Goal: Task Accomplishment & Management: Manage account settings

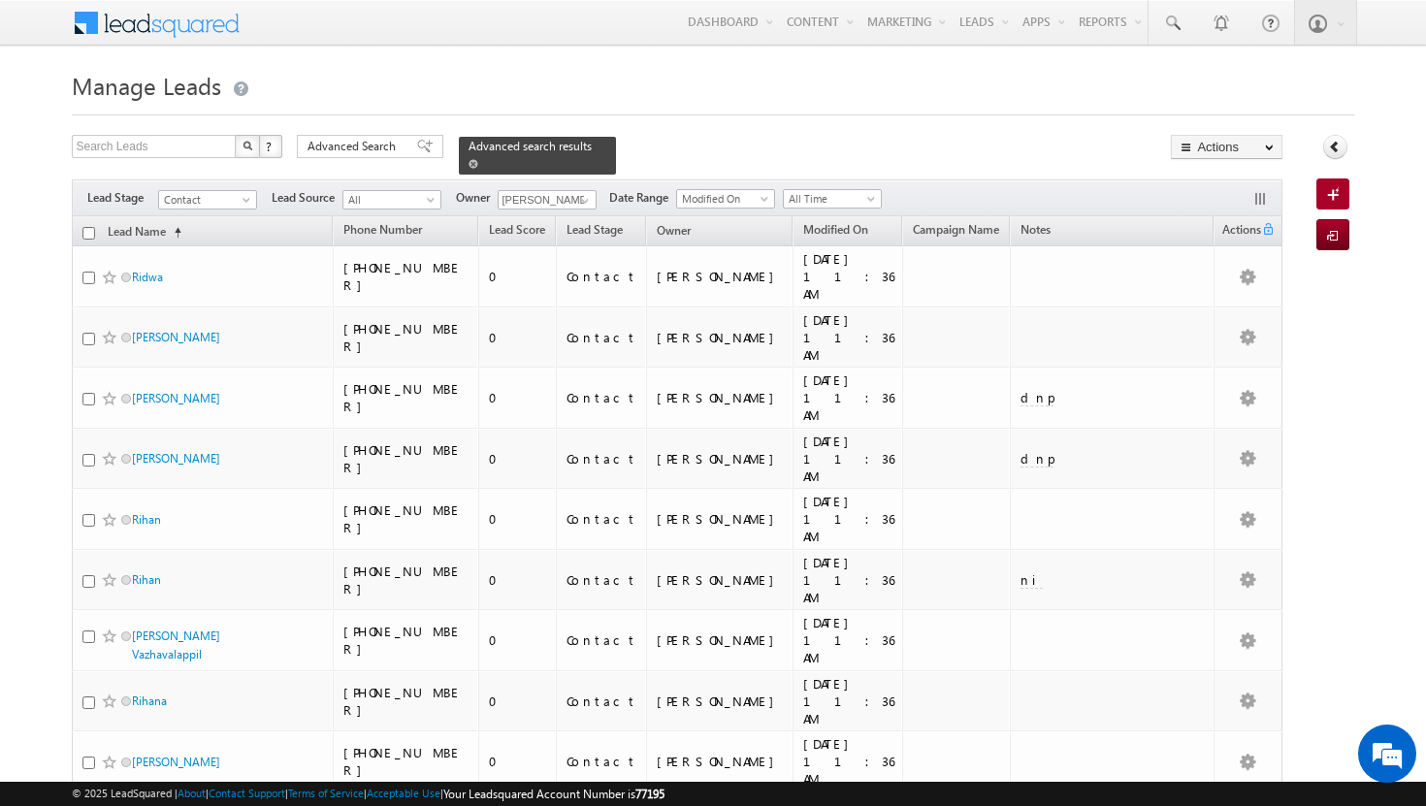
click at [581, 148] on div "Advanced search results" at bounding box center [537, 156] width 157 height 38
click at [478, 159] on span at bounding box center [473, 164] width 10 height 10
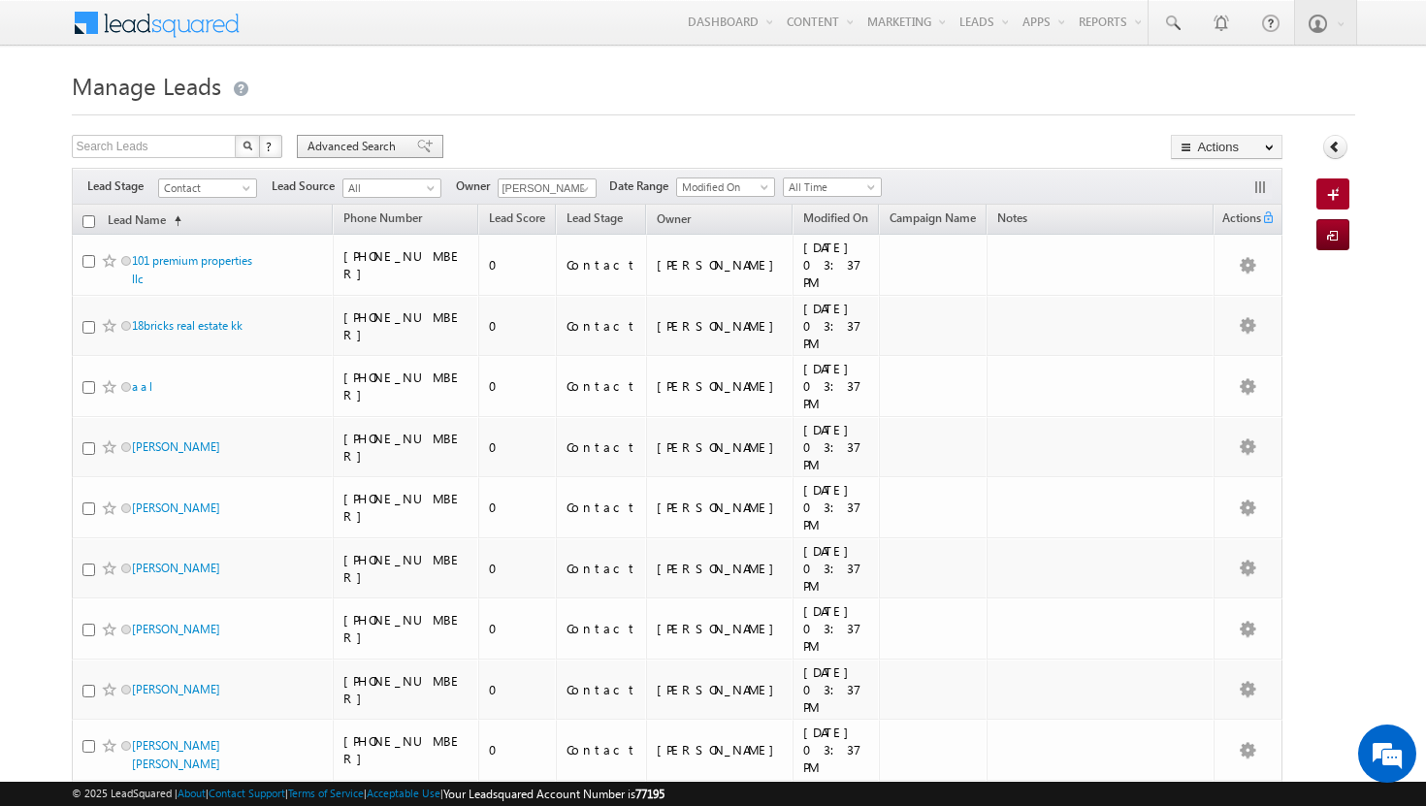
click at [382, 145] on span "Advanced Search" at bounding box center [354, 146] width 94 height 17
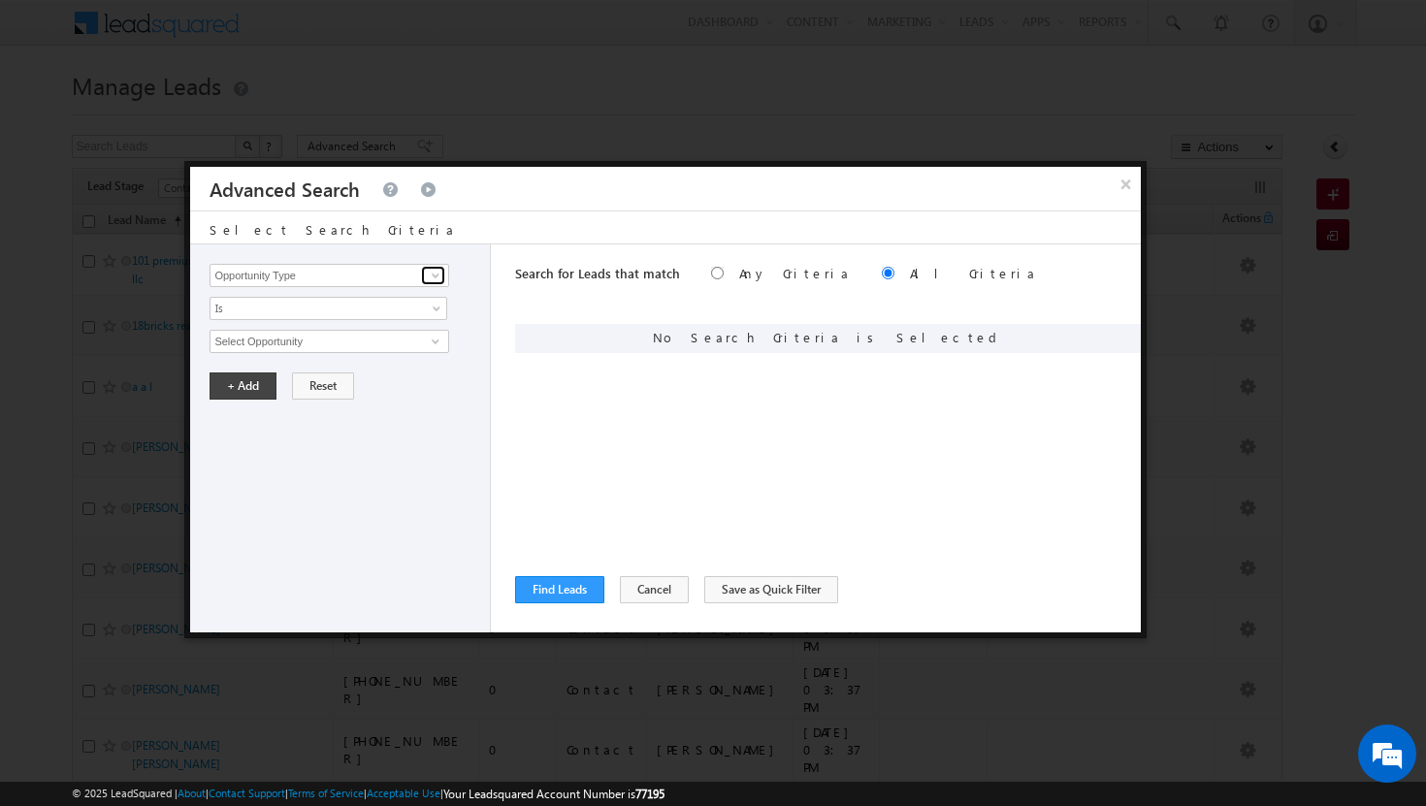
click at [421, 277] on link at bounding box center [433, 275] width 24 height 19
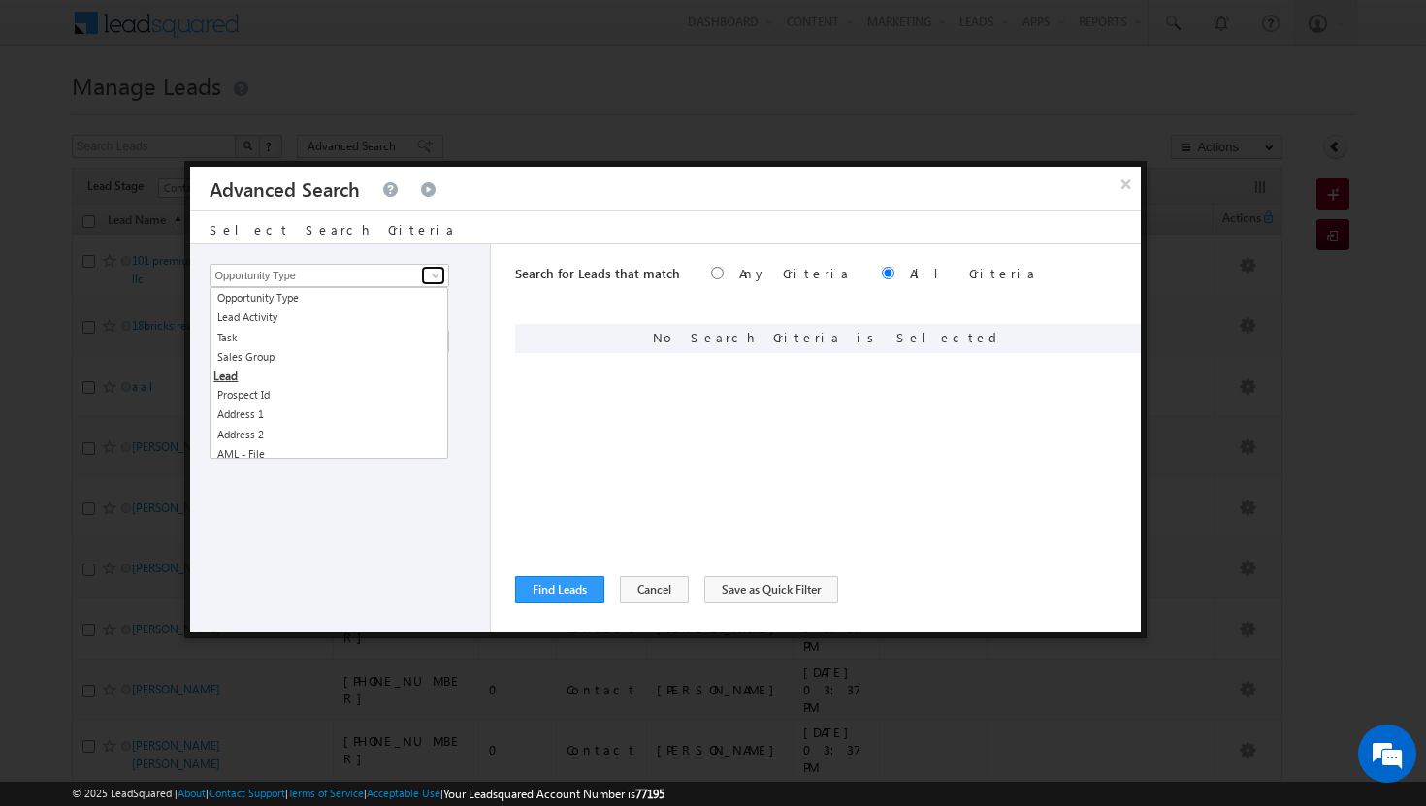
click at [421, 277] on link at bounding box center [433, 275] width 24 height 19
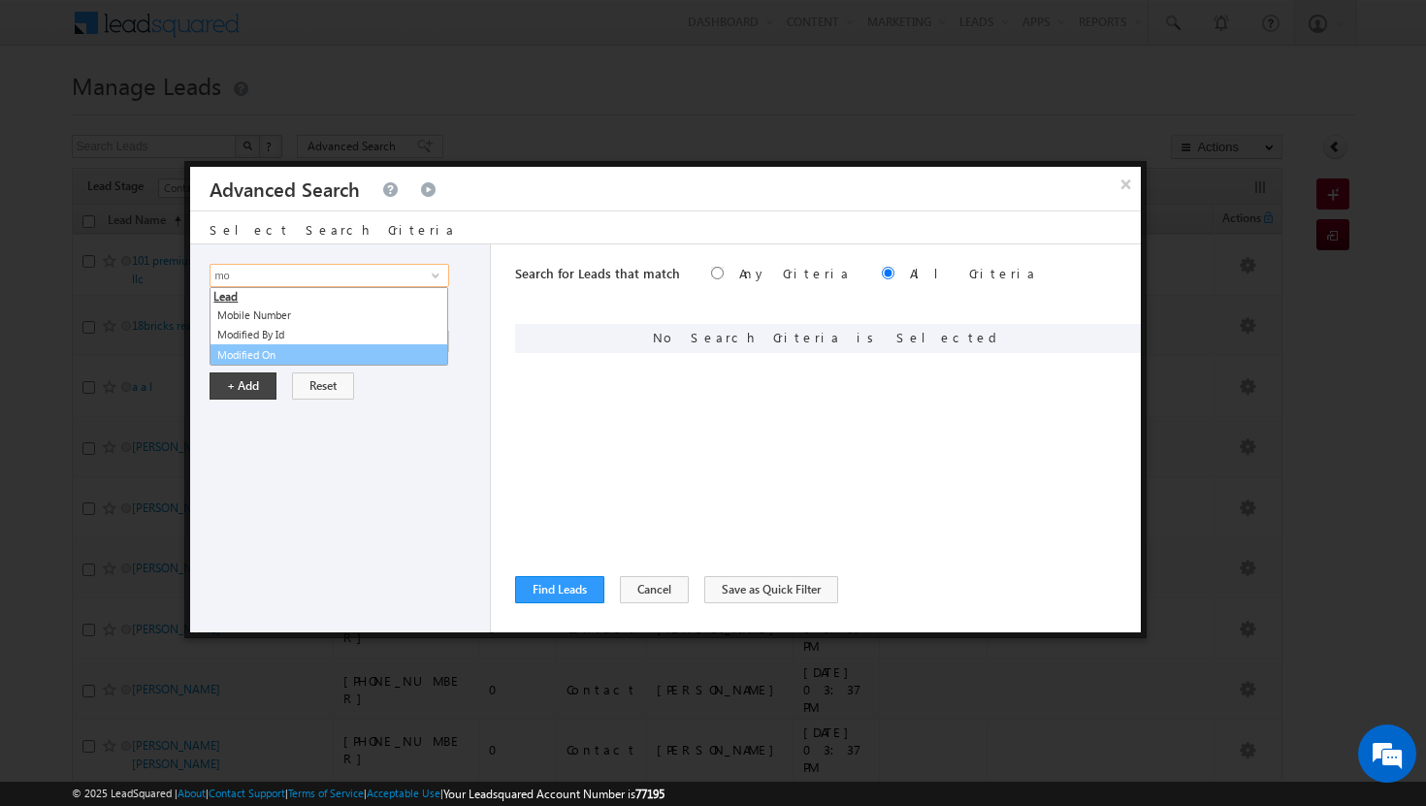
click at [359, 357] on link "Modified On" at bounding box center [329, 355] width 239 height 22
type input "Modified On"
click at [434, 339] on span at bounding box center [439, 346] width 16 height 16
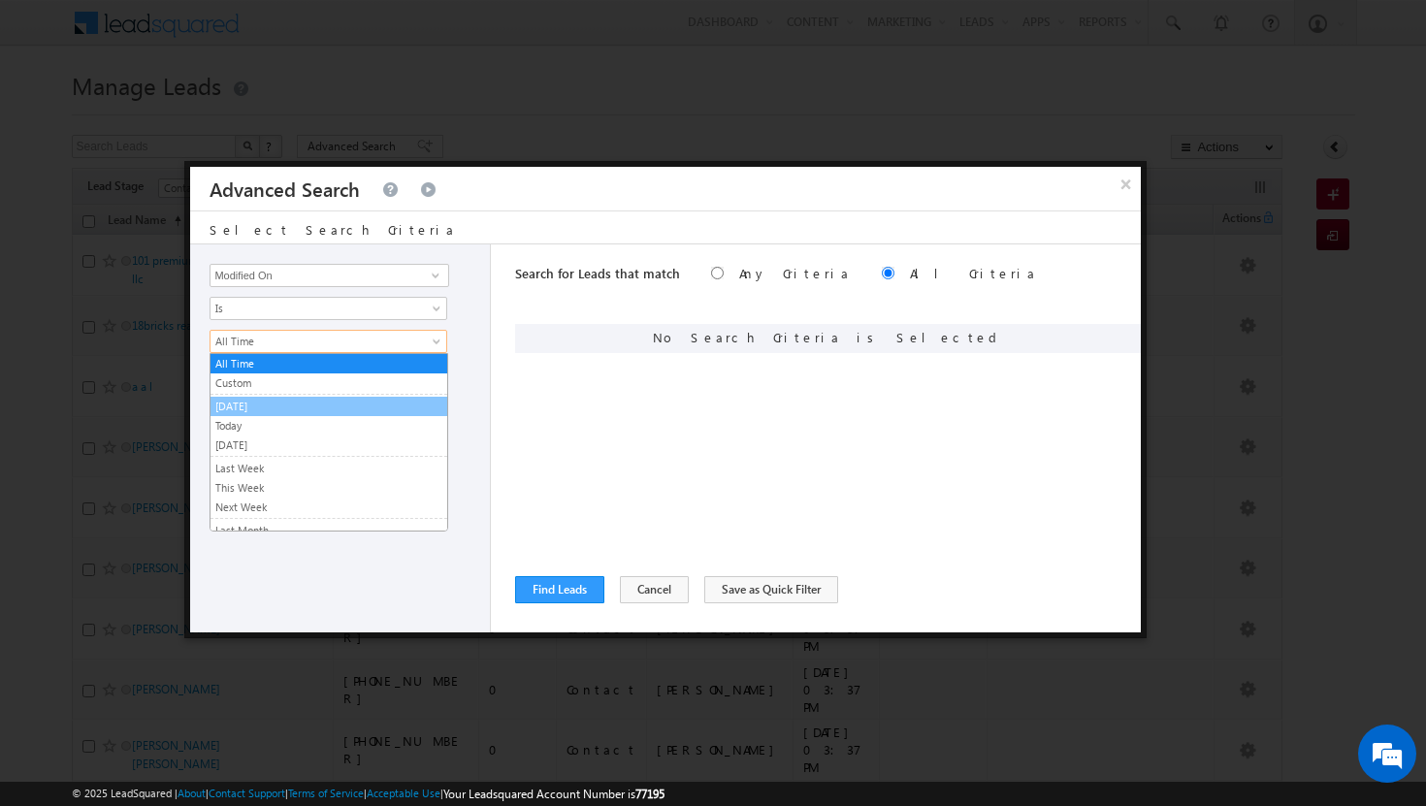
click at [357, 406] on link "[DATE]" at bounding box center [328, 406] width 237 height 17
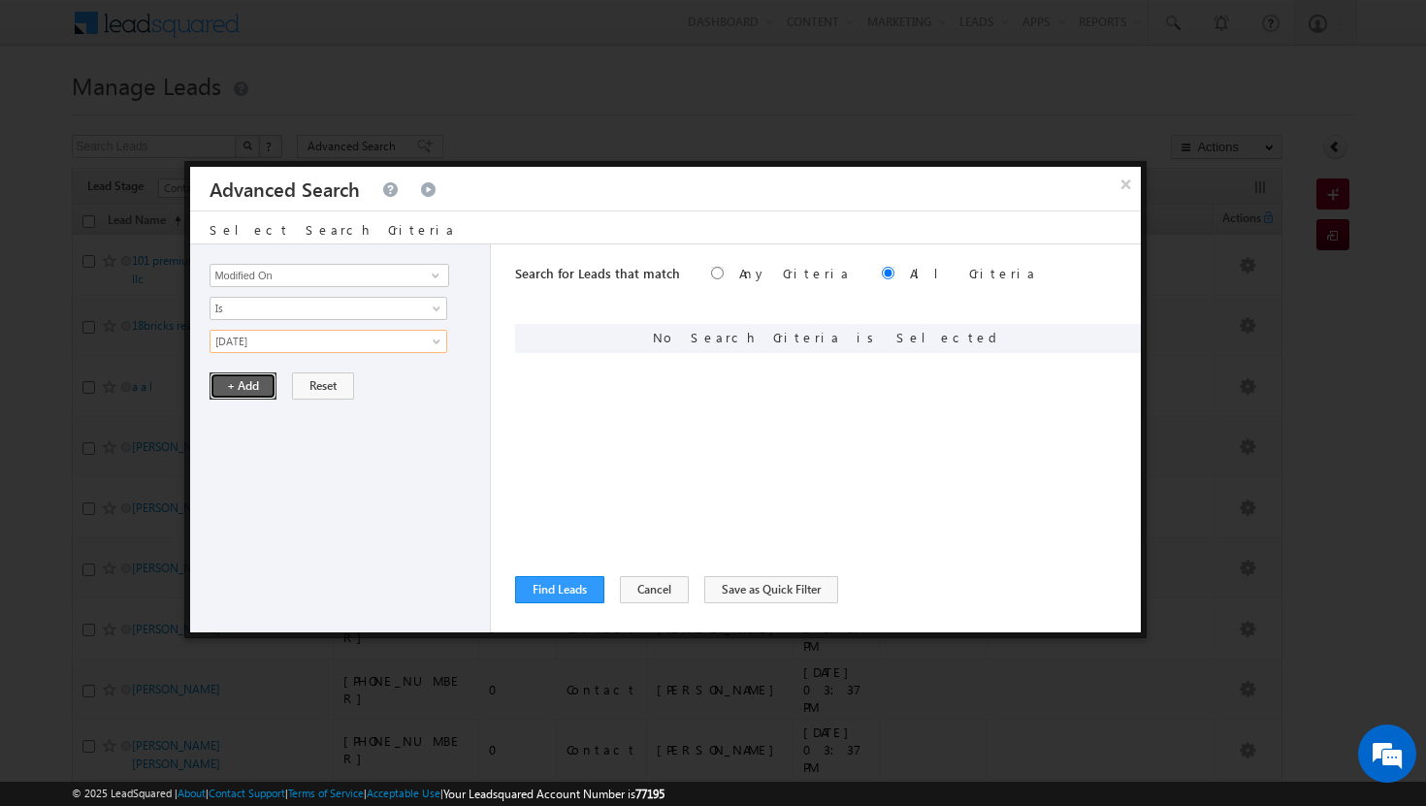
click at [242, 385] on button "+ Add" at bounding box center [243, 385] width 67 height 27
click at [436, 275] on span at bounding box center [436, 276] width 16 height 16
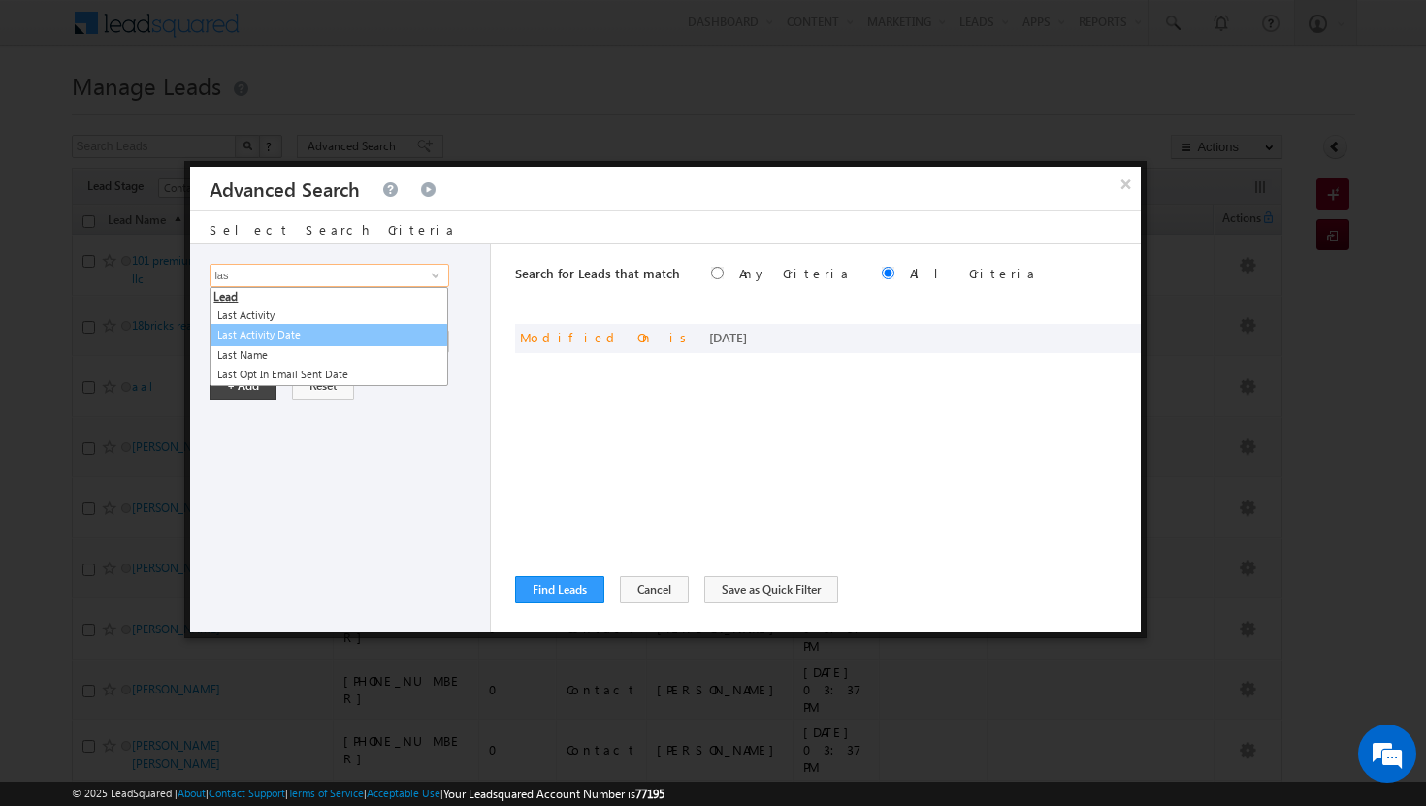
click at [330, 336] on link "Last Activity Date" at bounding box center [329, 335] width 239 height 22
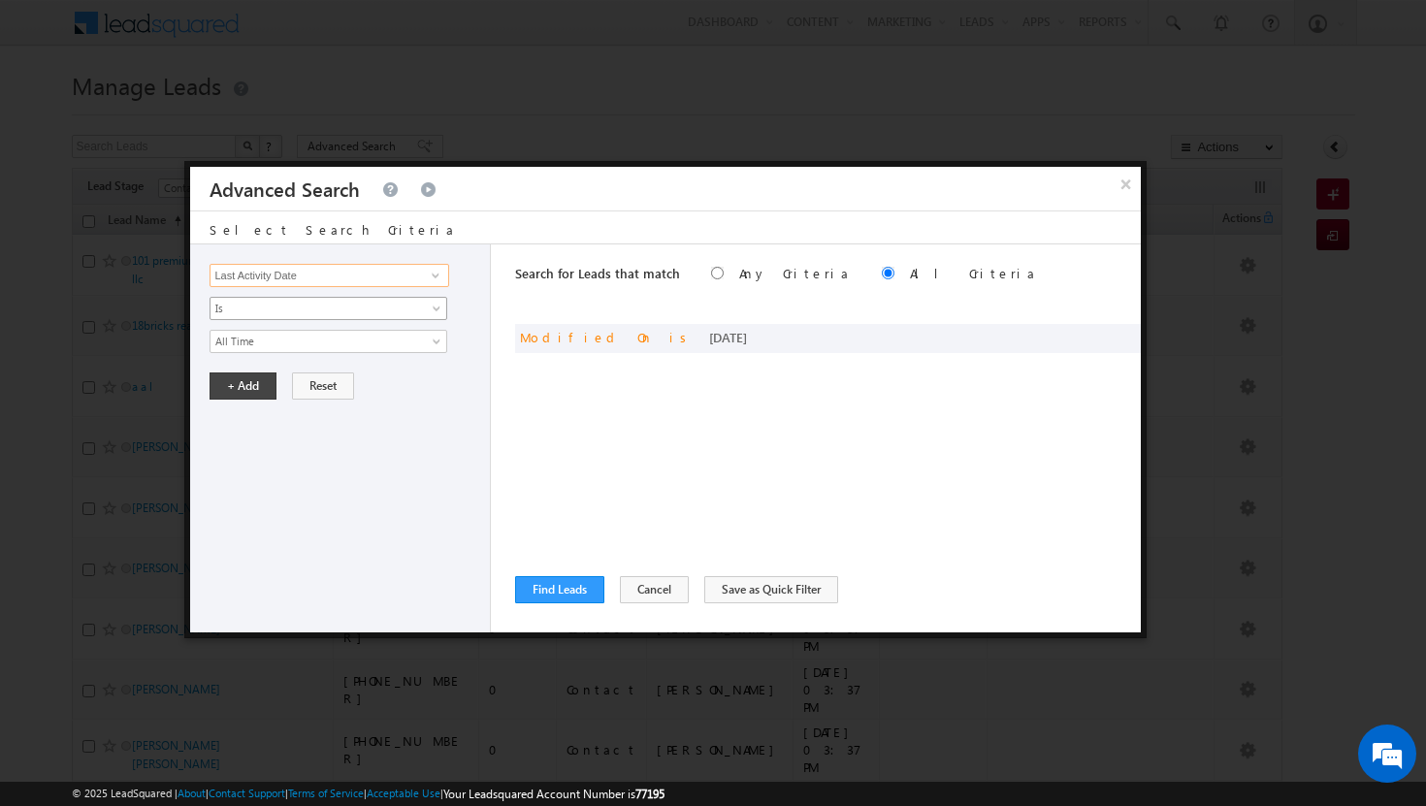
type input "Last Activity Date"
click at [429, 305] on link "Is" at bounding box center [329, 308] width 238 height 23
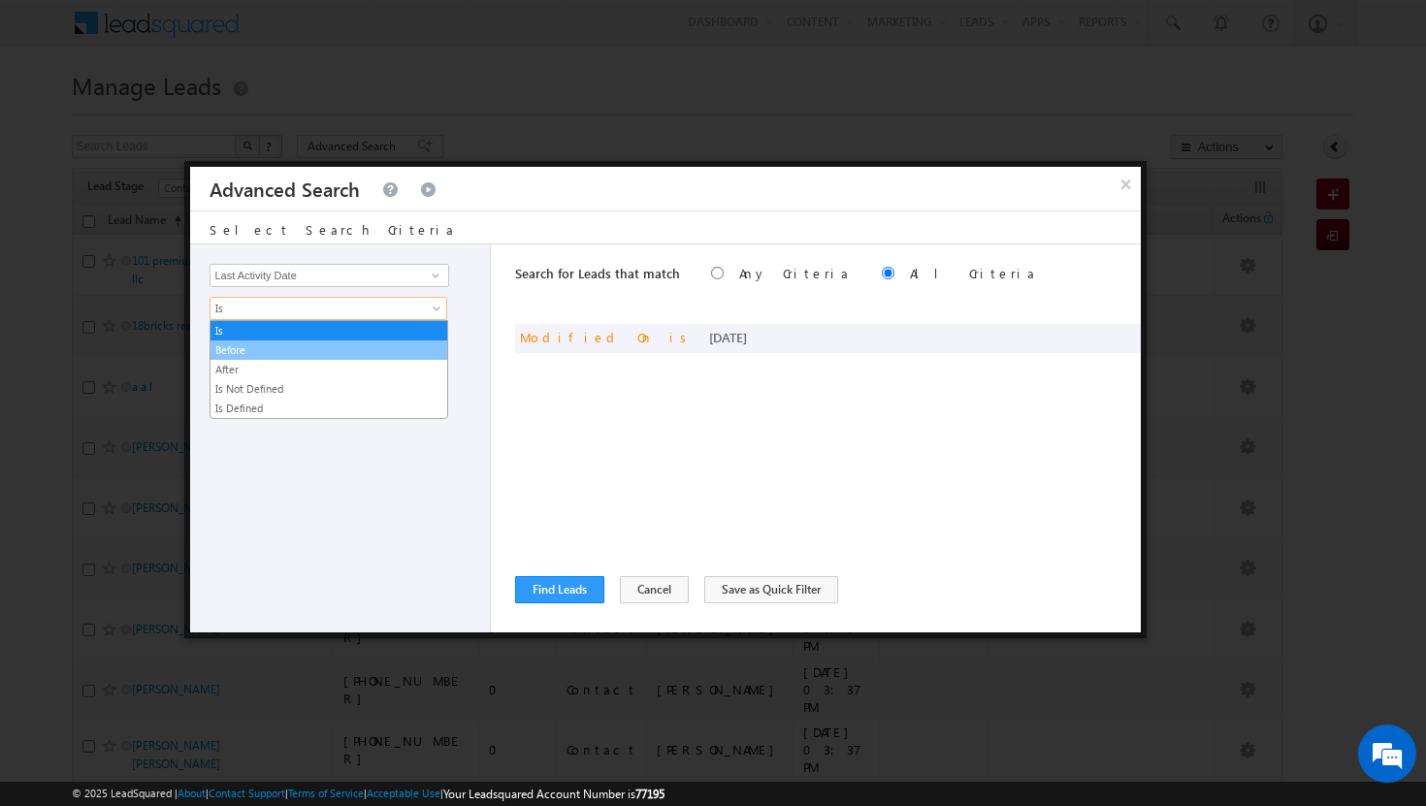
click at [409, 351] on link "Before" at bounding box center [328, 349] width 237 height 17
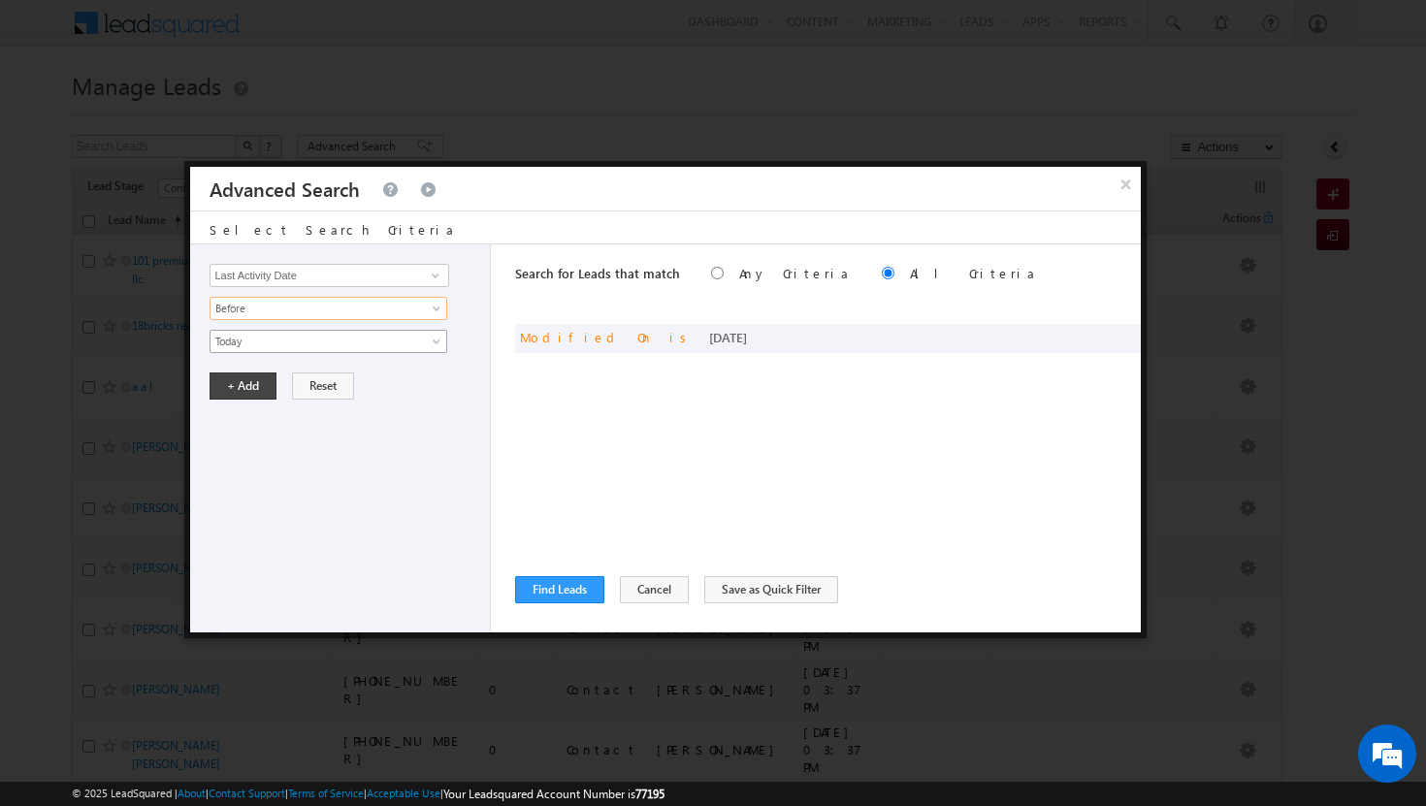
click at [445, 343] on span at bounding box center [439, 346] width 16 height 16
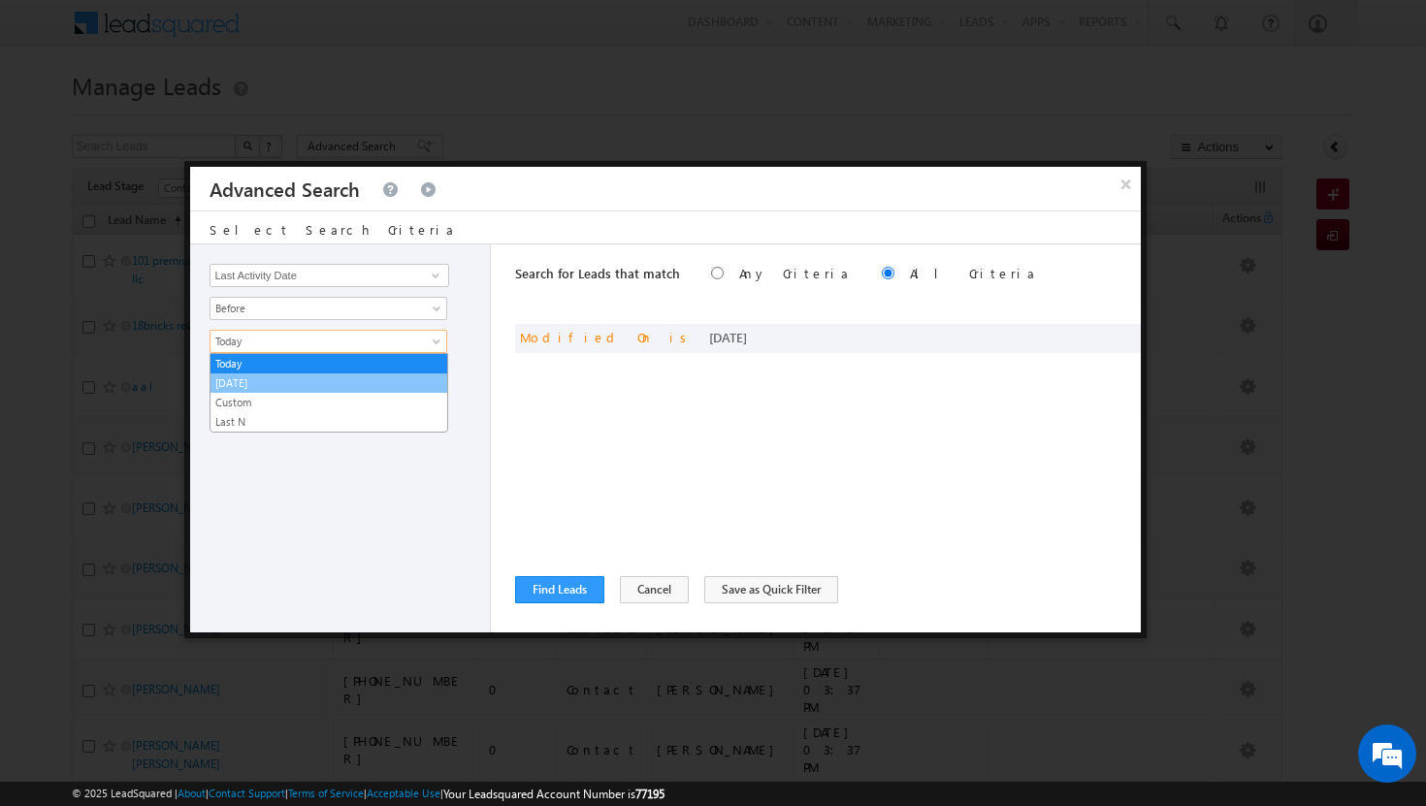
click at [366, 387] on link "[DATE]" at bounding box center [328, 382] width 237 height 17
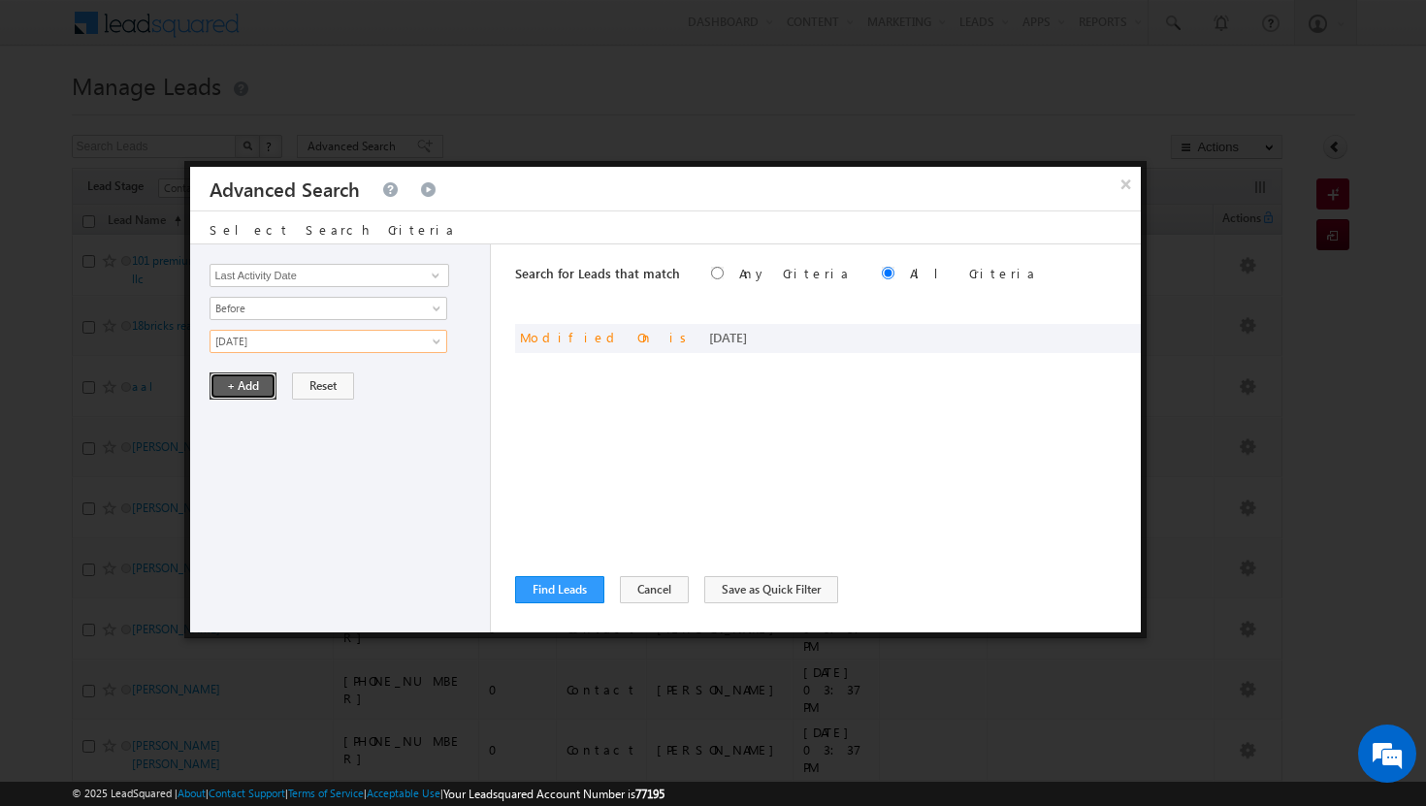
click at [243, 382] on button "+ Add" at bounding box center [243, 385] width 67 height 27
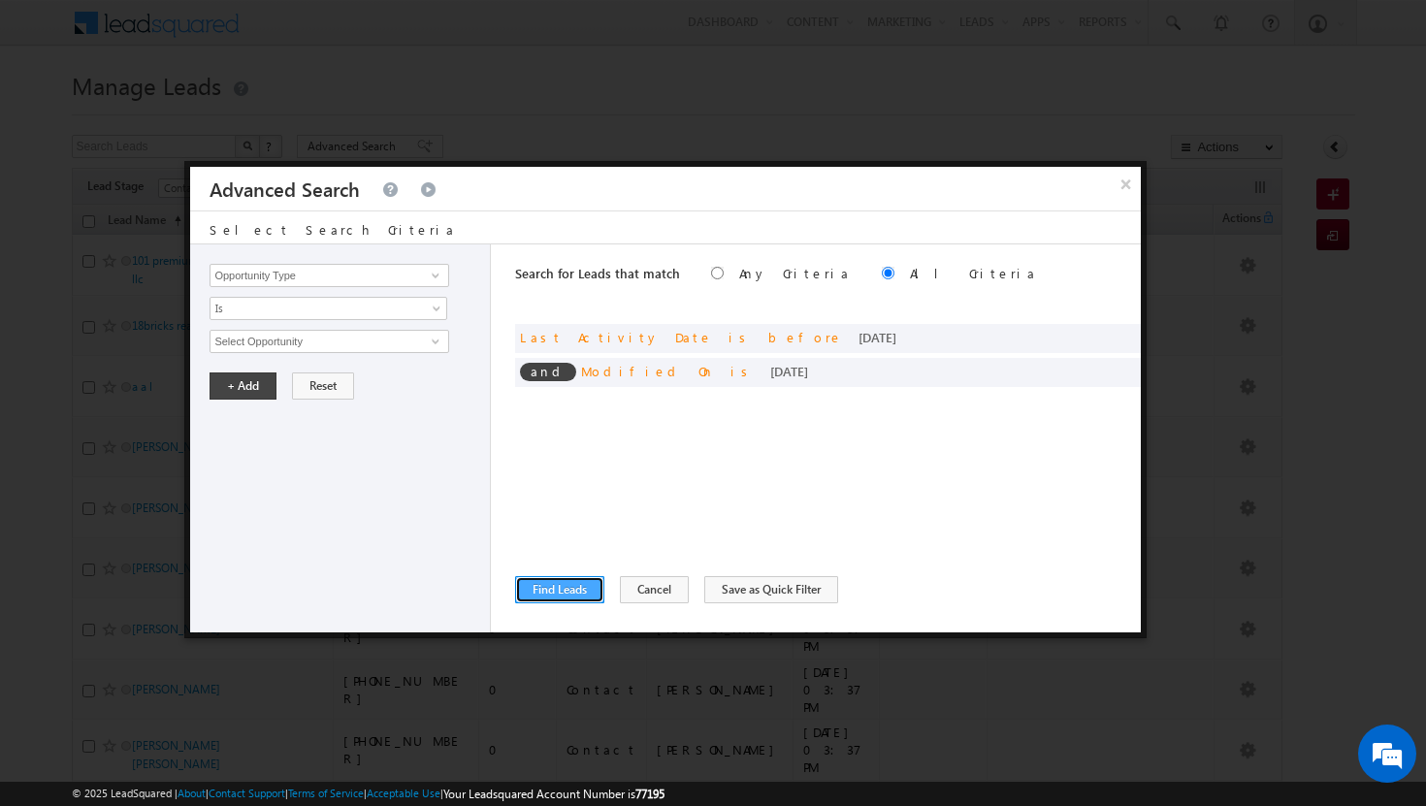
click at [564, 583] on button "Find Leads" at bounding box center [559, 589] width 89 height 27
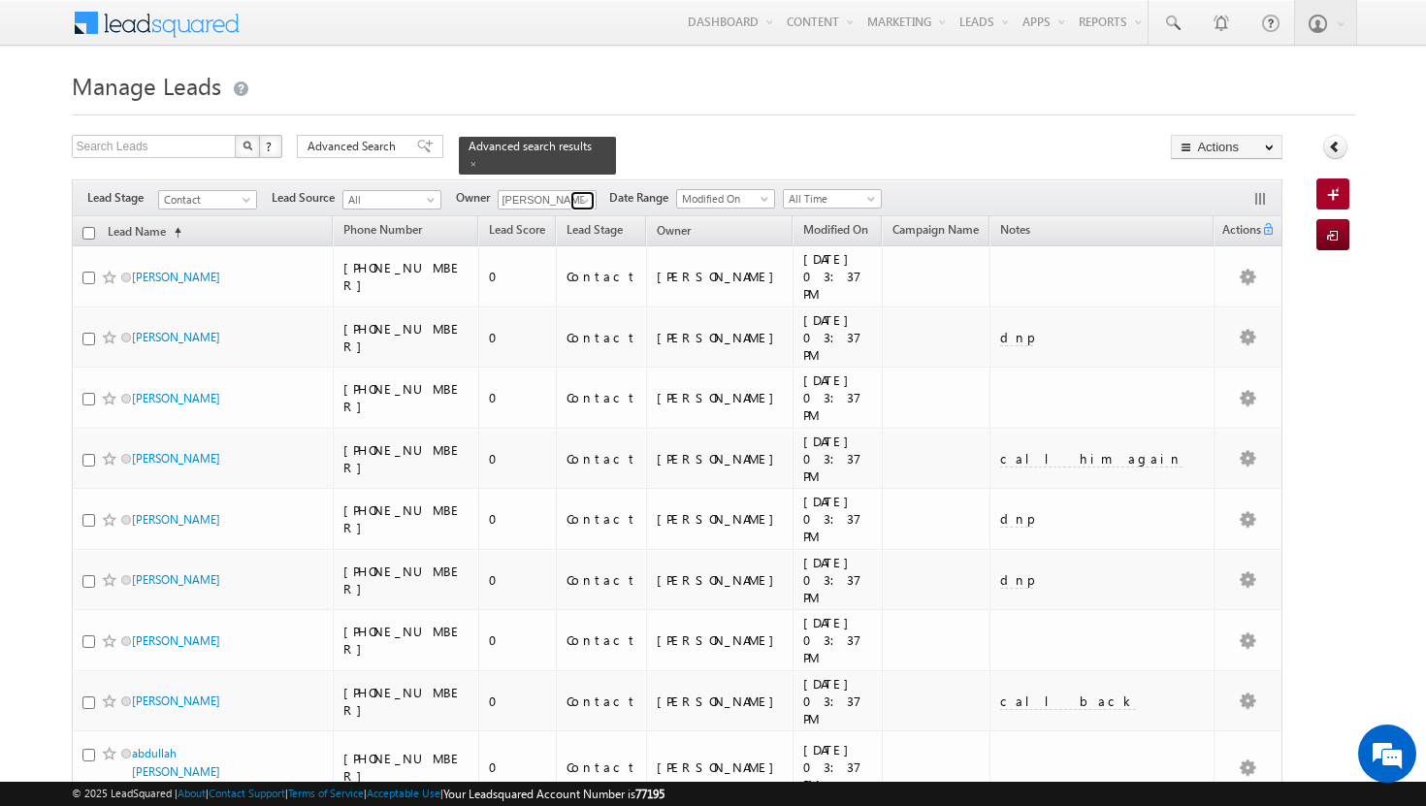
click at [587, 193] on span at bounding box center [585, 201] width 16 height 16
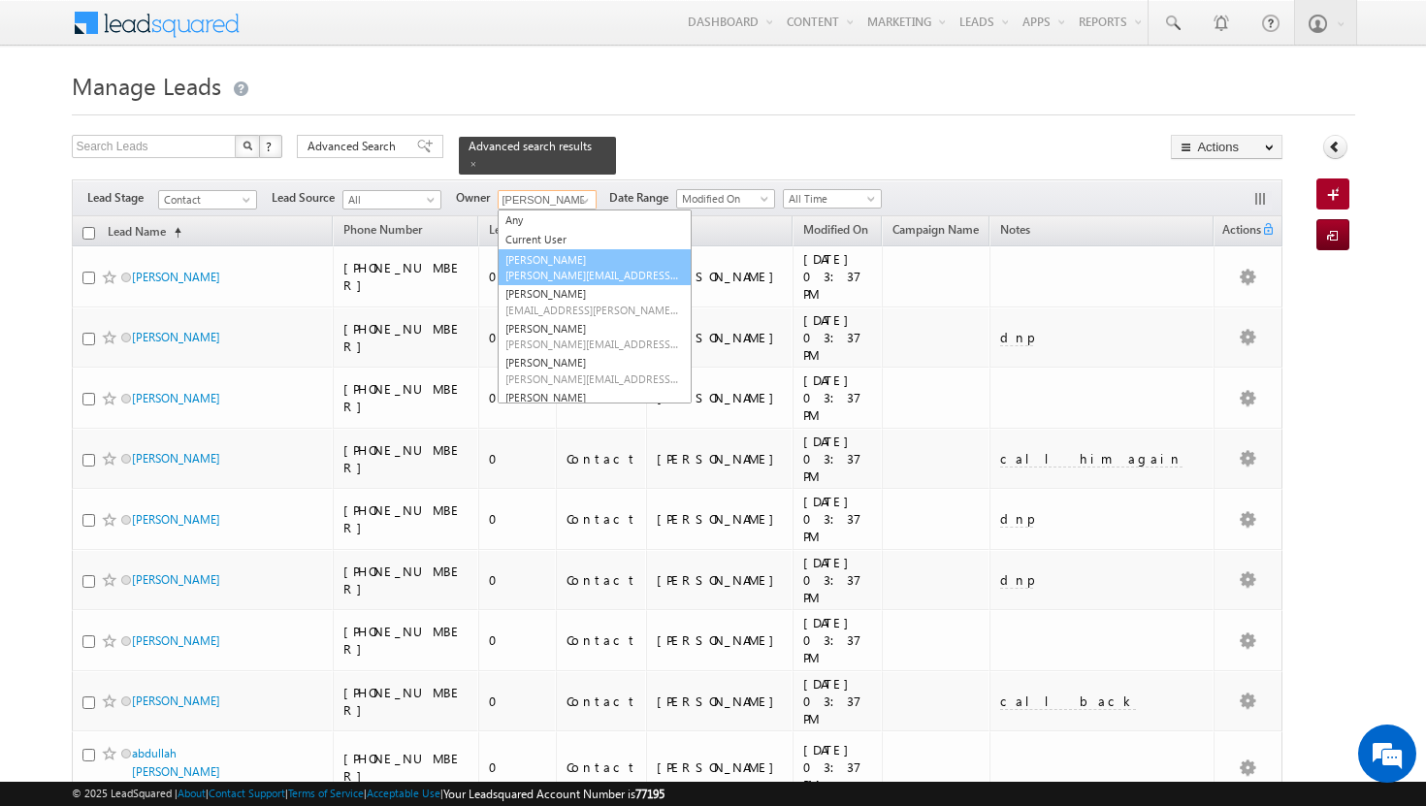
click at [568, 254] on link "[PERSON_NAME][DEMOGRAPHIC_DATA] [PERSON_NAME][EMAIL_ADDRESS][DOMAIN_NAME]" at bounding box center [595, 267] width 194 height 37
type input "[PERSON_NAME]"
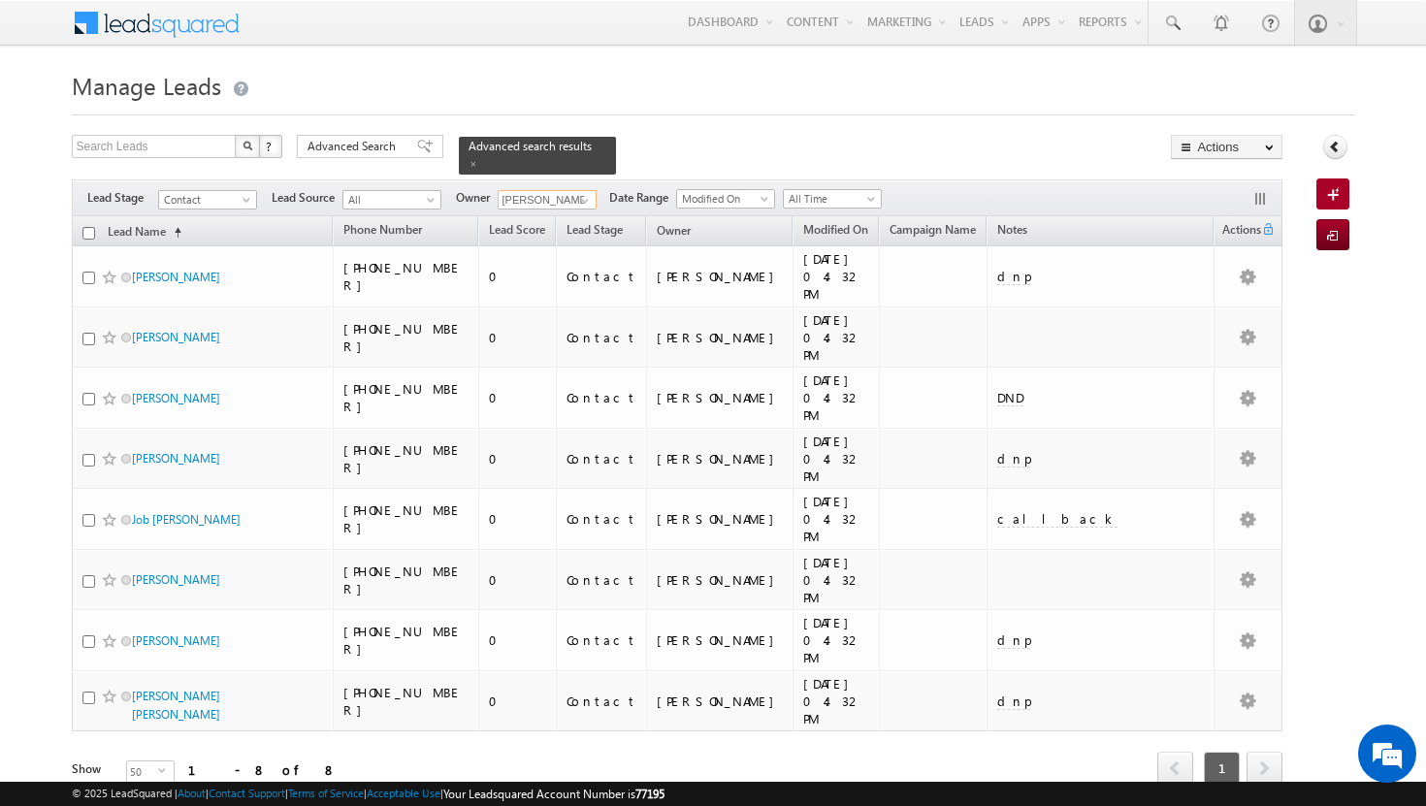
click at [90, 227] on input "checkbox" at bounding box center [88, 233] width 13 height 13
checkbox input "true"
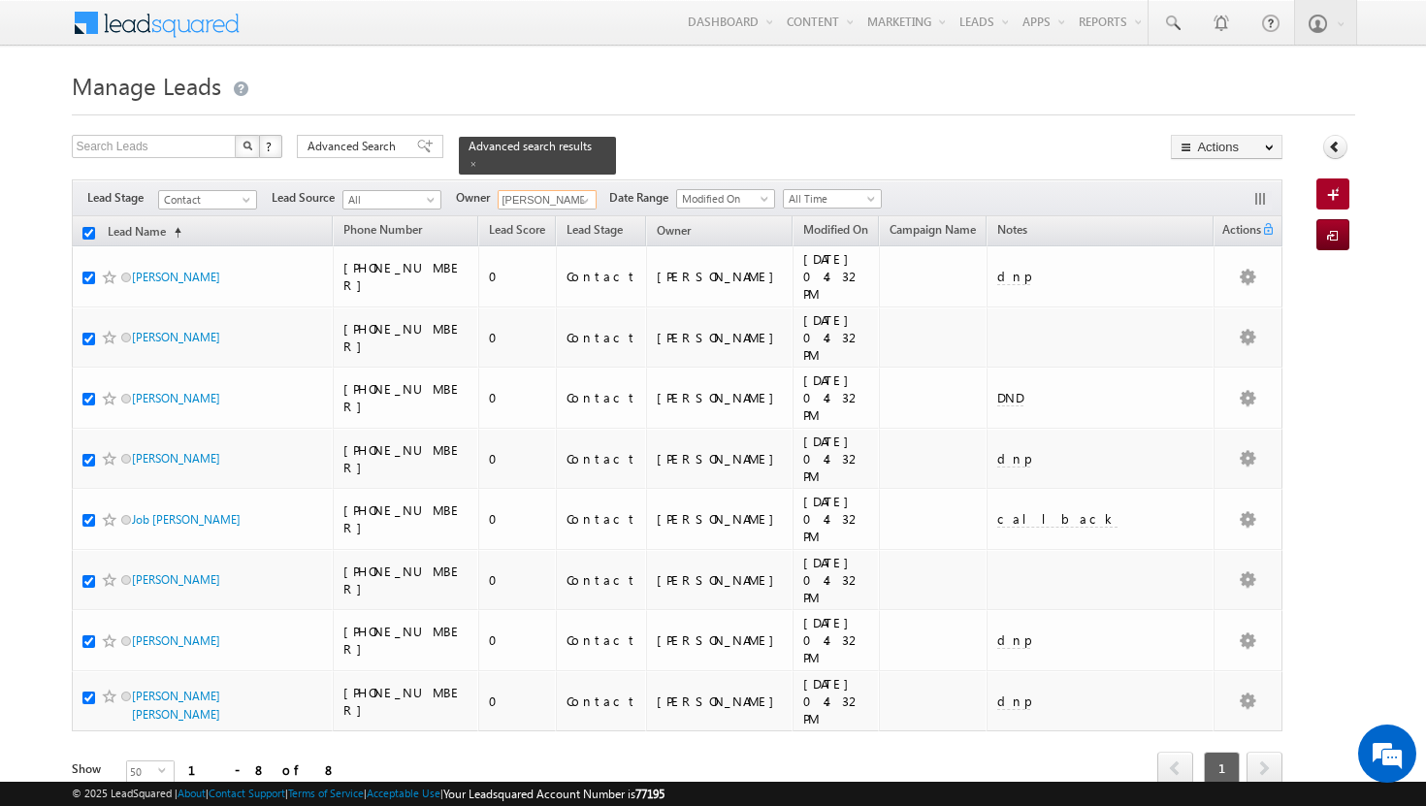
checkbox input "true"
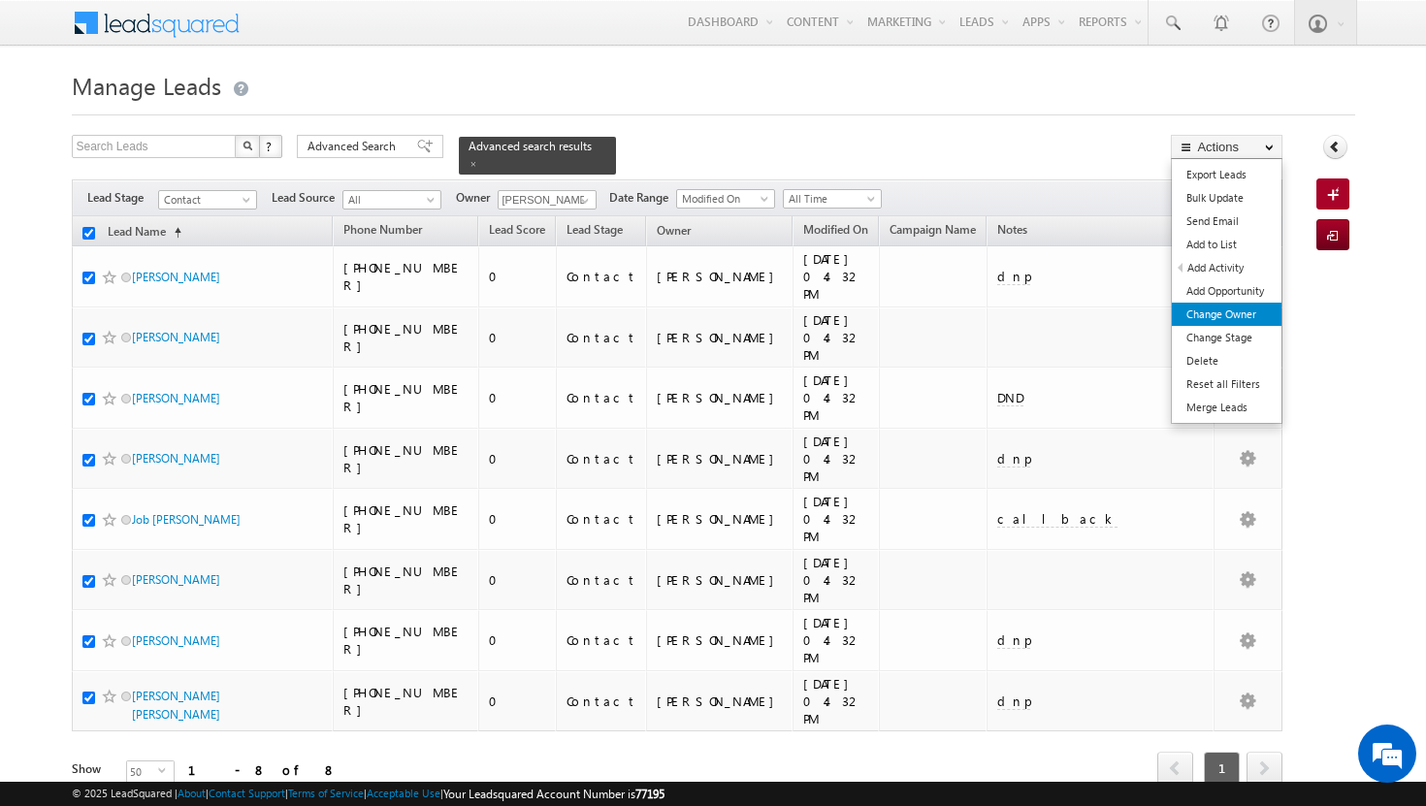
click at [1241, 314] on link "Change Owner" at bounding box center [1227, 314] width 110 height 23
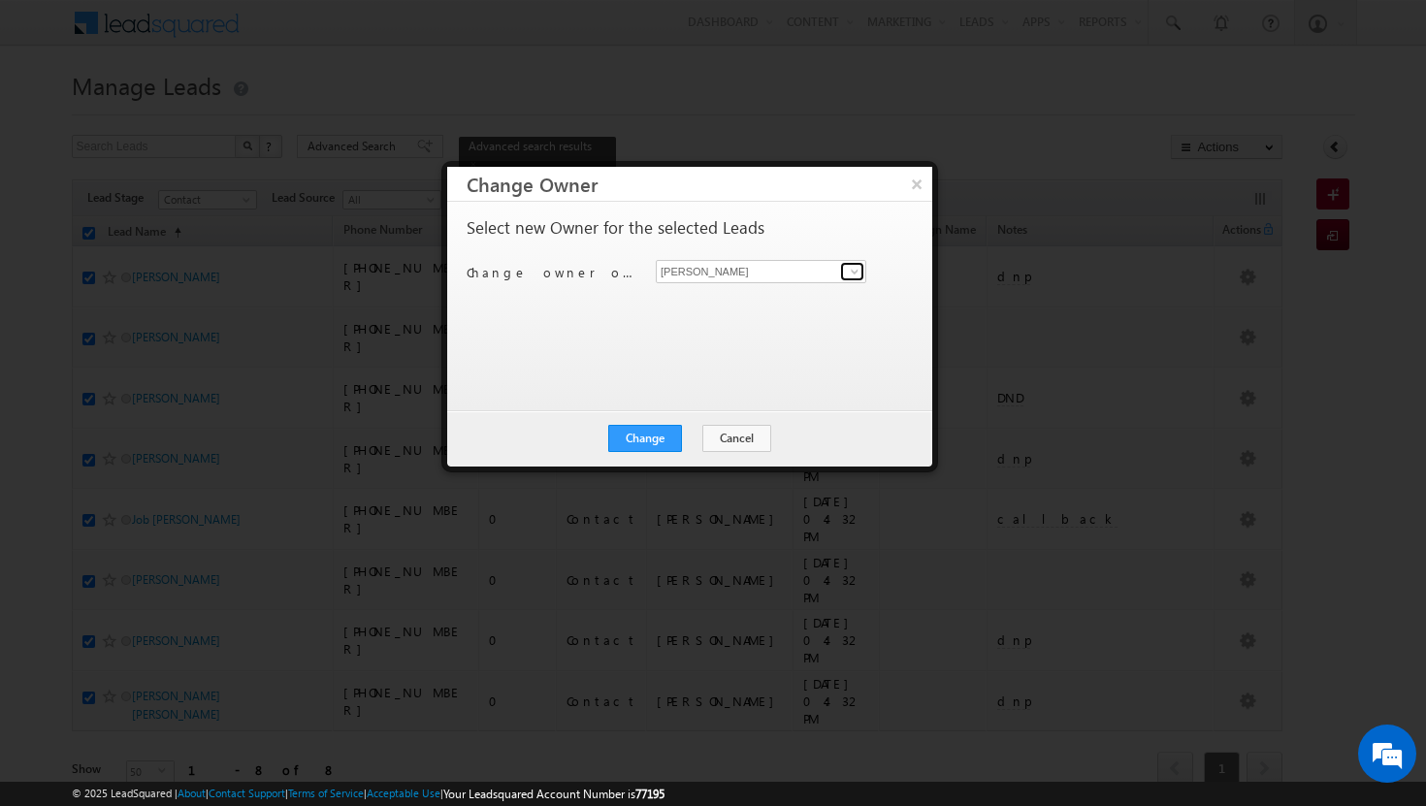
click at [851, 269] on span at bounding box center [855, 272] width 16 height 16
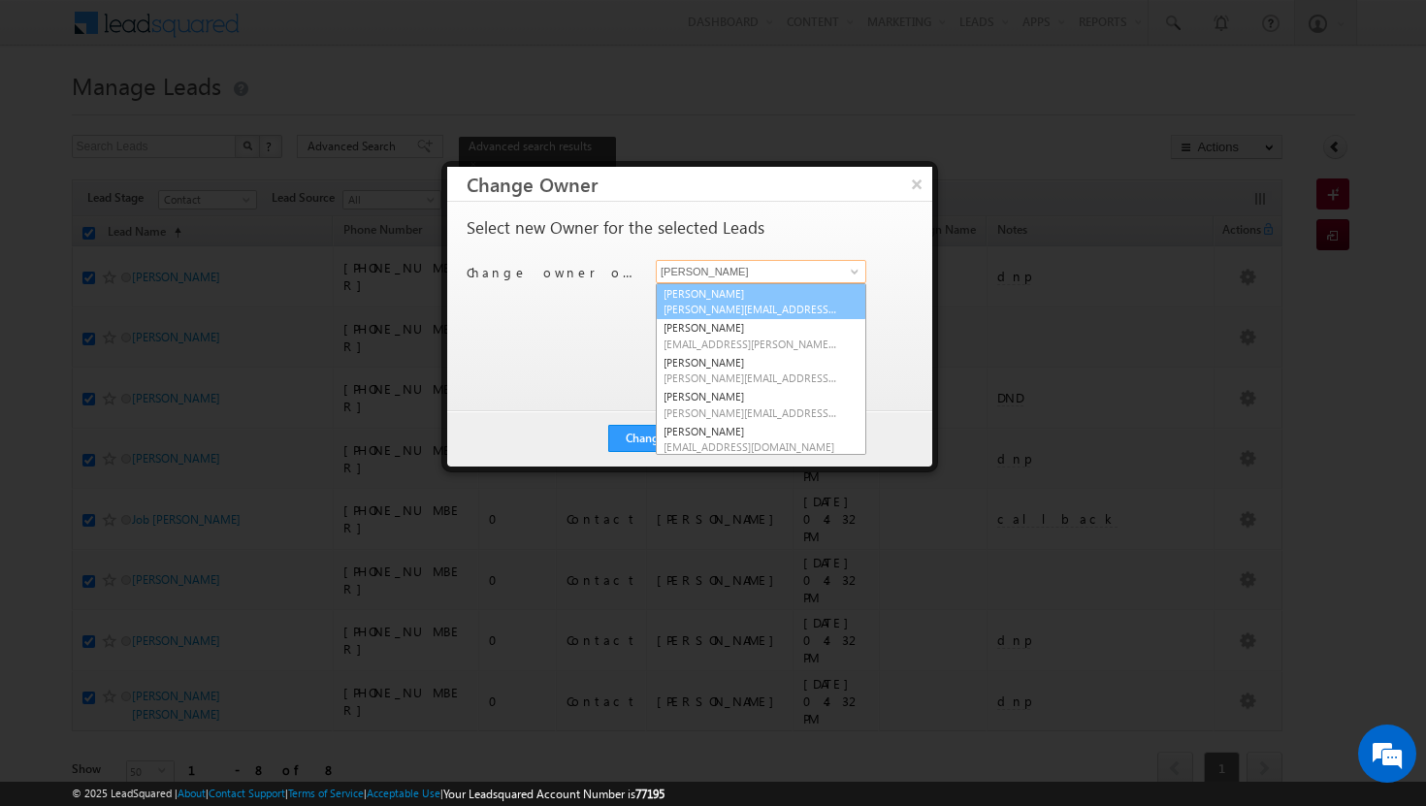
click at [809, 294] on link "[PERSON_NAME][DEMOGRAPHIC_DATA] [PERSON_NAME][EMAIL_ADDRESS][DOMAIN_NAME]" at bounding box center [761, 301] width 210 height 37
type input "[PERSON_NAME]"
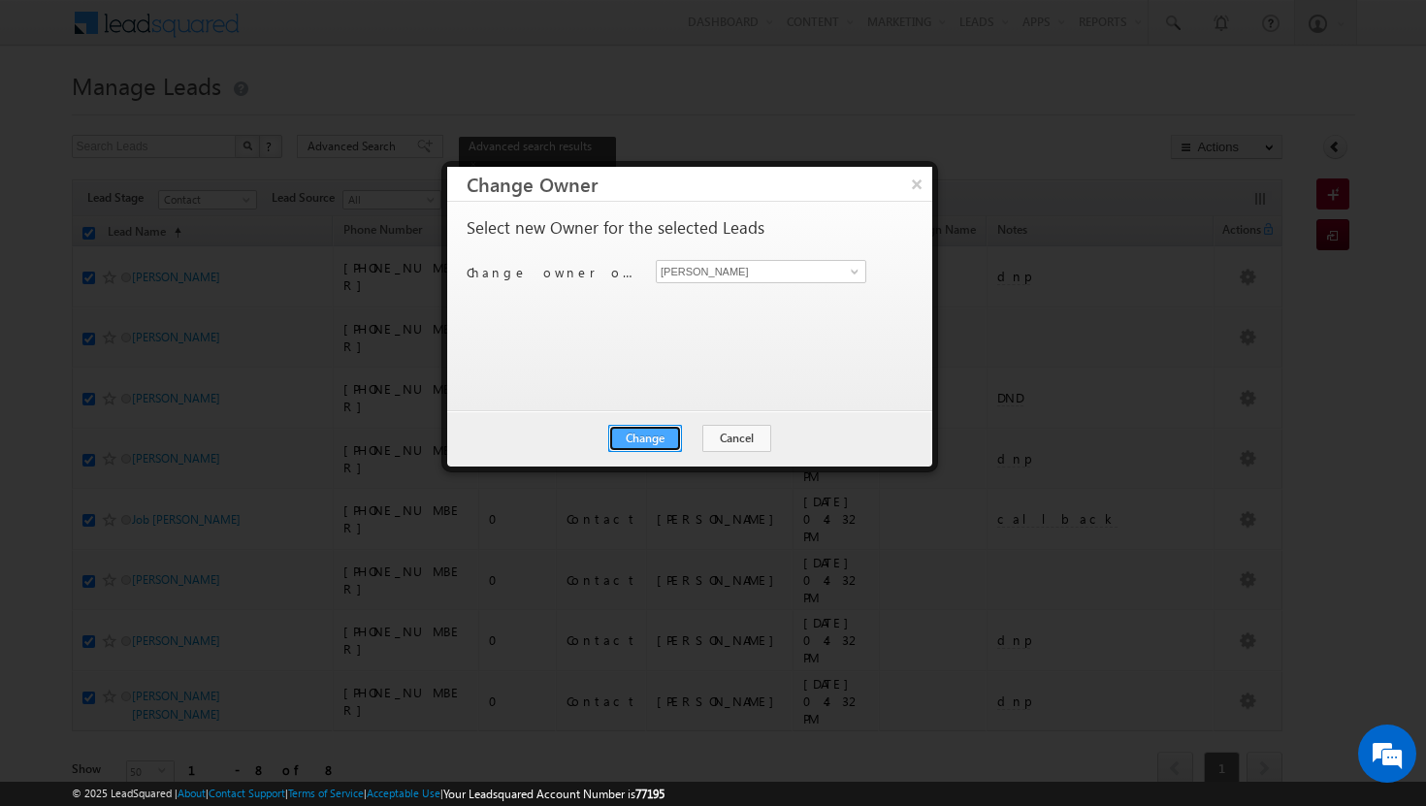
click at [672, 436] on button "Change" at bounding box center [645, 438] width 74 height 27
click at [700, 436] on button "Close" at bounding box center [693, 438] width 62 height 27
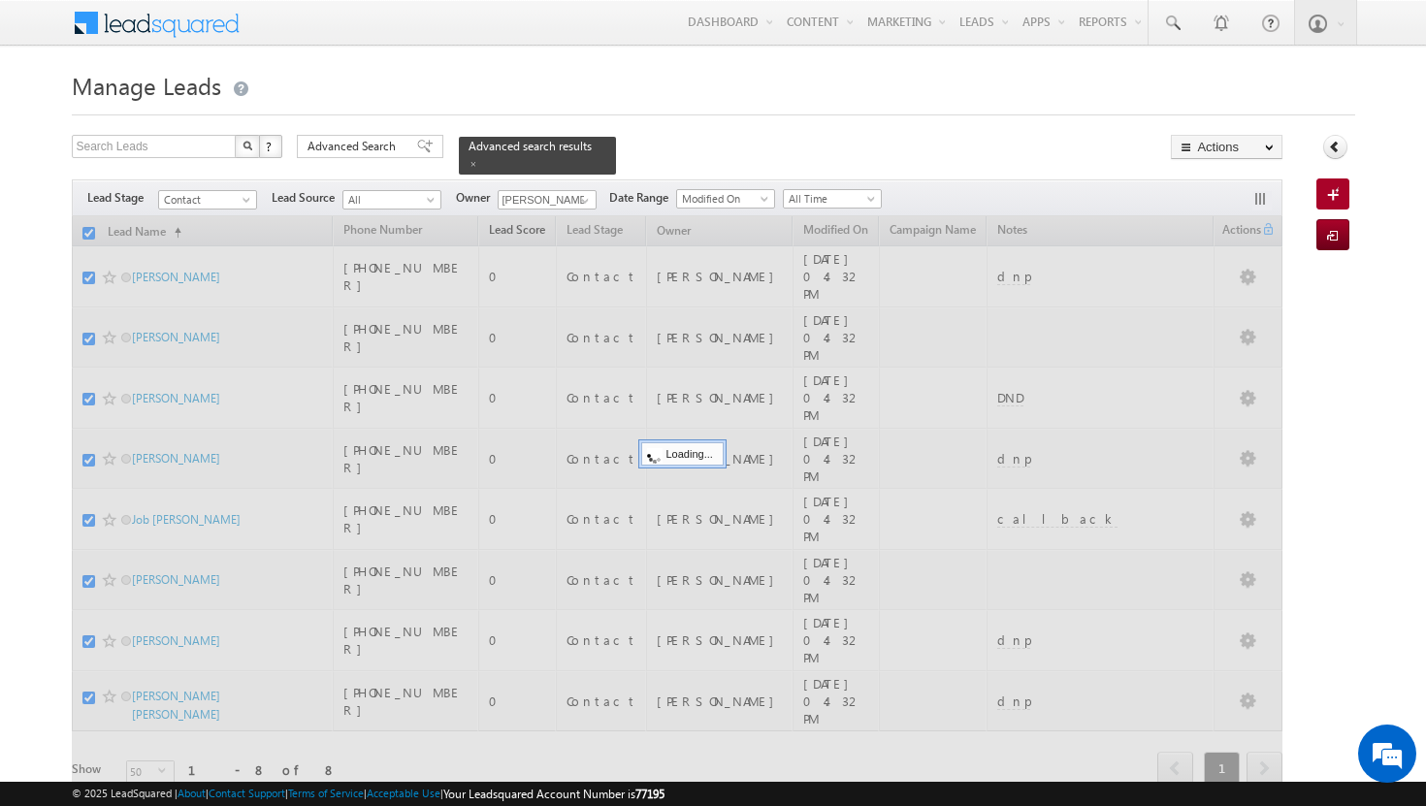
checkbox input "false"
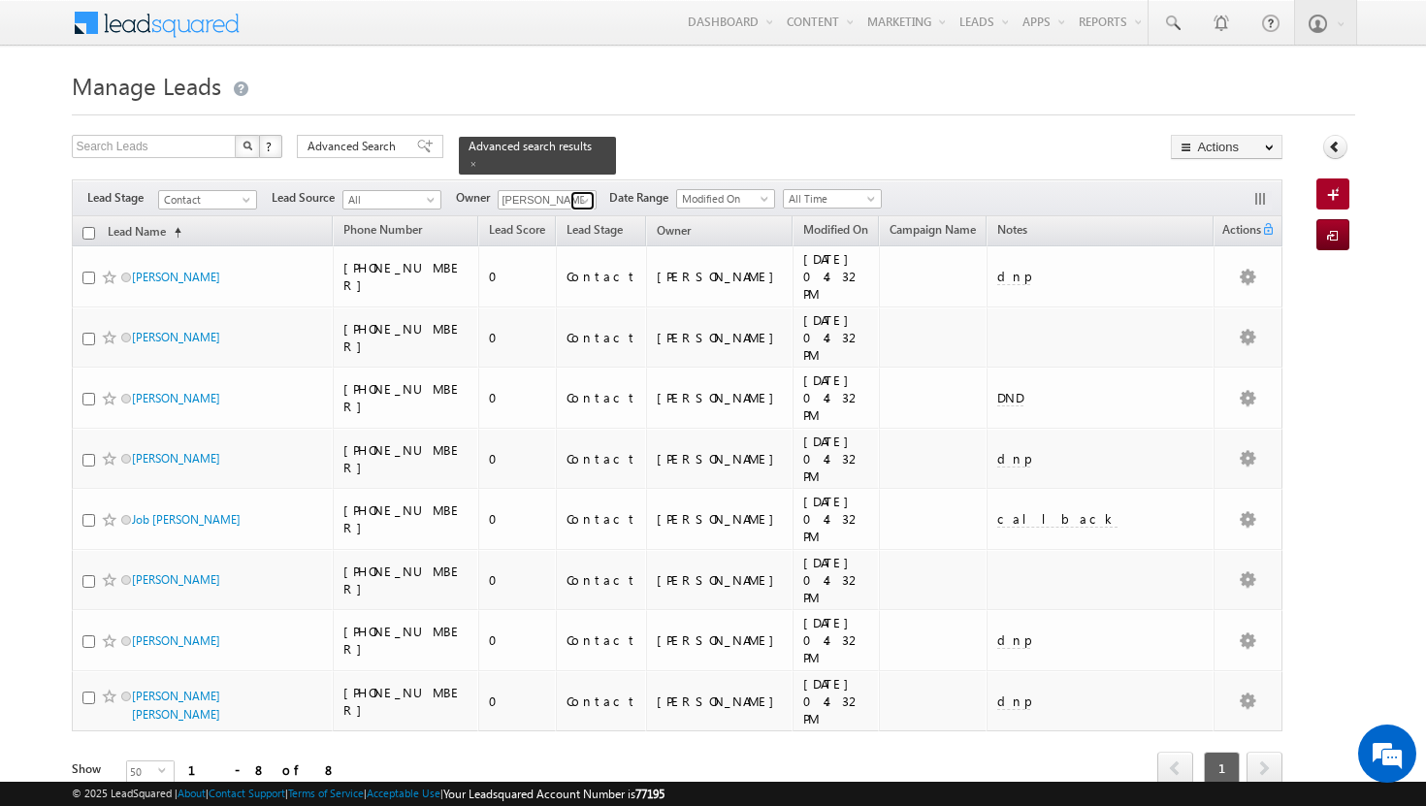
click at [582, 193] on span at bounding box center [585, 201] width 16 height 16
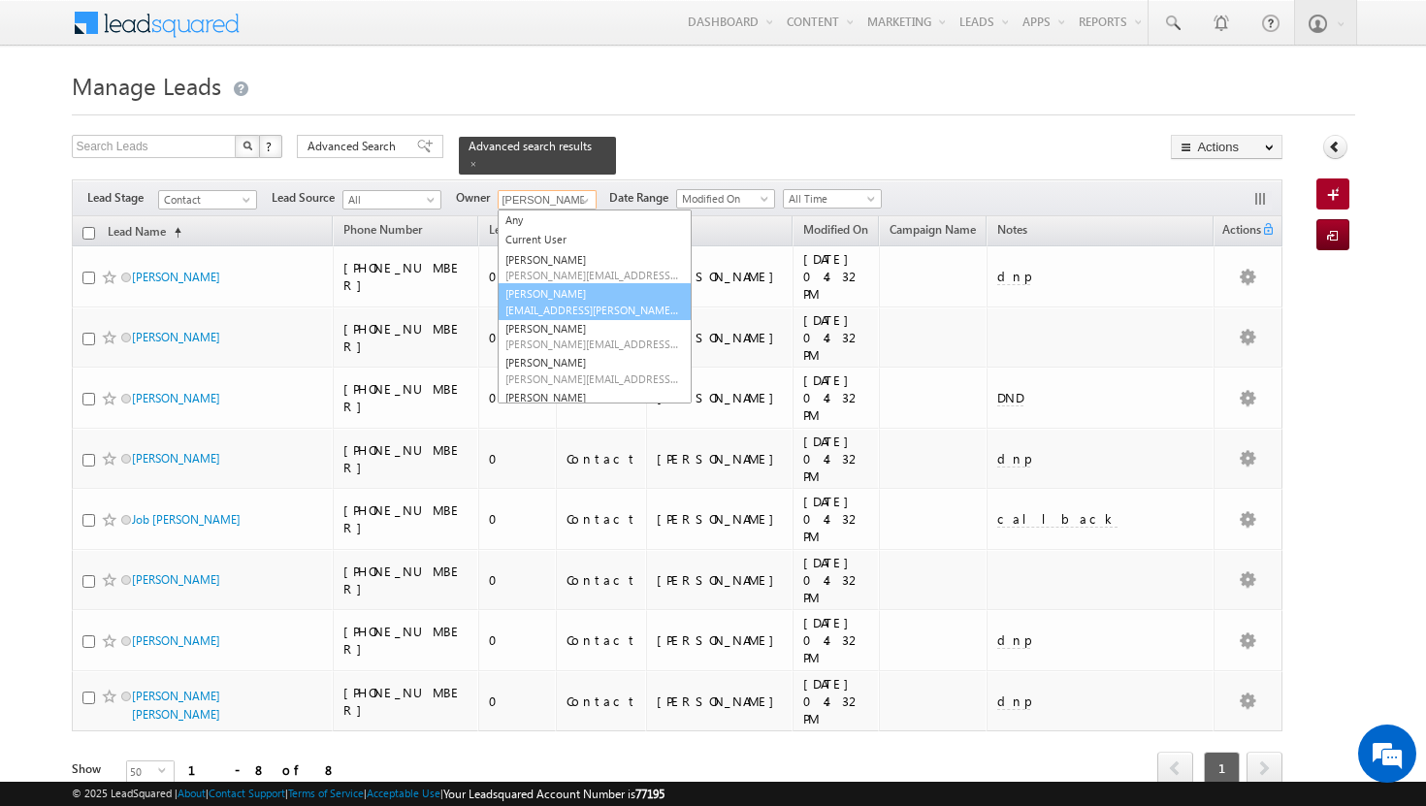
click at [570, 303] on span "[EMAIL_ADDRESS][PERSON_NAME][DOMAIN_NAME]" at bounding box center [592, 310] width 175 height 15
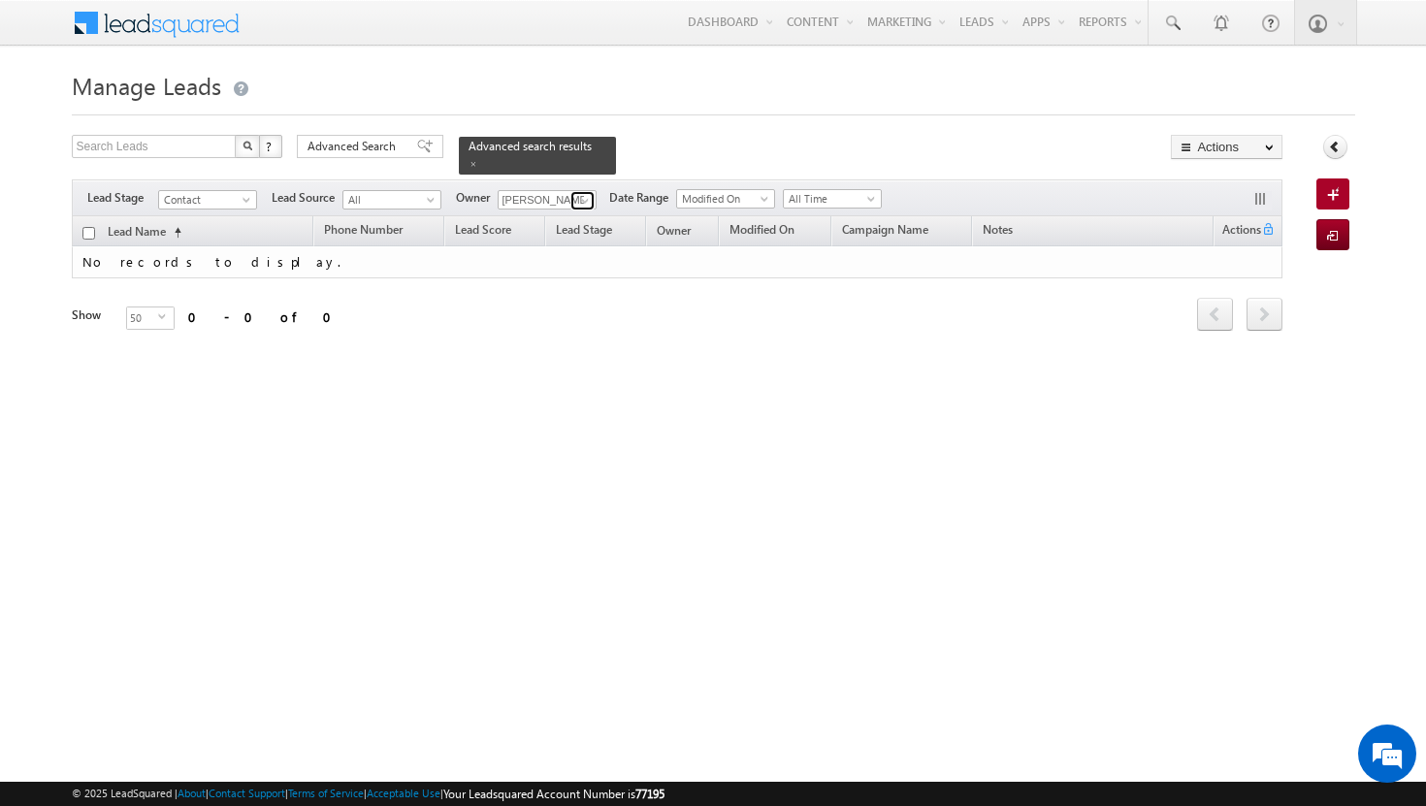
click at [581, 193] on span at bounding box center [585, 201] width 16 height 16
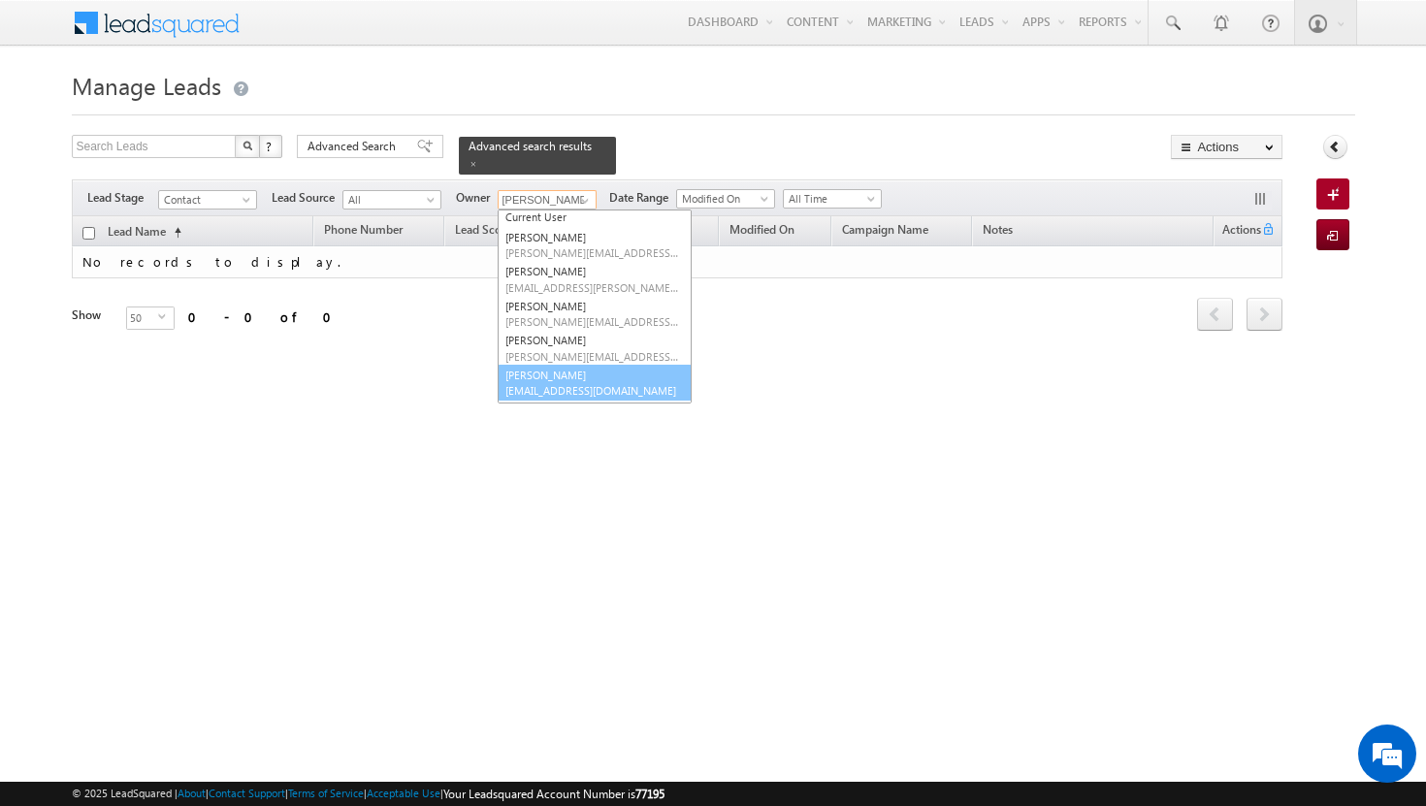
scroll to position [26, 0]
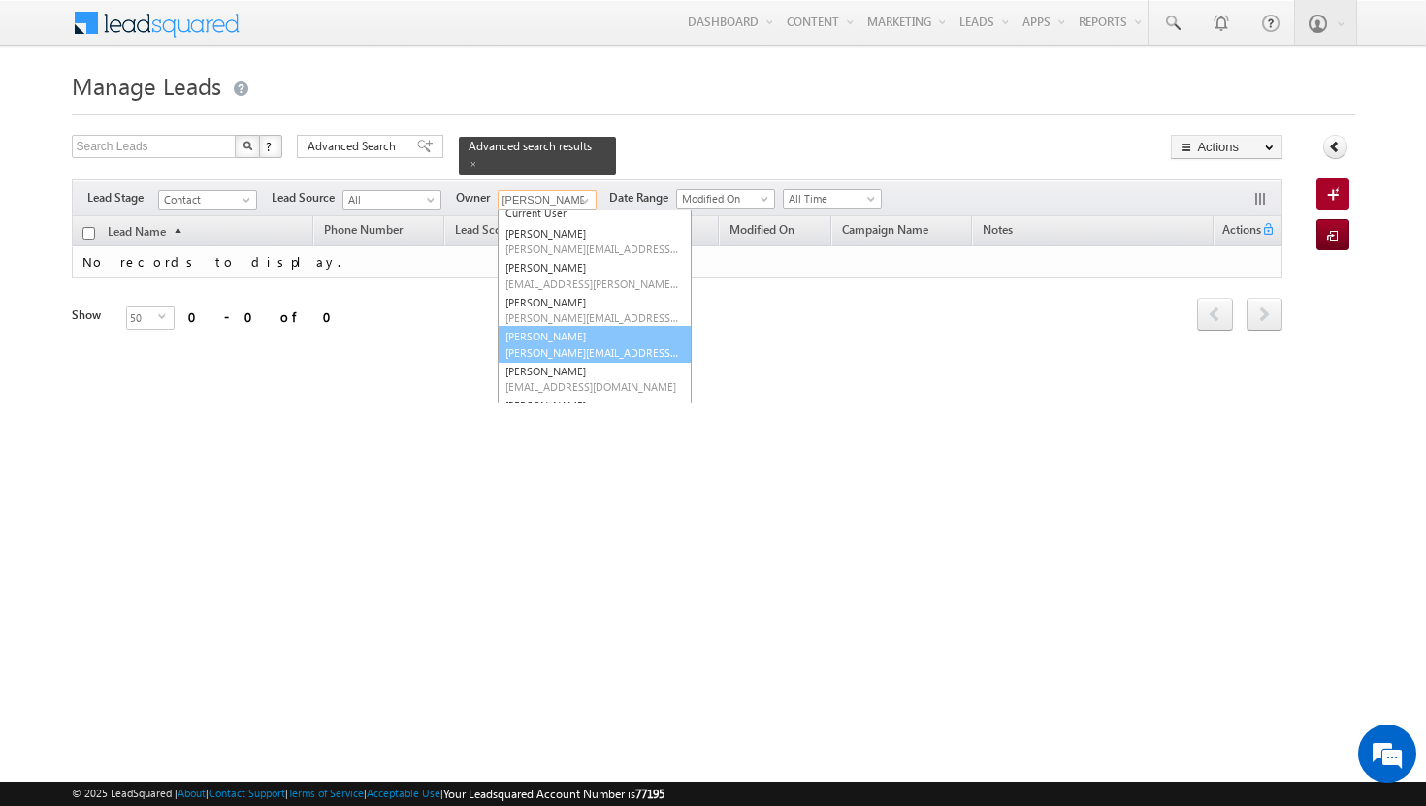
click at [588, 345] on span "[PERSON_NAME][EMAIL_ADDRESS][DOMAIN_NAME]" at bounding box center [592, 352] width 175 height 15
type input "[PERSON_NAME]"
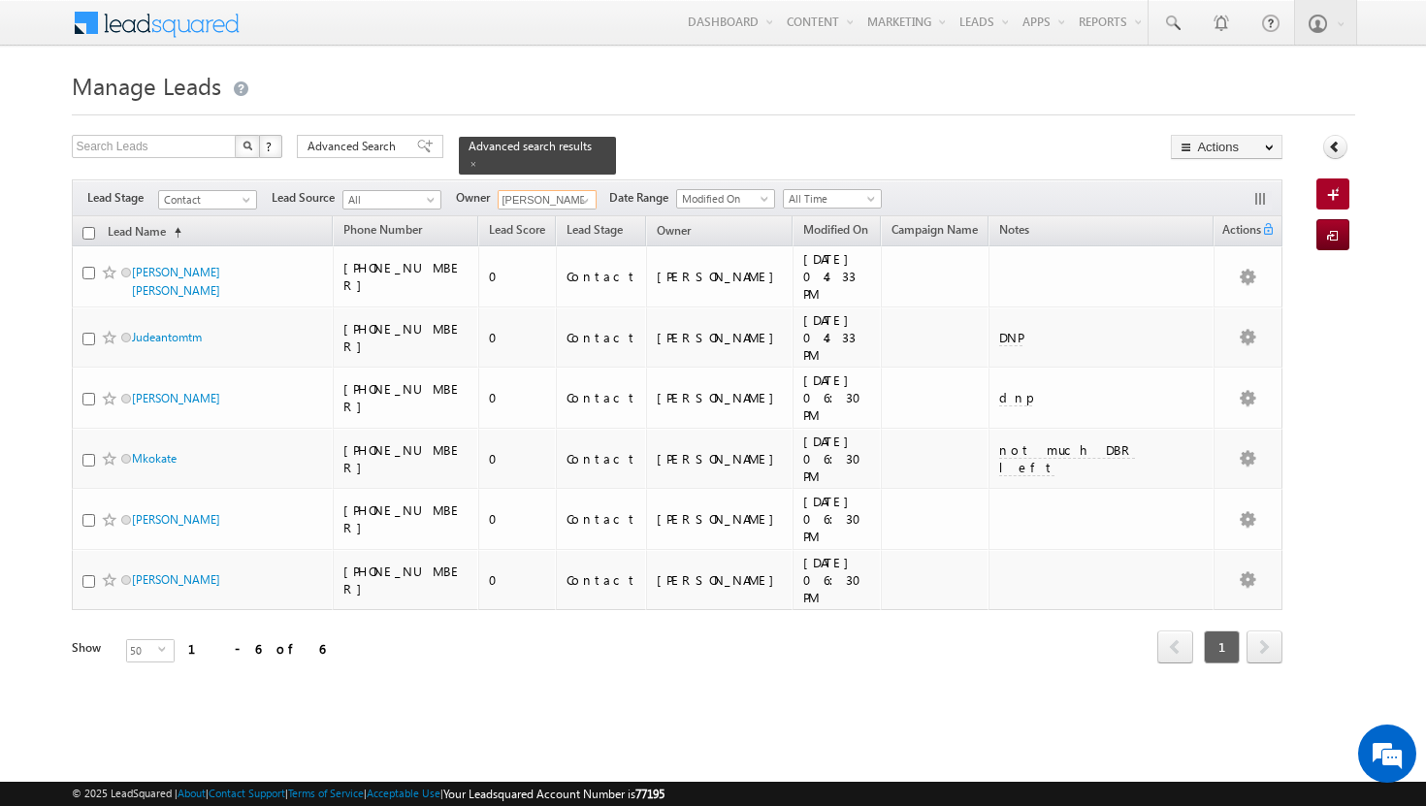
click at [87, 227] on input "checkbox" at bounding box center [88, 233] width 13 height 13
checkbox input "true"
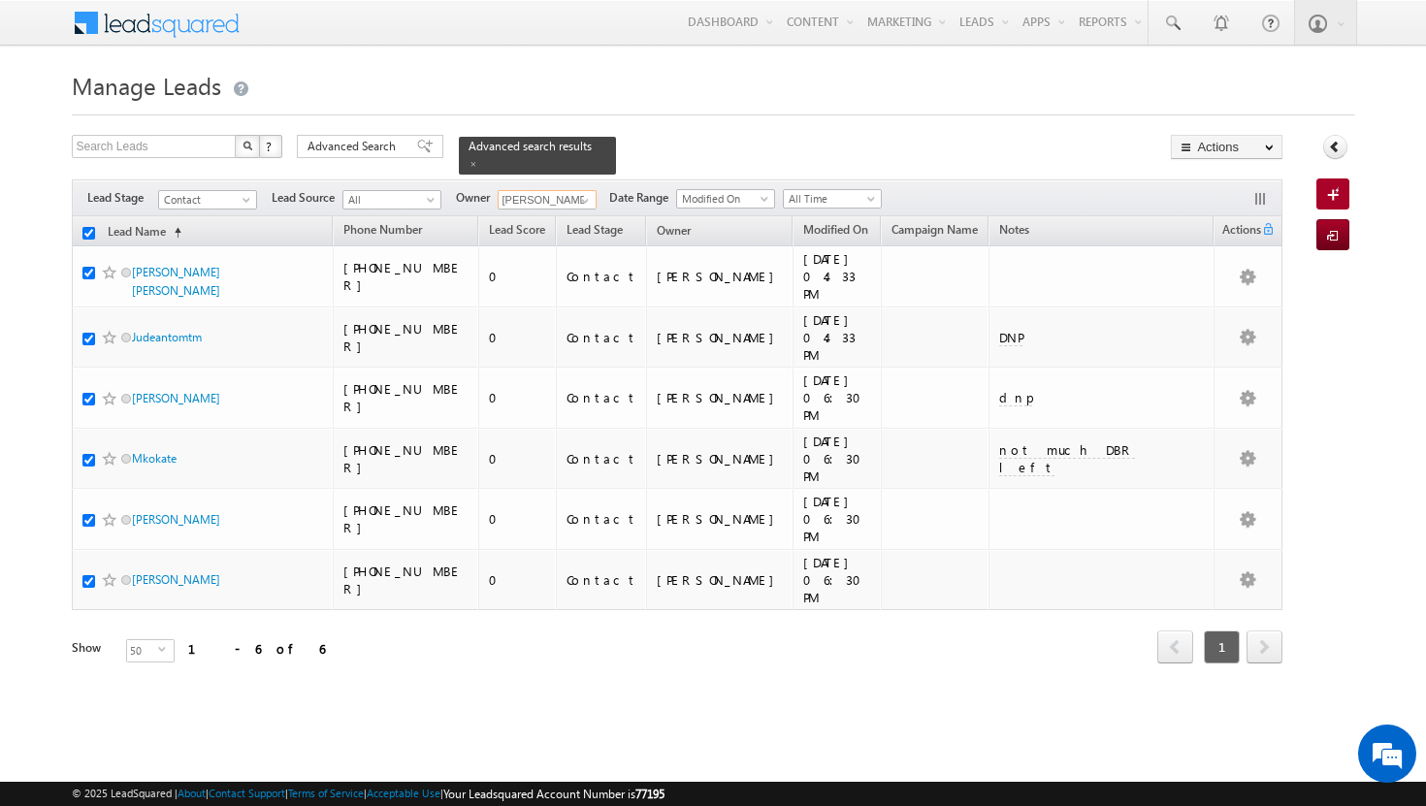
checkbox input "true"
click at [592, 193] on span at bounding box center [585, 201] width 16 height 16
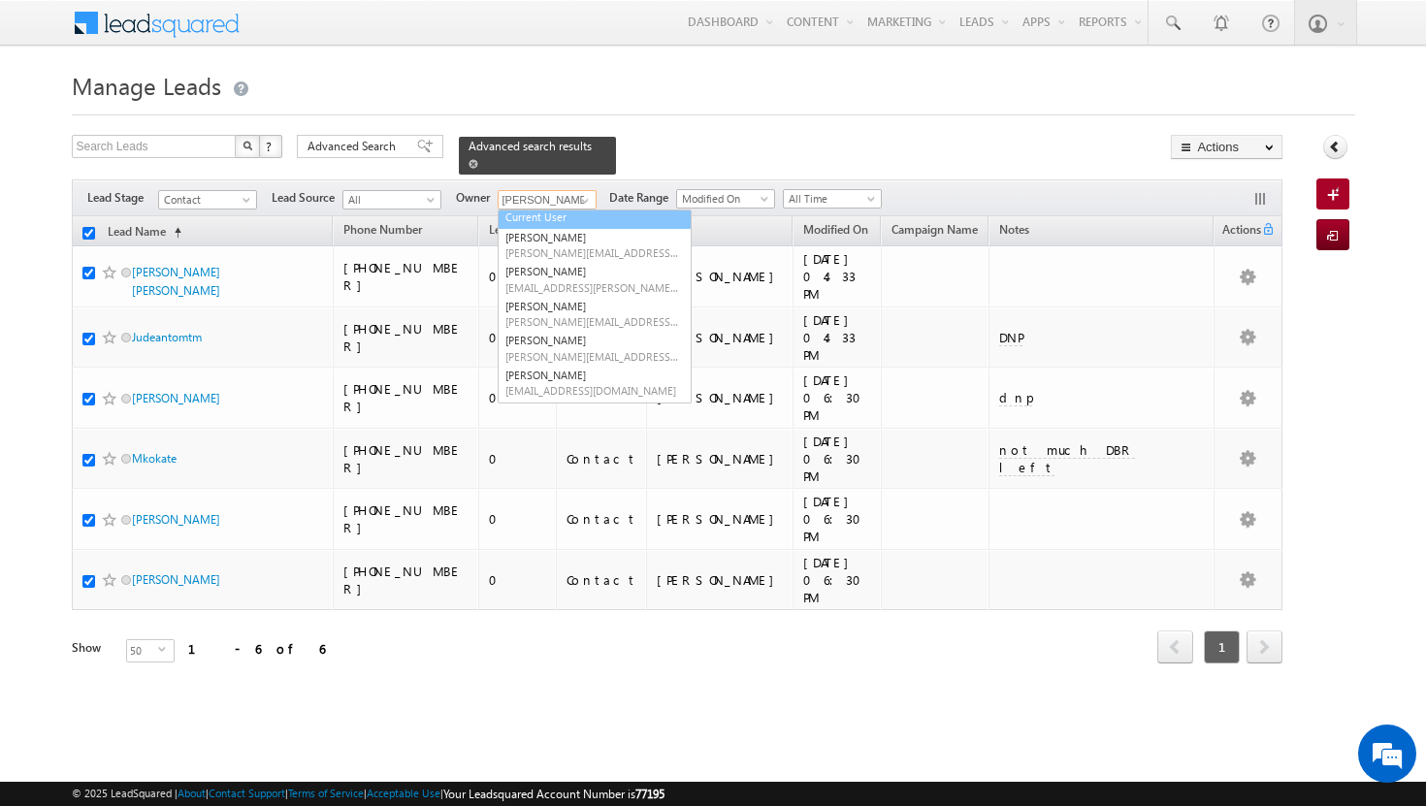
scroll to position [19, 0]
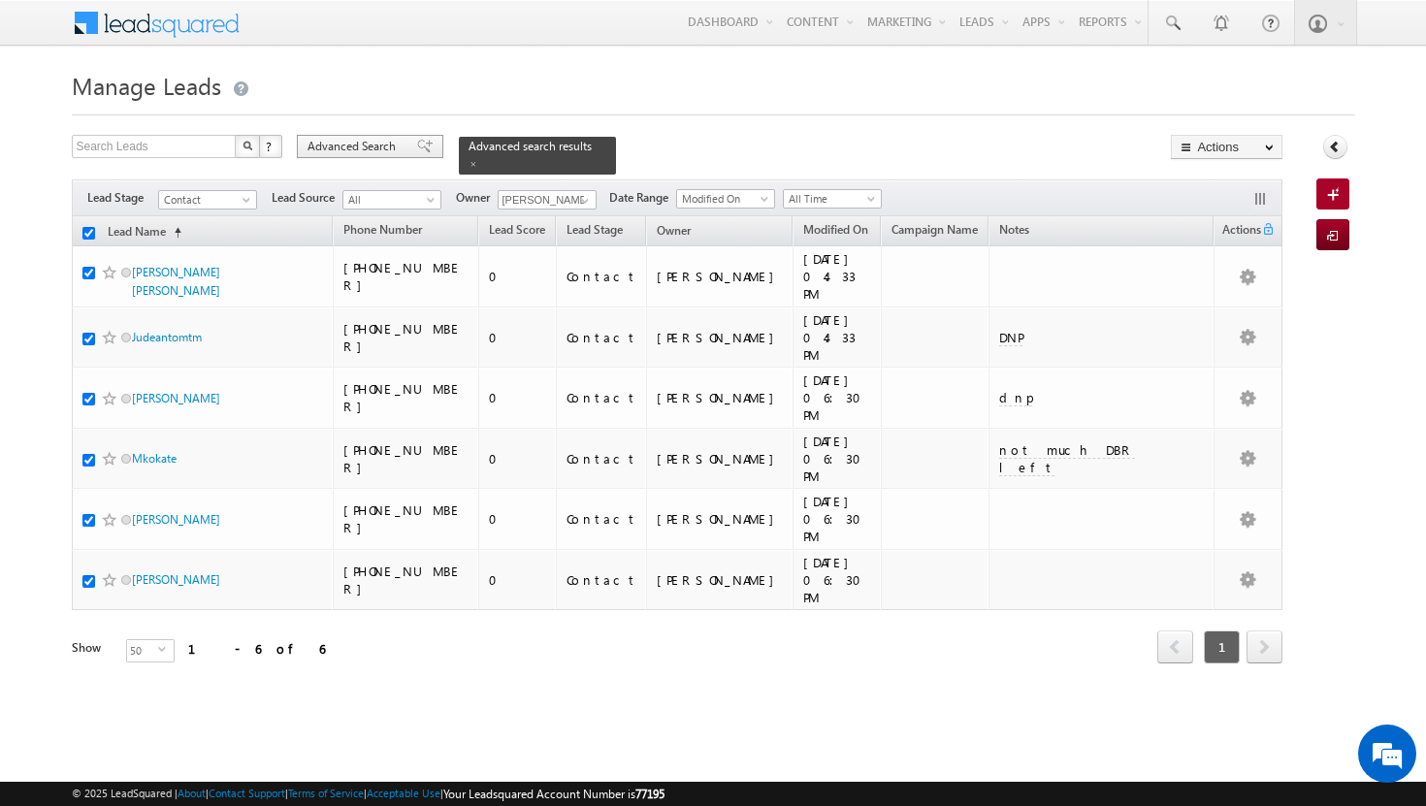
click at [386, 142] on span "Advanced Search" at bounding box center [354, 146] width 94 height 17
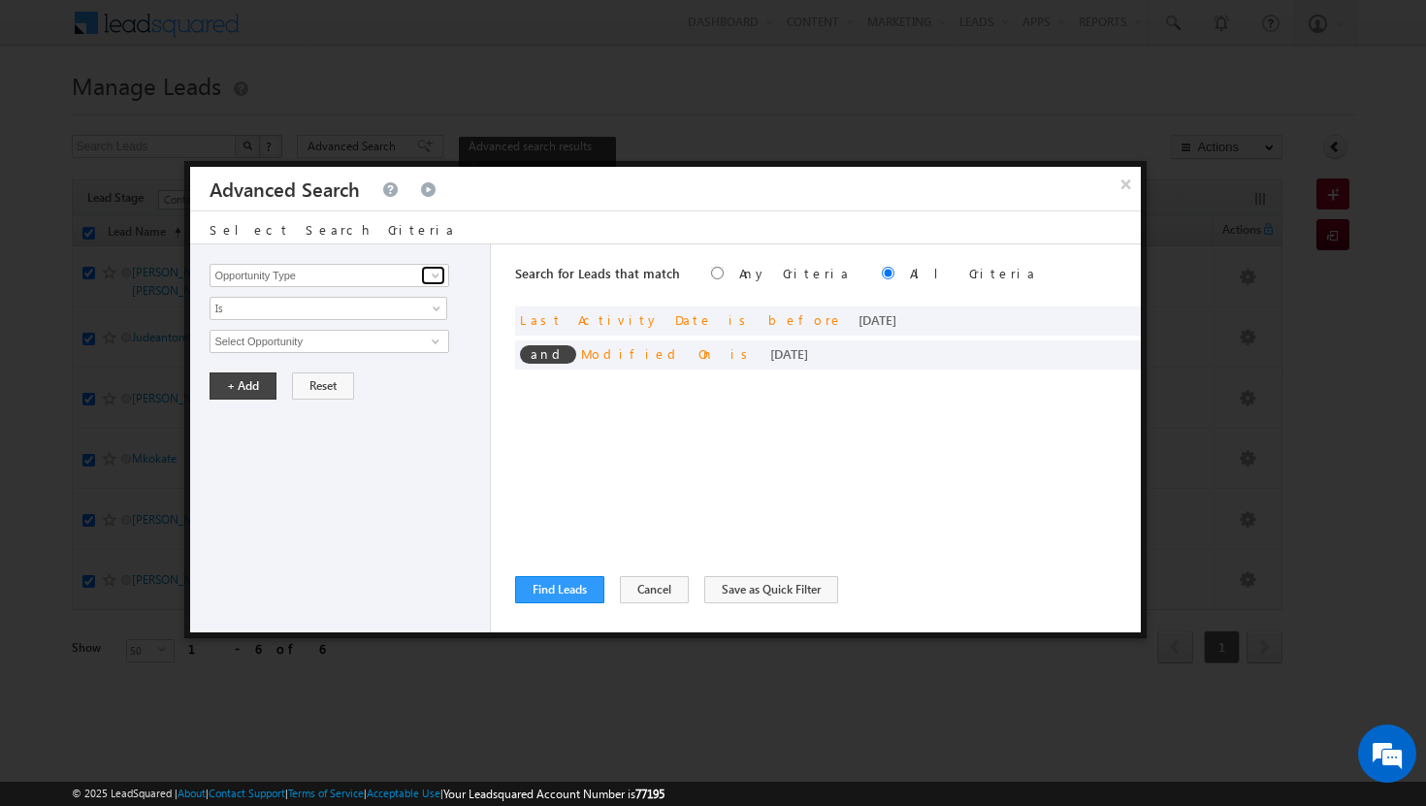
click at [436, 277] on span at bounding box center [436, 276] width 16 height 16
click at [241, 311] on link "Owner" at bounding box center [329, 316] width 239 height 22
type input "Owner"
click at [427, 313] on link "Is" at bounding box center [329, 308] width 238 height 23
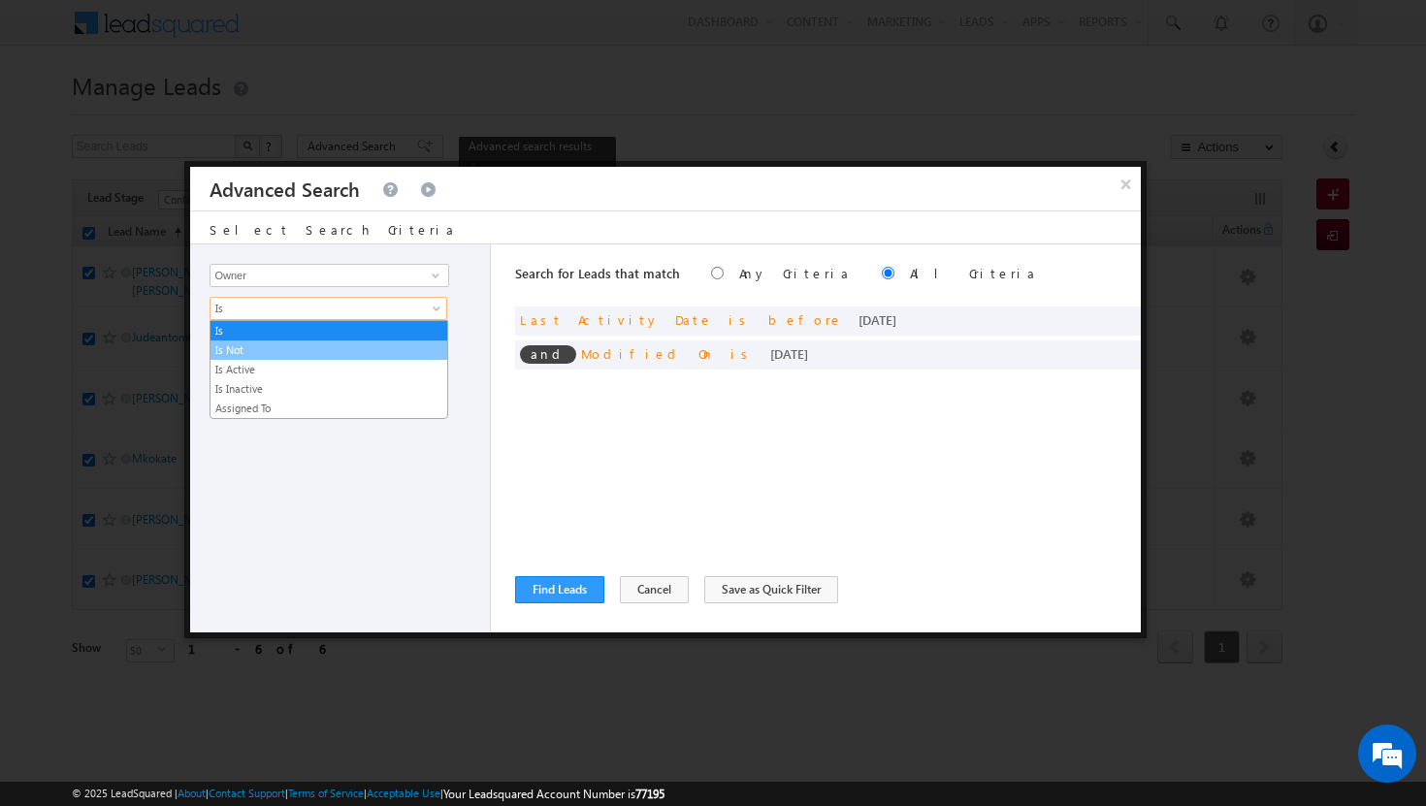
click at [386, 359] on li "Is Not" at bounding box center [328, 349] width 237 height 19
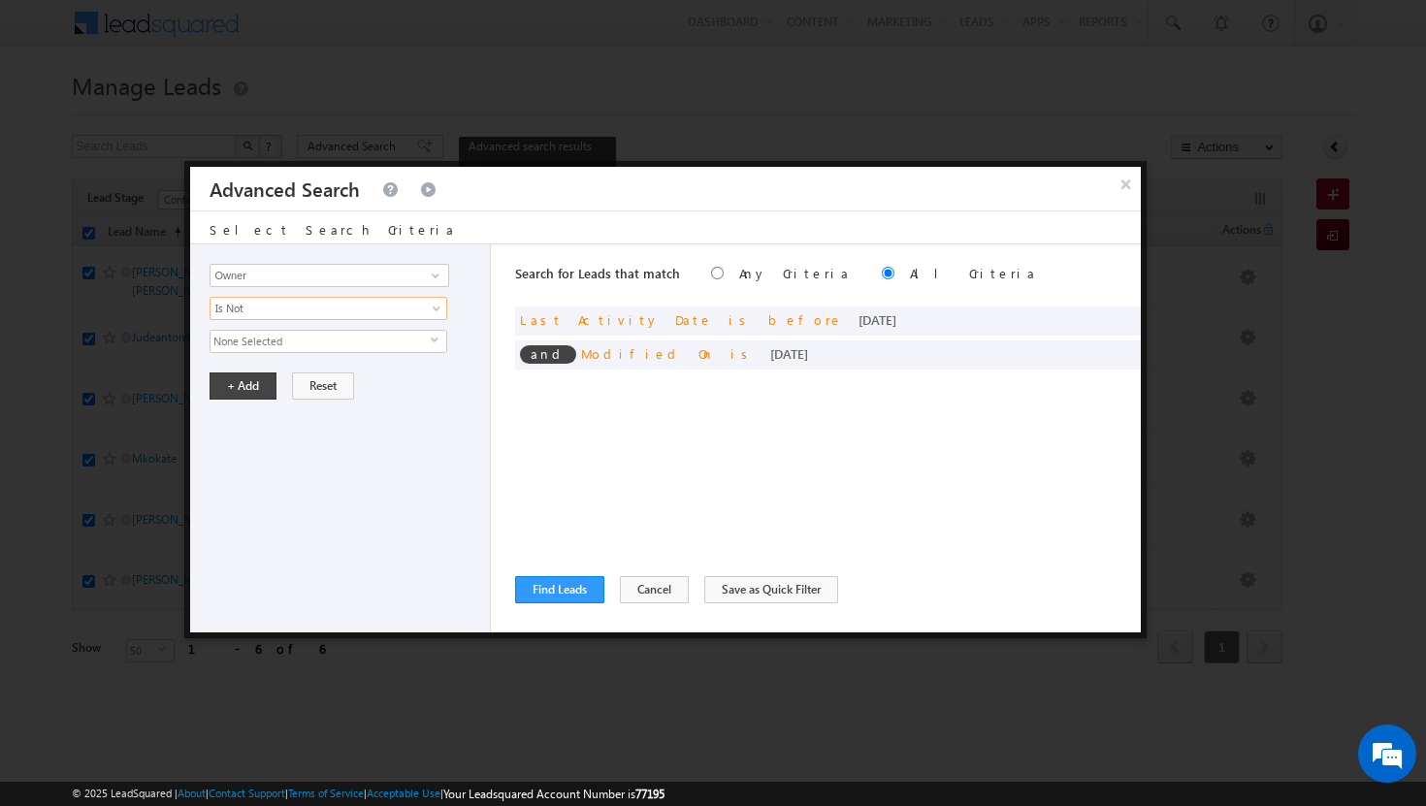
click at [427, 342] on span "None Selected" at bounding box center [320, 341] width 220 height 21
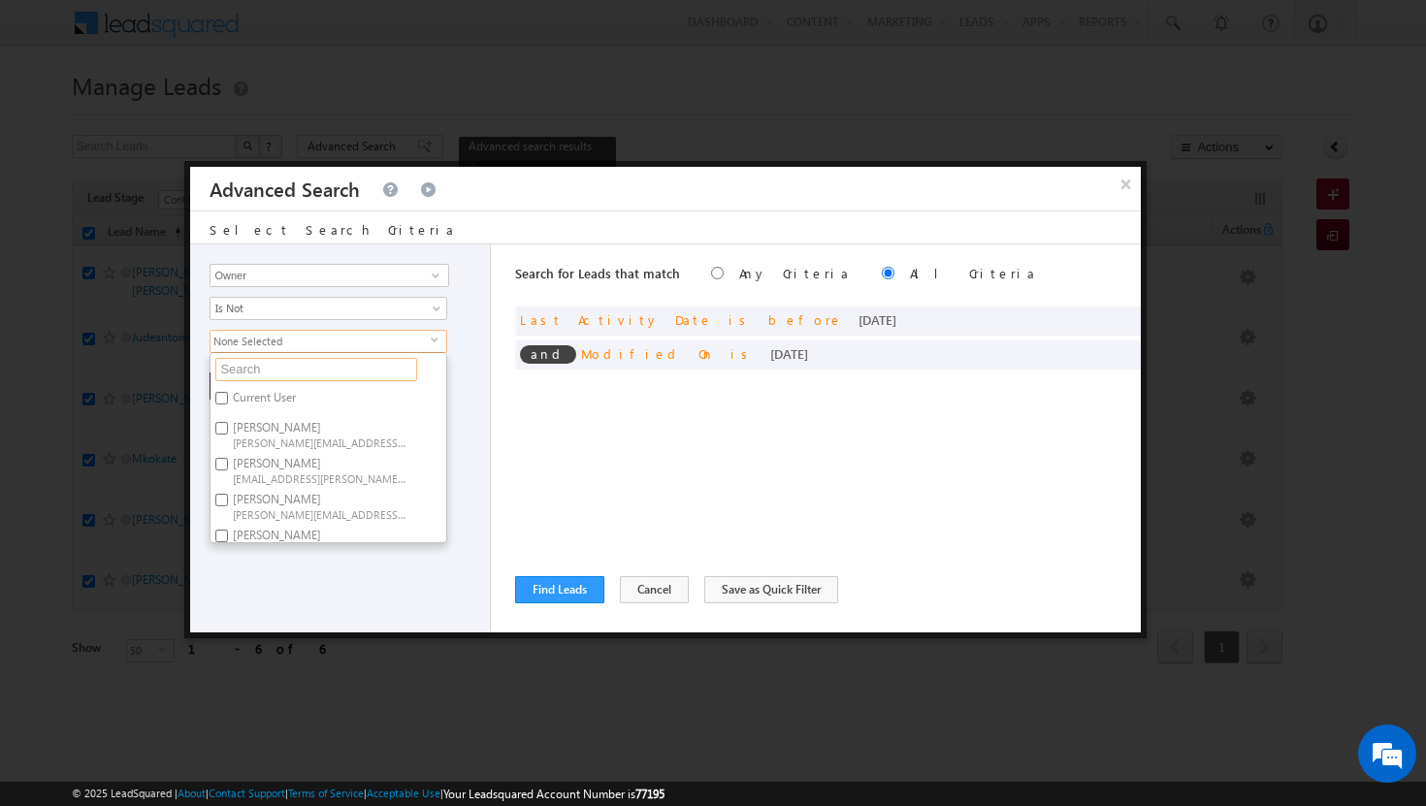
click at [342, 369] on input "text" at bounding box center [316, 369] width 202 height 23
type input "s"
type input "sh"
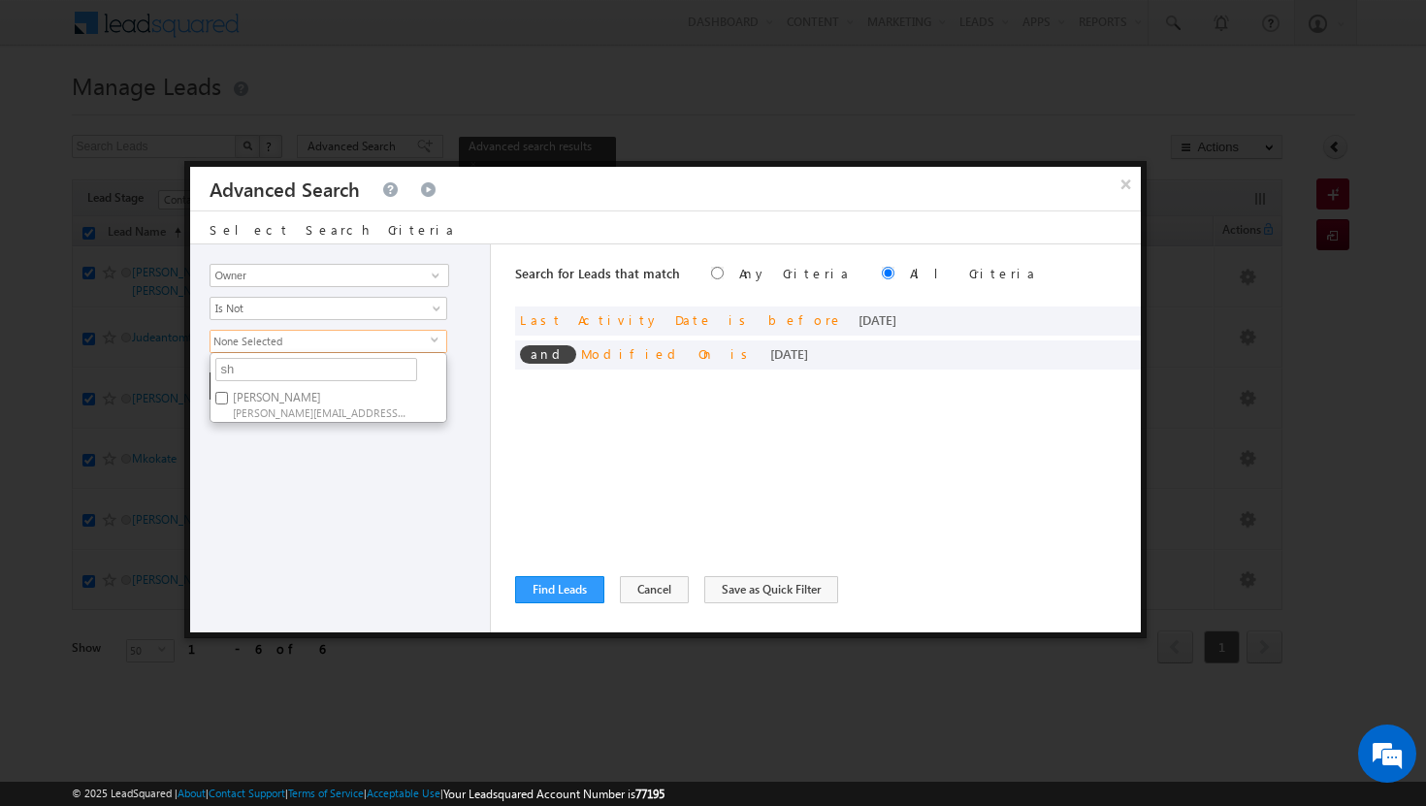
click at [259, 398] on label "[PERSON_NAME] [PERSON_NAME][EMAIL_ADDRESS][PERSON_NAME][DOMAIN_NAME]" at bounding box center [318, 404] width 216 height 36
click at [228, 398] on input "[PERSON_NAME] [PERSON_NAME][EMAIL_ADDRESS][PERSON_NAME][DOMAIN_NAME]" at bounding box center [221, 398] width 13 height 13
checkbox input "true"
click at [280, 453] on div "Opportunity Type Lead Activity Task Sales Group Prospect Id Address 1 Address 2…" at bounding box center [340, 438] width 301 height 388
click at [232, 375] on button "+ Add" at bounding box center [243, 385] width 67 height 27
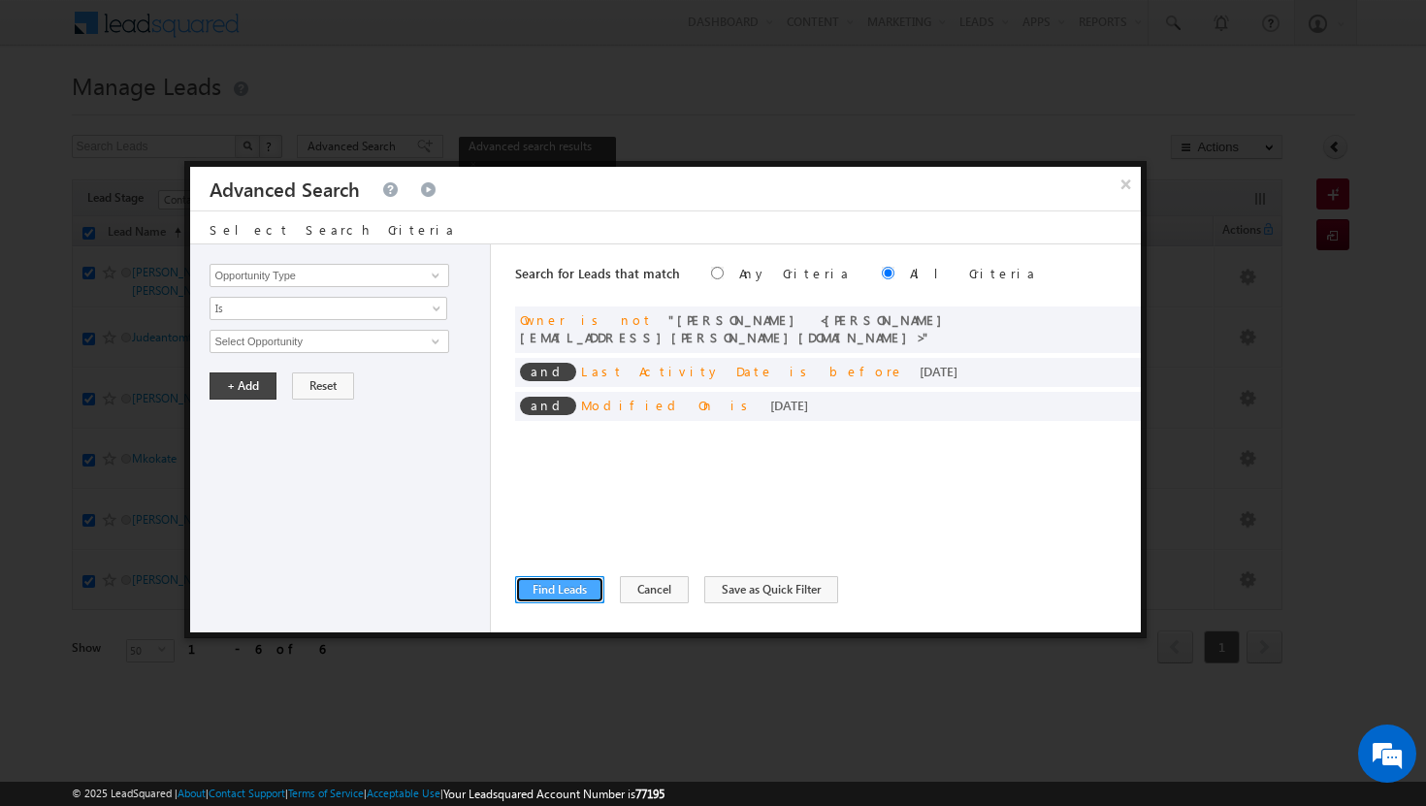
click at [577, 586] on button "Find Leads" at bounding box center [559, 589] width 89 height 27
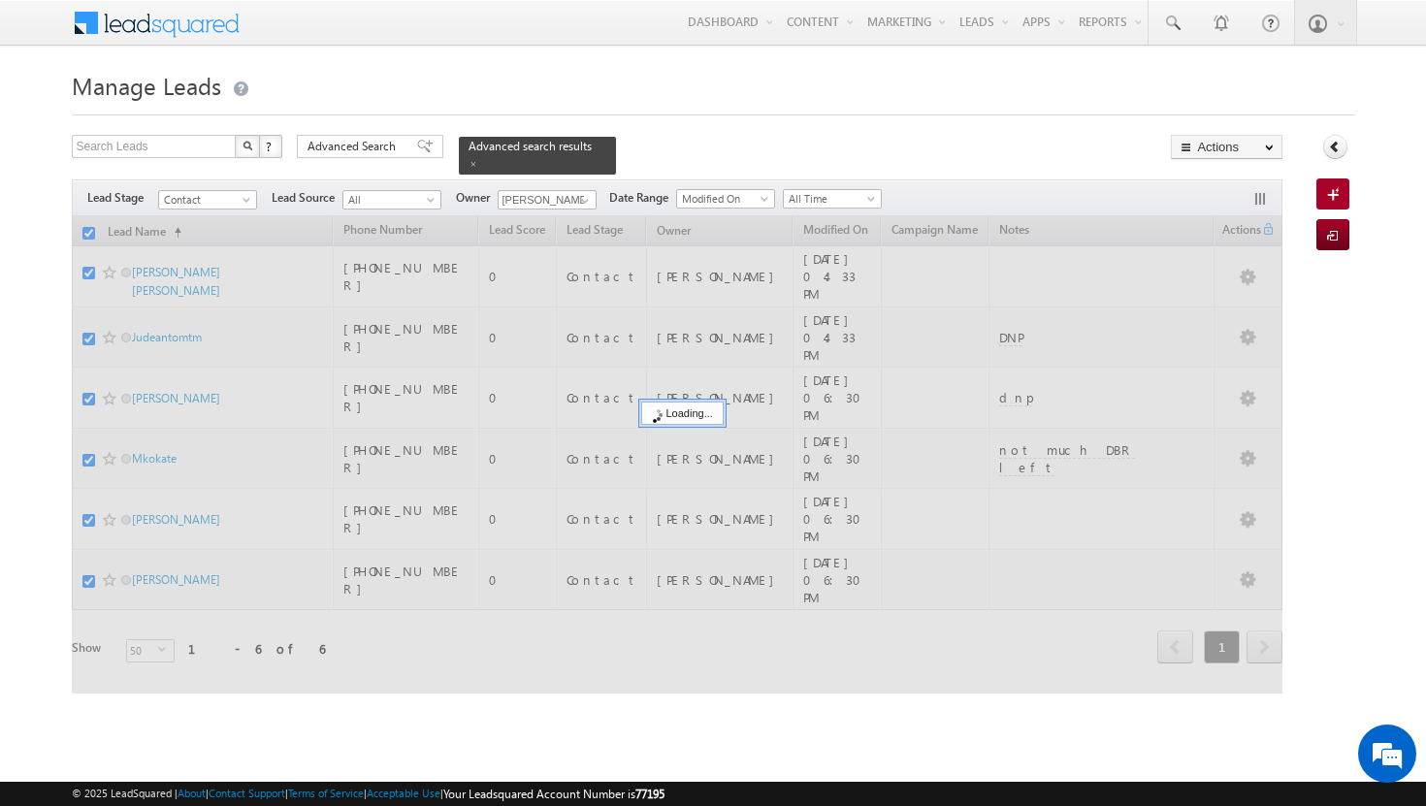
checkbox input "false"
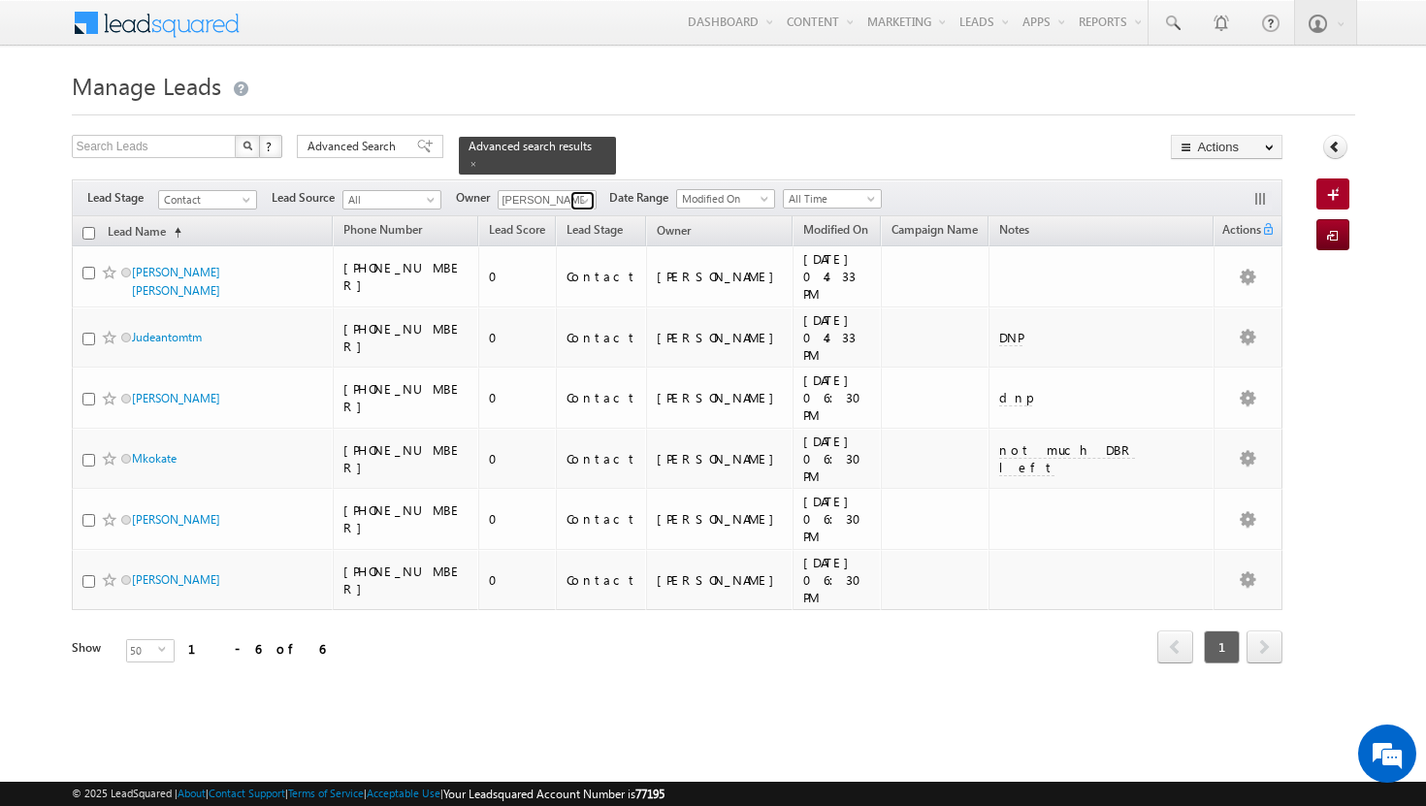
click at [595, 191] on link at bounding box center [582, 200] width 24 height 19
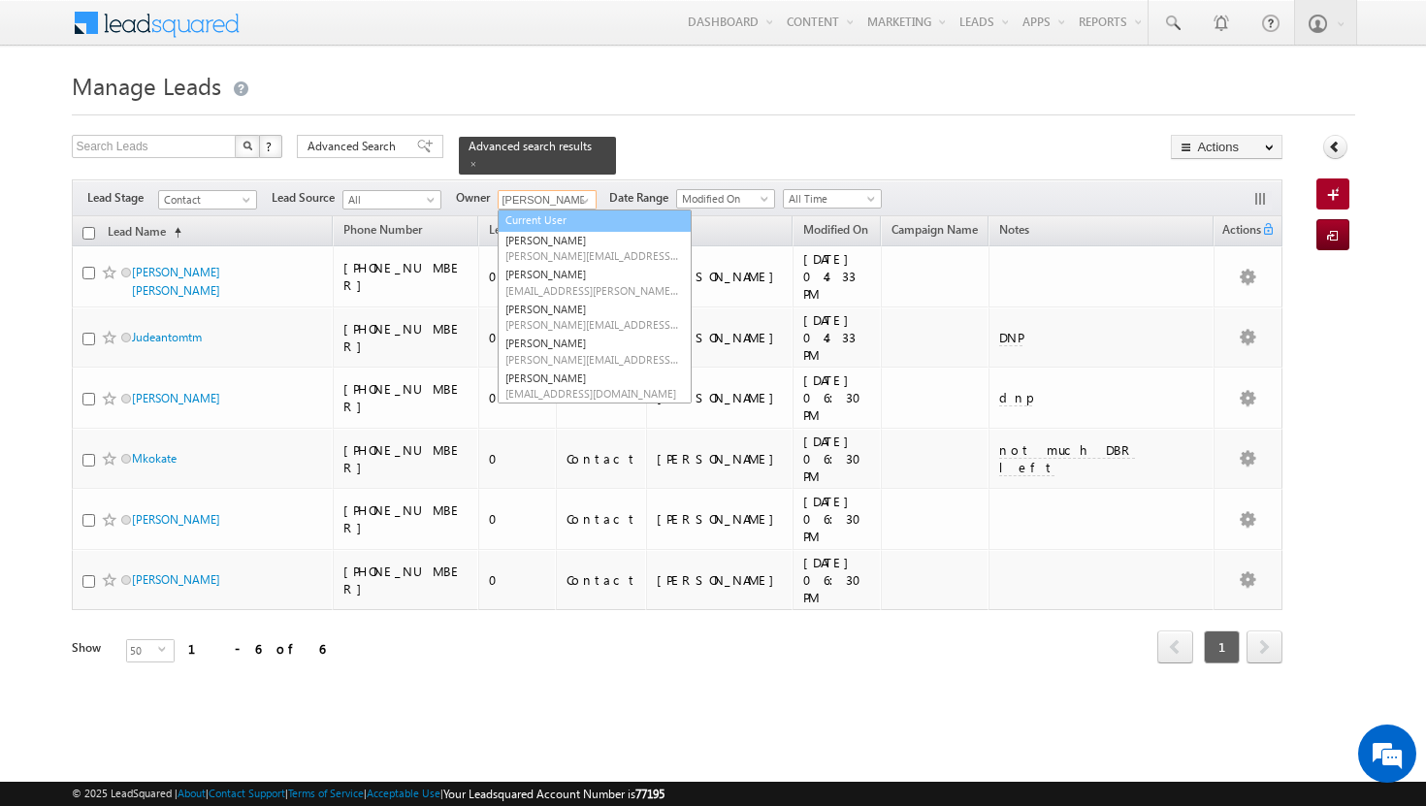
click at [580, 212] on link "Current User" at bounding box center [595, 221] width 194 height 22
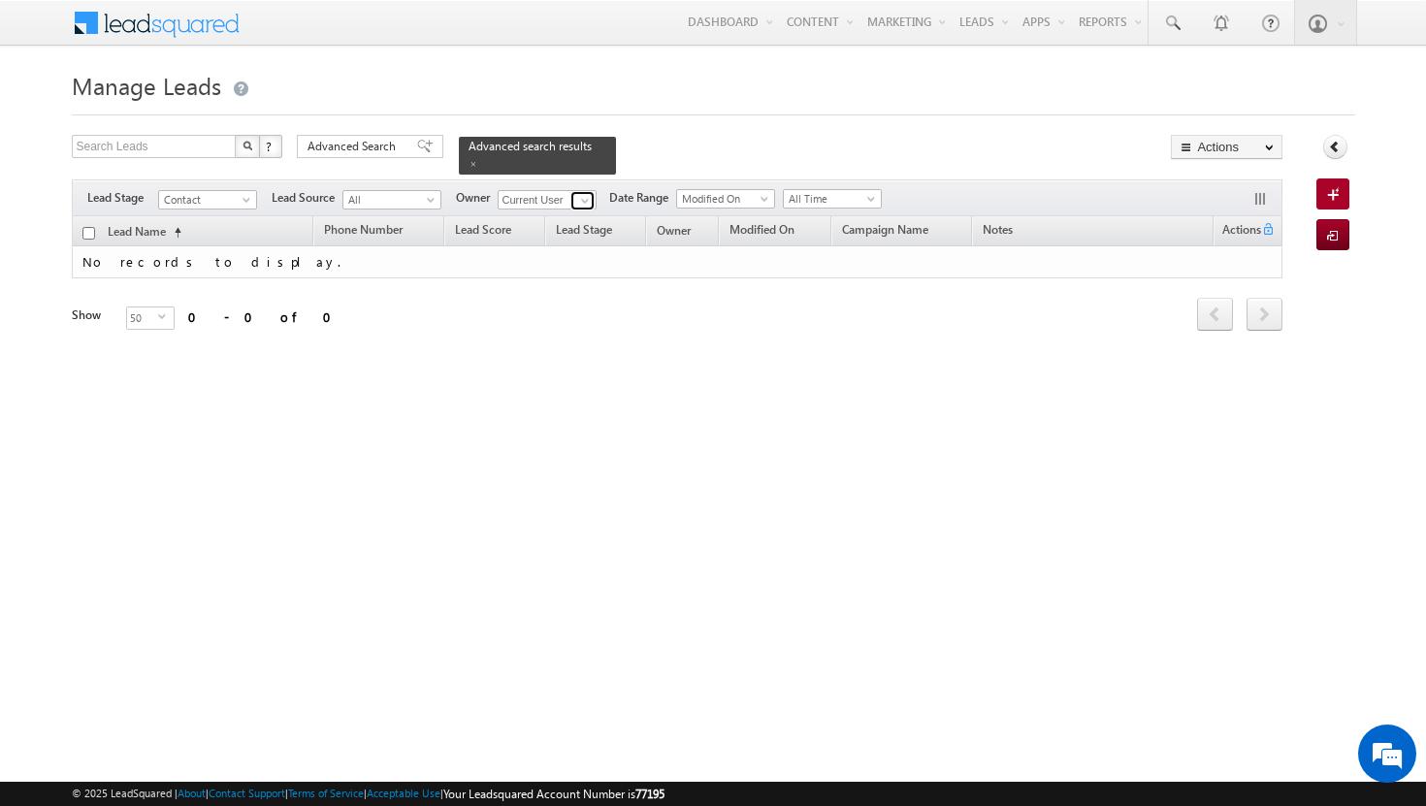
click at [585, 193] on span at bounding box center [585, 201] width 16 height 16
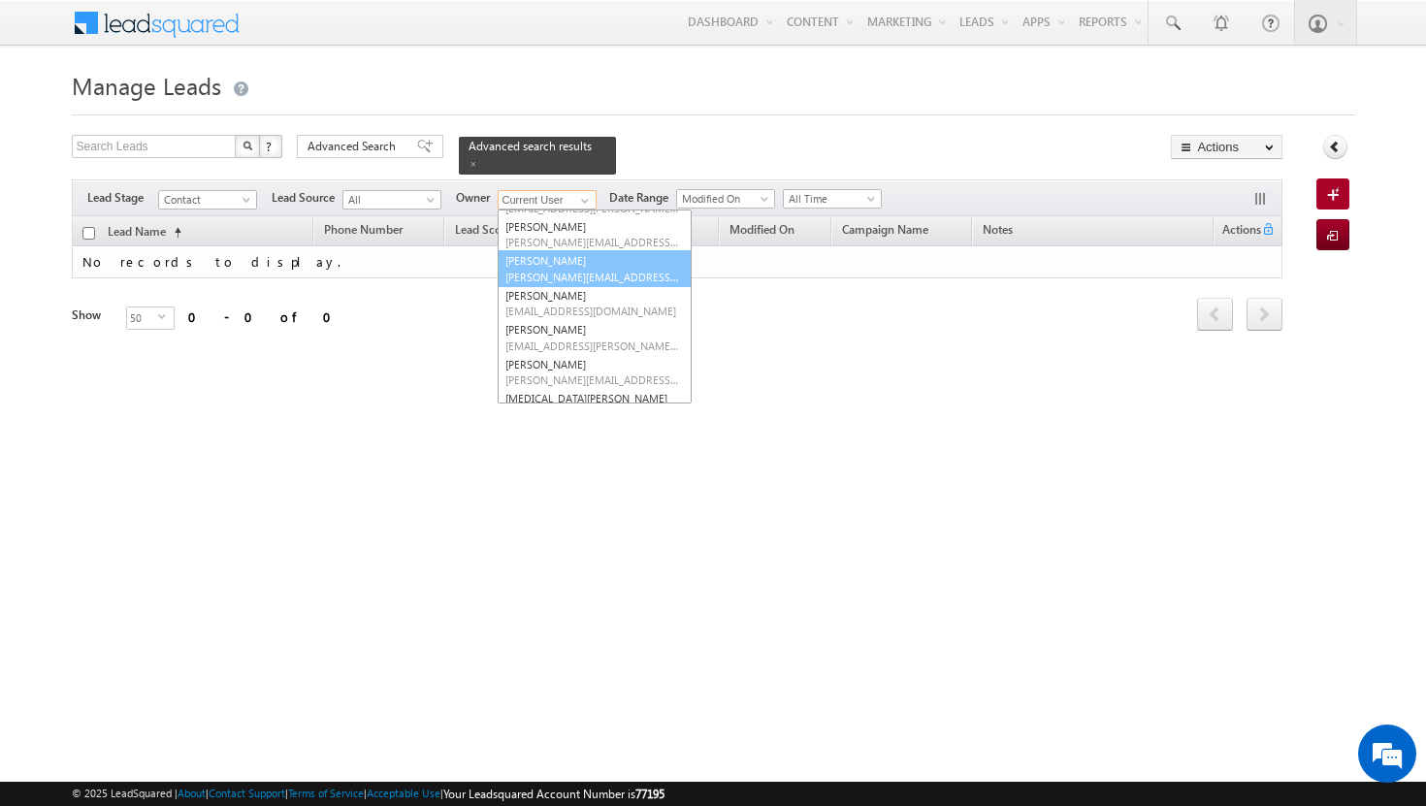
scroll to position [106, 0]
click at [556, 337] on span "[EMAIL_ADDRESS][PERSON_NAME][DOMAIN_NAME]" at bounding box center [592, 344] width 175 height 15
type input "[PERSON_NAME]"
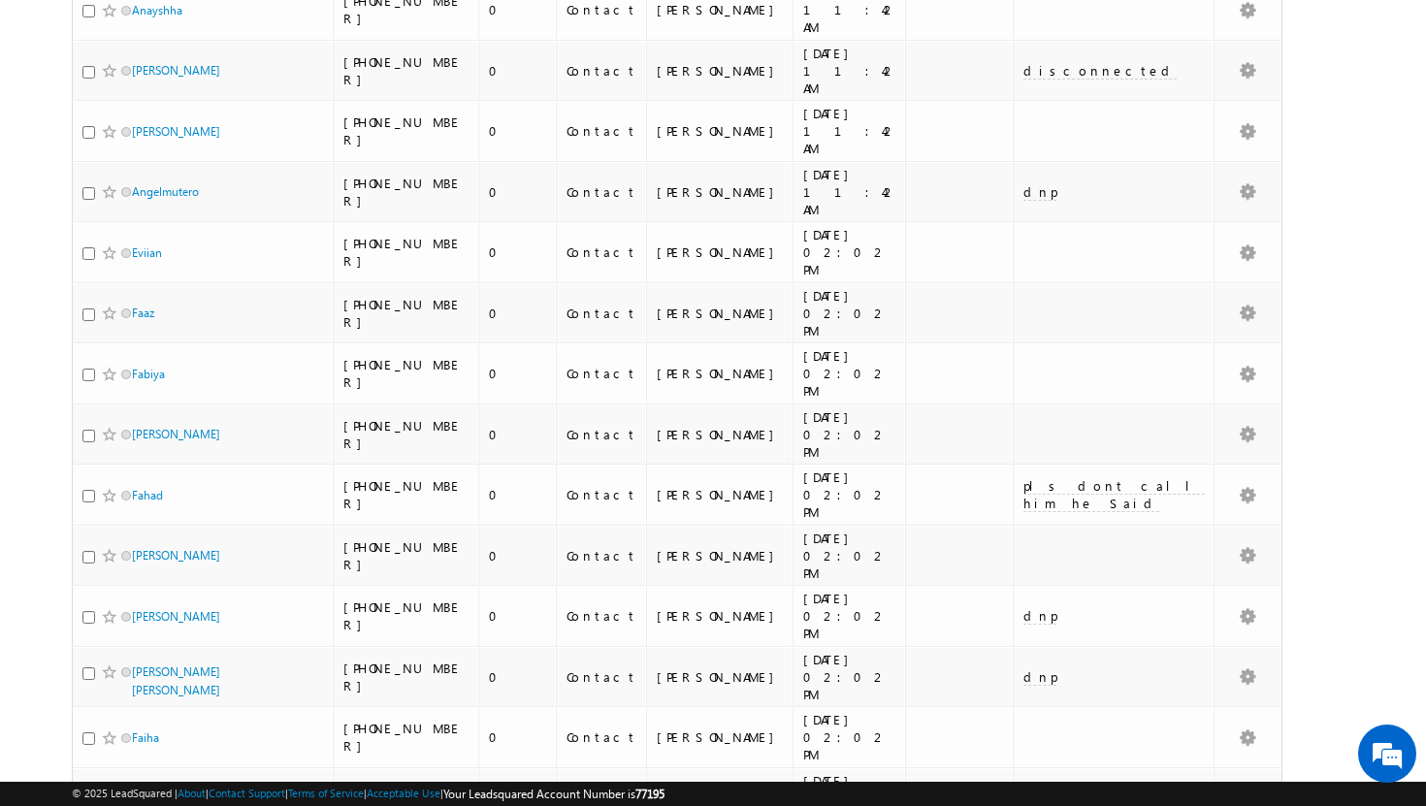
scroll to position [0, 0]
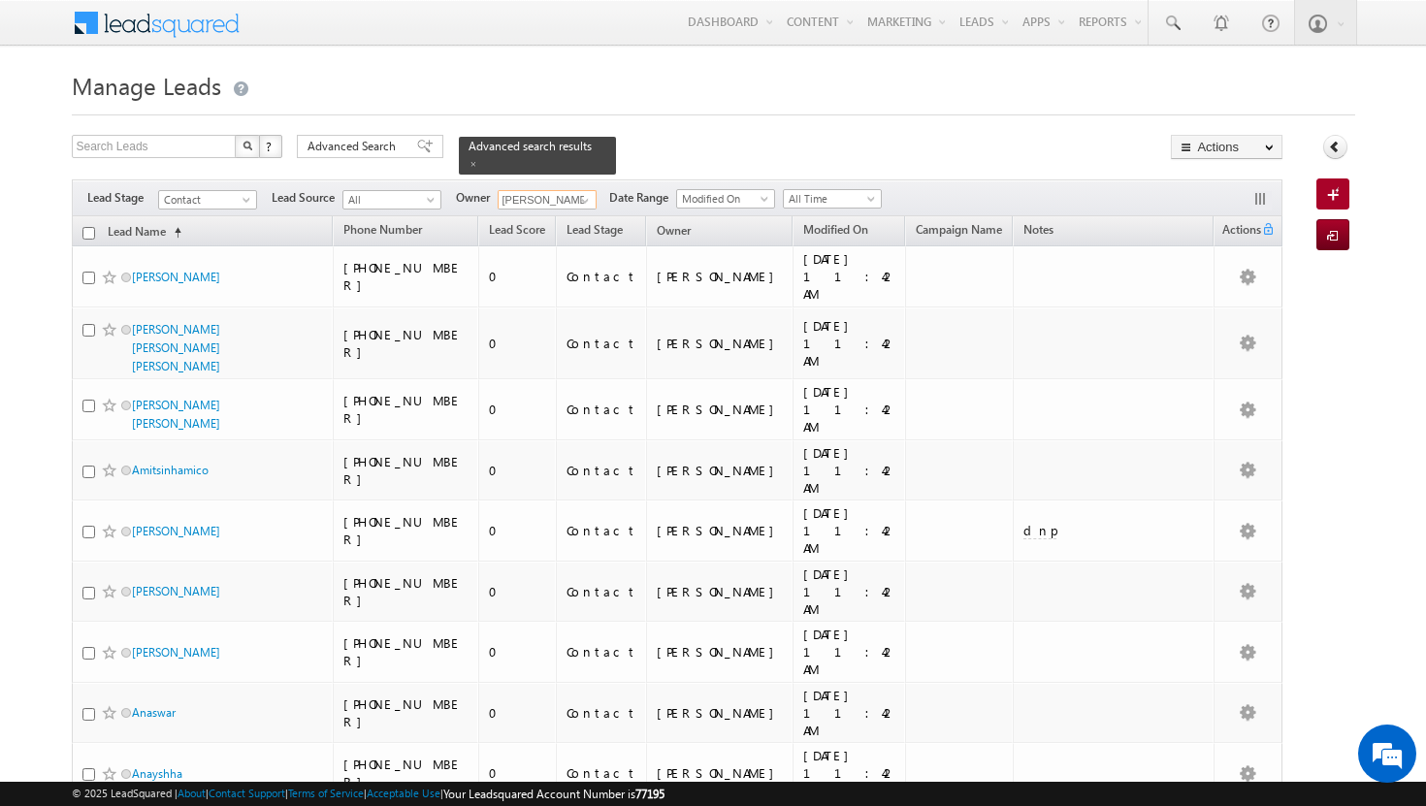
click at [85, 227] on input "checkbox" at bounding box center [88, 233] width 13 height 13
checkbox input "true"
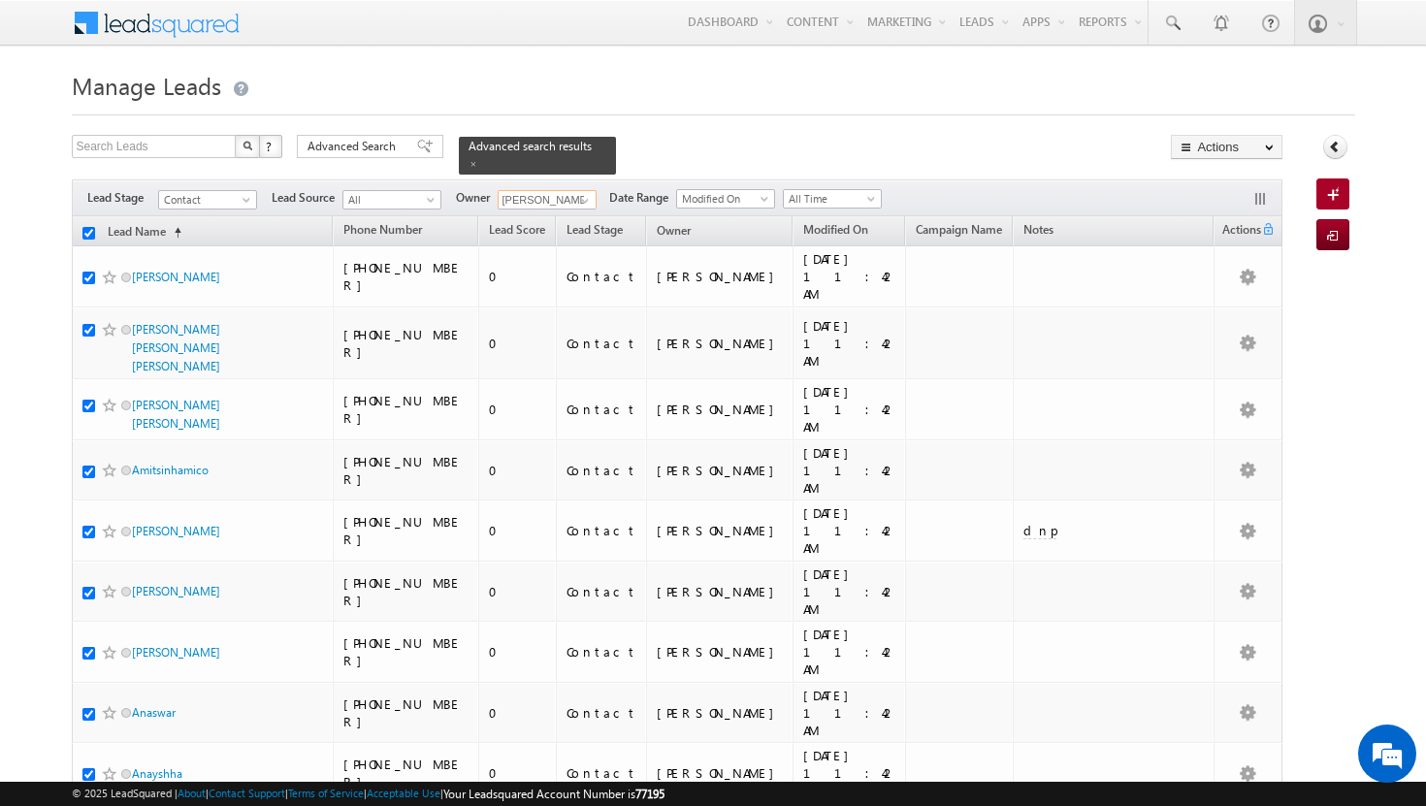
checkbox input "true"
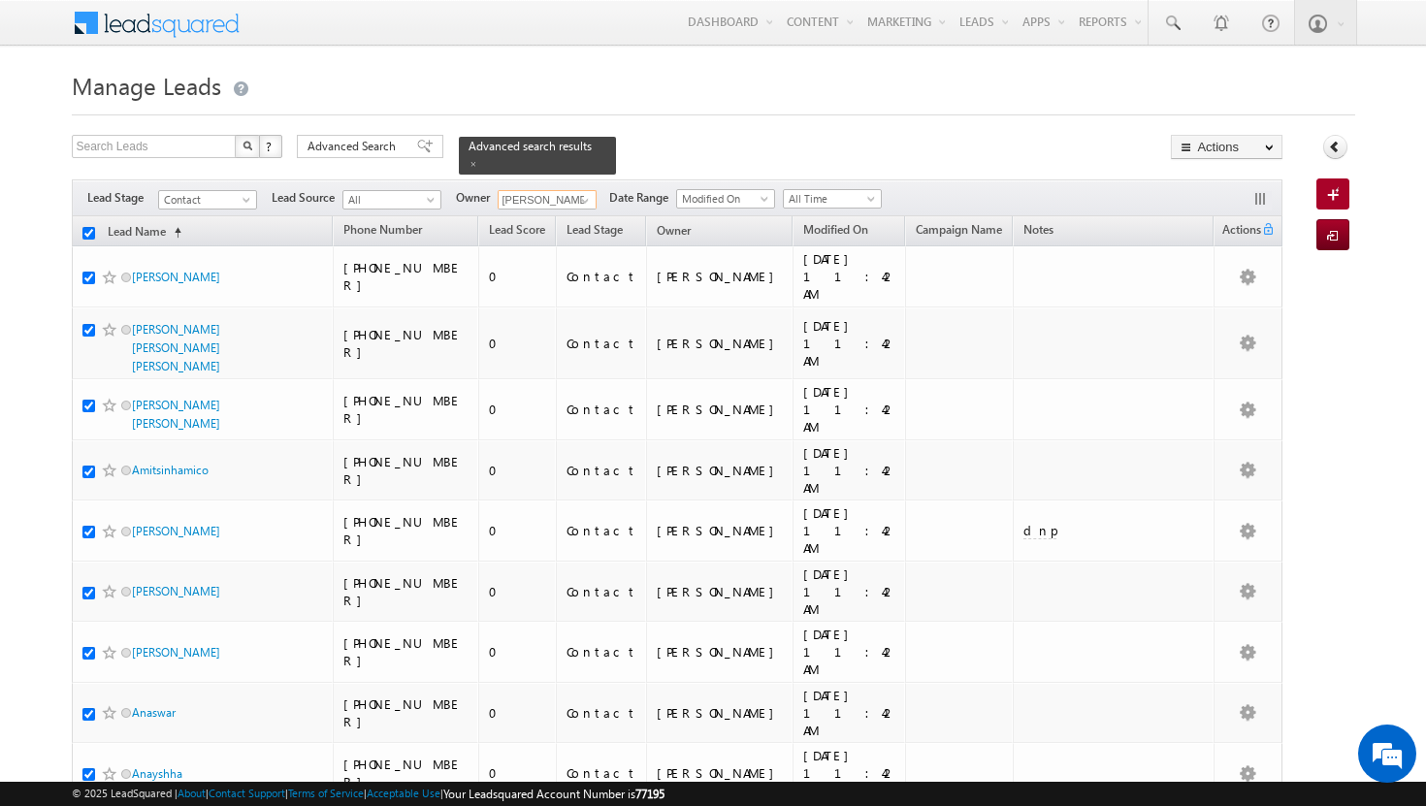
checkbox input "true"
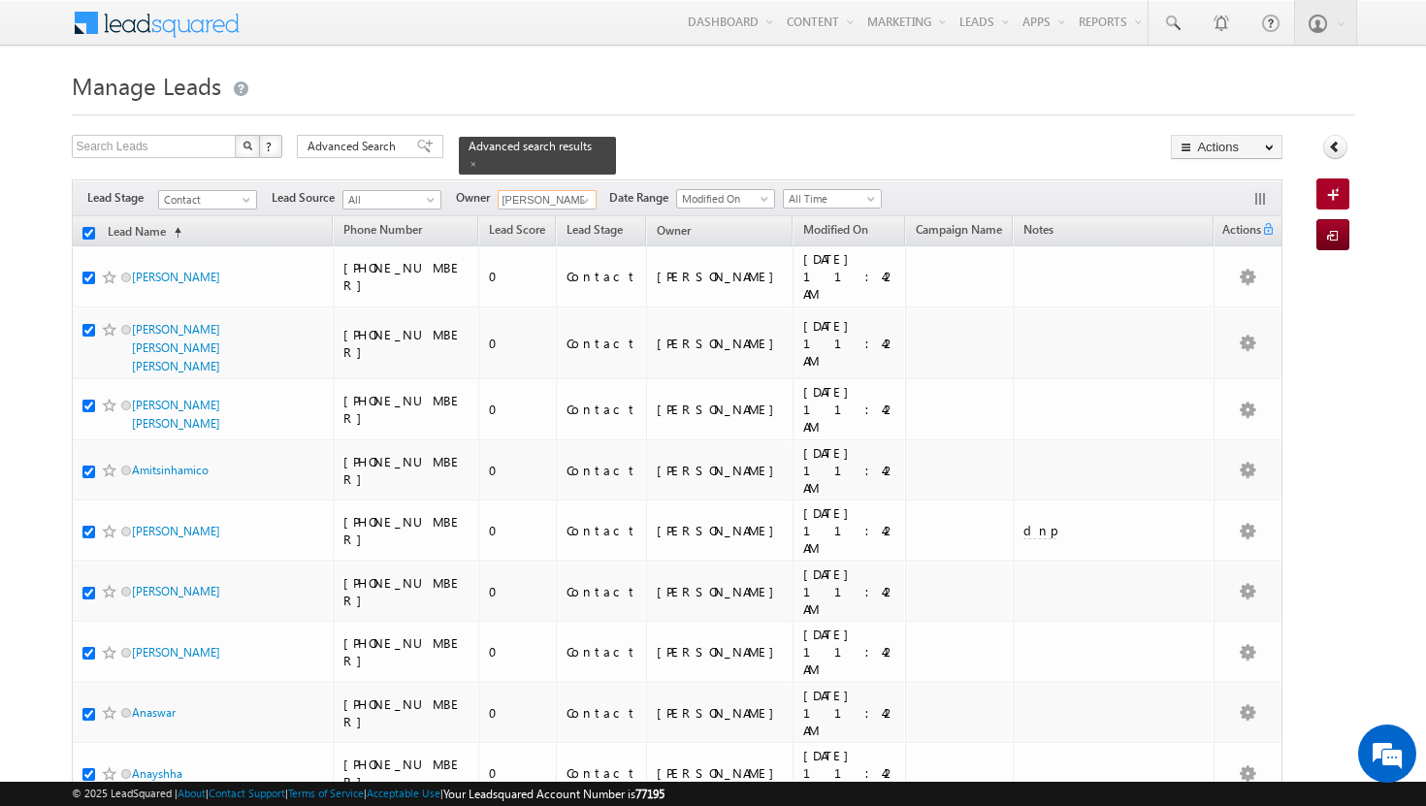
checkbox input "true"
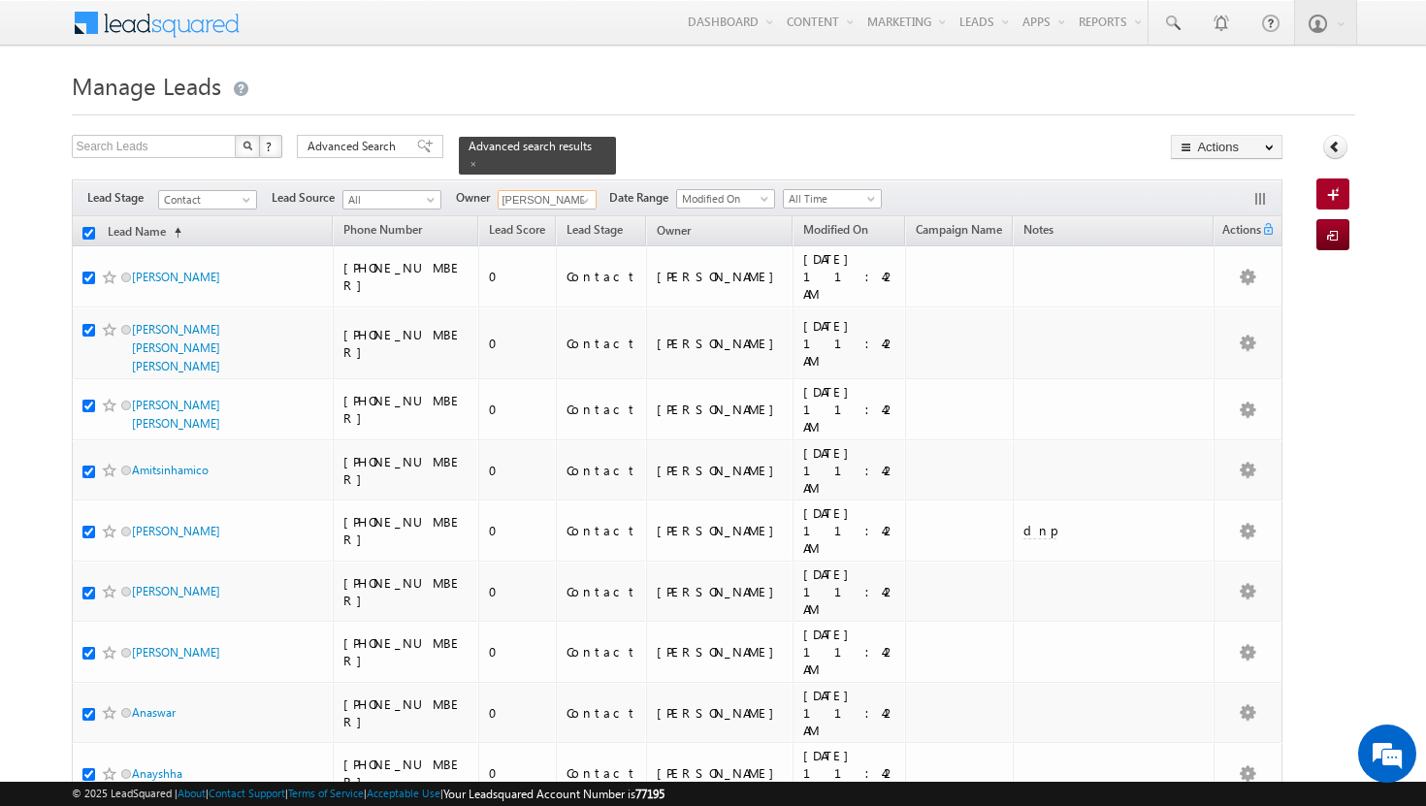
checkbox input "true"
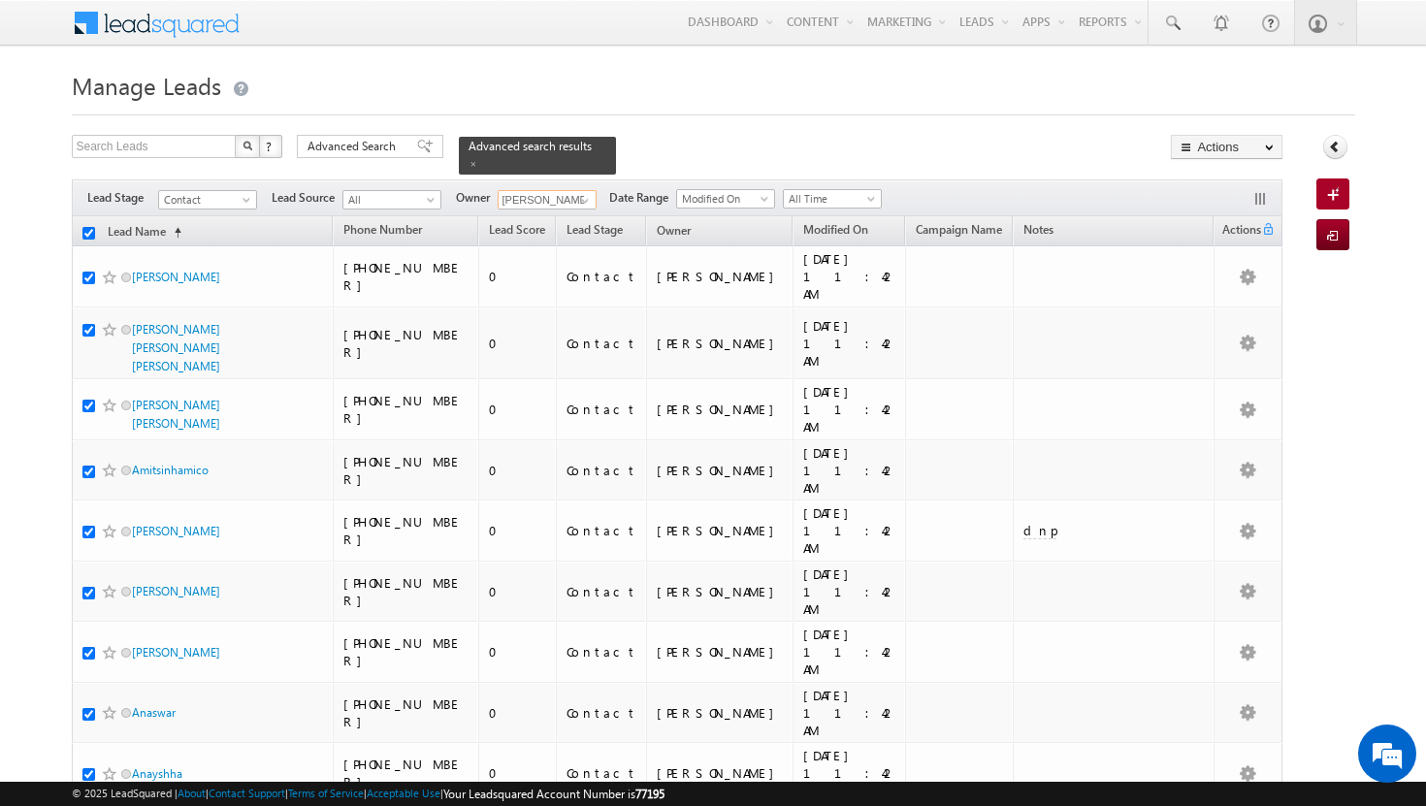
checkbox input "true"
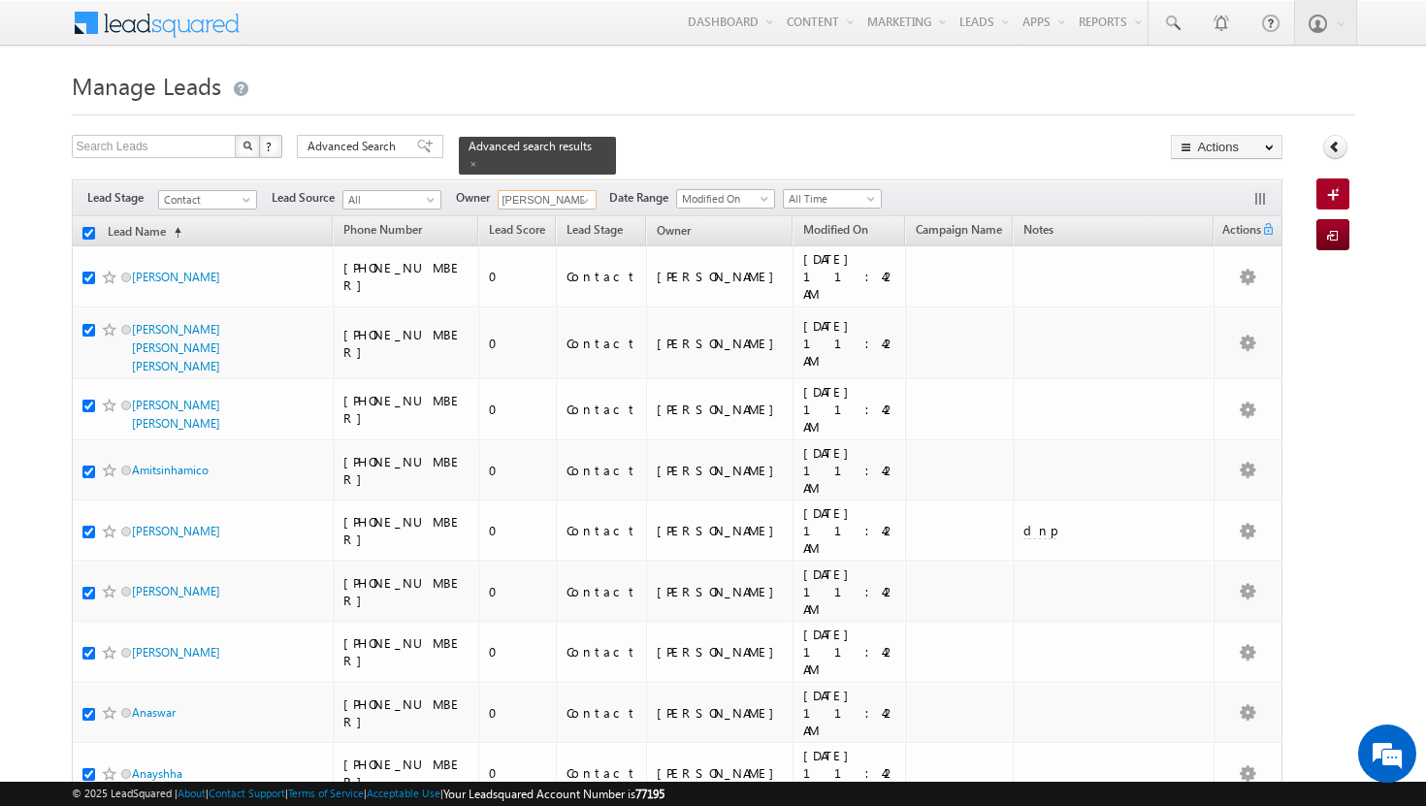
checkbox input "true"
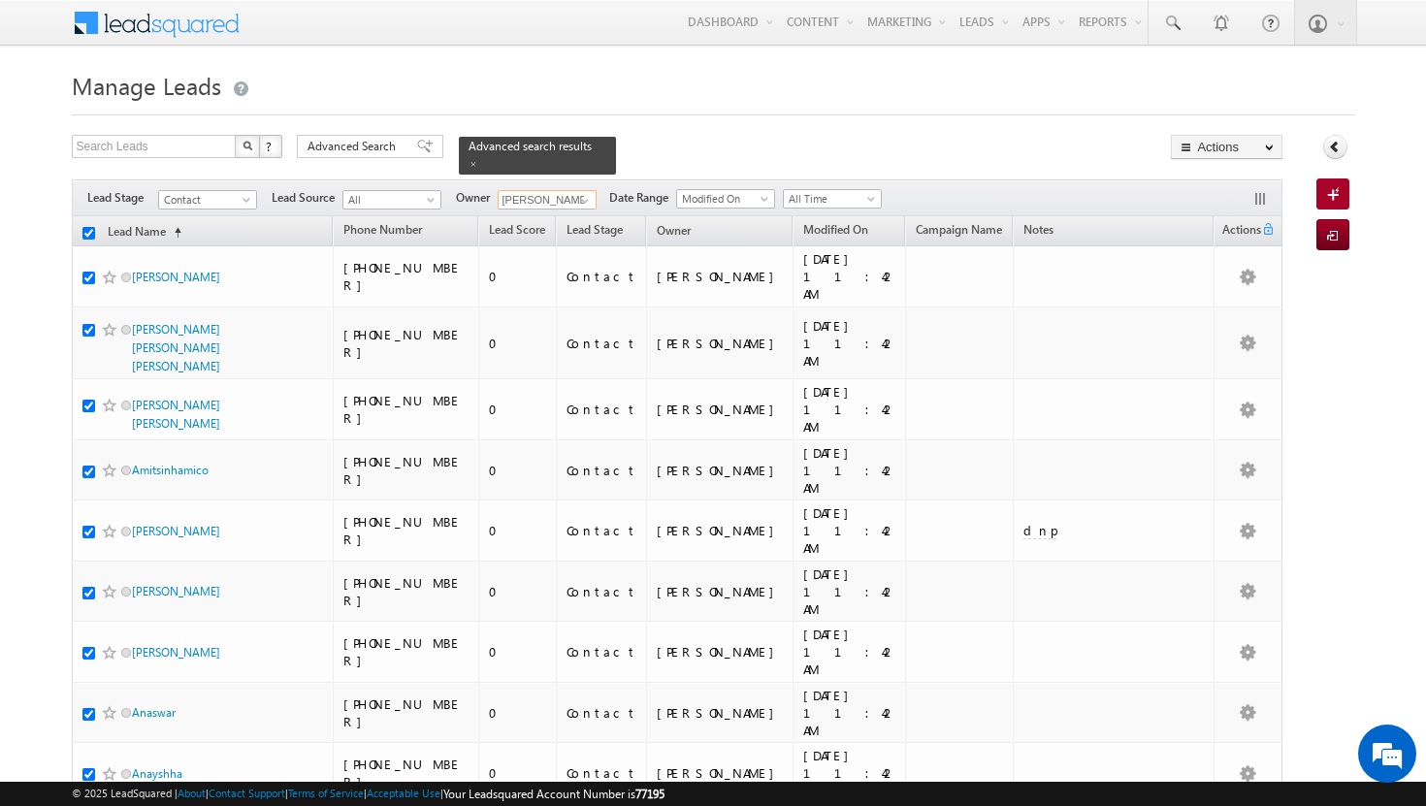
checkbox input "true"
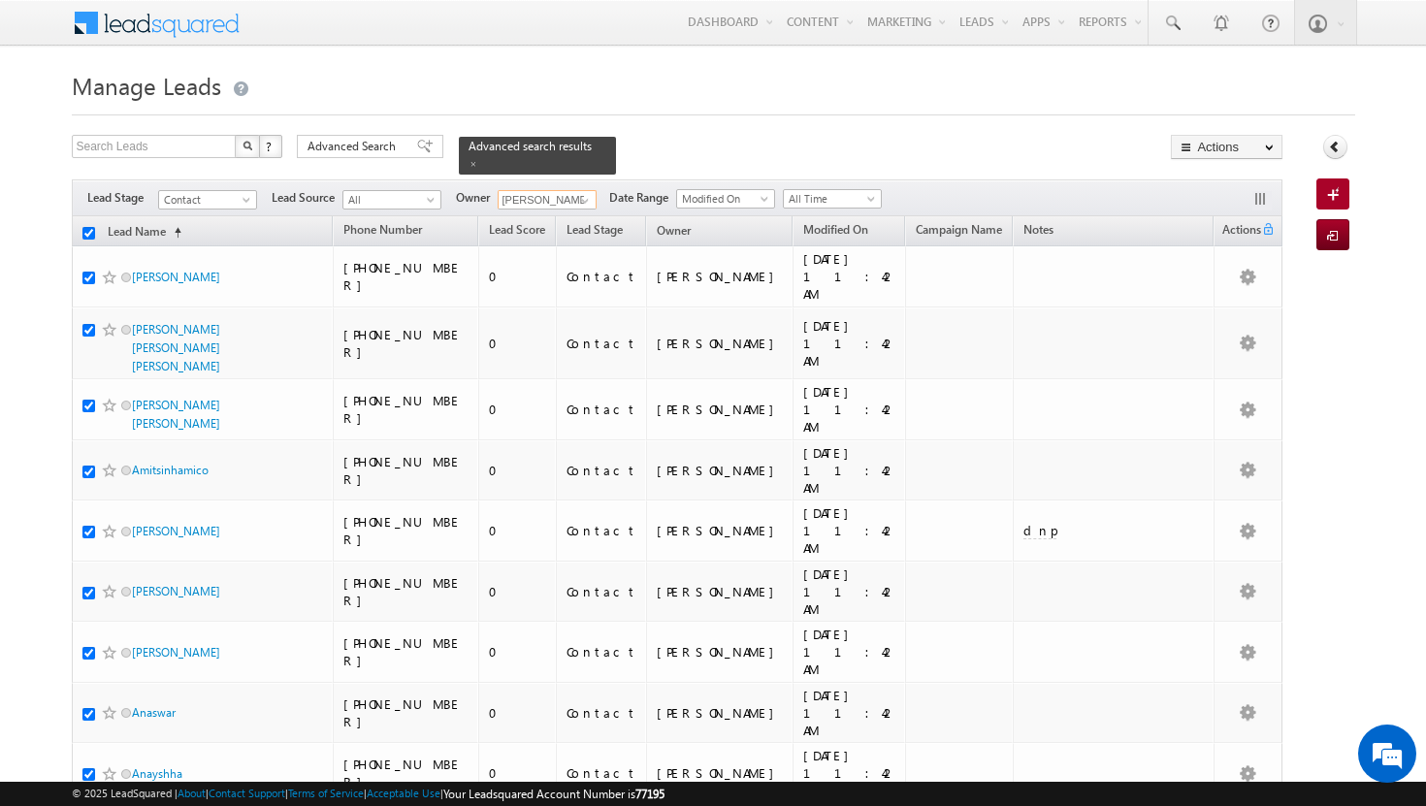
checkbox input "true"
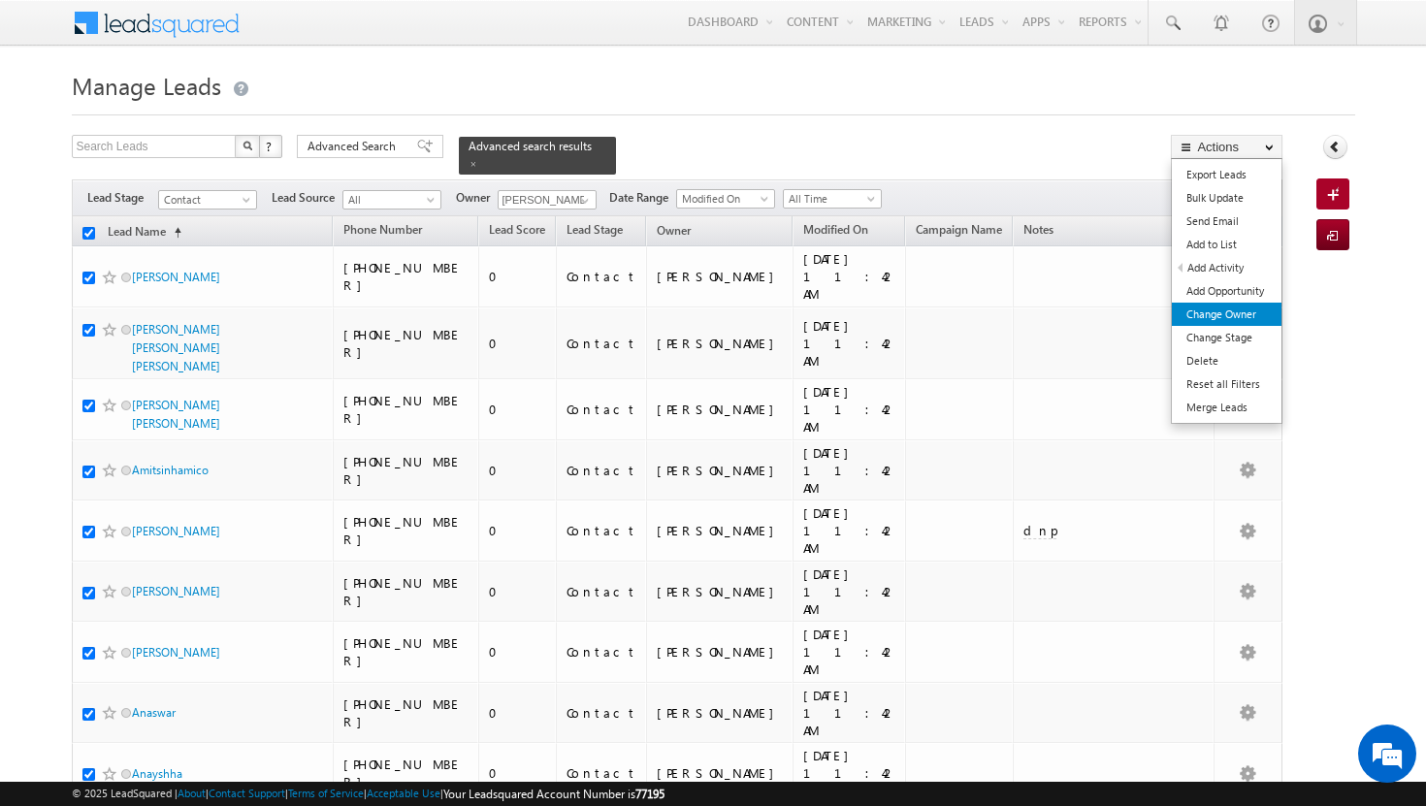
click at [1243, 309] on link "Change Owner" at bounding box center [1227, 314] width 110 height 23
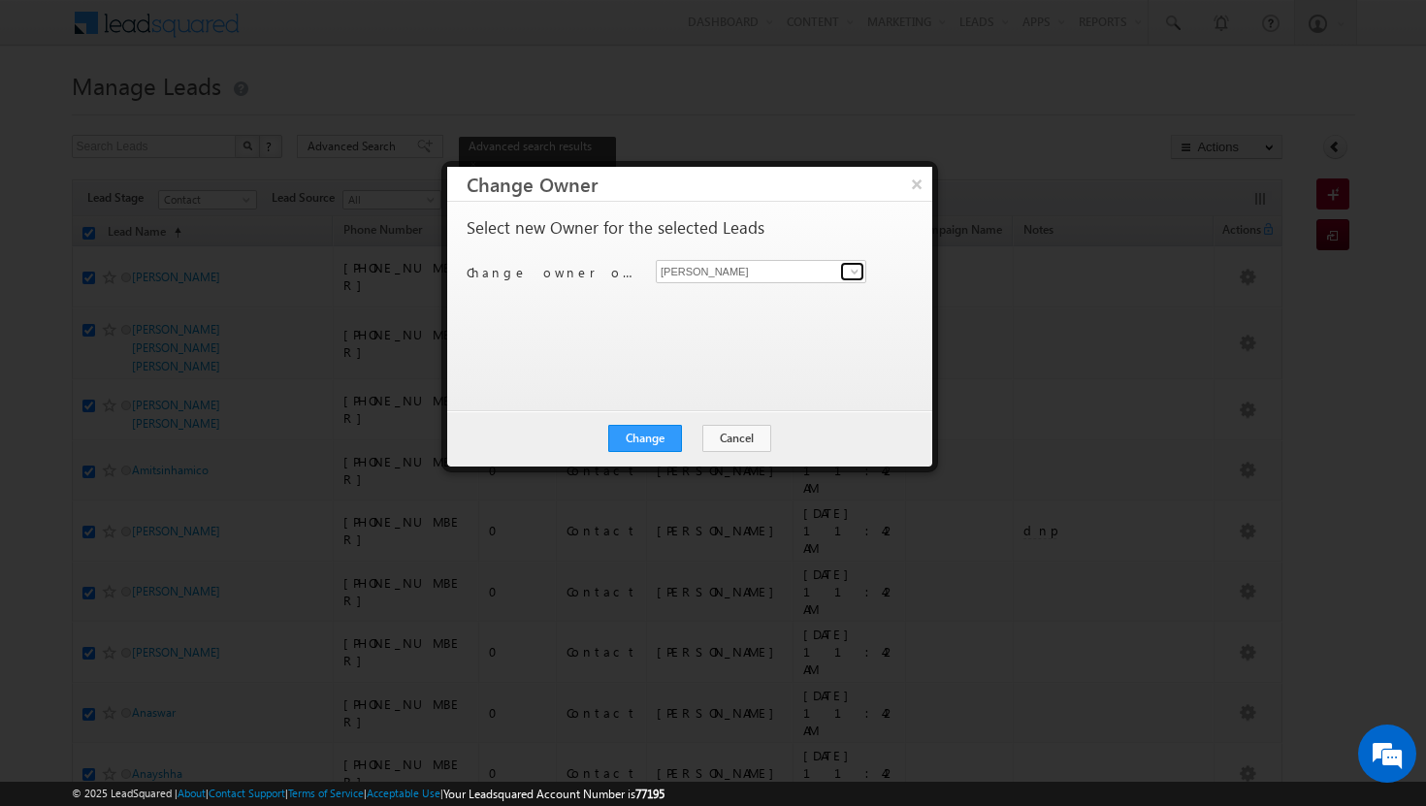
click at [853, 273] on span at bounding box center [855, 272] width 16 height 16
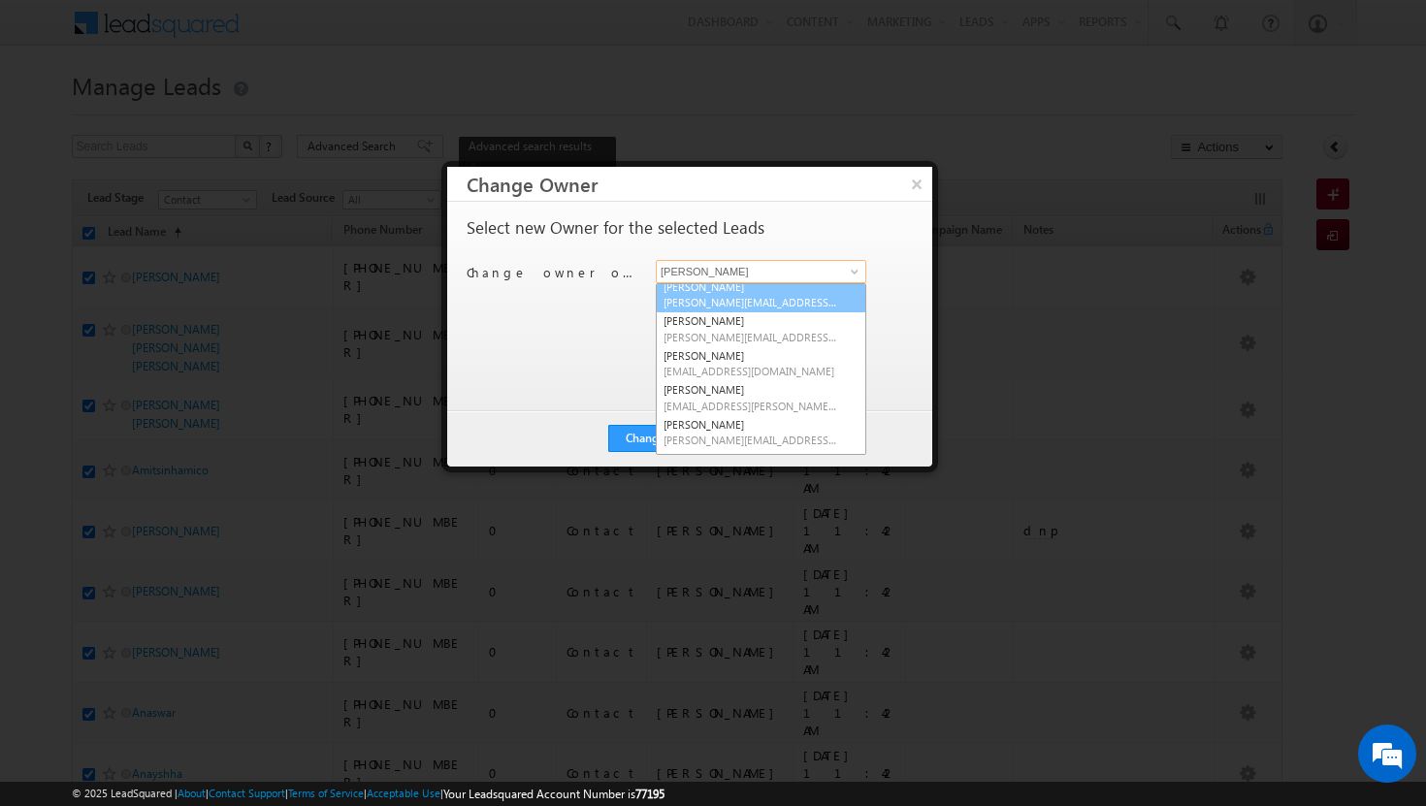
scroll to position [80, 0]
click at [767, 381] on link "[PERSON_NAME] [PERSON_NAME][EMAIL_ADDRESS][PERSON_NAME][DOMAIN_NAME]" at bounding box center [761, 395] width 210 height 37
type input "[PERSON_NAME]"
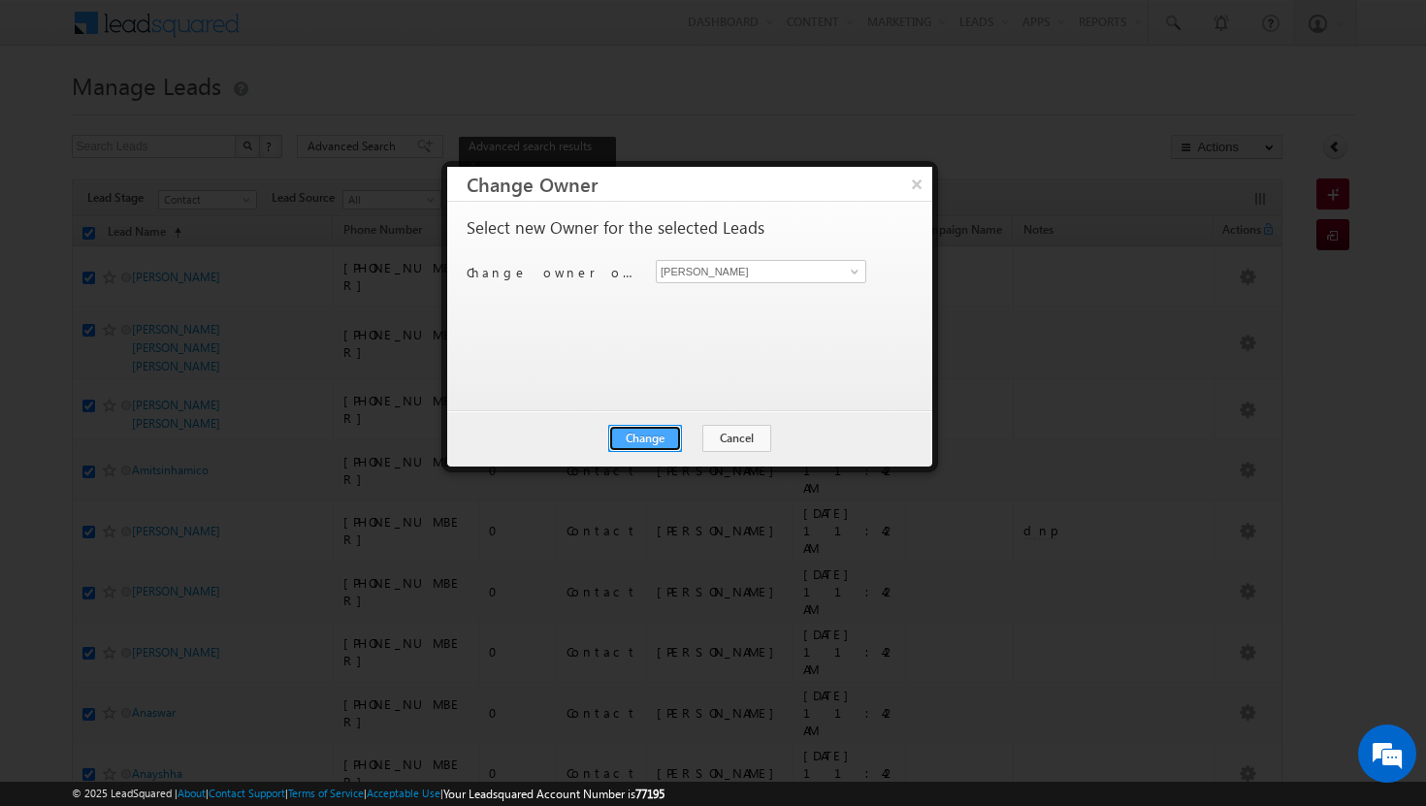
click at [653, 438] on button "Change" at bounding box center [645, 438] width 74 height 27
click at [683, 438] on button "Close" at bounding box center [693, 438] width 62 height 27
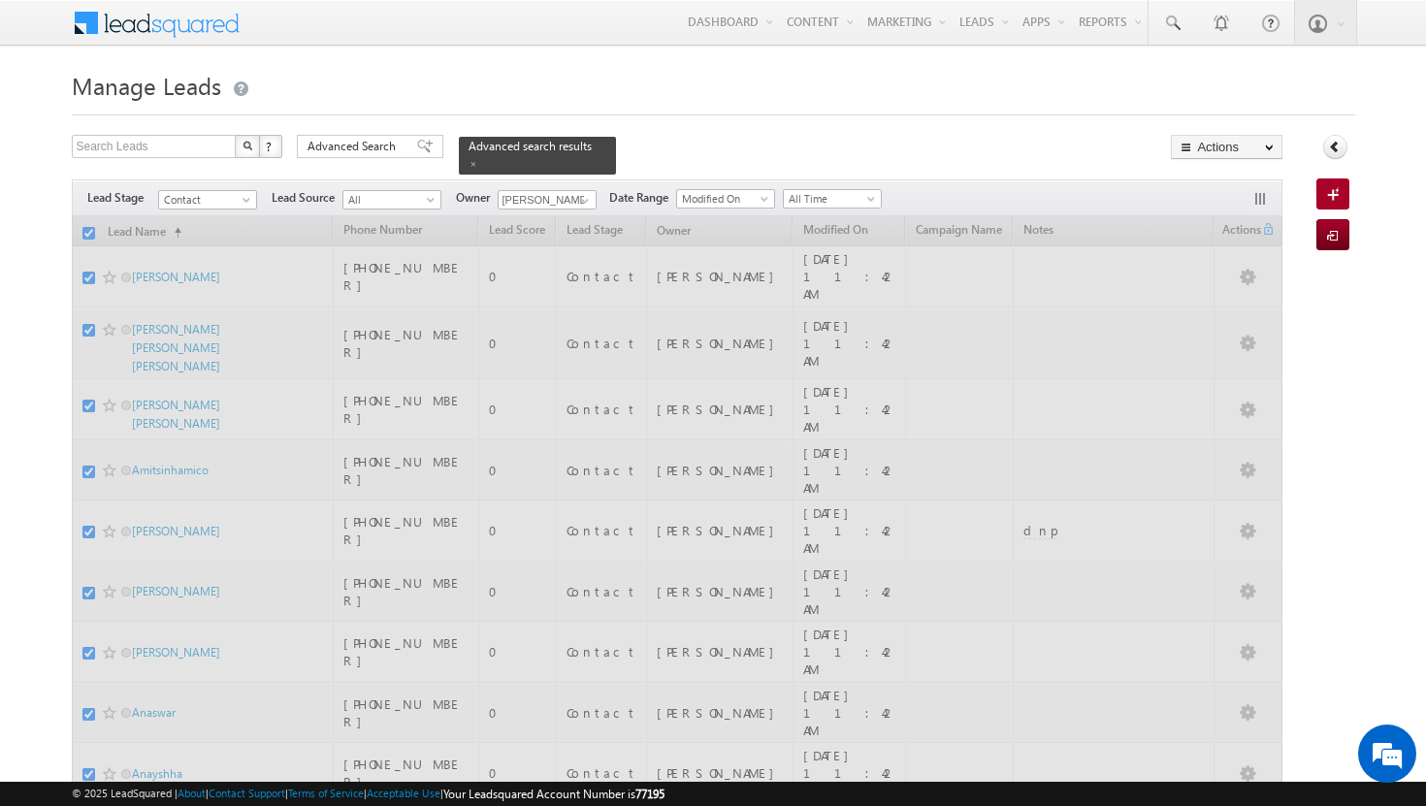
checkbox input "false"
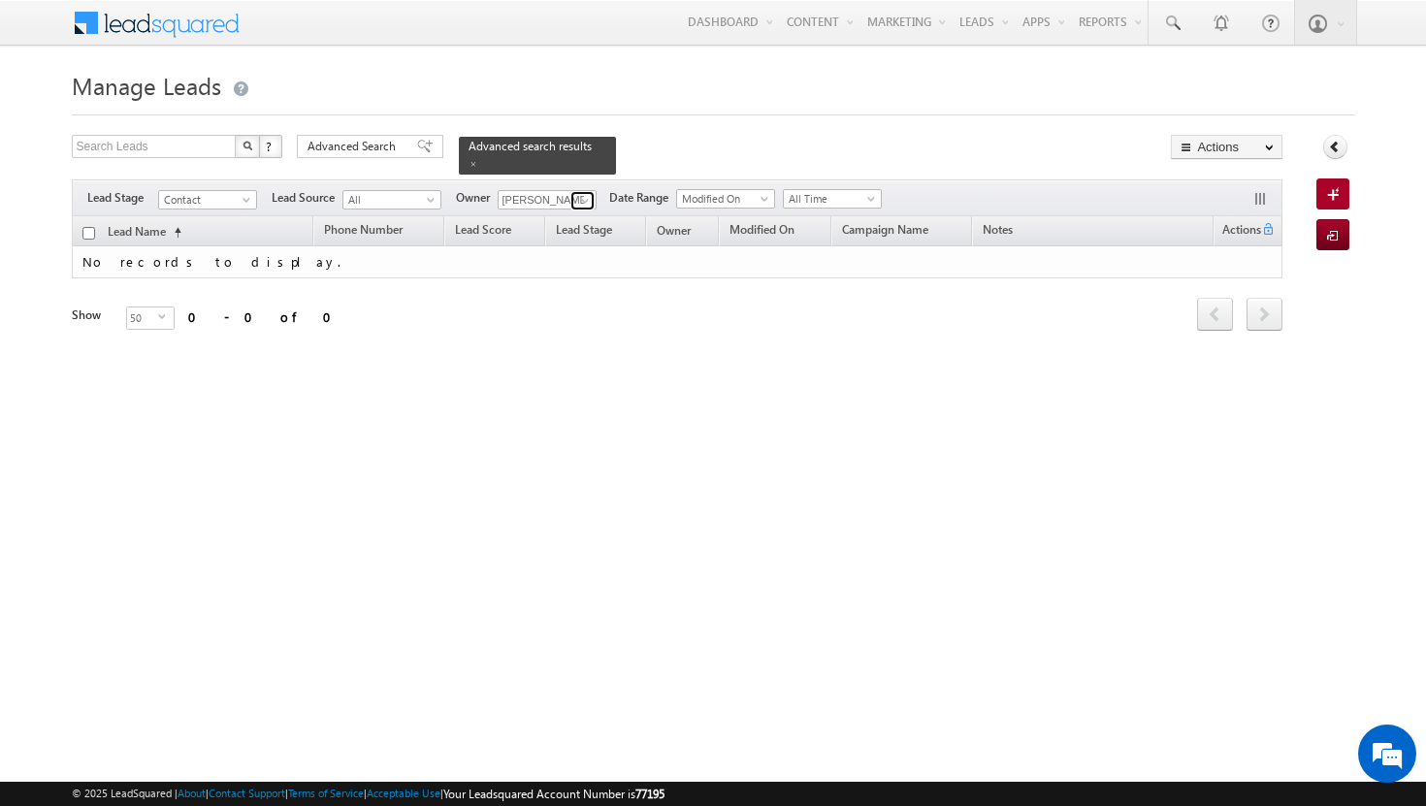
click at [582, 193] on span at bounding box center [585, 201] width 16 height 16
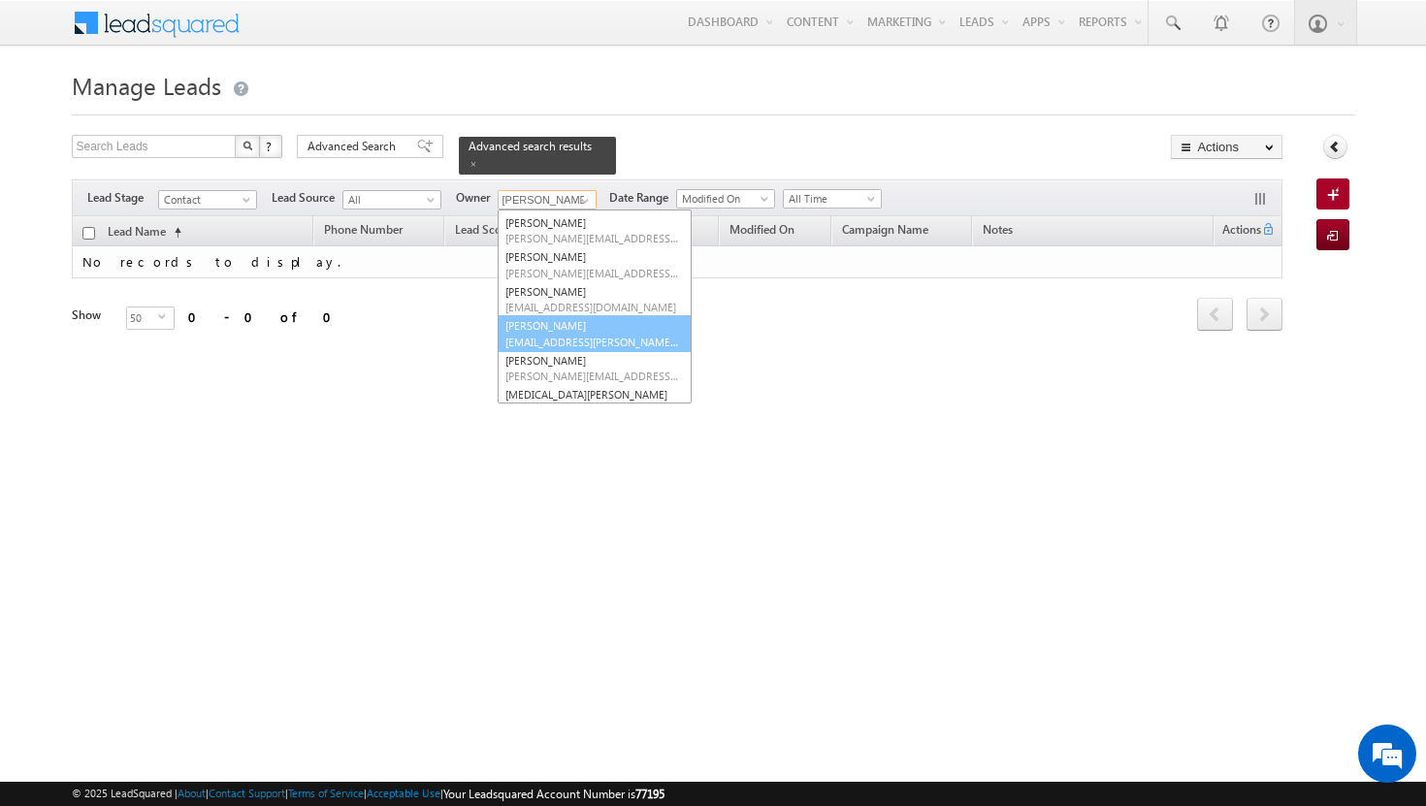
scroll to position [192, 0]
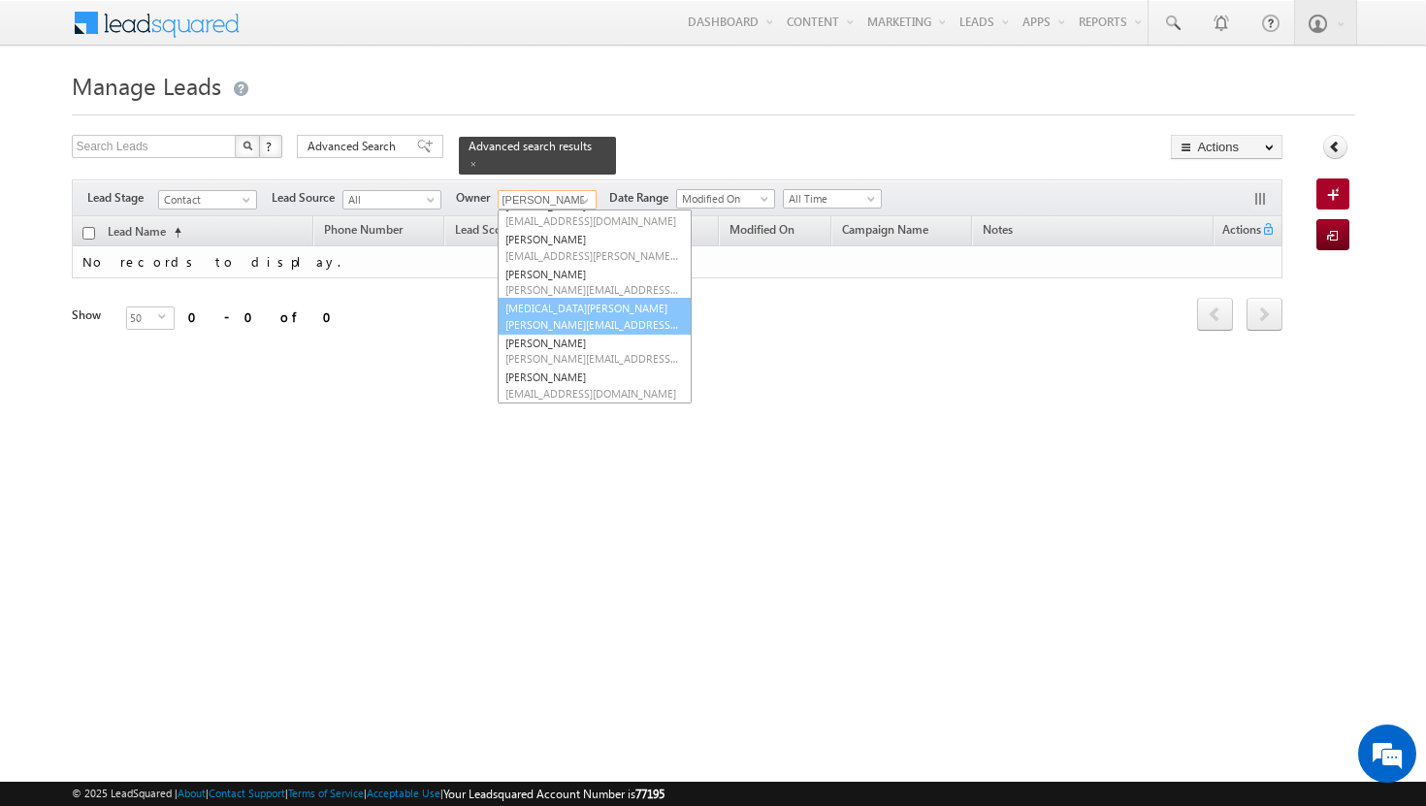
click at [570, 317] on span "[PERSON_NAME][EMAIL_ADDRESS][DOMAIN_NAME]" at bounding box center [592, 324] width 175 height 15
type input "[MEDICAL_DATA][PERSON_NAME]"
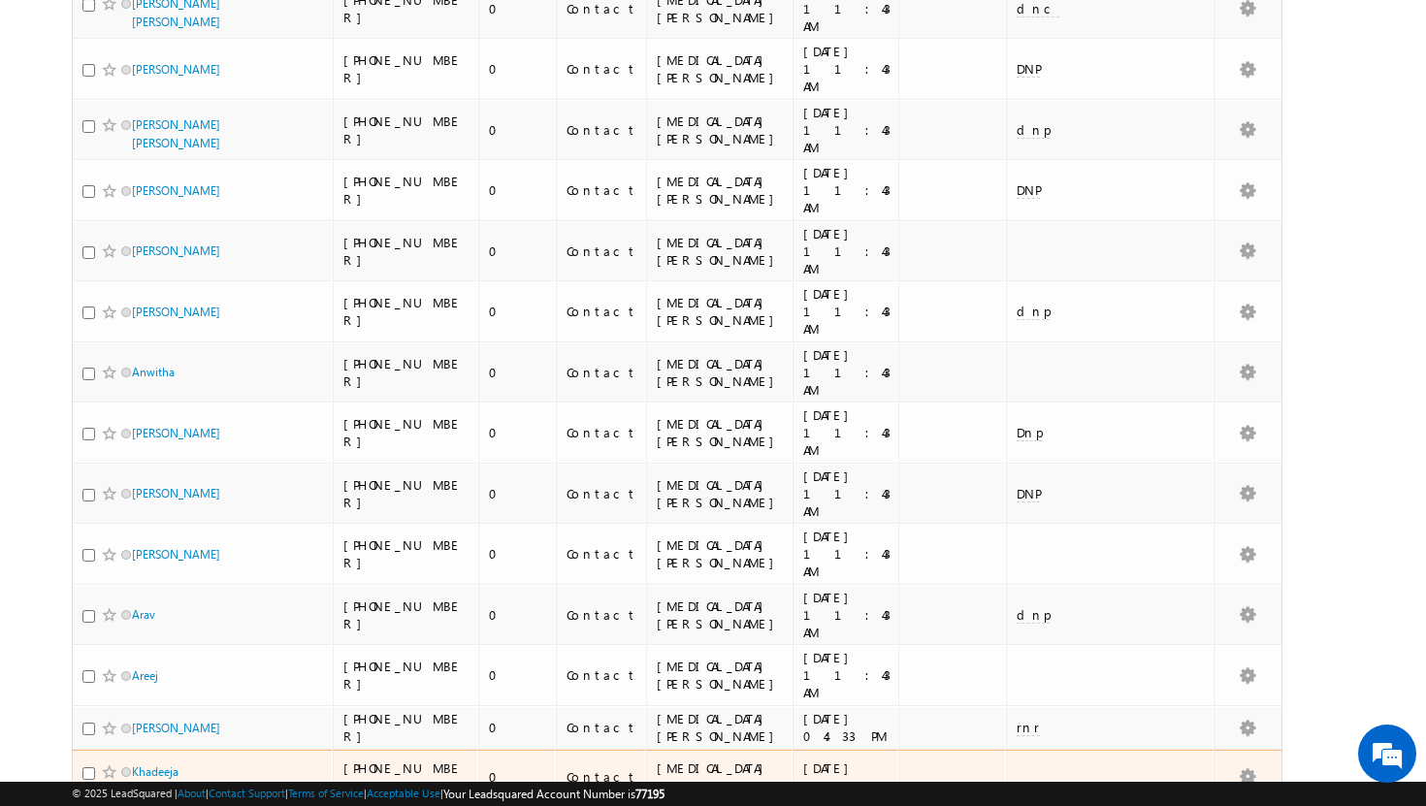
scroll to position [0, 0]
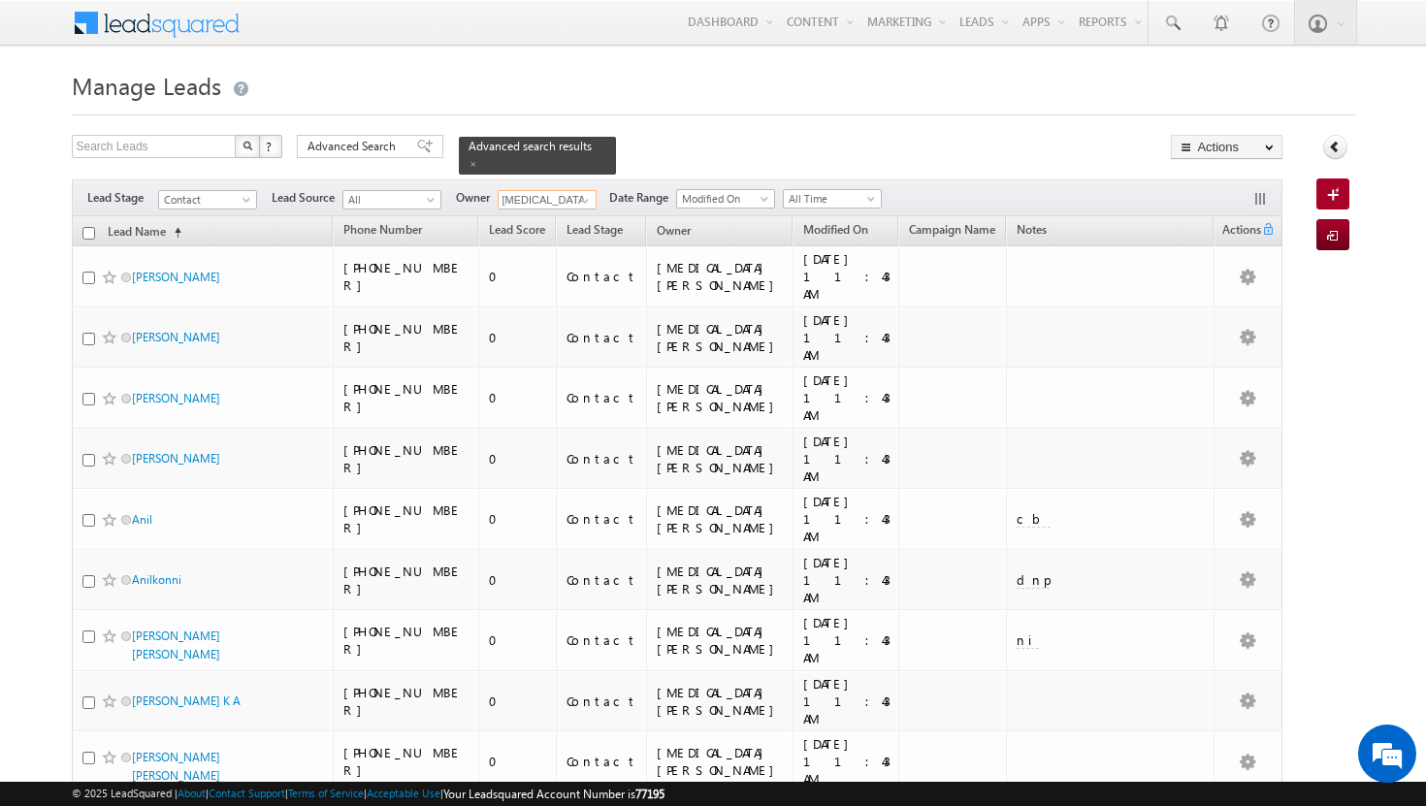
click at [91, 227] on input "checkbox" at bounding box center [88, 233] width 13 height 13
checkbox input "true"
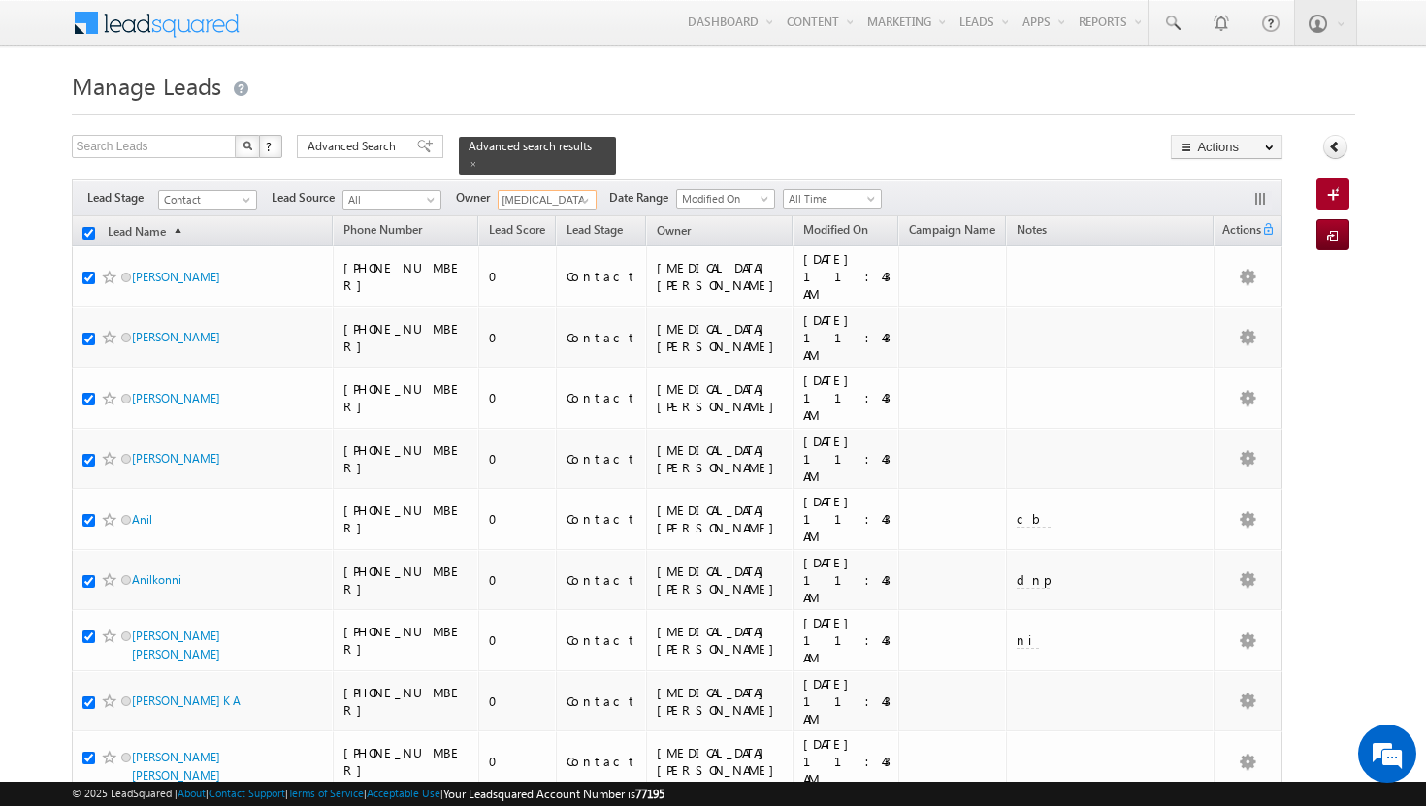
checkbox input "true"
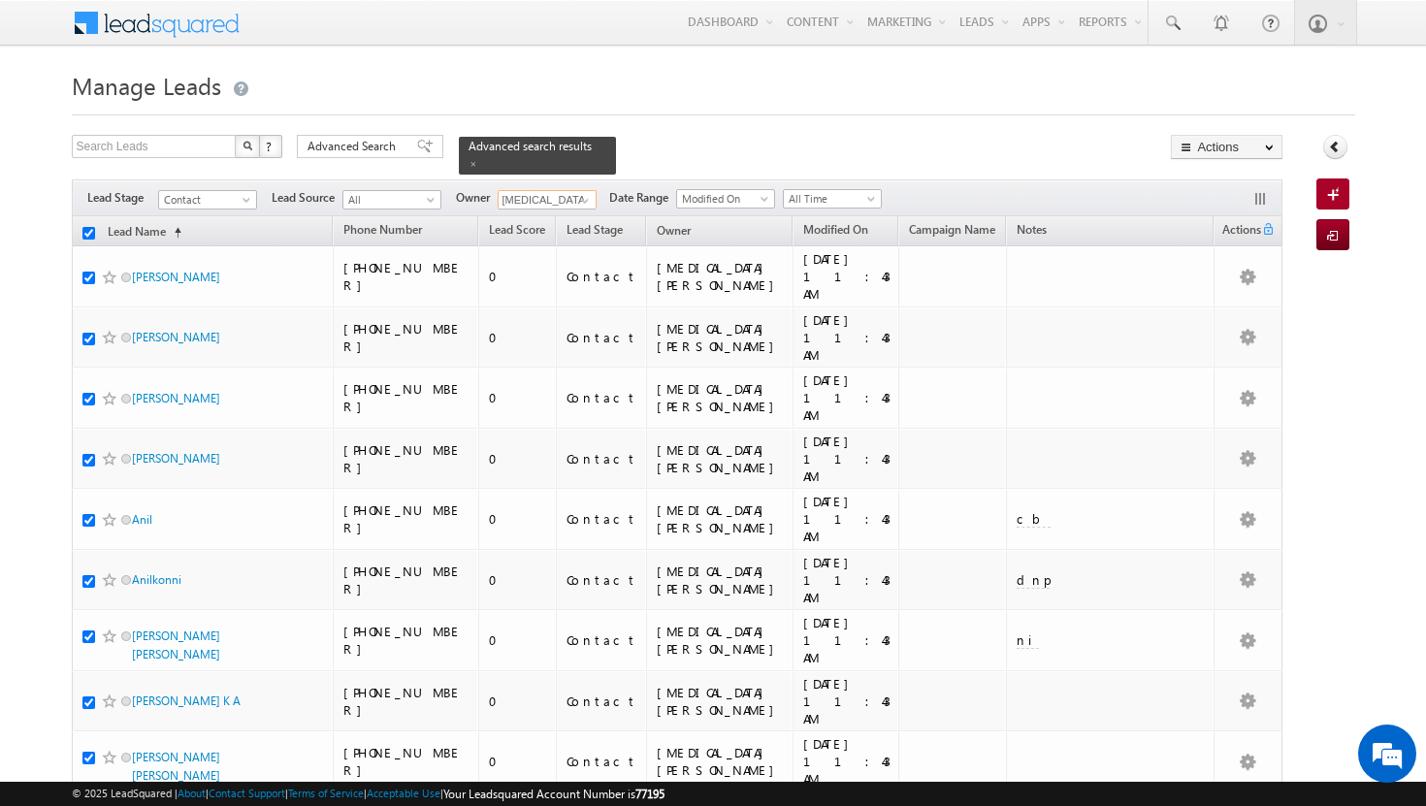
checkbox input "true"
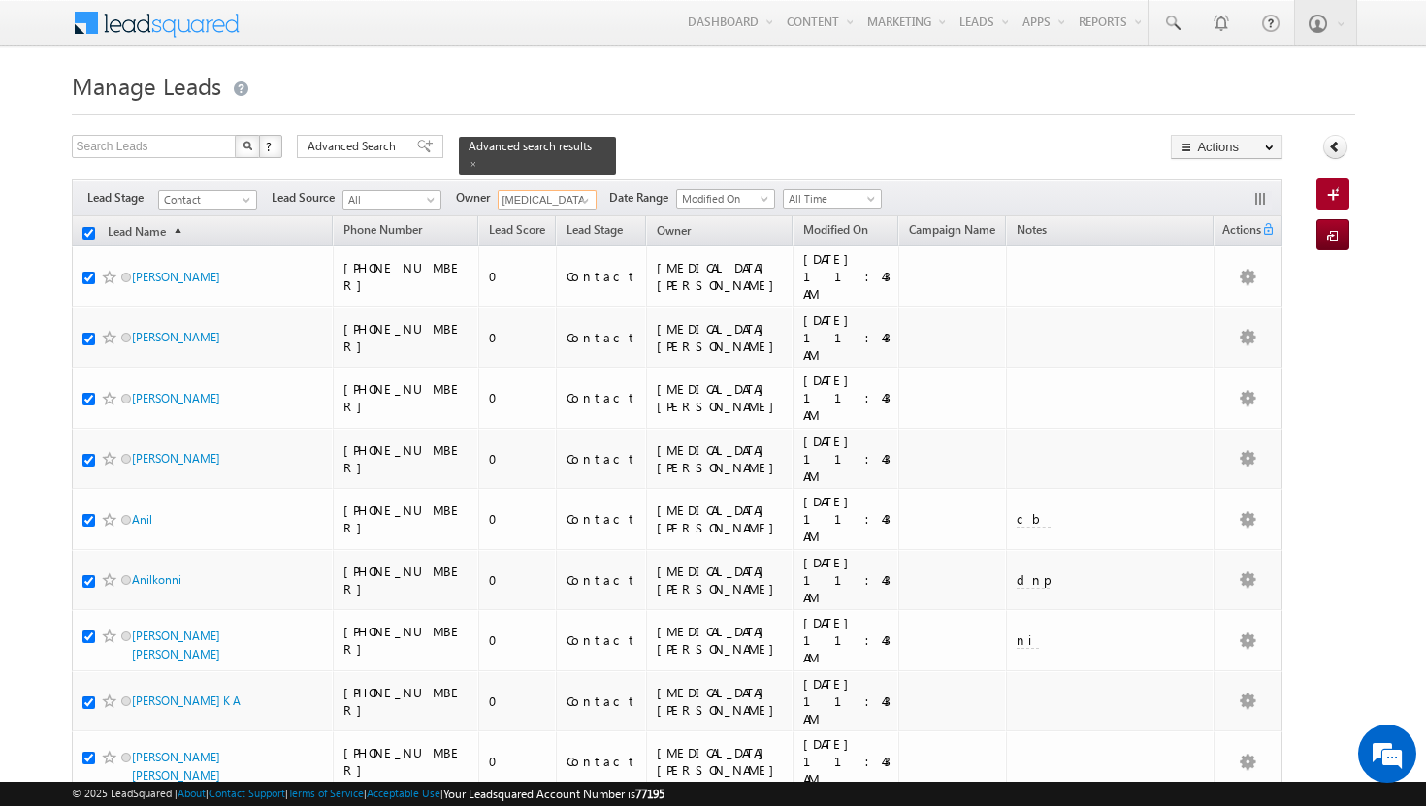
checkbox input "true"
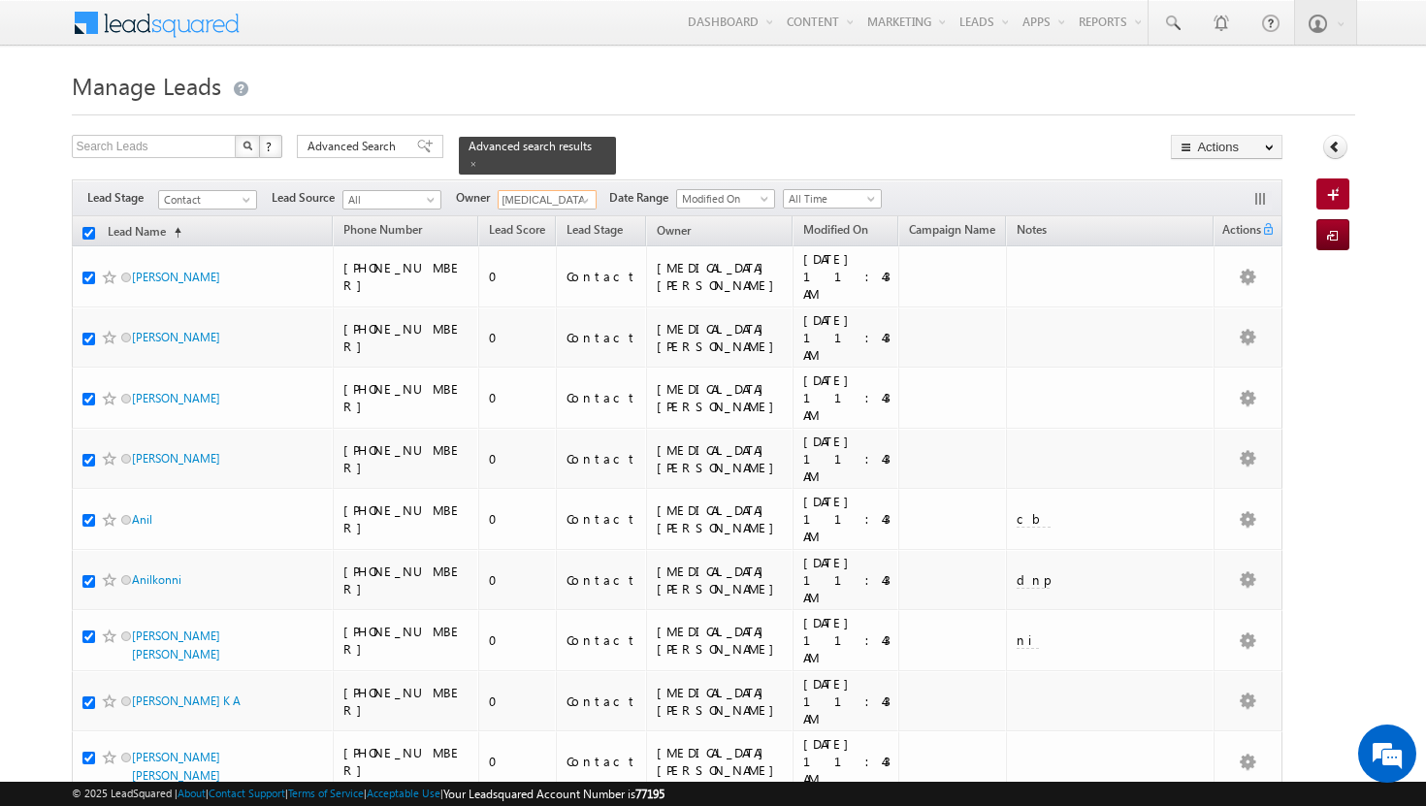
checkbox input "true"
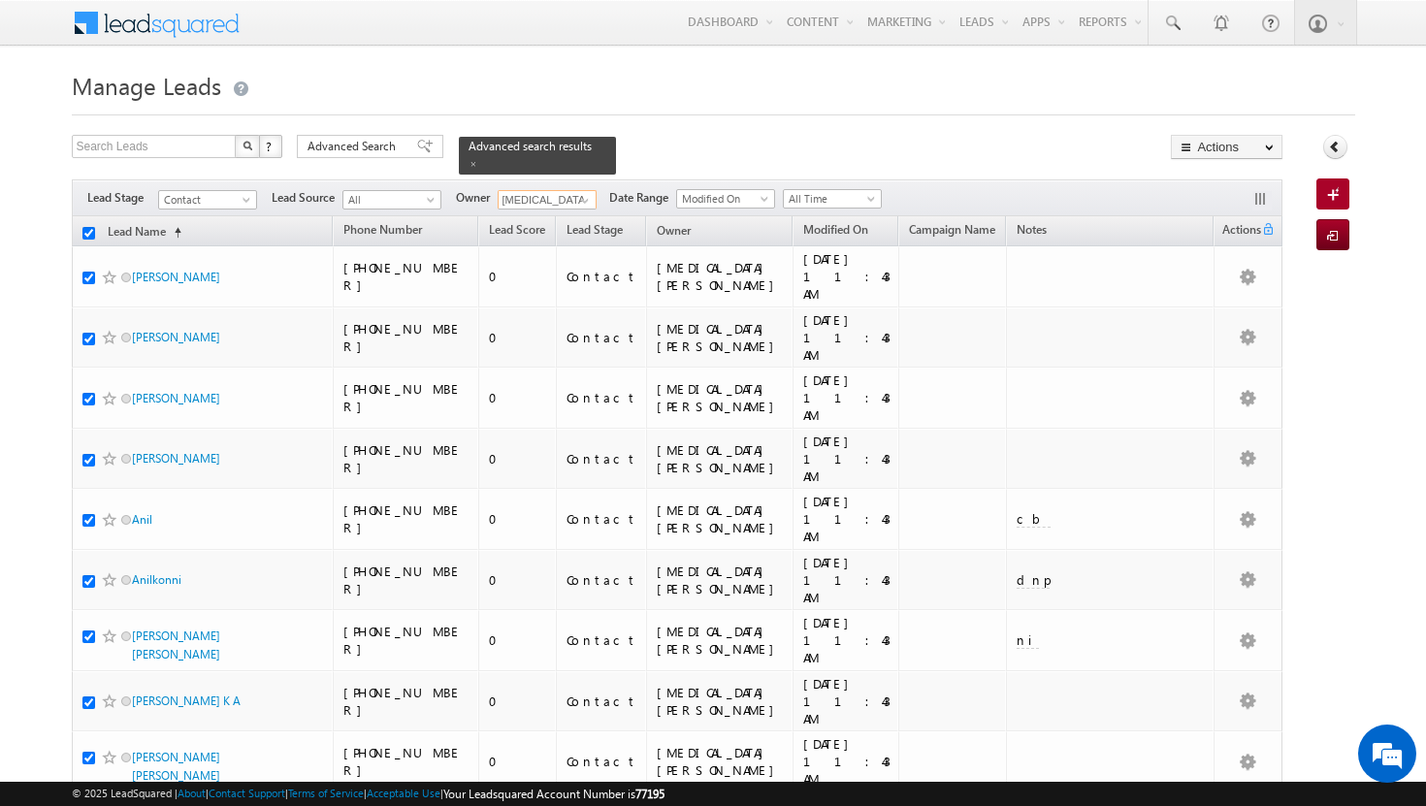
checkbox input "true"
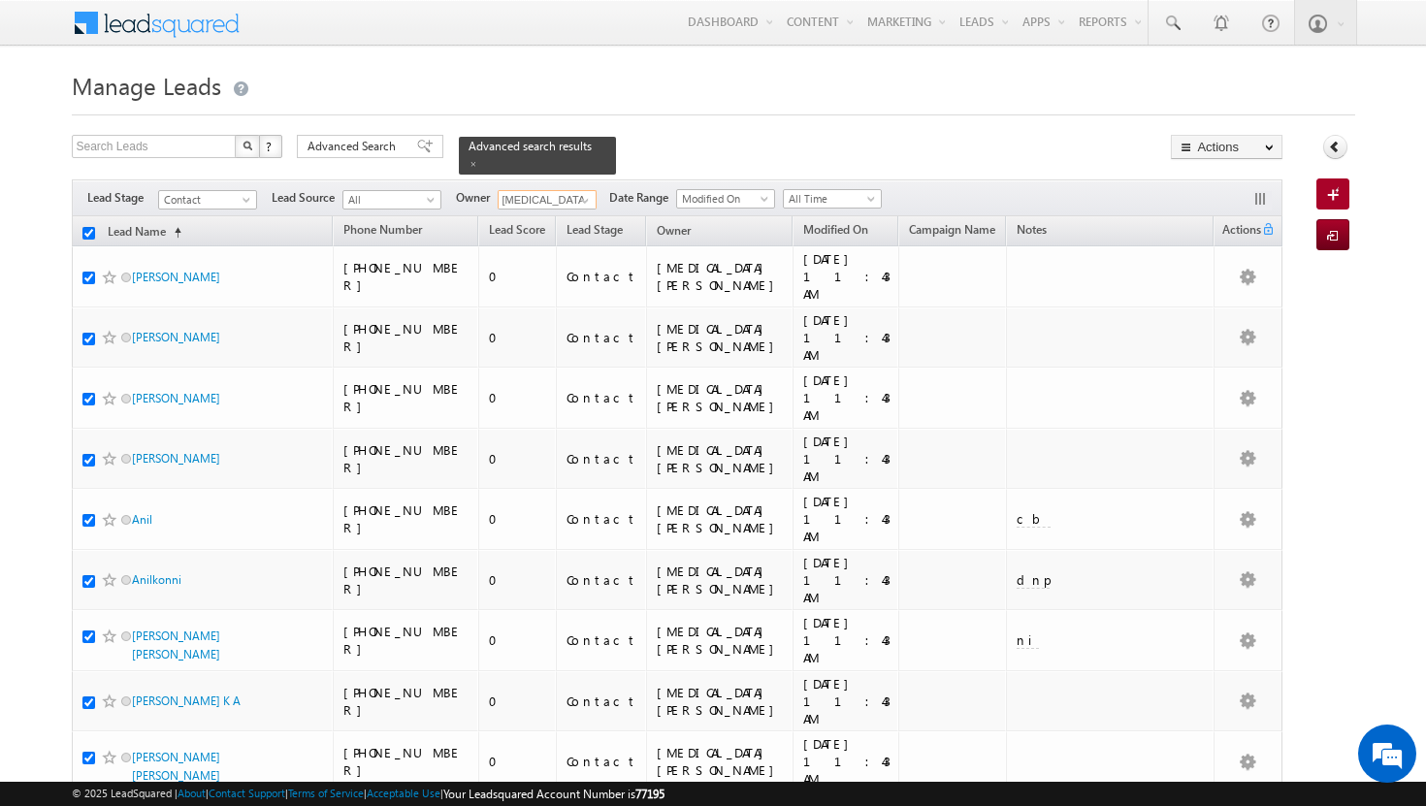
checkbox input "true"
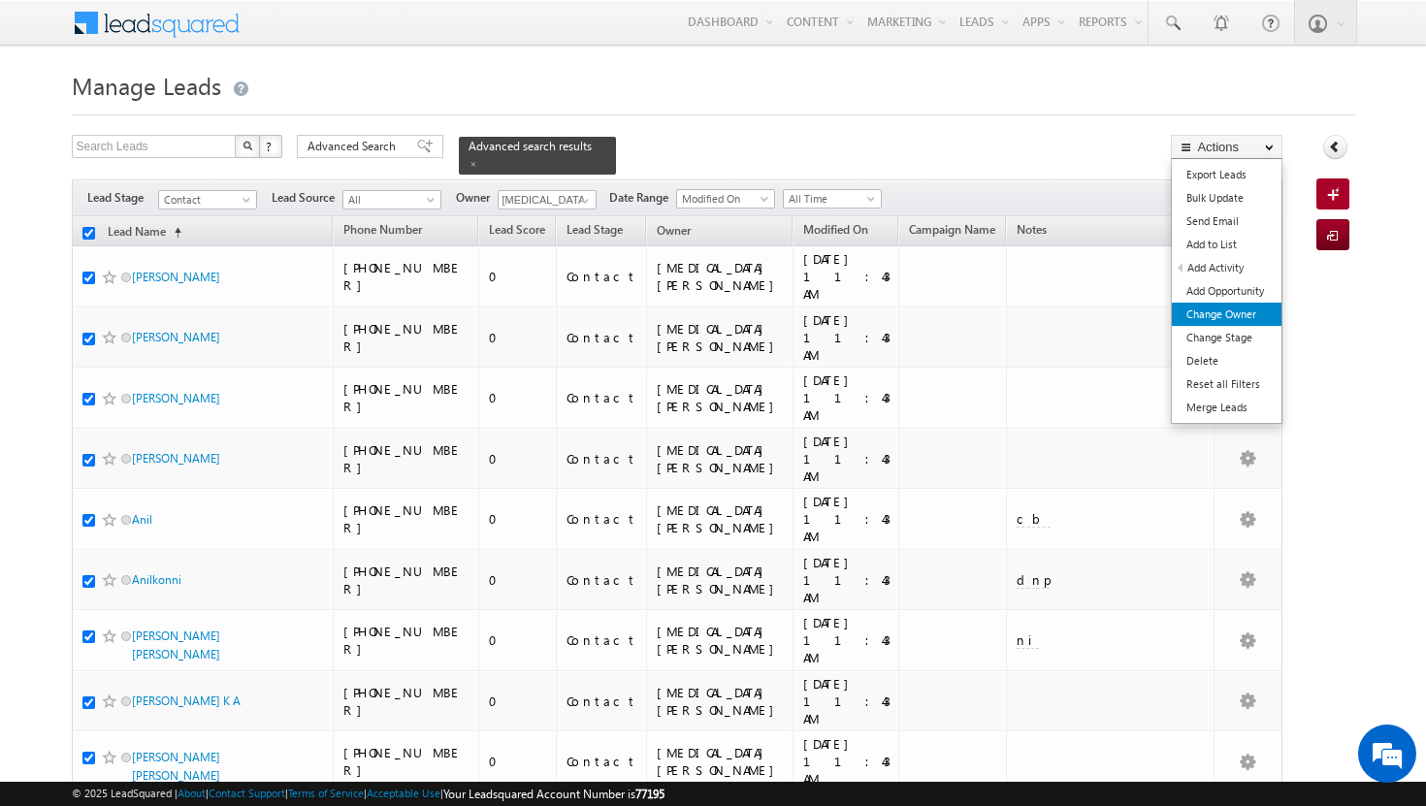
click at [1254, 318] on link "Change Owner" at bounding box center [1227, 314] width 110 height 23
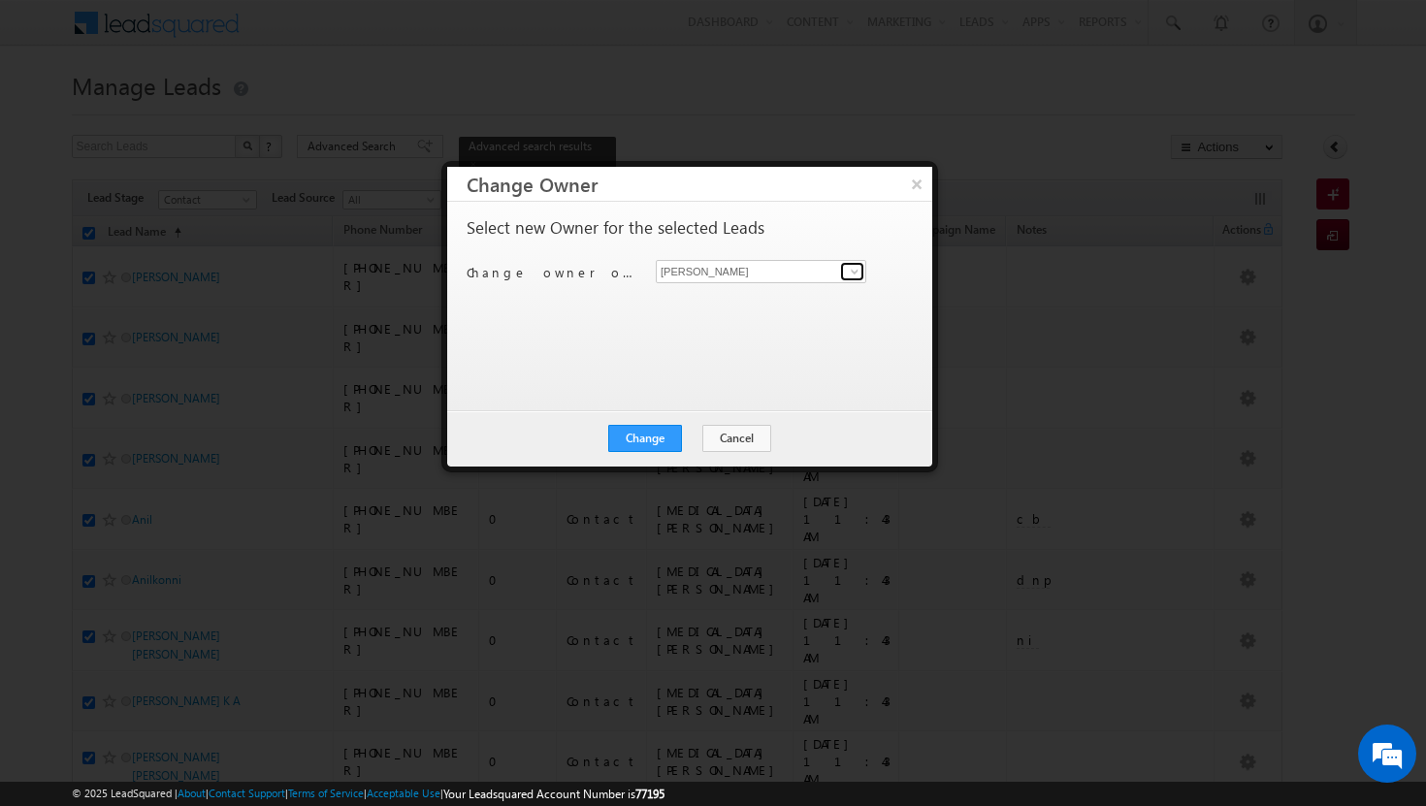
click at [850, 276] on span at bounding box center [855, 272] width 16 height 16
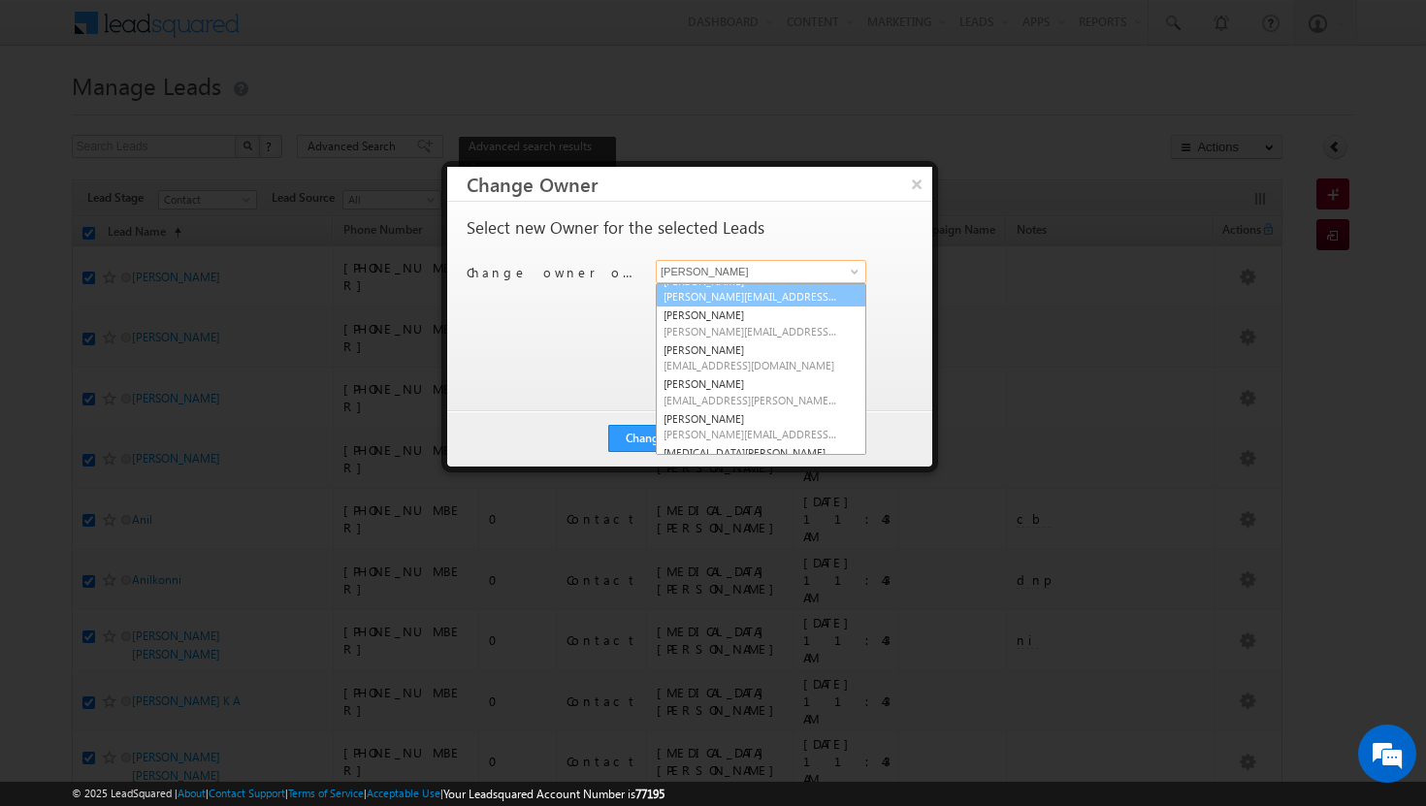
scroll to position [85, 0]
click at [803, 379] on link "[PERSON_NAME] [PERSON_NAME][EMAIL_ADDRESS][PERSON_NAME][DOMAIN_NAME]" at bounding box center [761, 389] width 210 height 37
type input "[PERSON_NAME]"
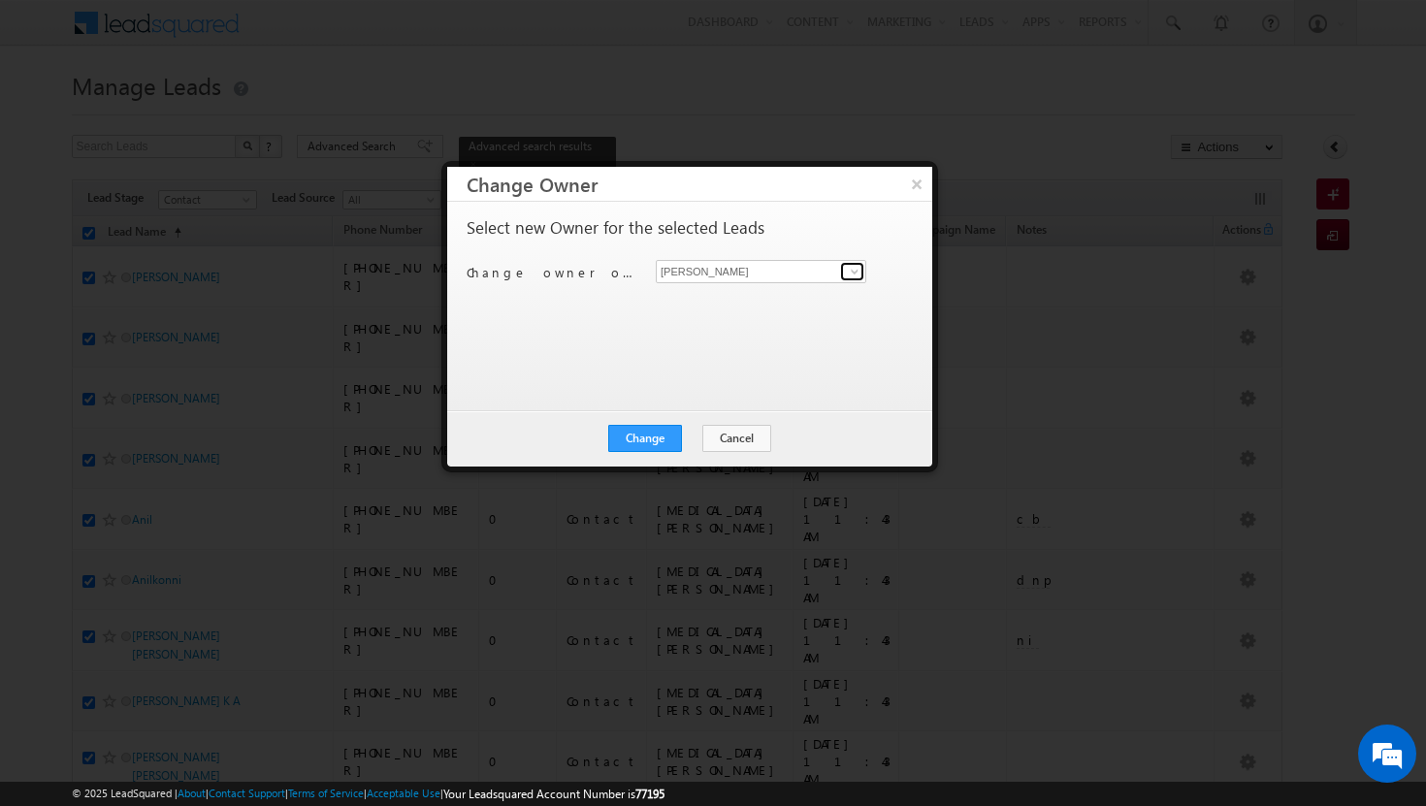
click at [855, 269] on span at bounding box center [855, 272] width 16 height 16
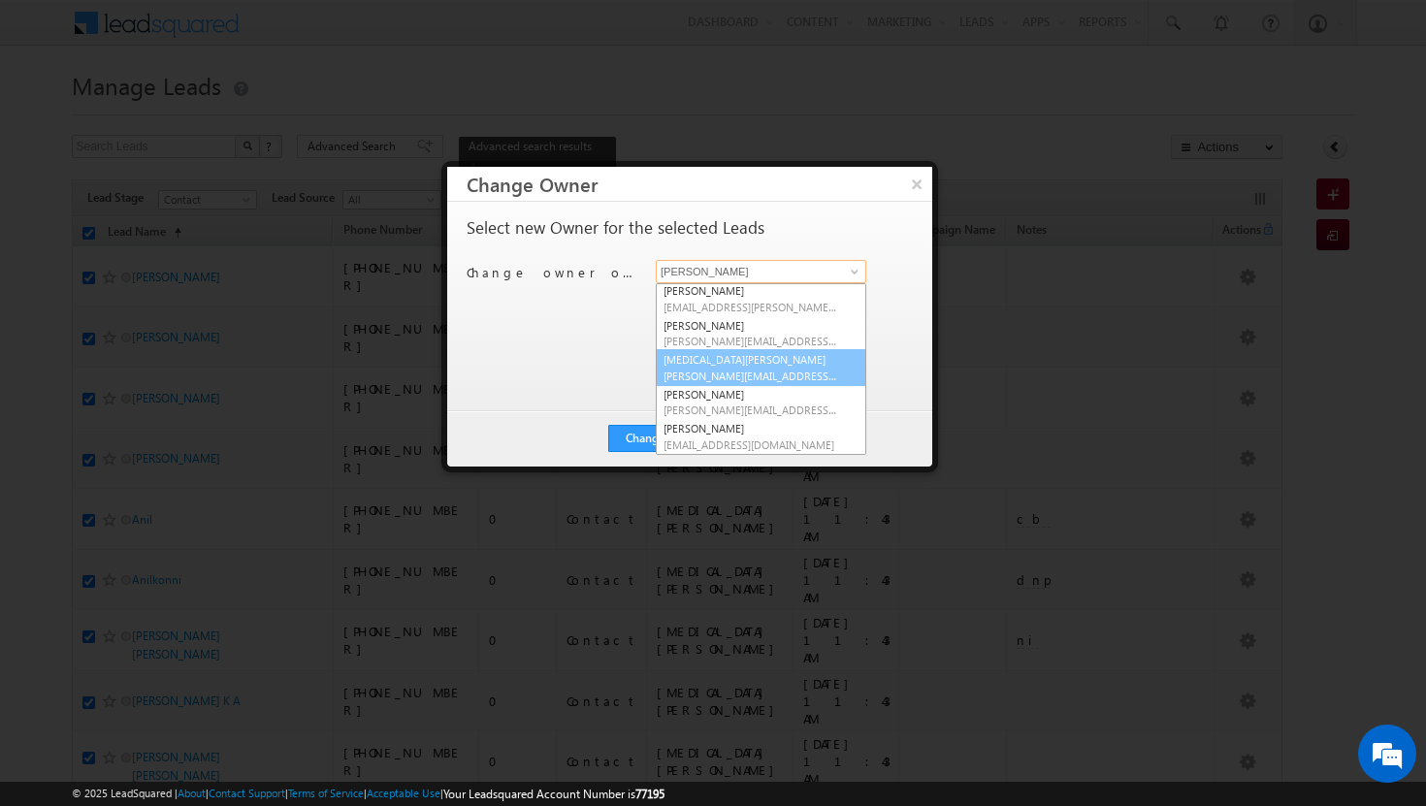
scroll to position [172, 0]
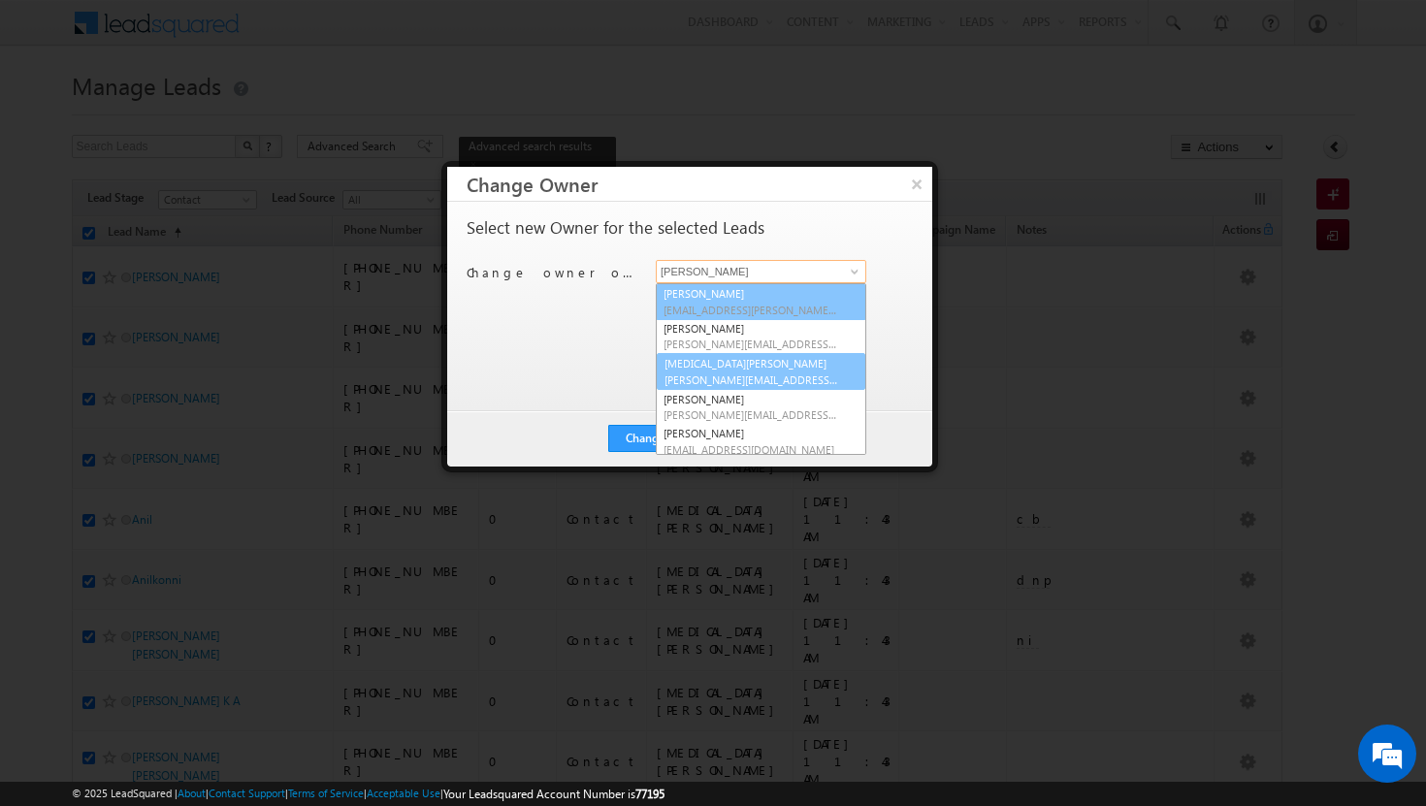
click at [756, 372] on span "[PERSON_NAME][EMAIL_ADDRESS][DOMAIN_NAME]" at bounding box center [751, 379] width 175 height 15
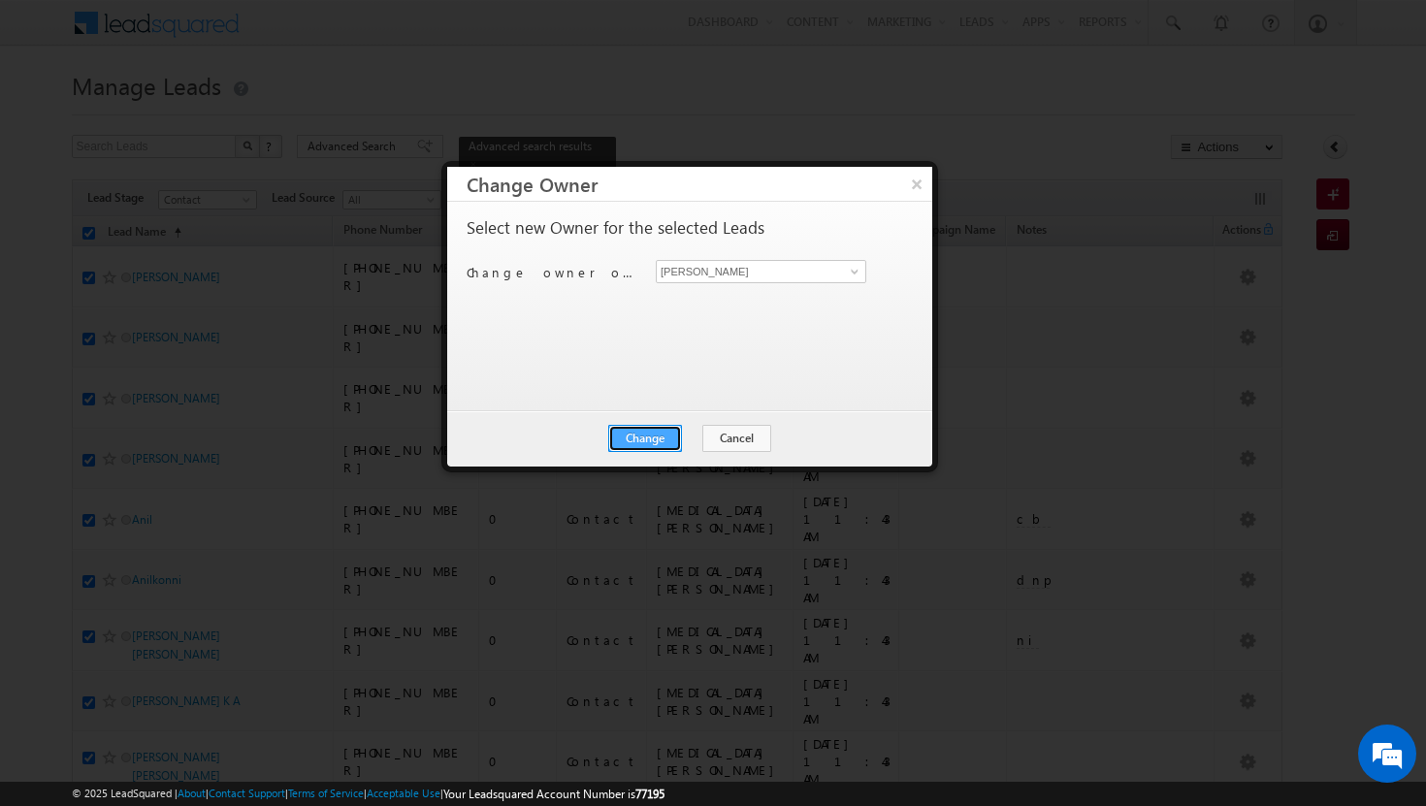
click at [664, 434] on button "Change" at bounding box center [645, 438] width 74 height 27
click at [693, 437] on button "Close" at bounding box center [693, 438] width 62 height 27
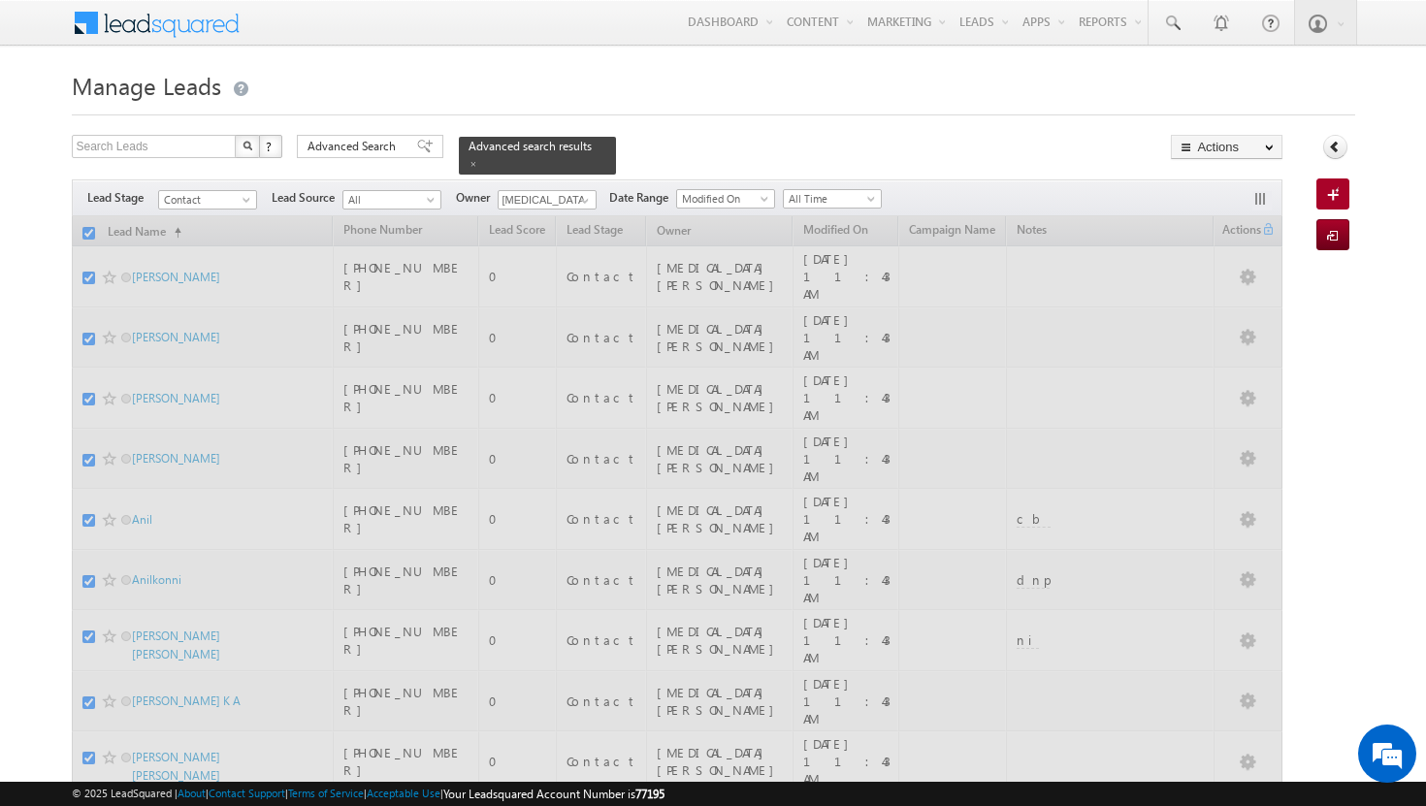
checkbox input "false"
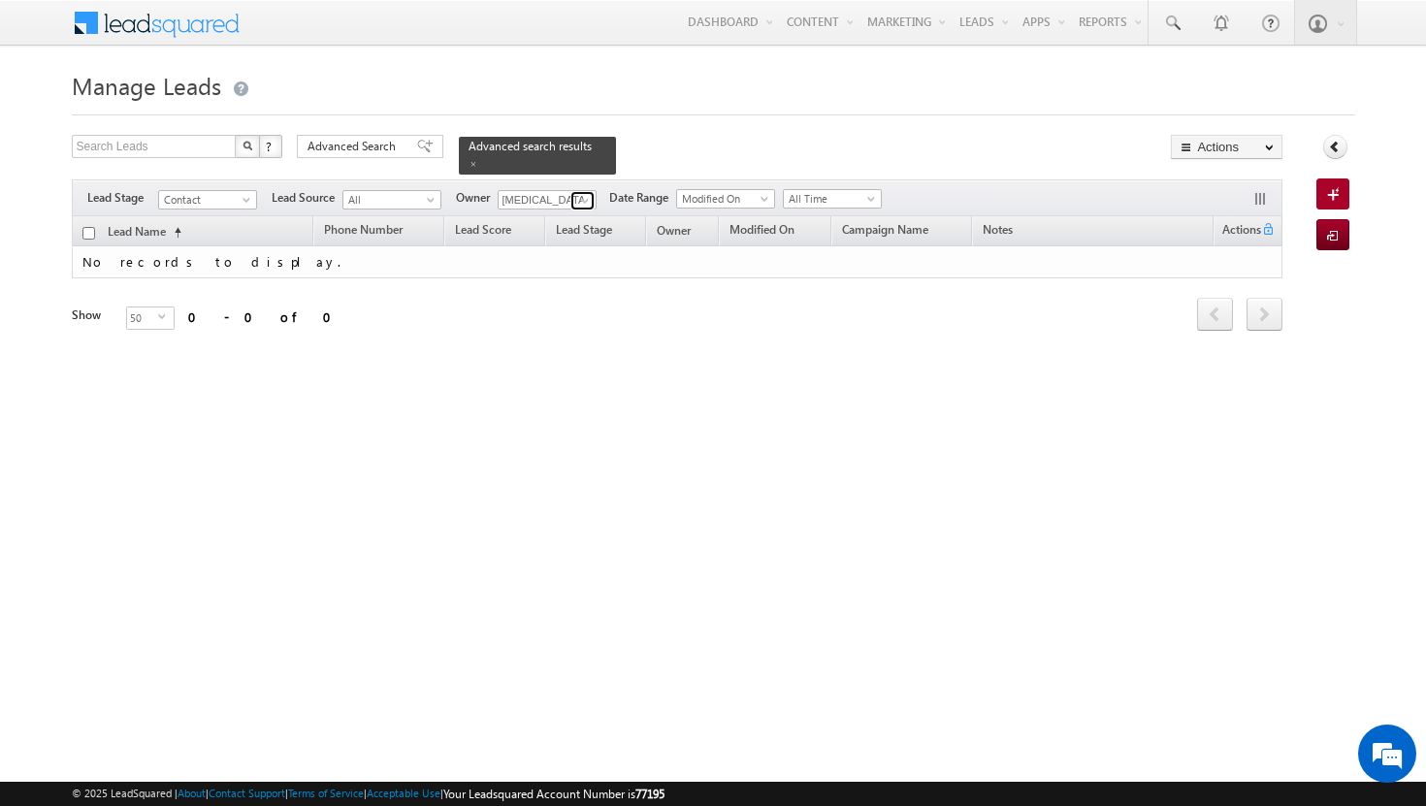
click at [584, 193] on span at bounding box center [585, 201] width 16 height 16
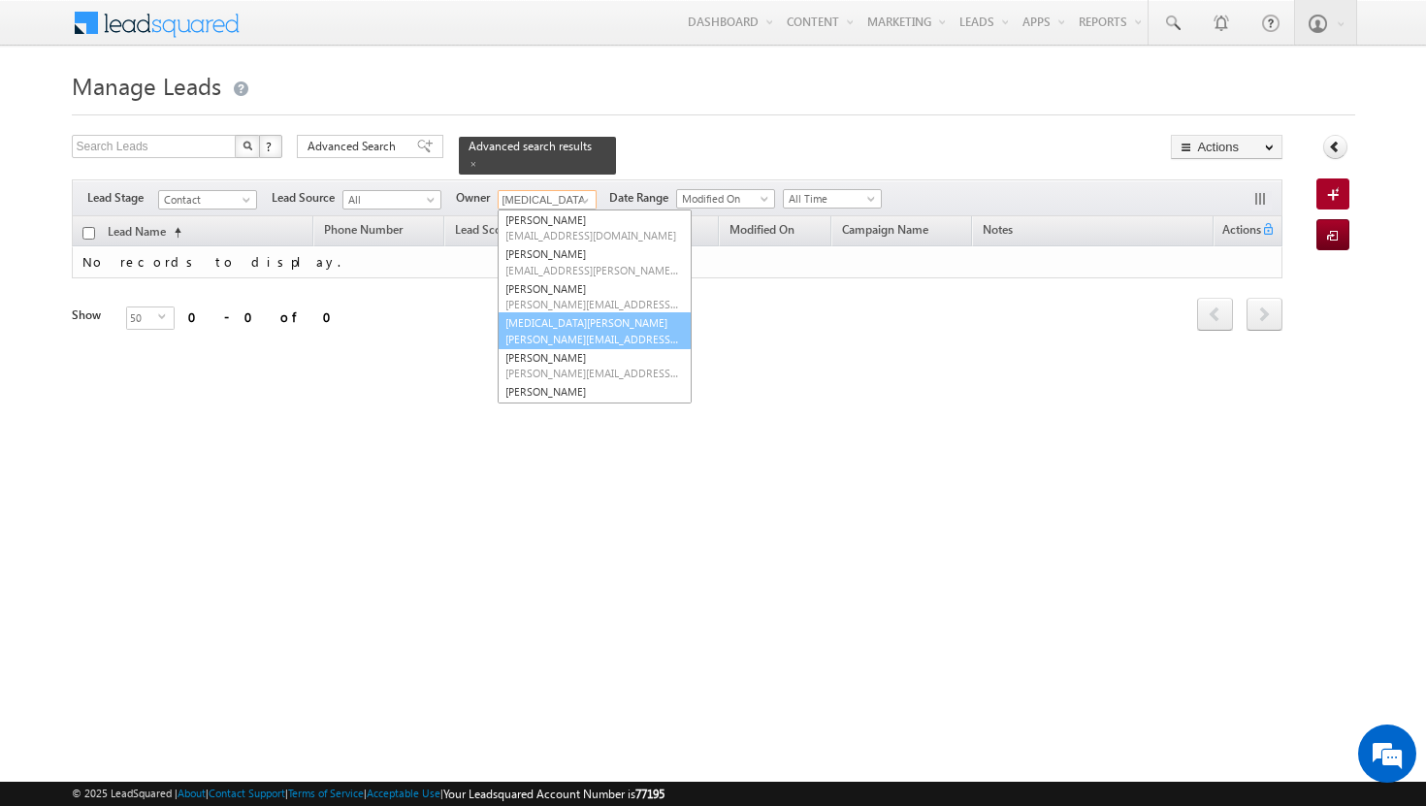
scroll to position [192, 0]
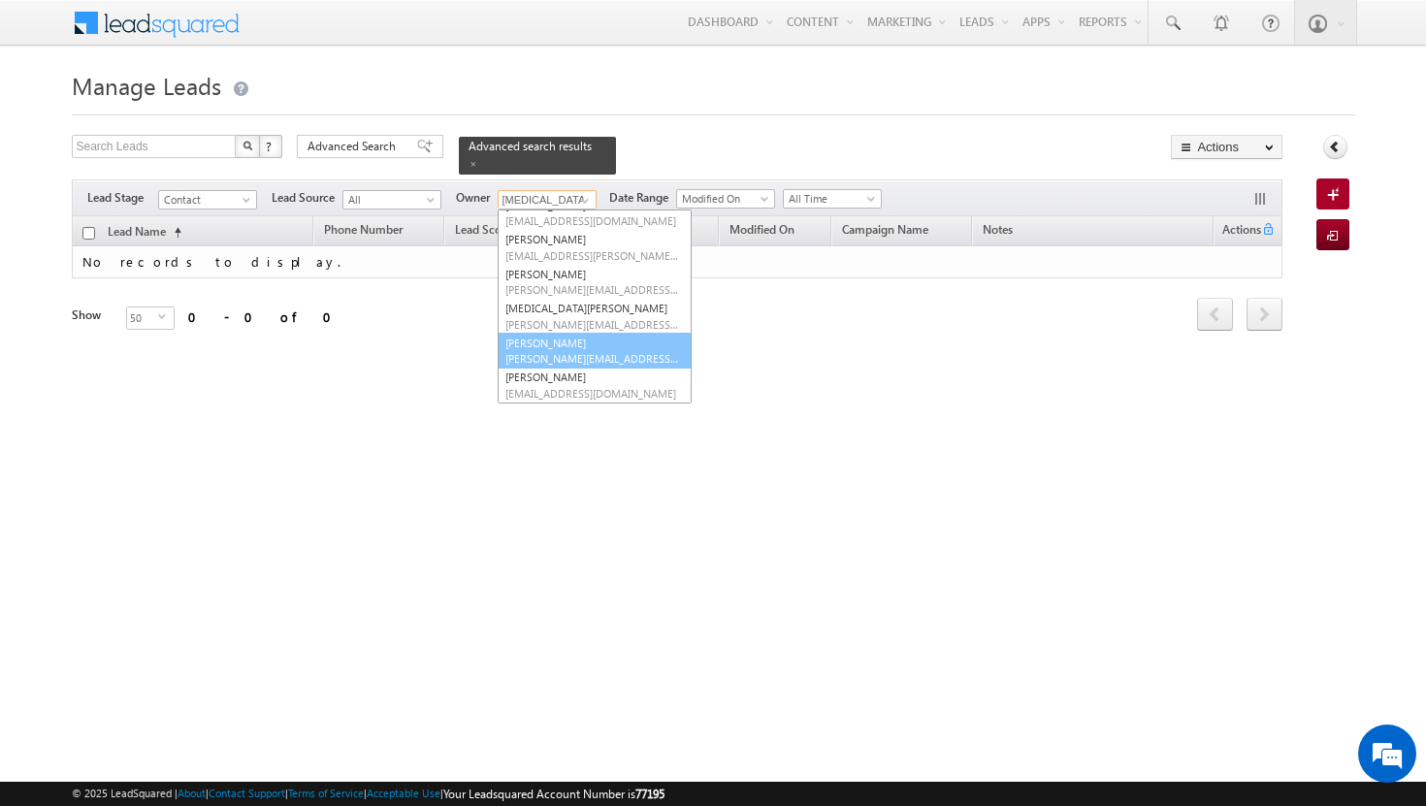
click at [563, 333] on link "[PERSON_NAME] [PERSON_NAME][EMAIL_ADDRESS][DOMAIN_NAME]" at bounding box center [595, 351] width 194 height 37
type input "[PERSON_NAME]"
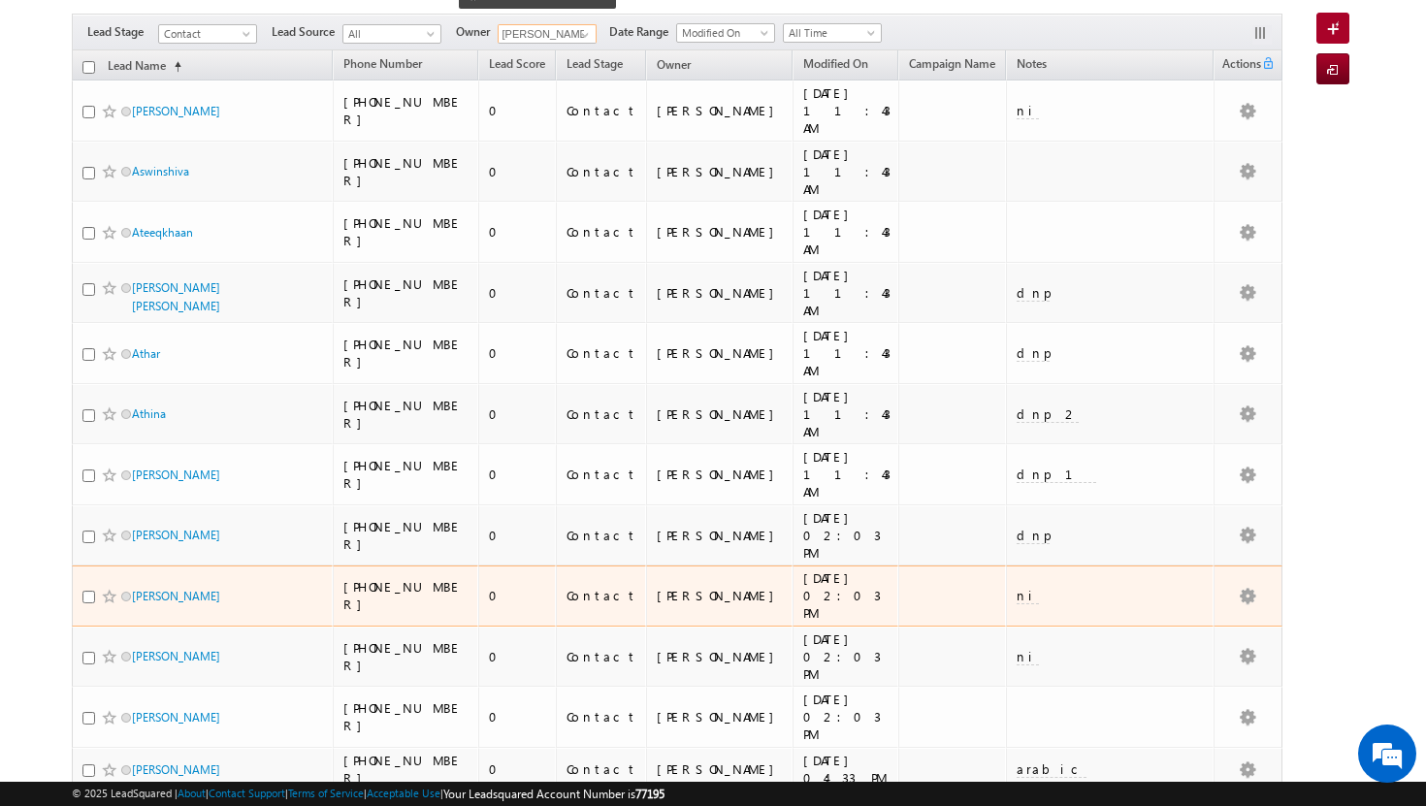
scroll to position [0, 0]
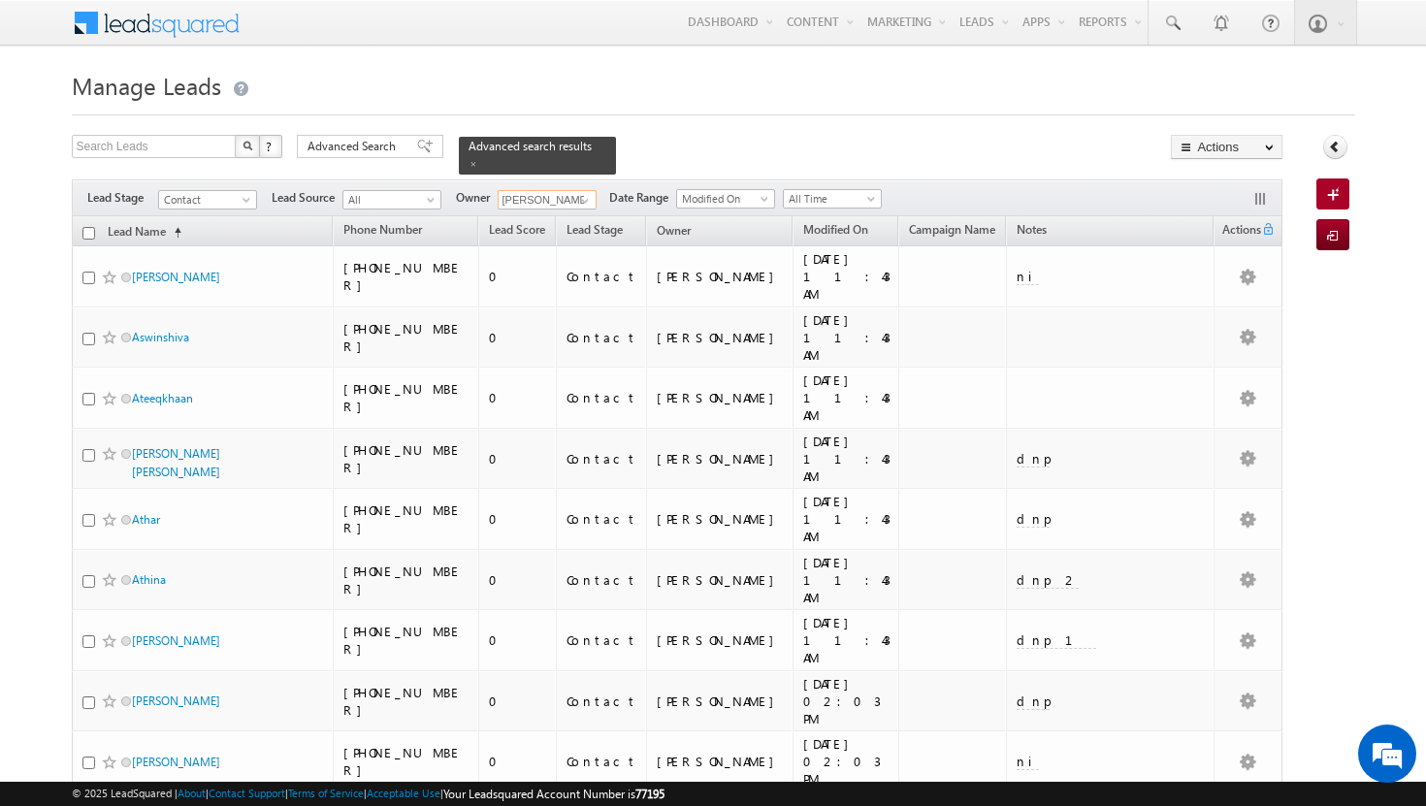
click at [90, 227] on input "checkbox" at bounding box center [88, 233] width 13 height 13
checkbox input "true"
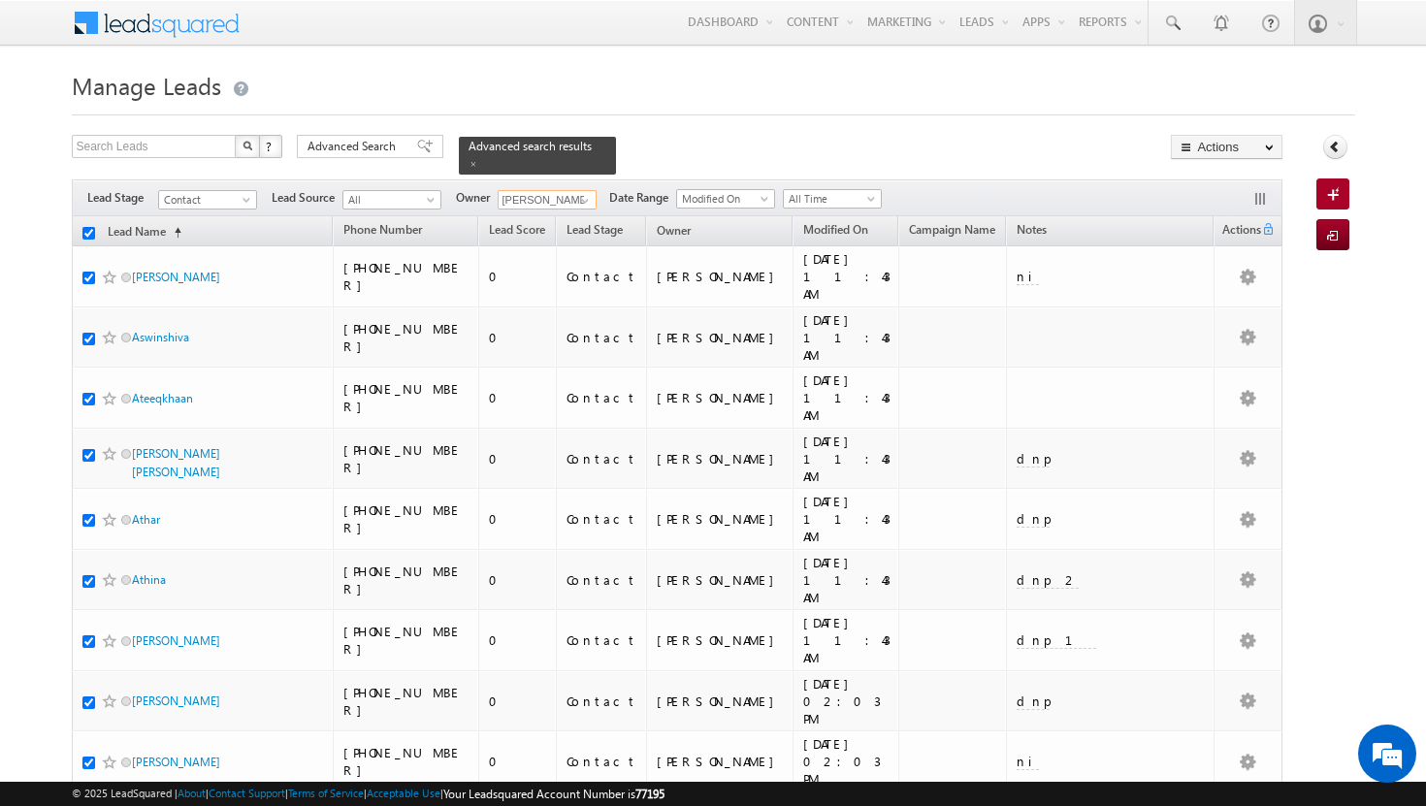
checkbox input "true"
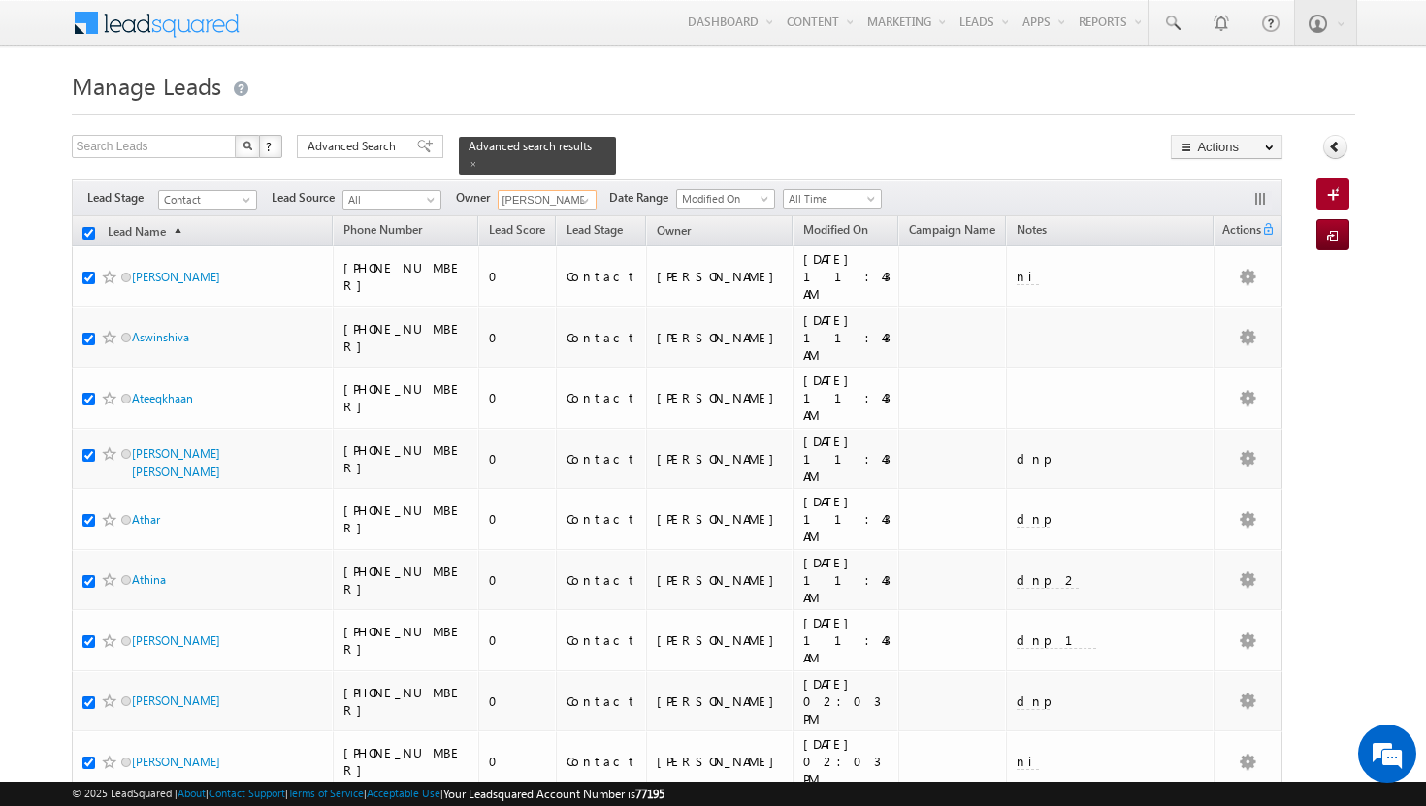
checkbox input "true"
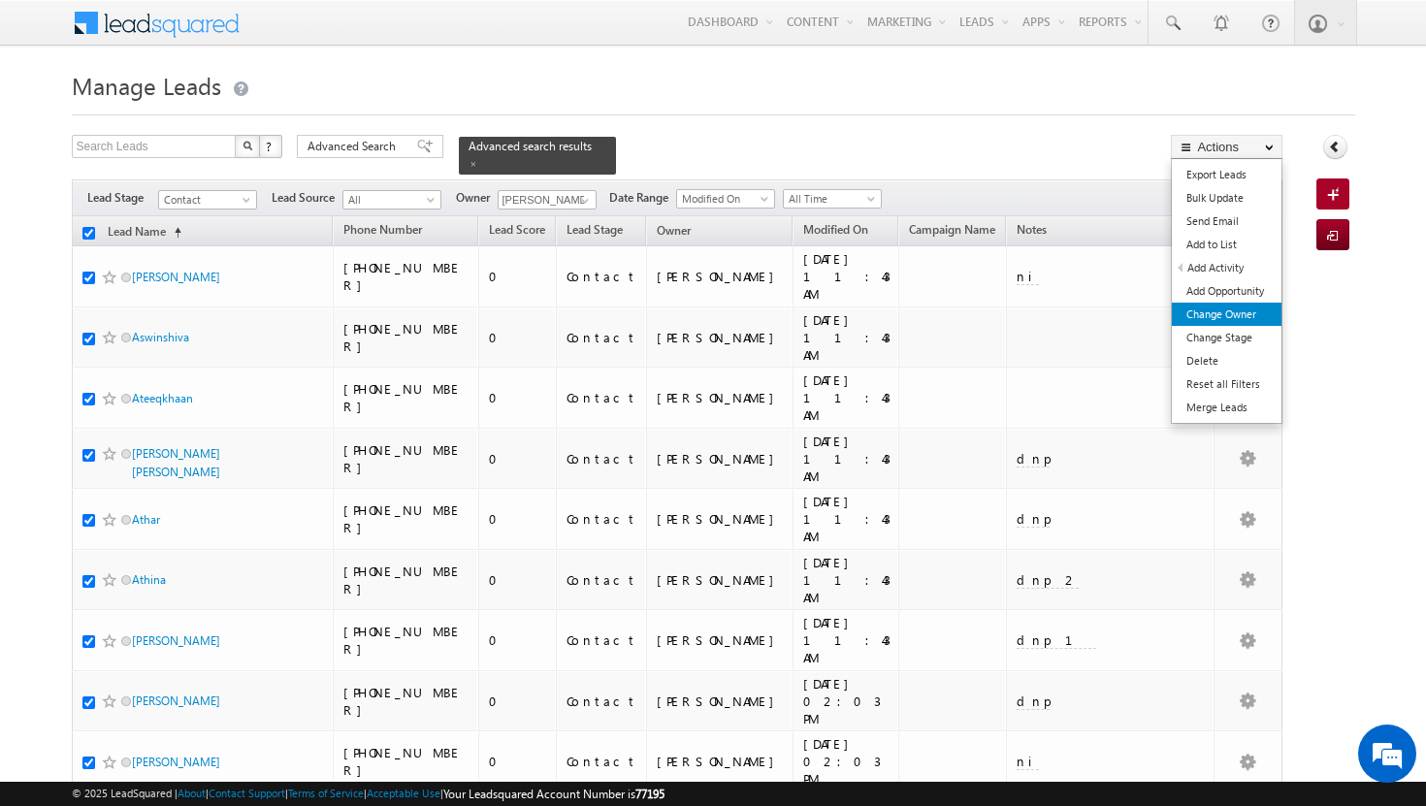
click at [1217, 312] on link "Change Owner" at bounding box center [1227, 314] width 110 height 23
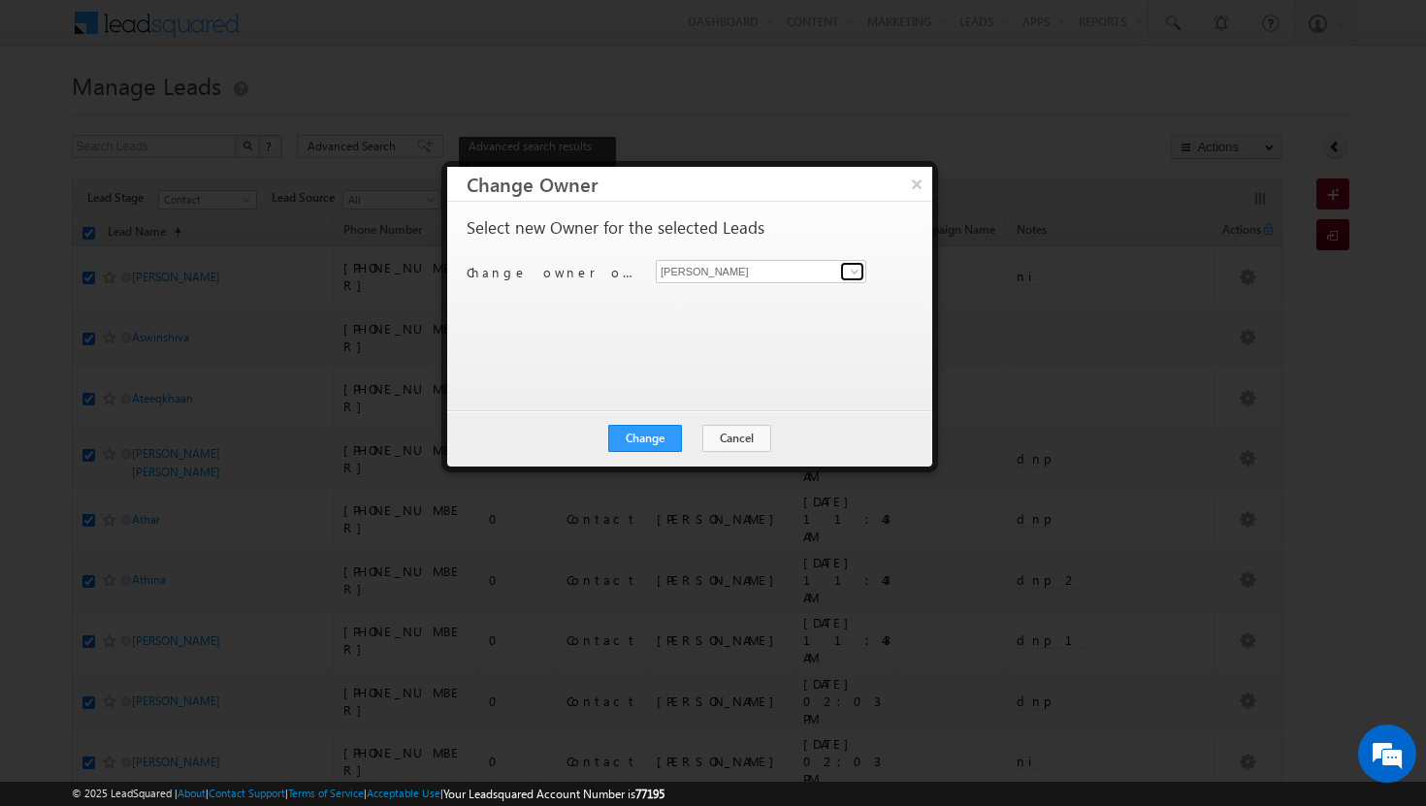
click at [852, 267] on span at bounding box center [855, 272] width 16 height 16
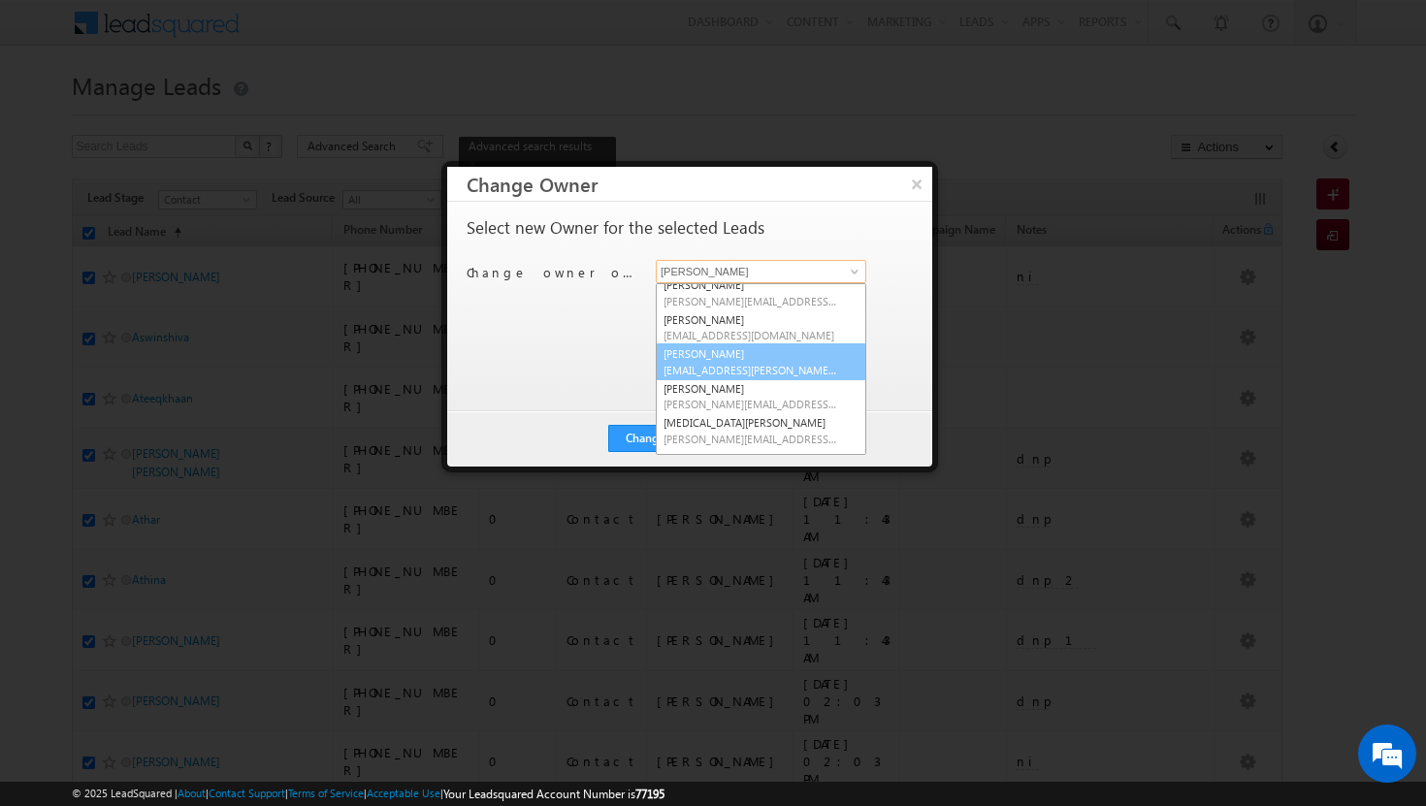
scroll to position [175, 0]
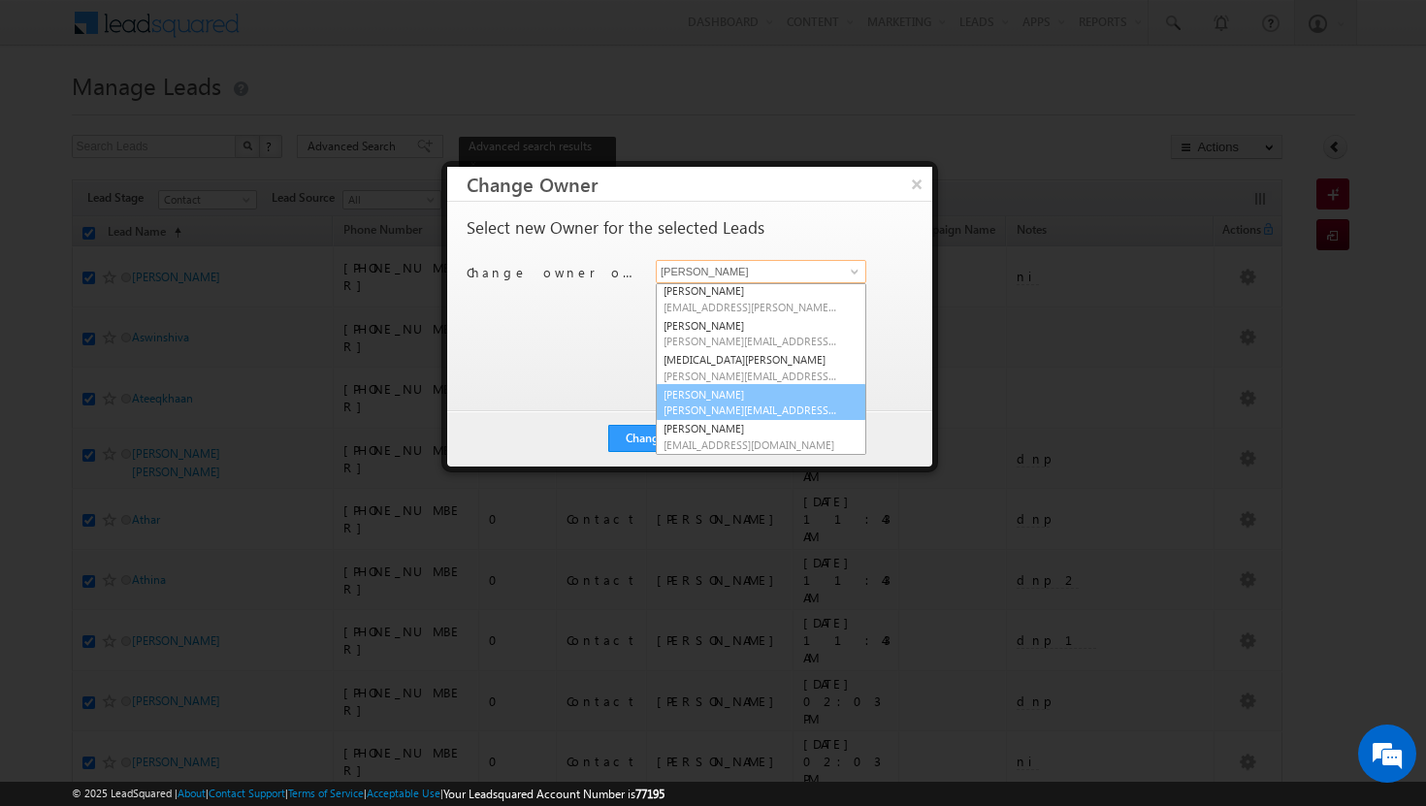
click at [772, 405] on span "[PERSON_NAME][EMAIL_ADDRESS][DOMAIN_NAME]" at bounding box center [750, 410] width 175 height 15
type input "[PERSON_NAME]"
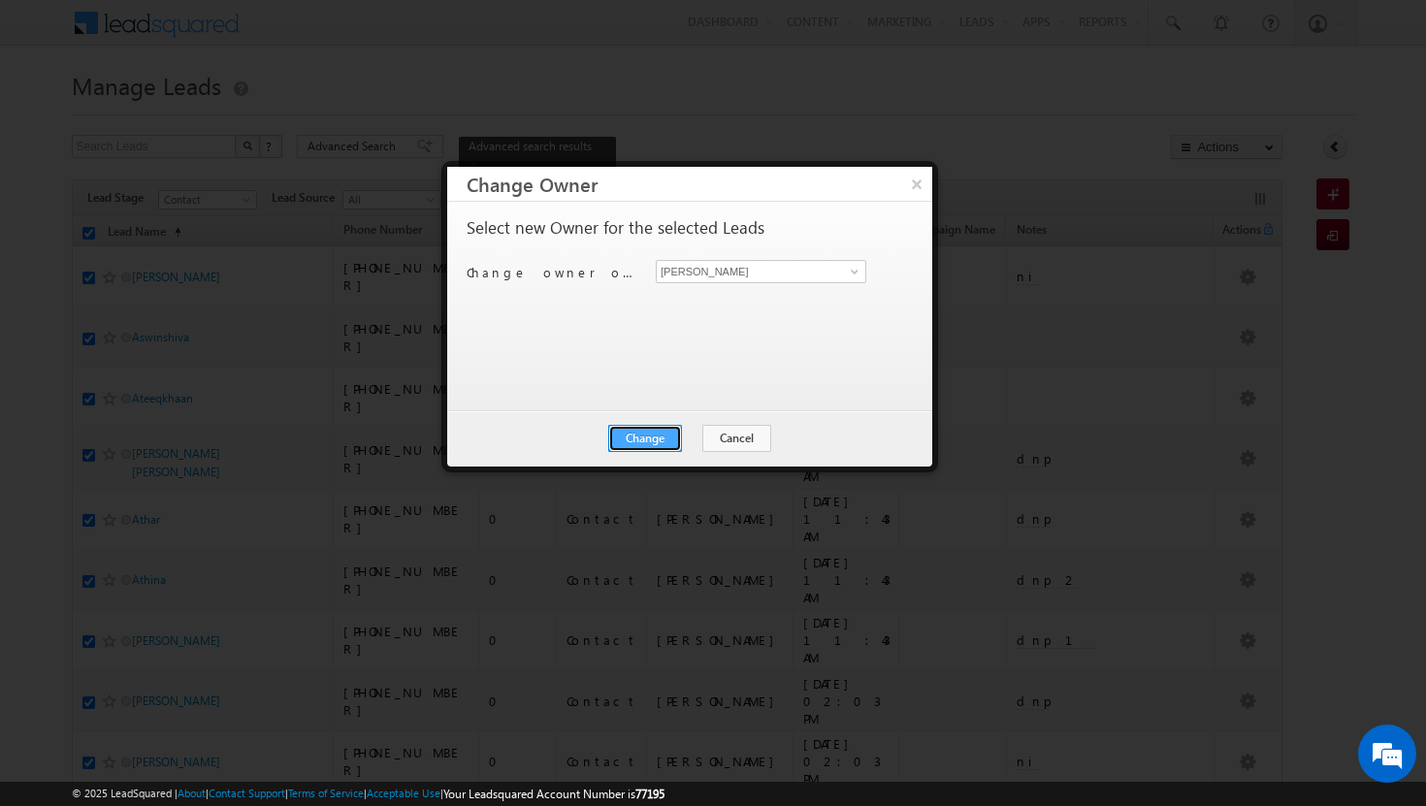
click at [662, 438] on button "Change" at bounding box center [645, 438] width 74 height 27
click at [682, 438] on button "Close" at bounding box center [693, 438] width 62 height 27
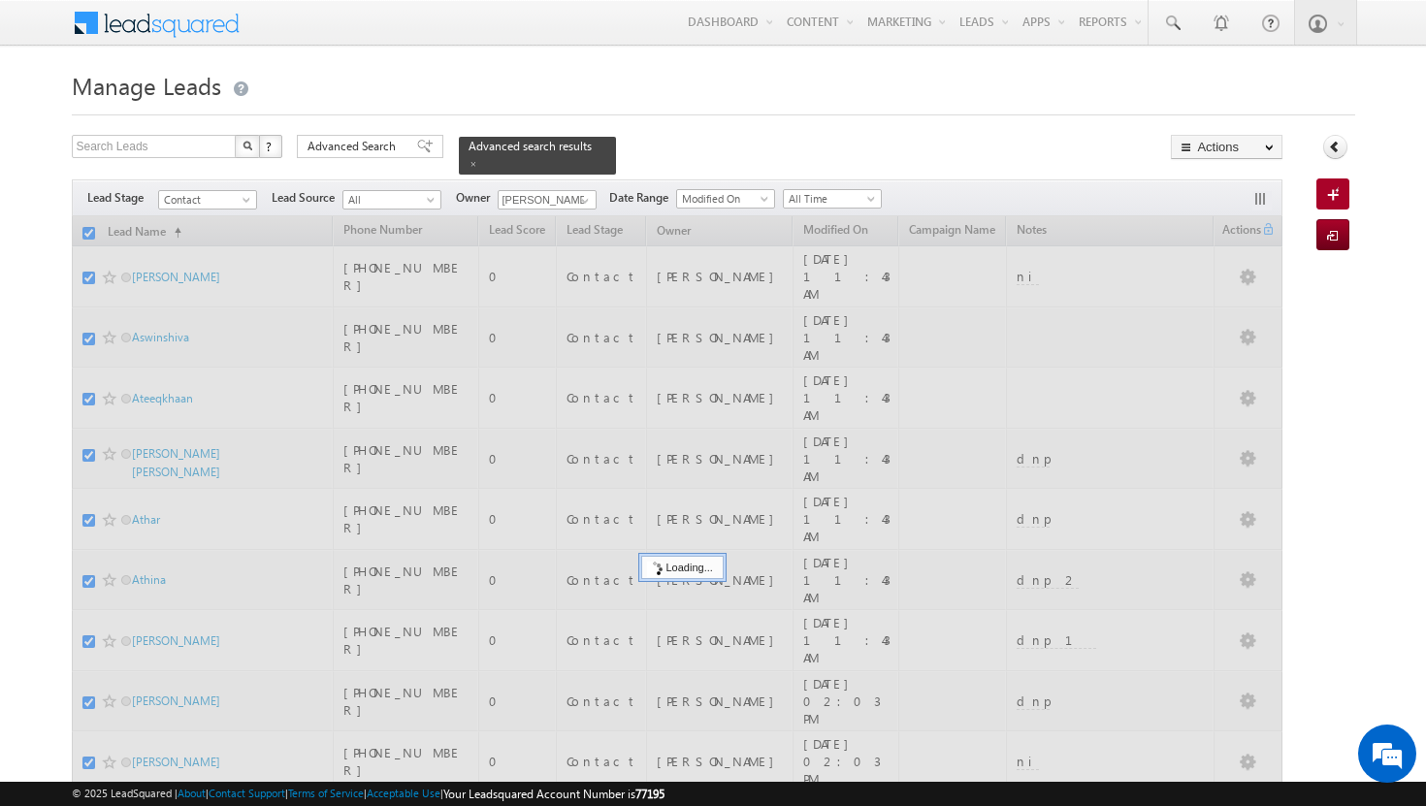
checkbox input "false"
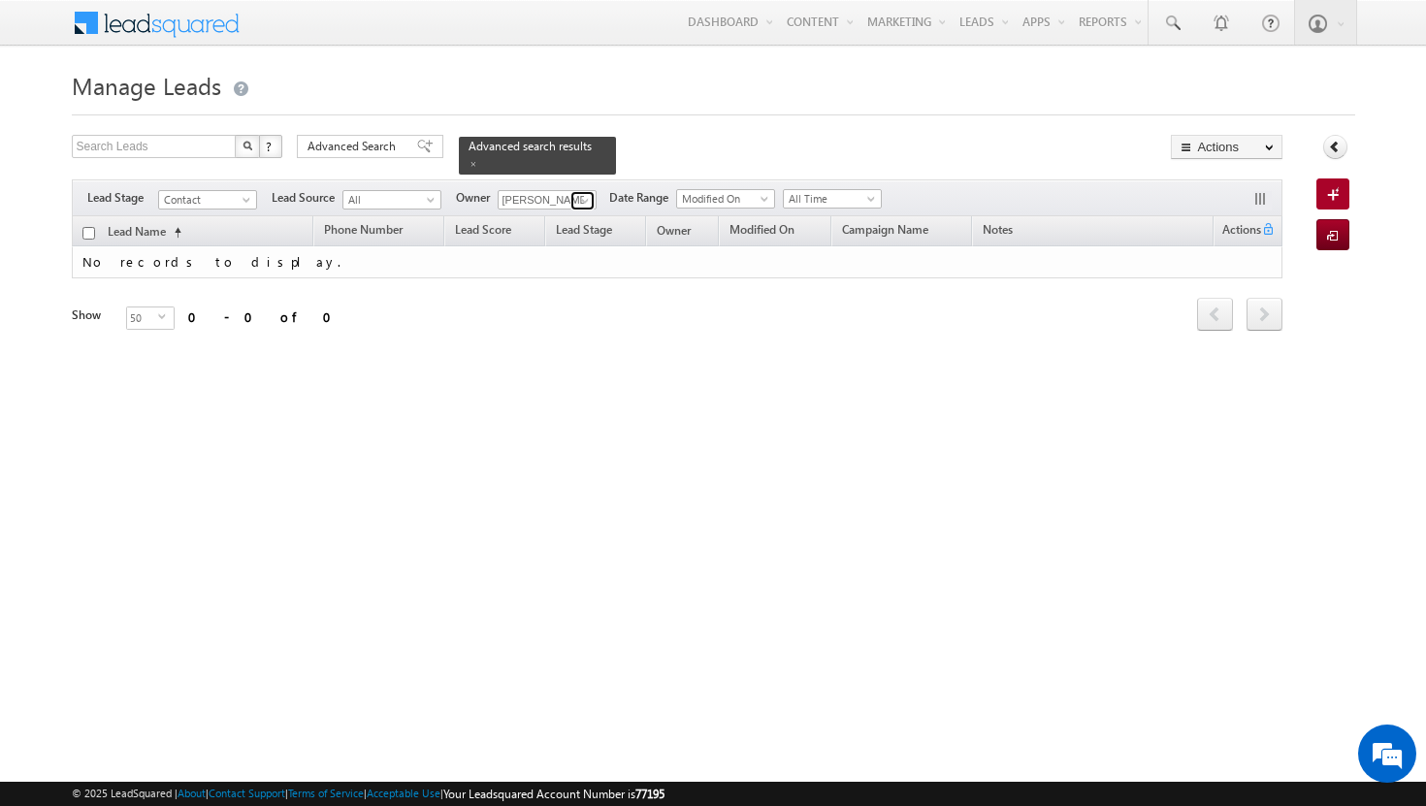
click at [585, 193] on span at bounding box center [585, 201] width 16 height 16
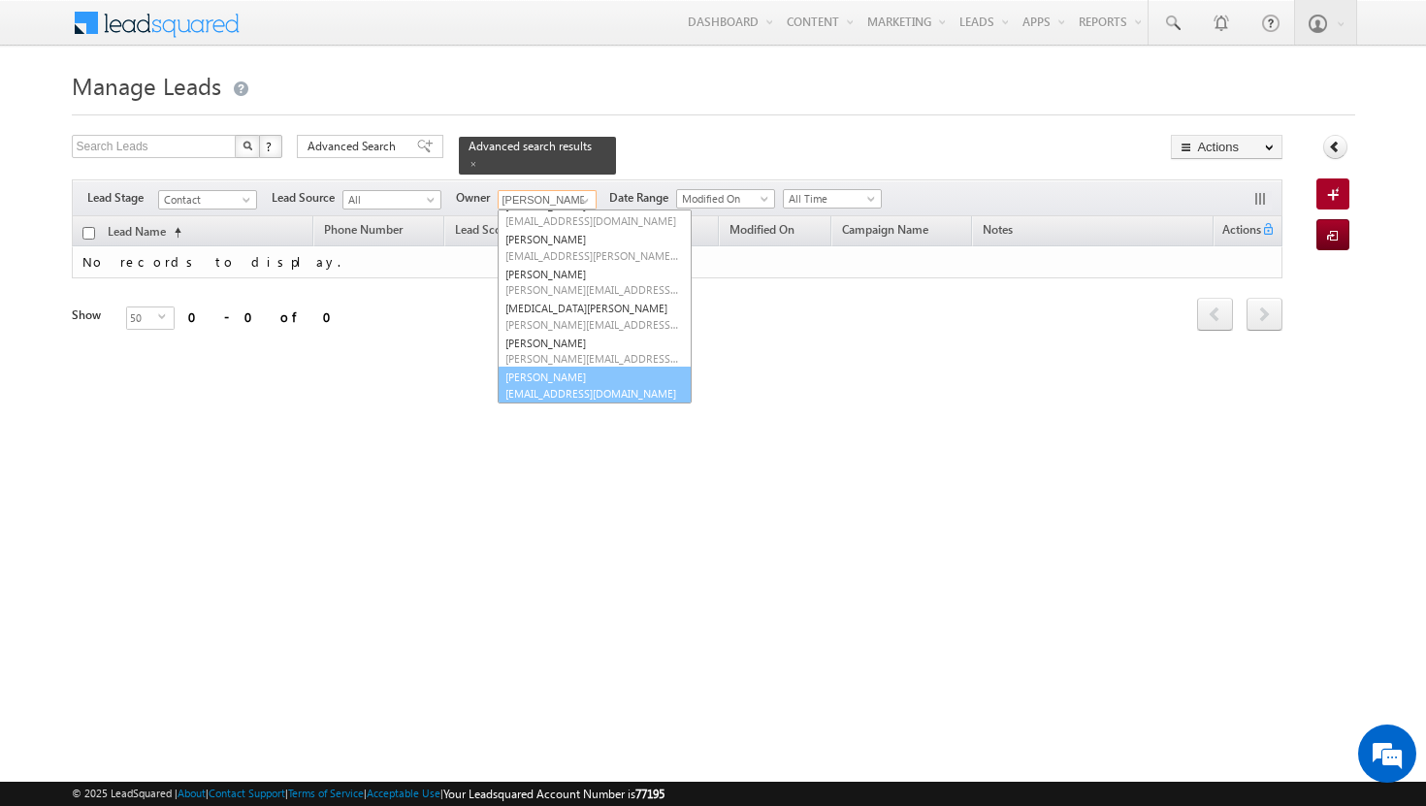
scroll to position [193, 0]
click at [563, 370] on link "[PERSON_NAME] [PERSON_NAME][EMAIL_ADDRESS][DOMAIN_NAME]" at bounding box center [595, 384] width 194 height 37
type input "[PERSON_NAME]"
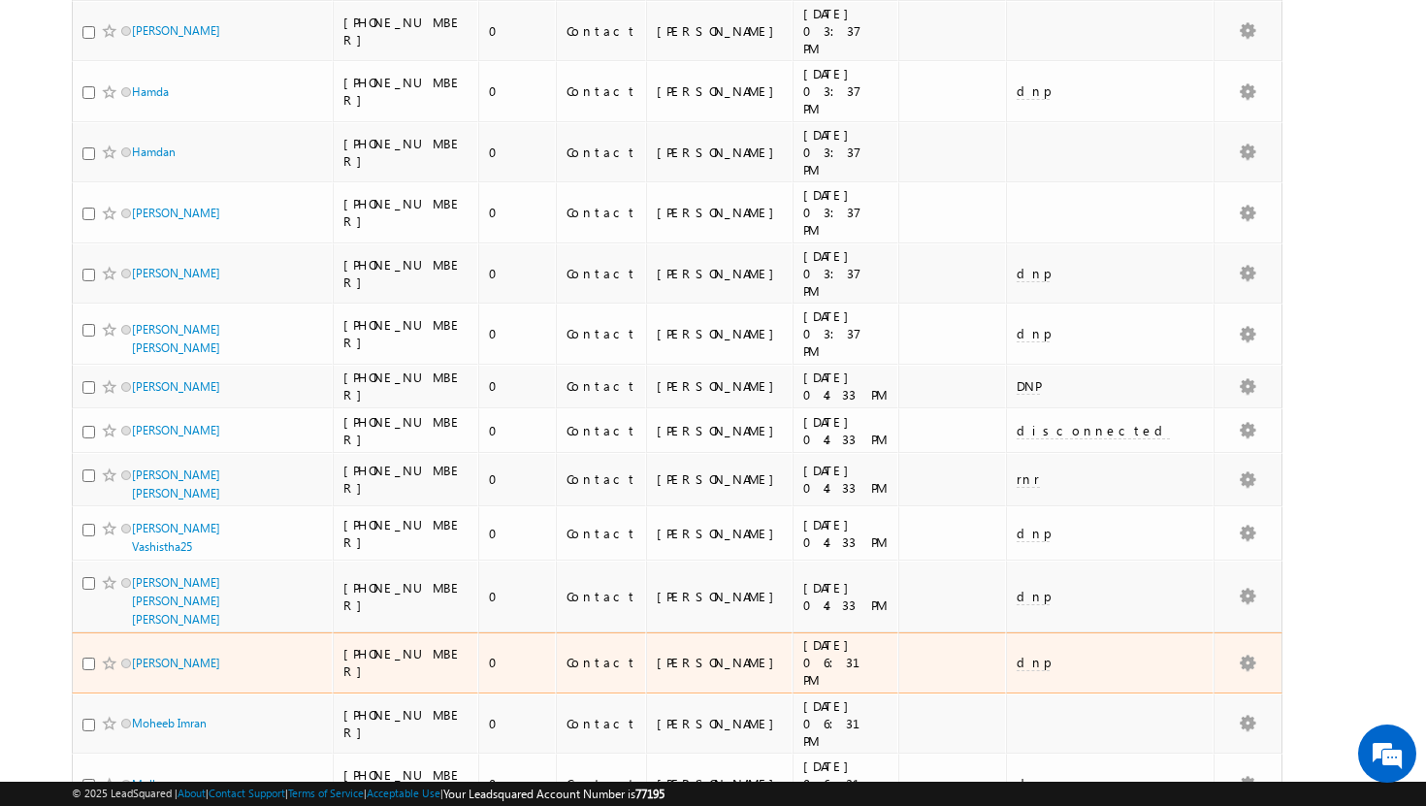
scroll to position [0, 0]
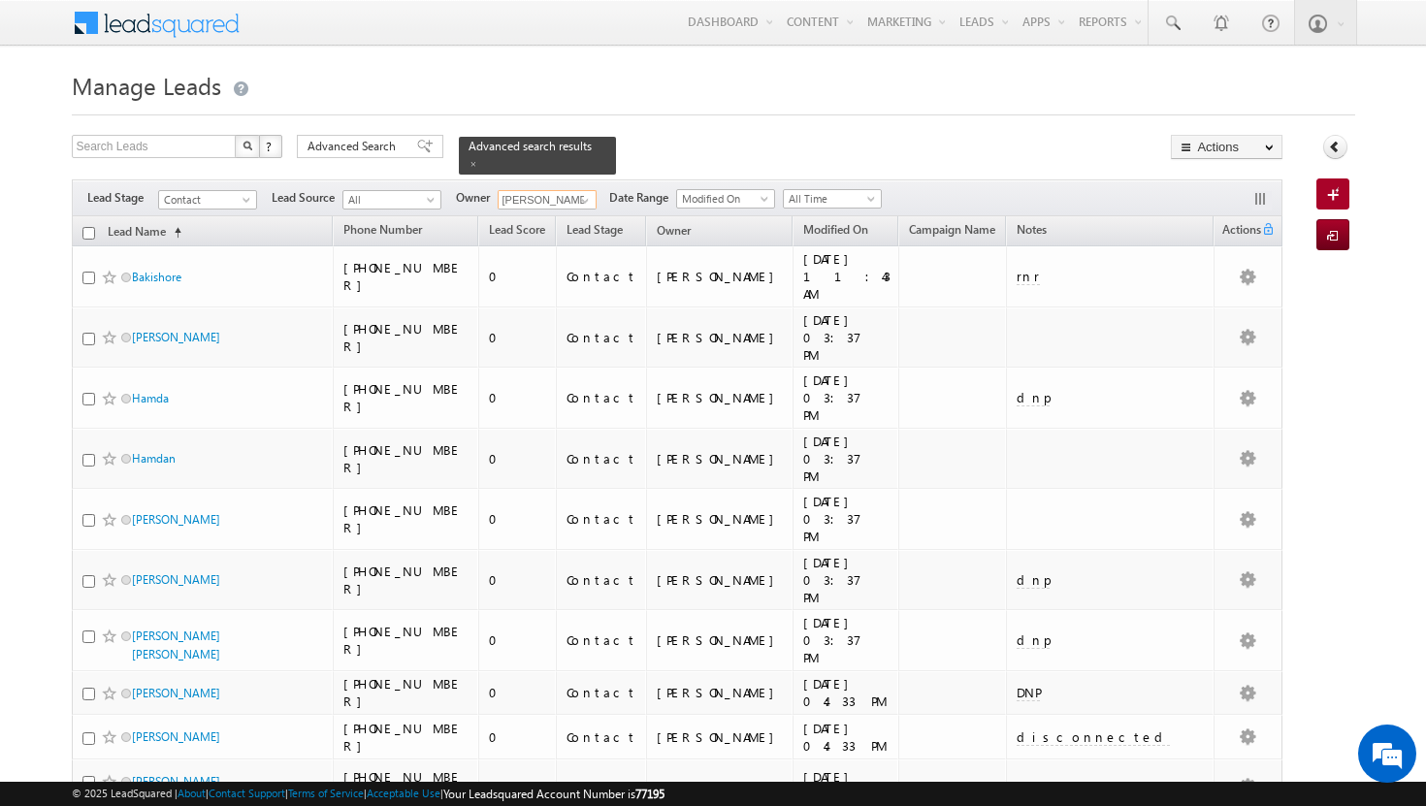
click at [88, 227] on input "checkbox" at bounding box center [88, 233] width 13 height 13
checkbox input "true"
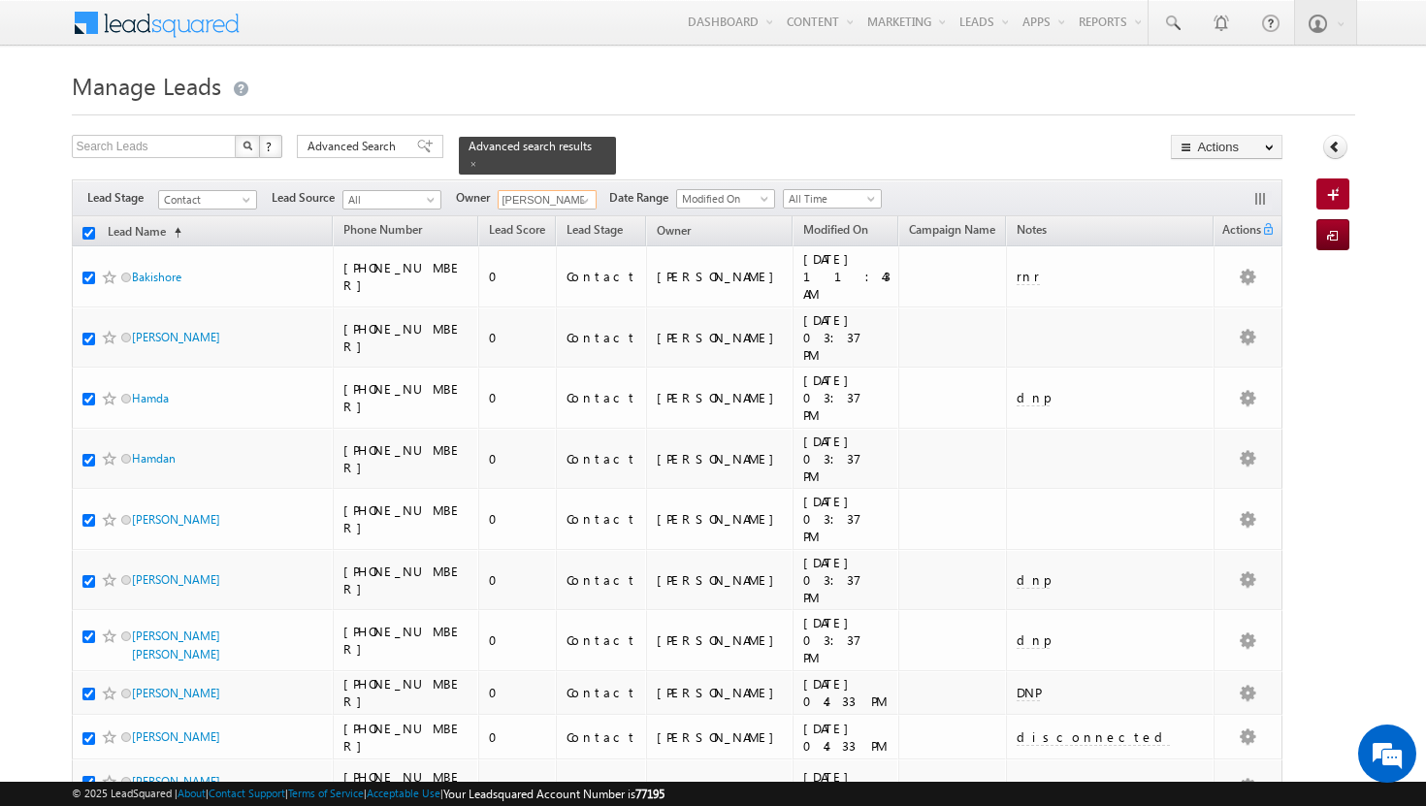
checkbox input "true"
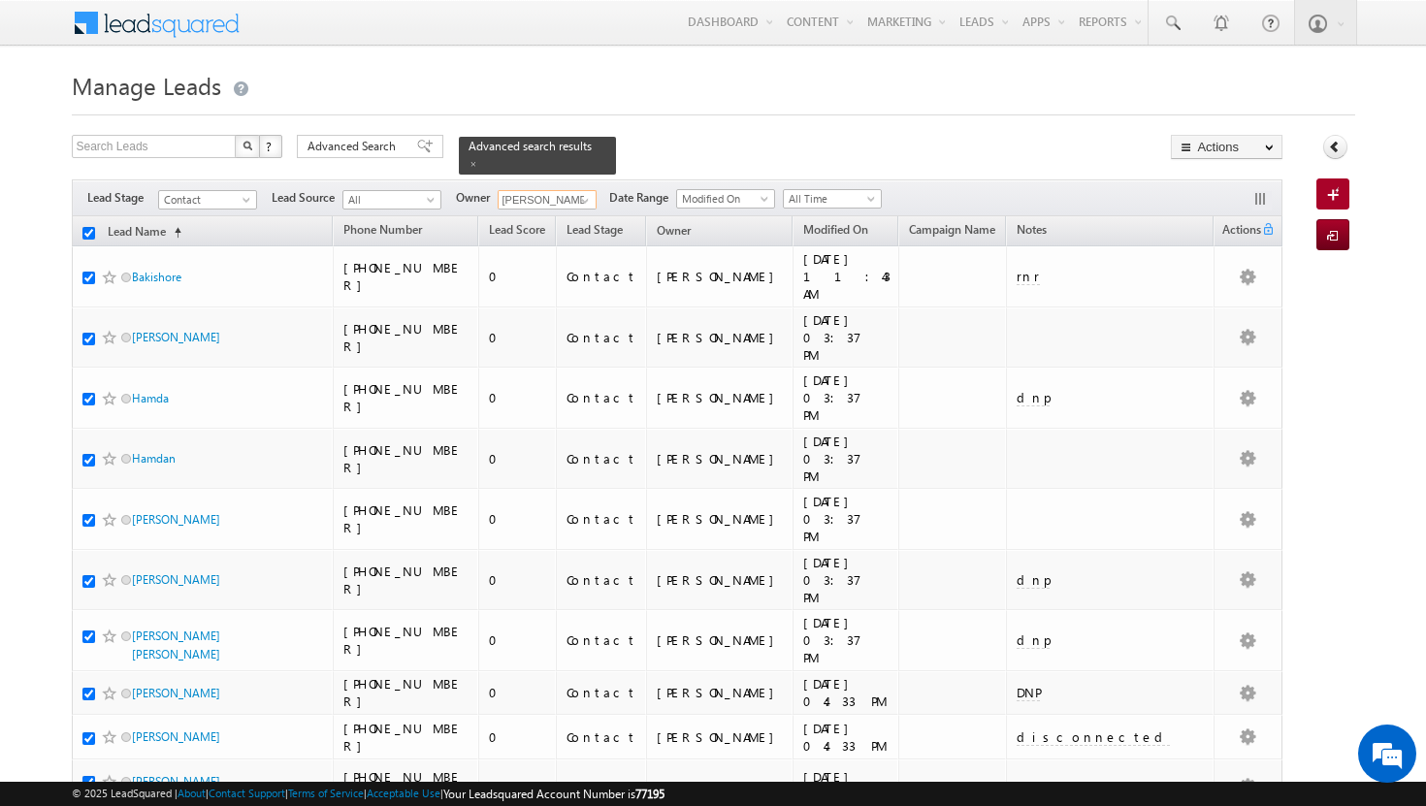
checkbox input "true"
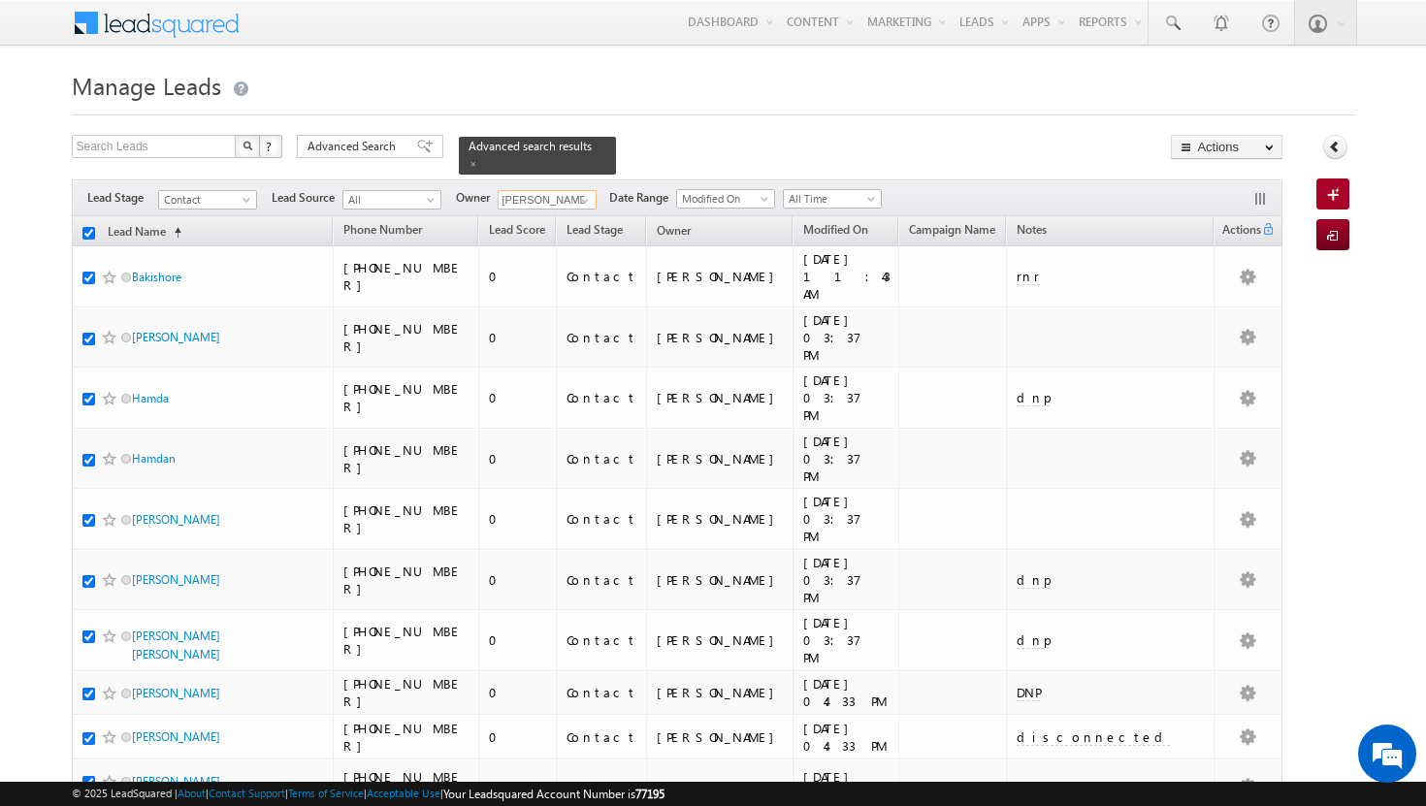
checkbox input "true"
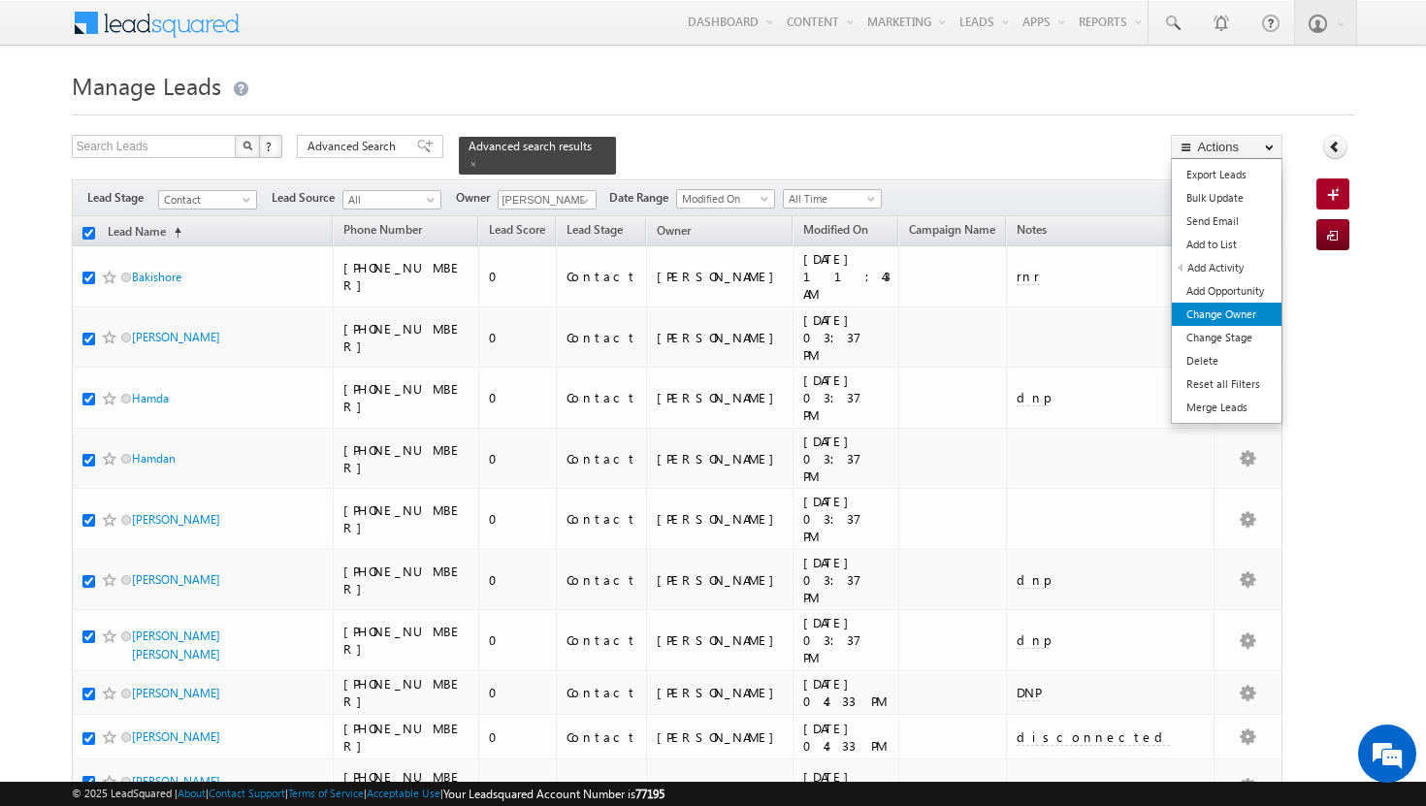
click at [1249, 318] on link "Change Owner" at bounding box center [1227, 314] width 110 height 23
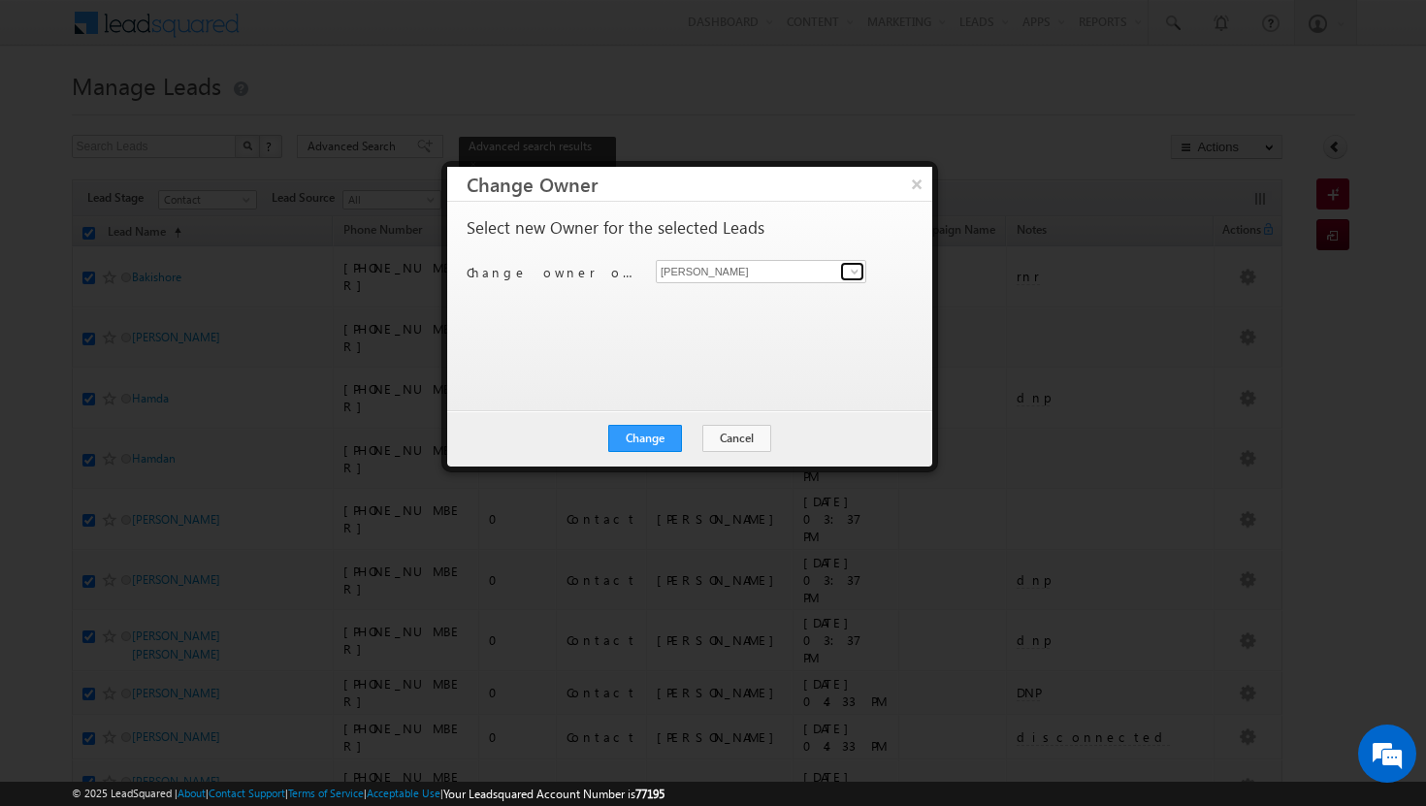
click at [852, 273] on span at bounding box center [855, 272] width 16 height 16
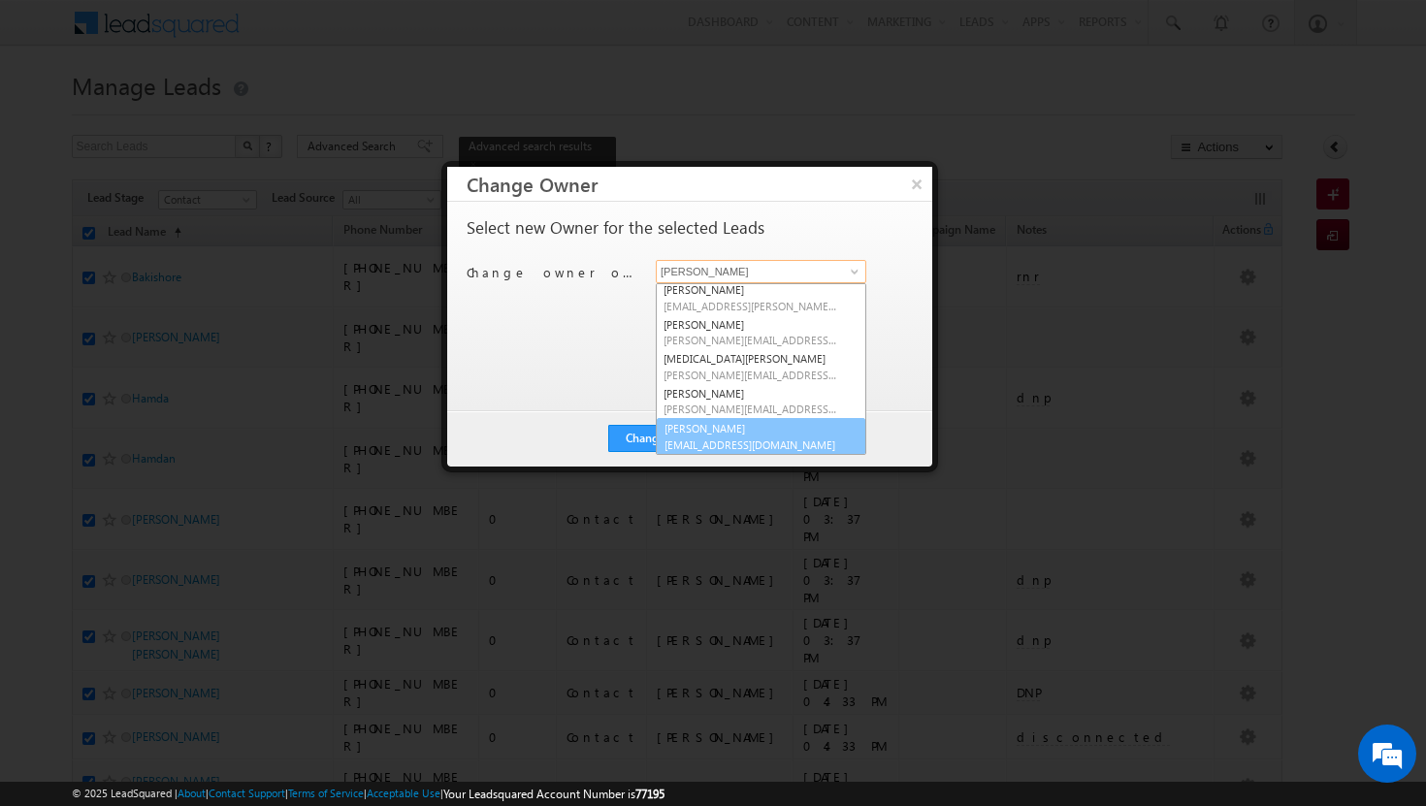
scroll to position [176, 0]
click at [773, 445] on span "[EMAIL_ADDRESS][DOMAIN_NAME]" at bounding box center [750, 443] width 175 height 15
type input "[PERSON_NAME]"
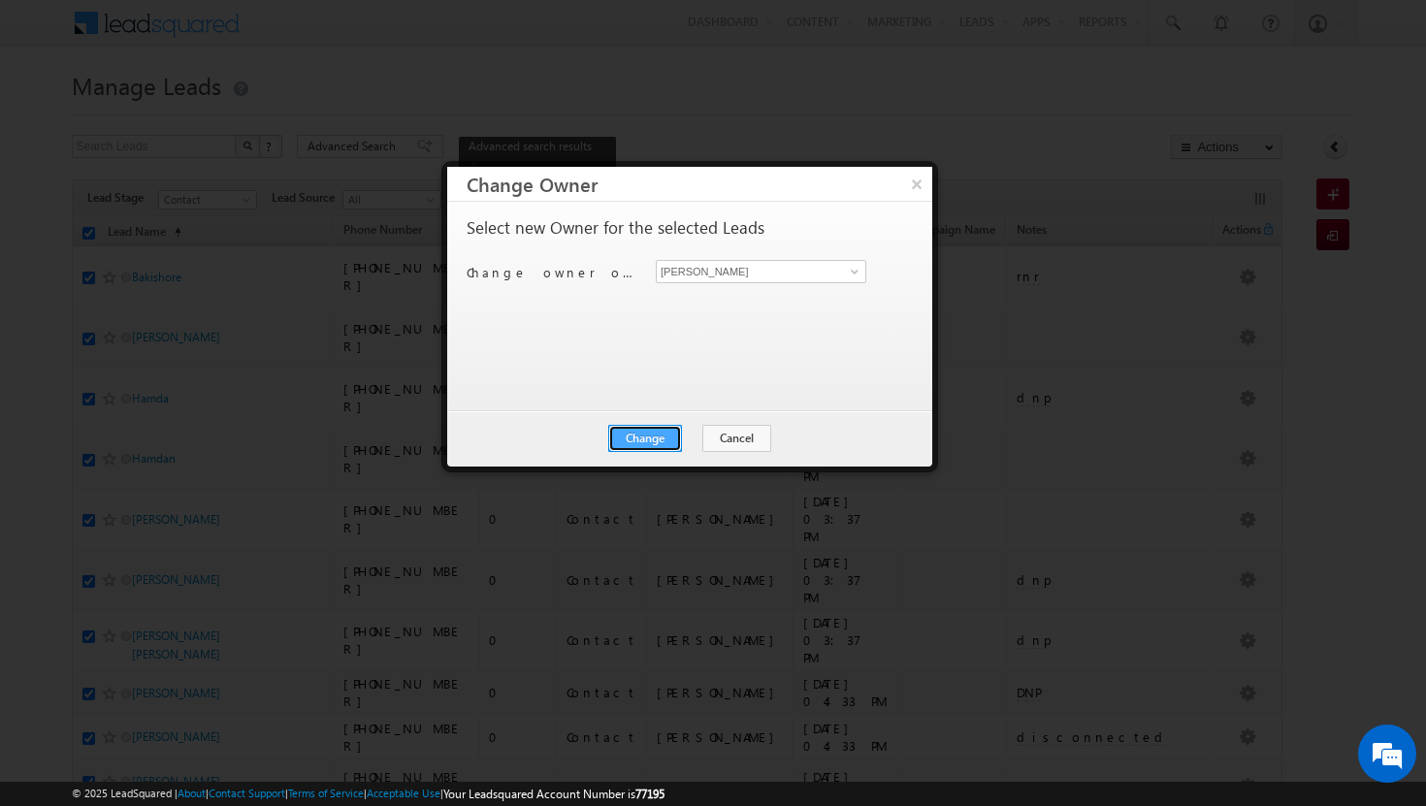
click at [677, 430] on button "Change" at bounding box center [645, 438] width 74 height 27
click at [707, 430] on button "Close" at bounding box center [693, 438] width 62 height 27
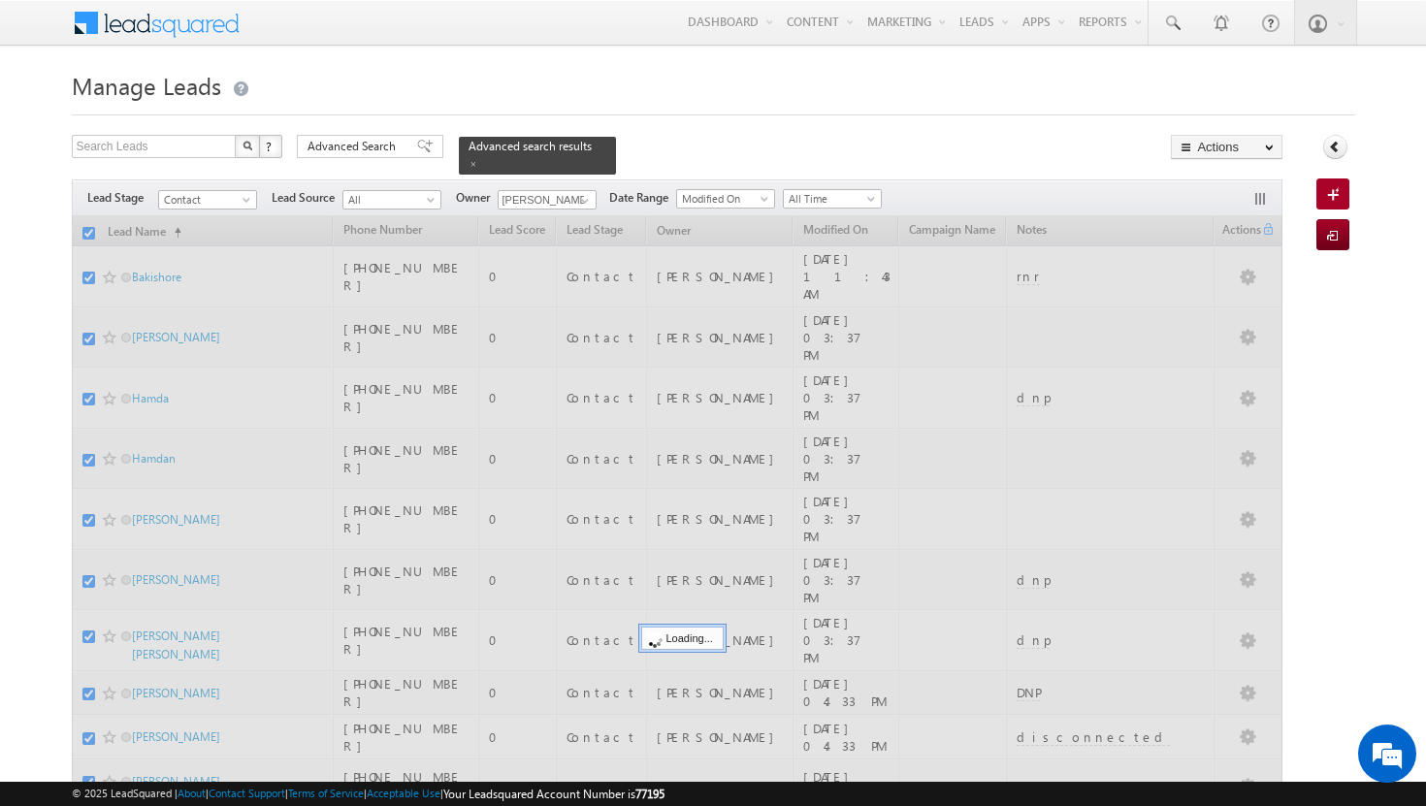
checkbox input "false"
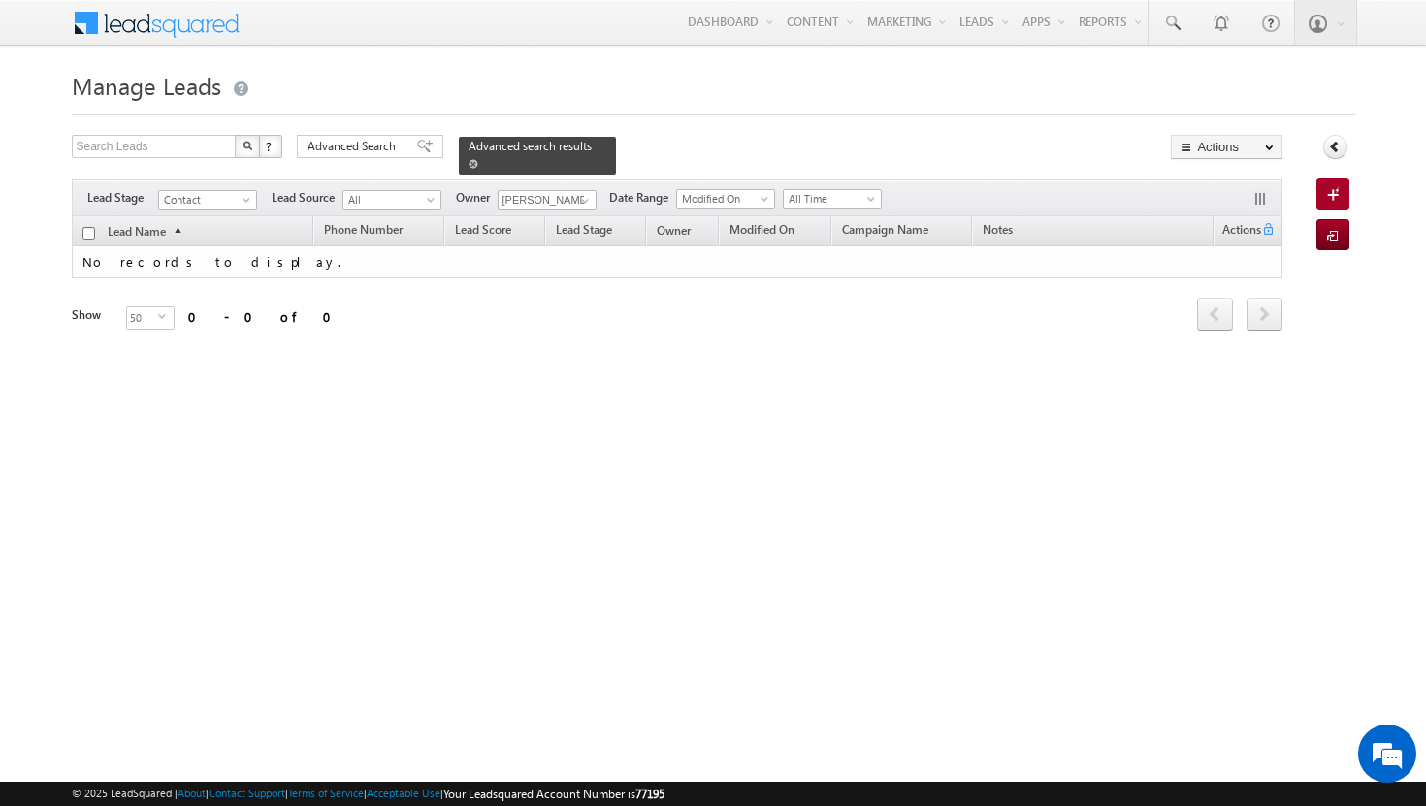
click at [478, 159] on span at bounding box center [473, 164] width 10 height 10
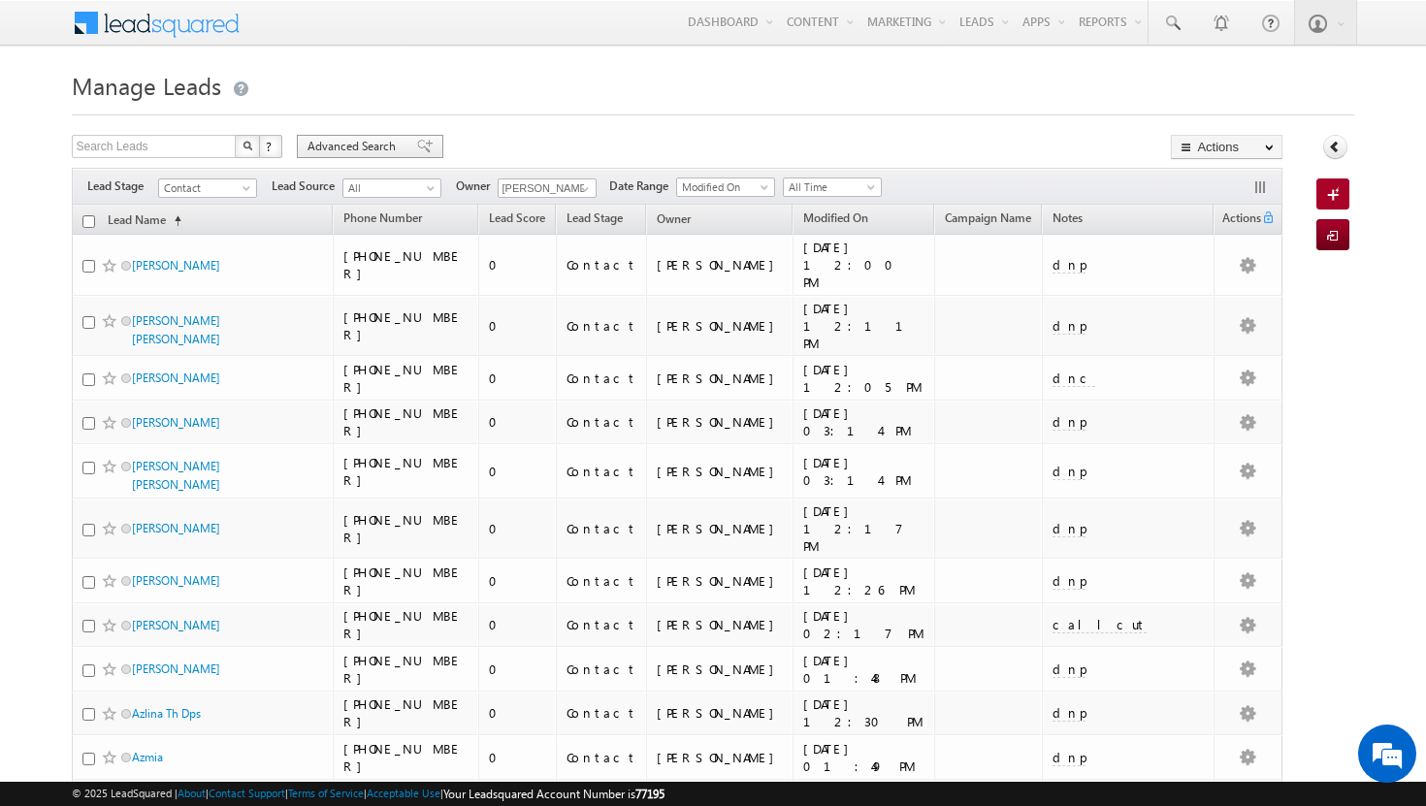
click at [375, 152] on span "Advanced Search" at bounding box center [354, 146] width 94 height 17
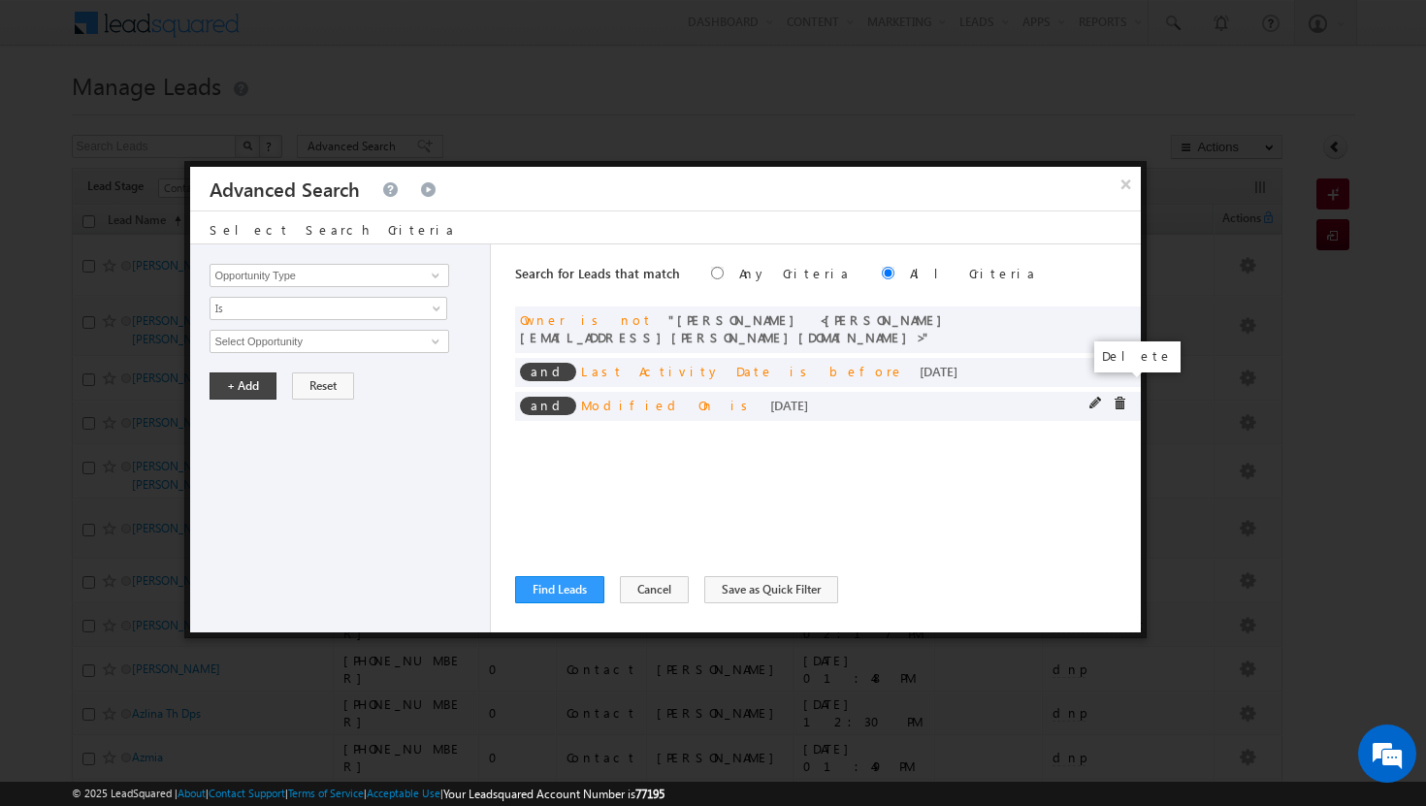
click at [1124, 397] on span at bounding box center [1120, 404] width 14 height 14
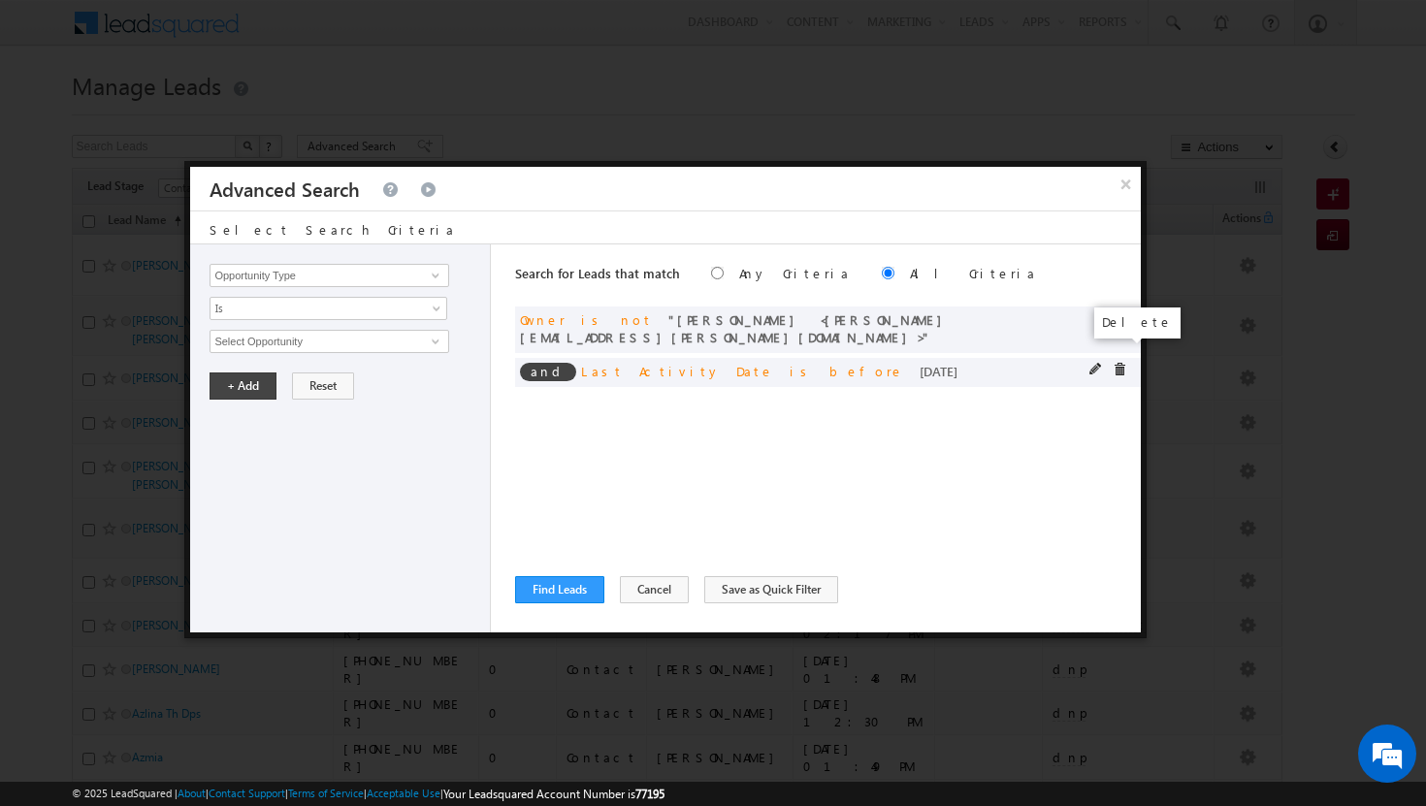
click at [1121, 363] on span at bounding box center [1120, 370] width 14 height 14
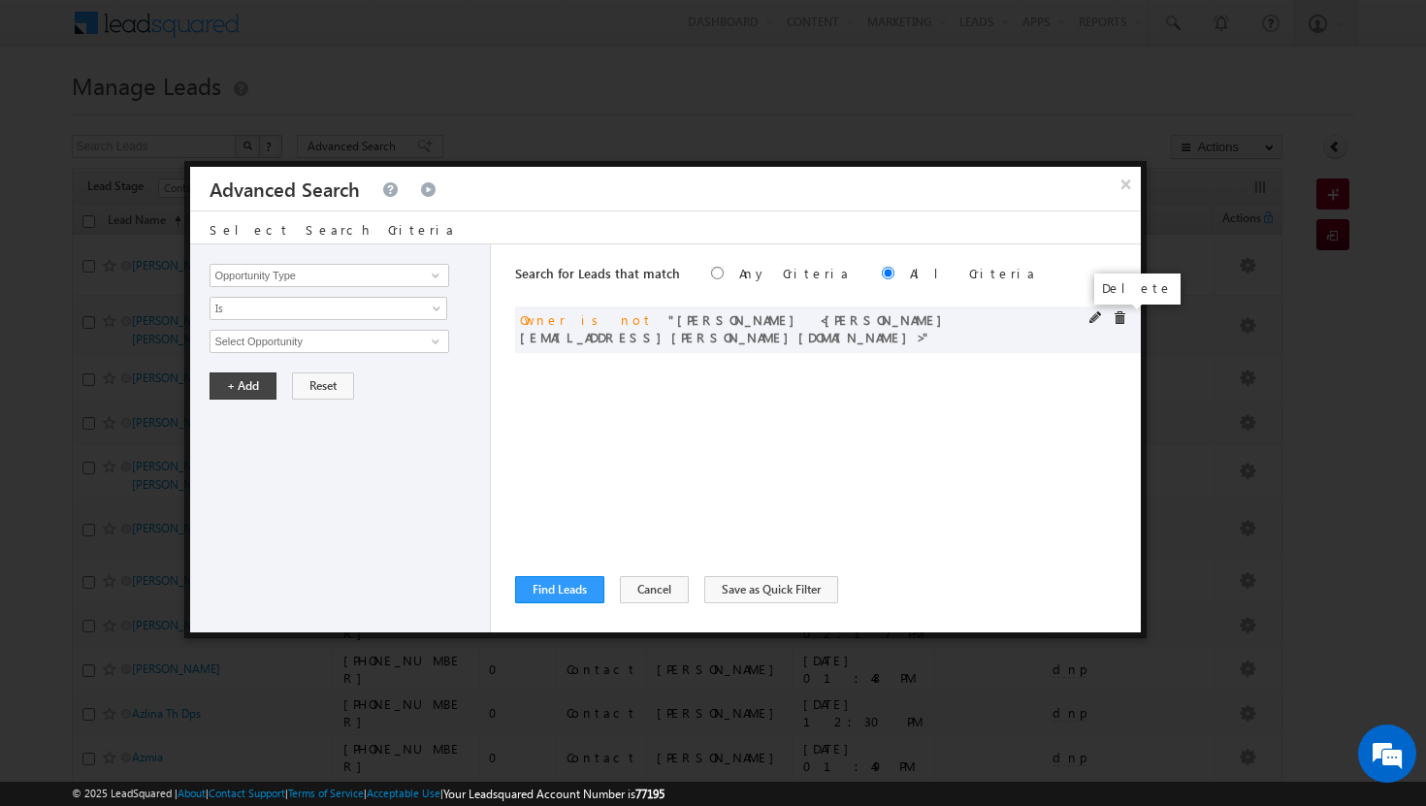
click at [1120, 321] on span at bounding box center [1120, 318] width 14 height 14
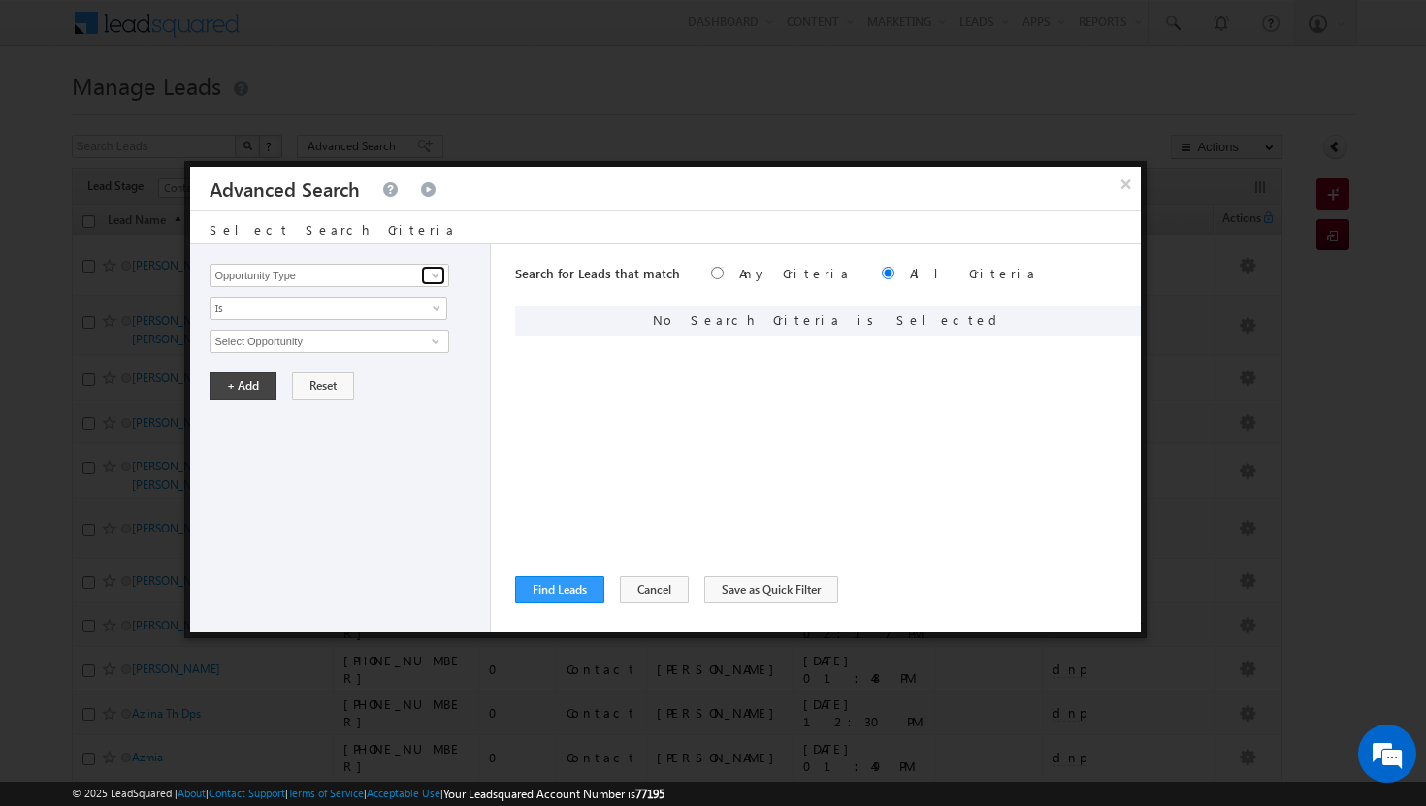
click at [425, 273] on link at bounding box center [433, 275] width 24 height 19
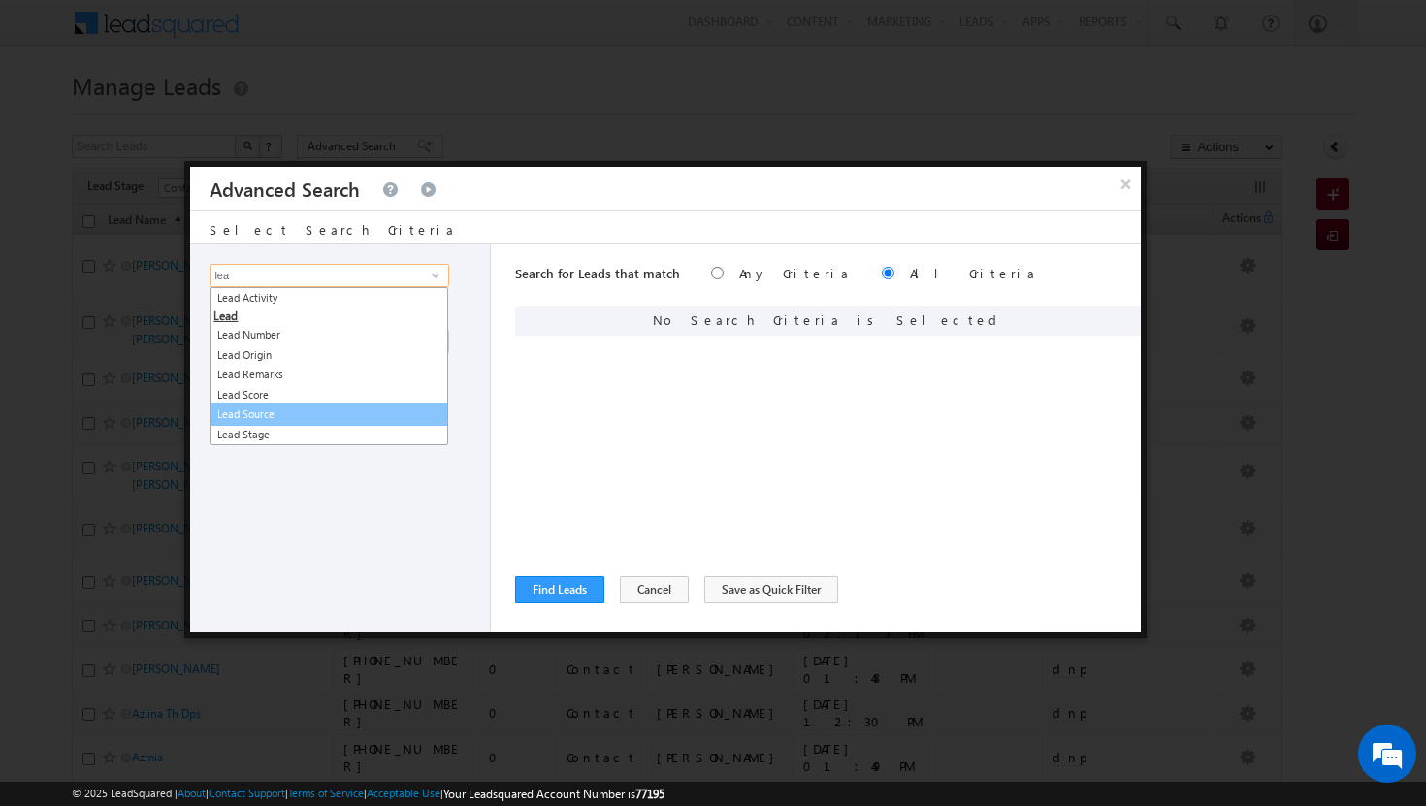
click at [314, 419] on link "Lead Source" at bounding box center [329, 415] width 239 height 22
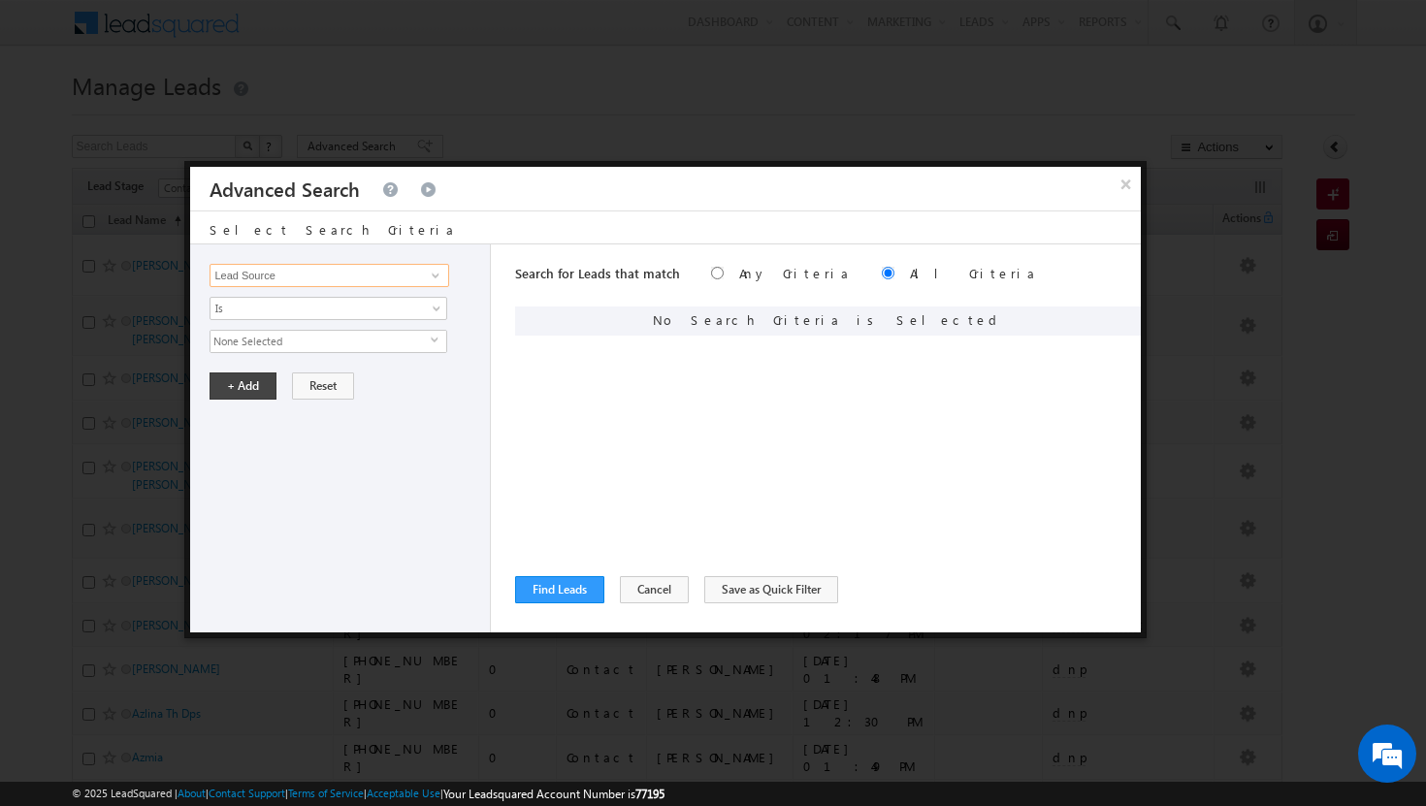
type input "Lead Source"
click at [440, 337] on span "select" at bounding box center [439, 340] width 16 height 9
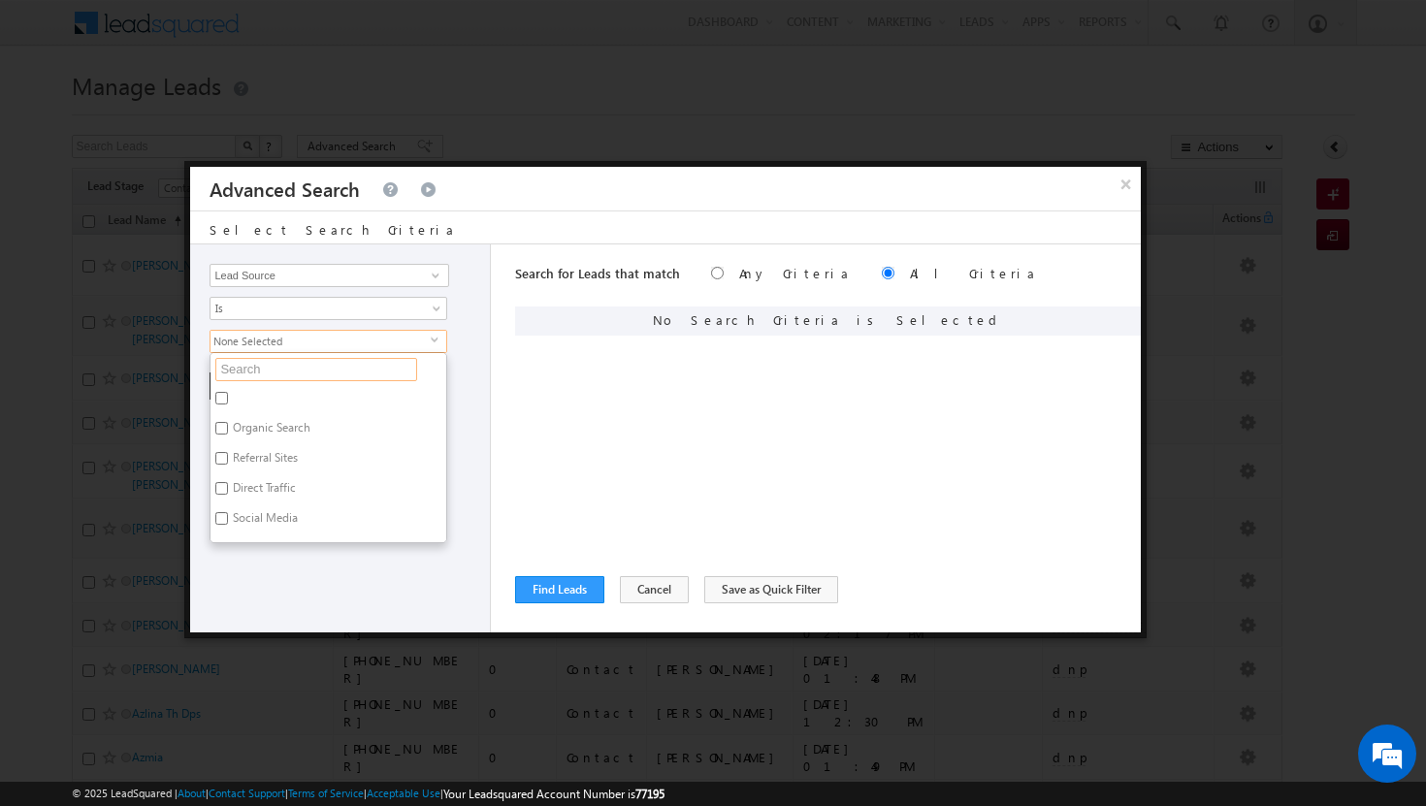
click at [373, 370] on input "text" at bounding box center [316, 369] width 202 height 23
type input "p"
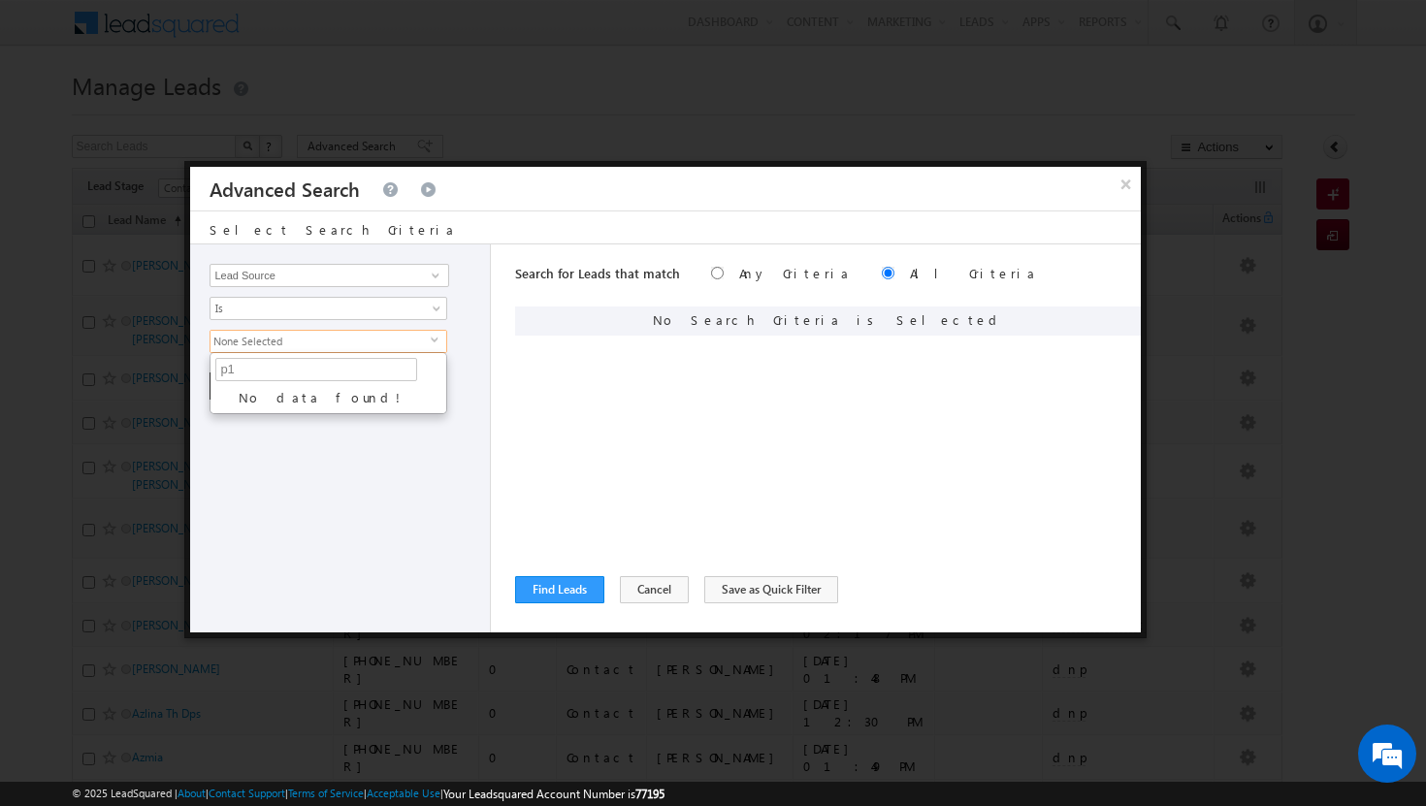
click at [346, 485] on div "Opportunity Type Lead Activity Task Sales Group Prospect Id Address 1 Address 2…" at bounding box center [340, 438] width 301 height 388
click at [435, 274] on span at bounding box center [436, 276] width 16 height 16
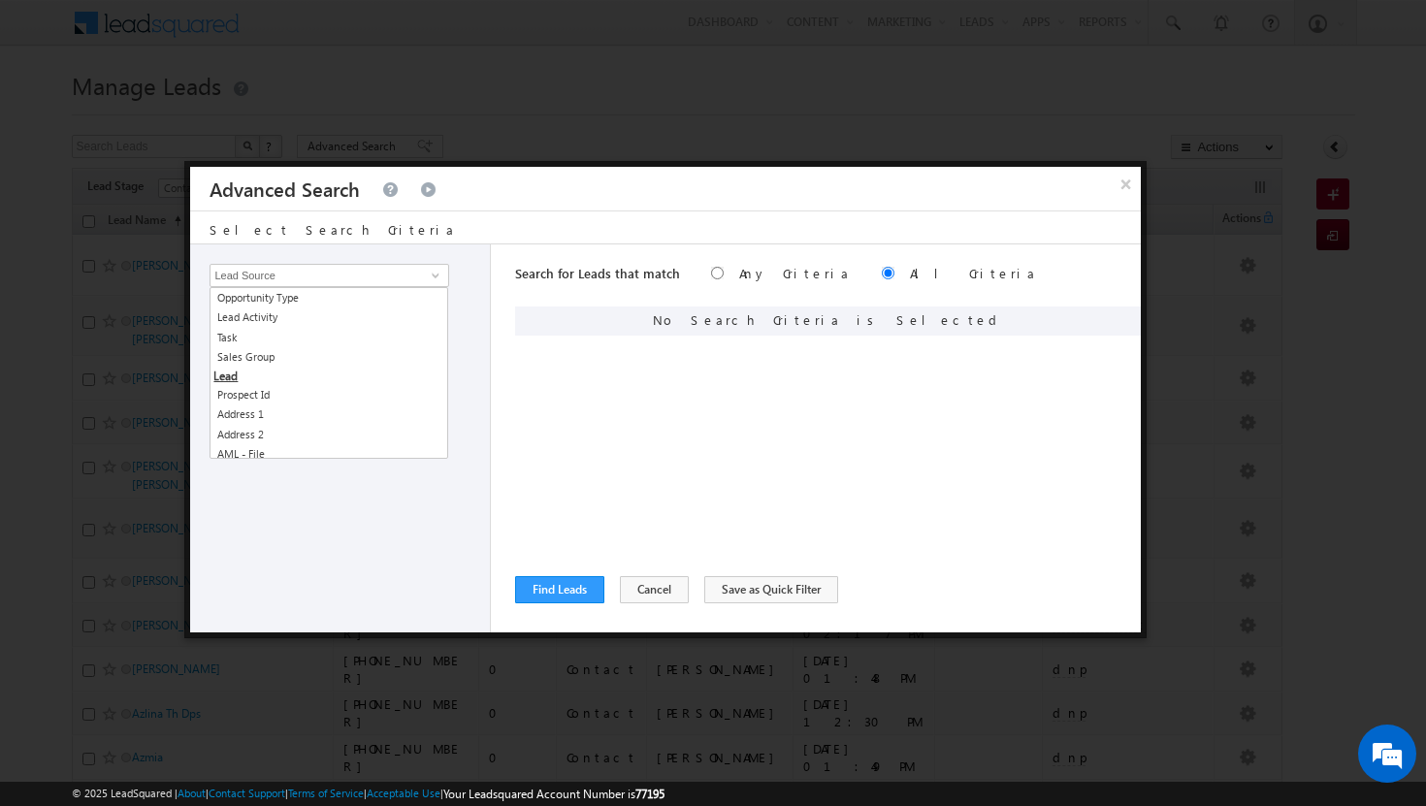
click at [478, 298] on div "Is Is Not Is Not Defined Is Defined Is" at bounding box center [345, 308] width 271 height 23
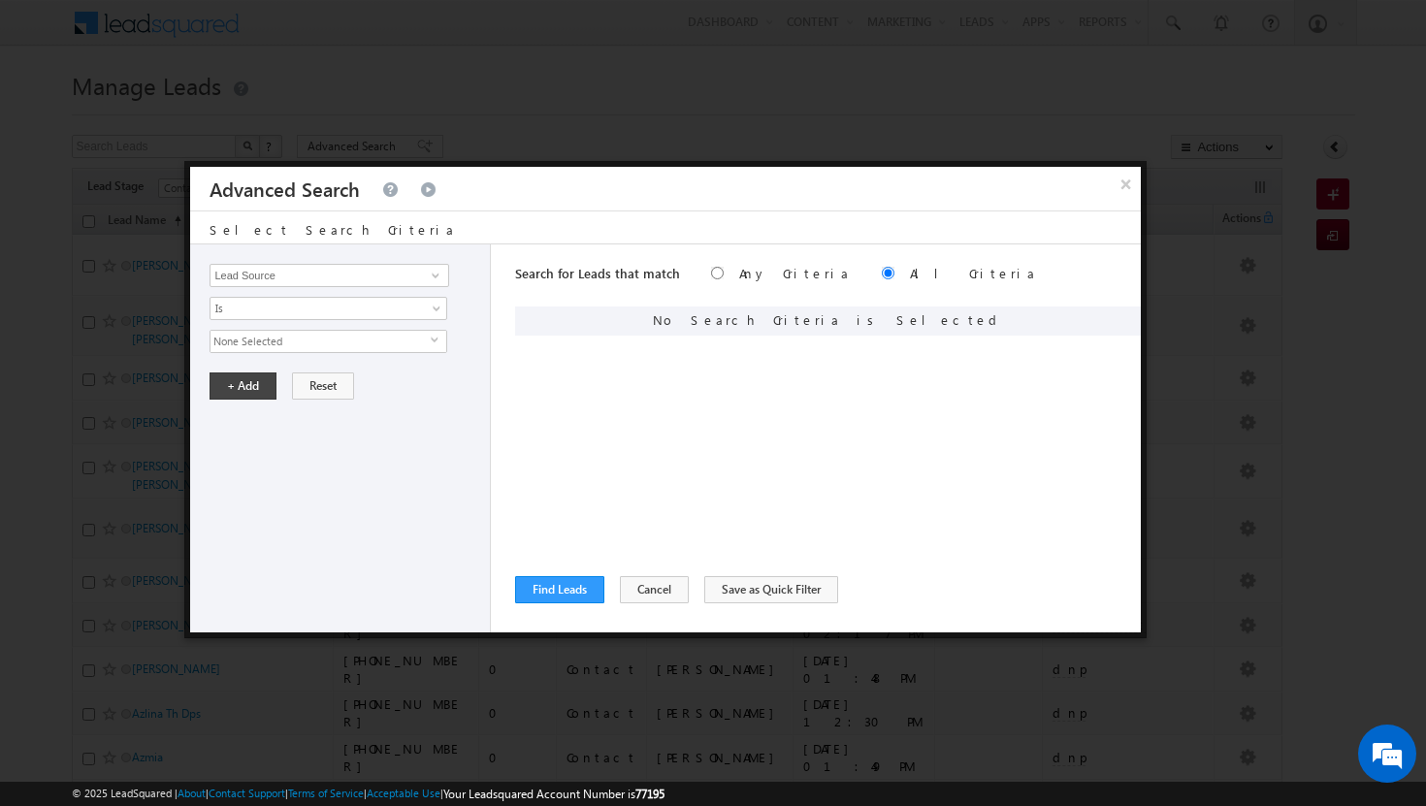
click at [424, 339] on span "None Selected" at bounding box center [320, 341] width 220 height 21
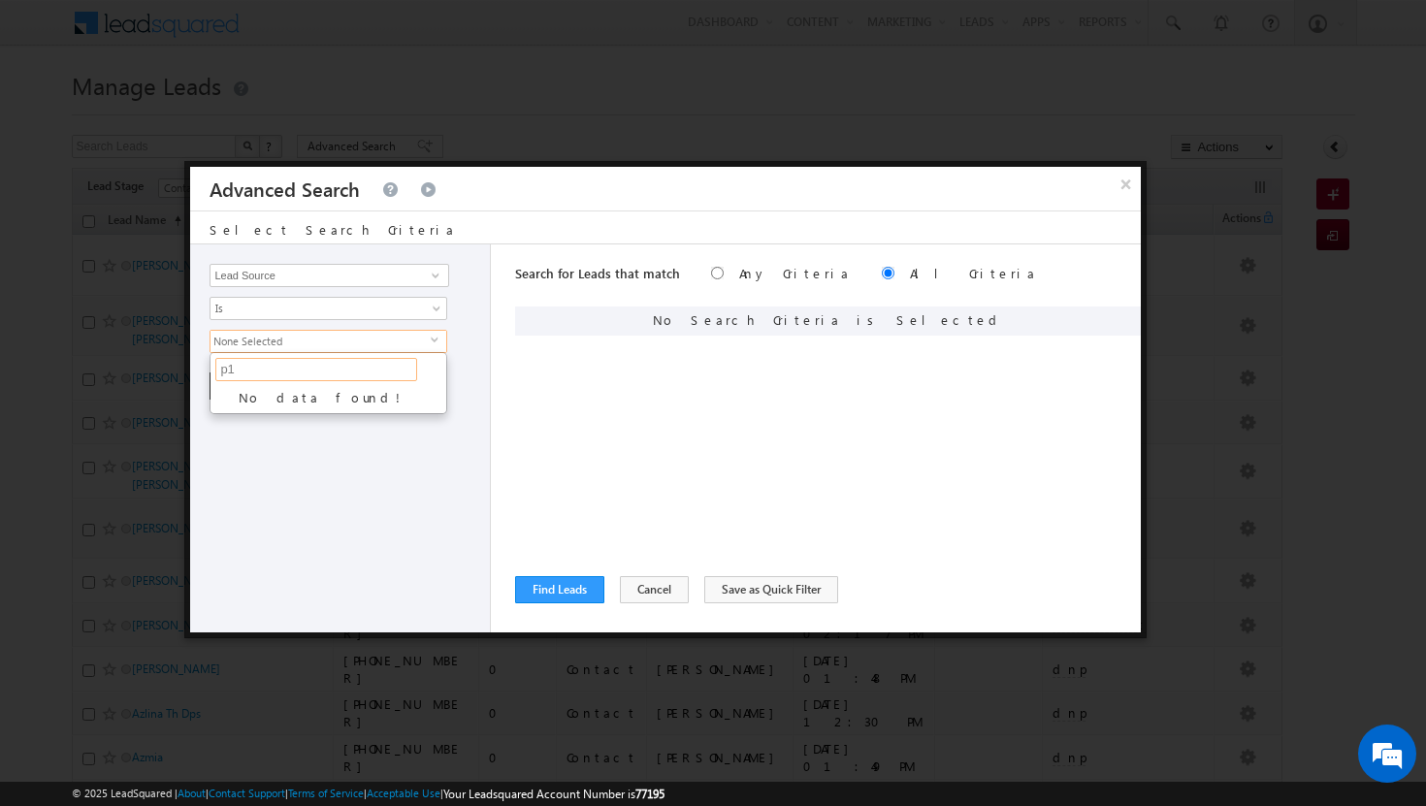
click at [382, 372] on input "p1" at bounding box center [316, 369] width 202 height 23
type input "p"
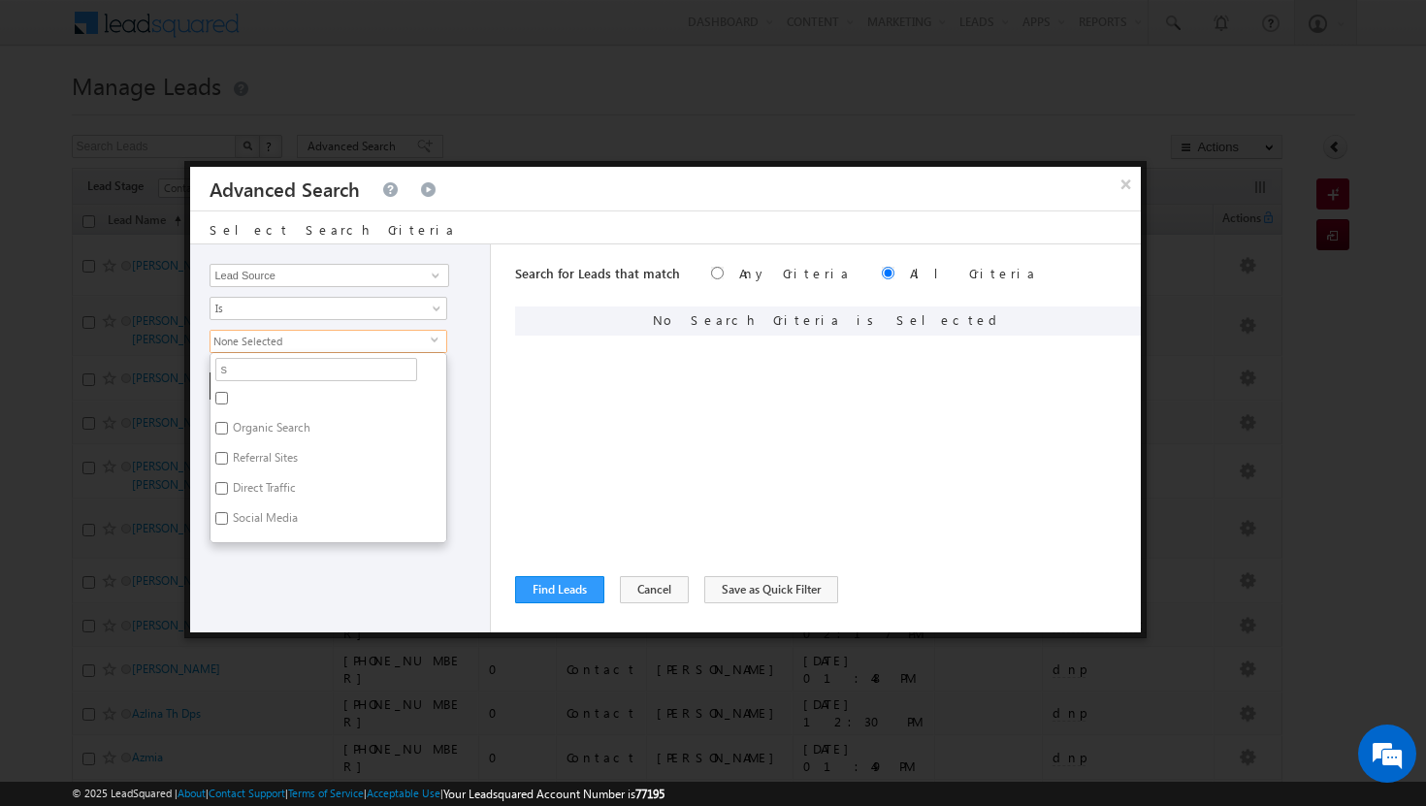
type input "sh"
click at [231, 397] on label "Sharjah-Scl" at bounding box center [259, 401] width 99 height 30
click at [228, 397] on input "Sharjah-Scl" at bounding box center [221, 398] width 13 height 13
checkbox input "true"
click at [409, 553] on div "Opportunity Type Lead Activity Task Sales Group Prospect Id Address 1 Address 2…" at bounding box center [340, 438] width 301 height 388
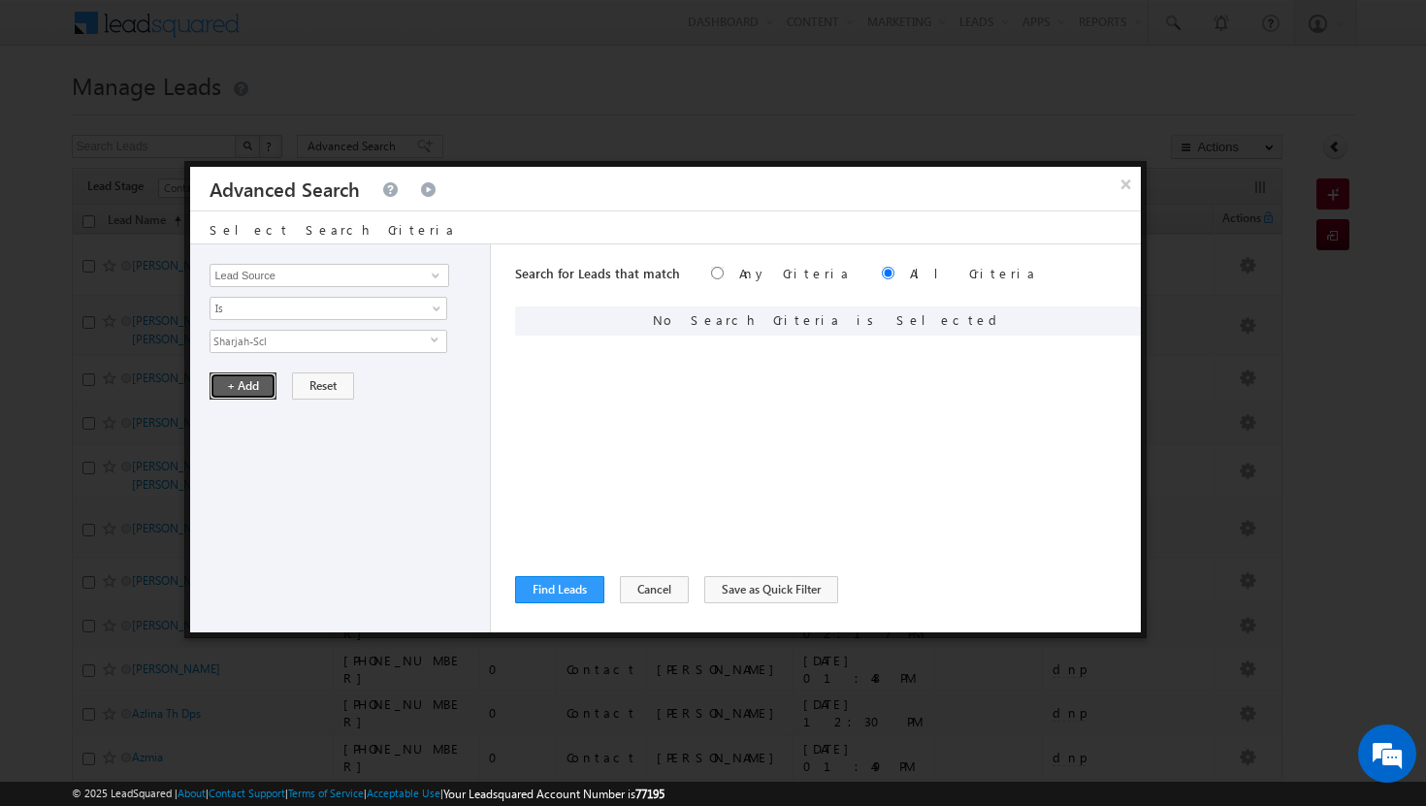
click at [249, 390] on button "+ Add" at bounding box center [243, 385] width 67 height 27
click at [552, 590] on button "Find Leads" at bounding box center [559, 589] width 89 height 27
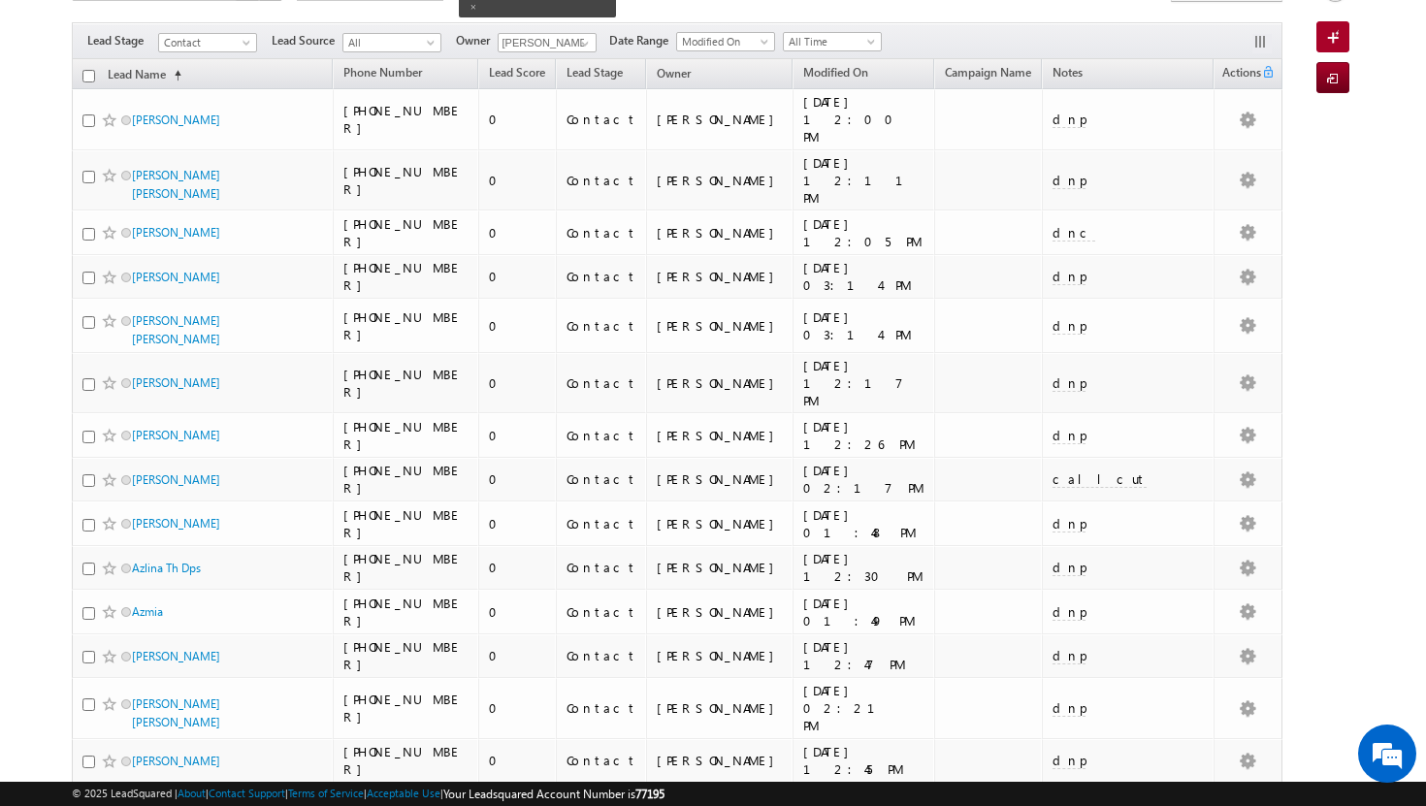
scroll to position [0, 0]
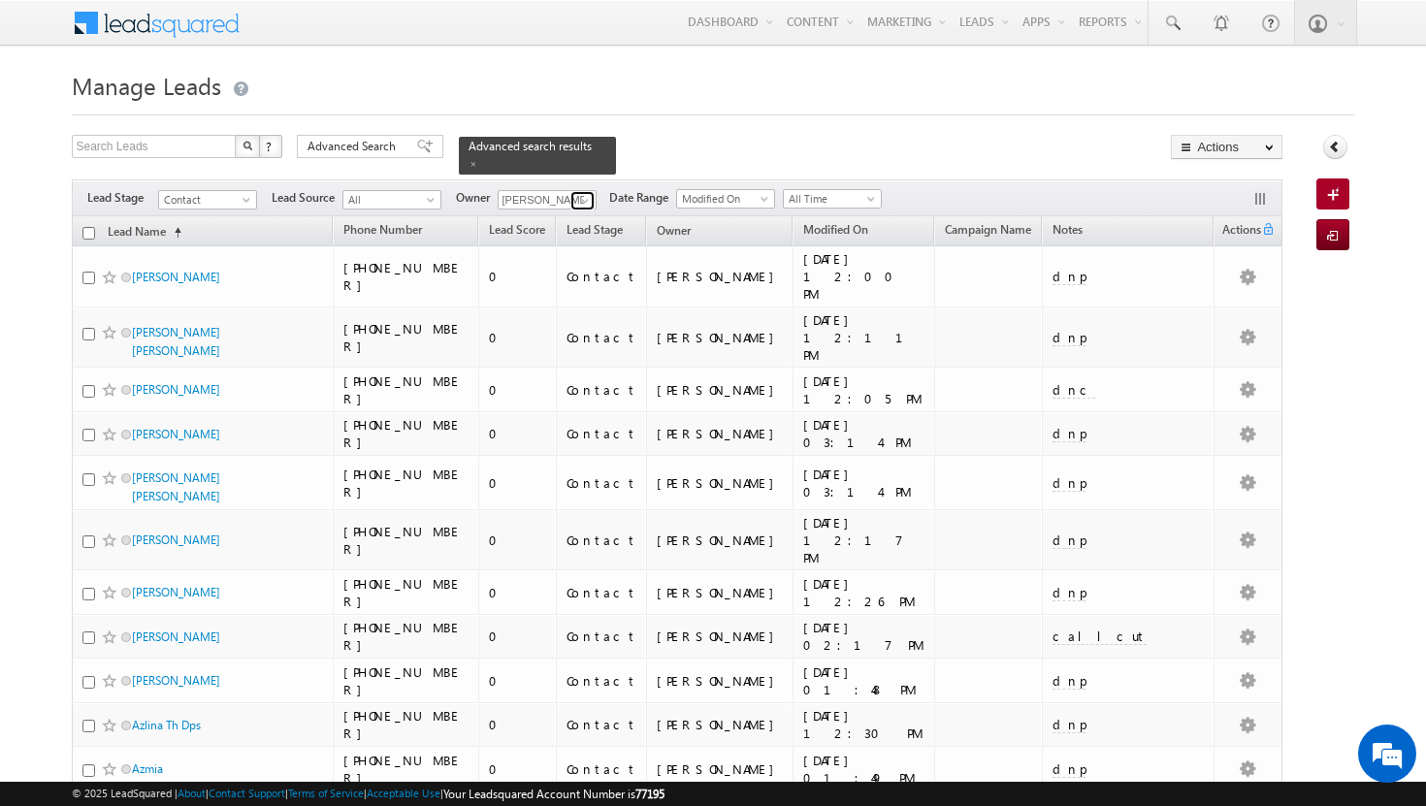
click at [585, 193] on span at bounding box center [585, 201] width 16 height 16
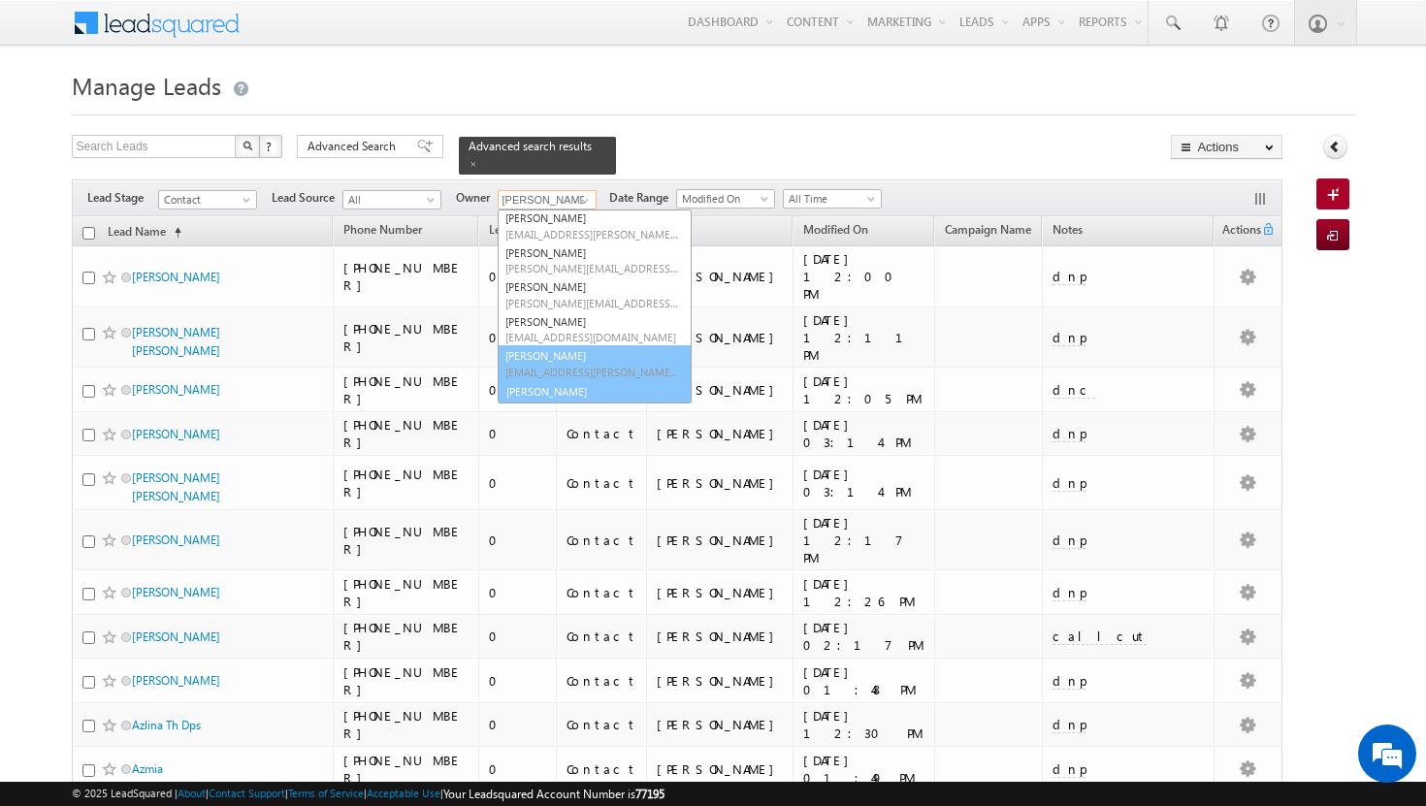
scroll to position [91, 0]
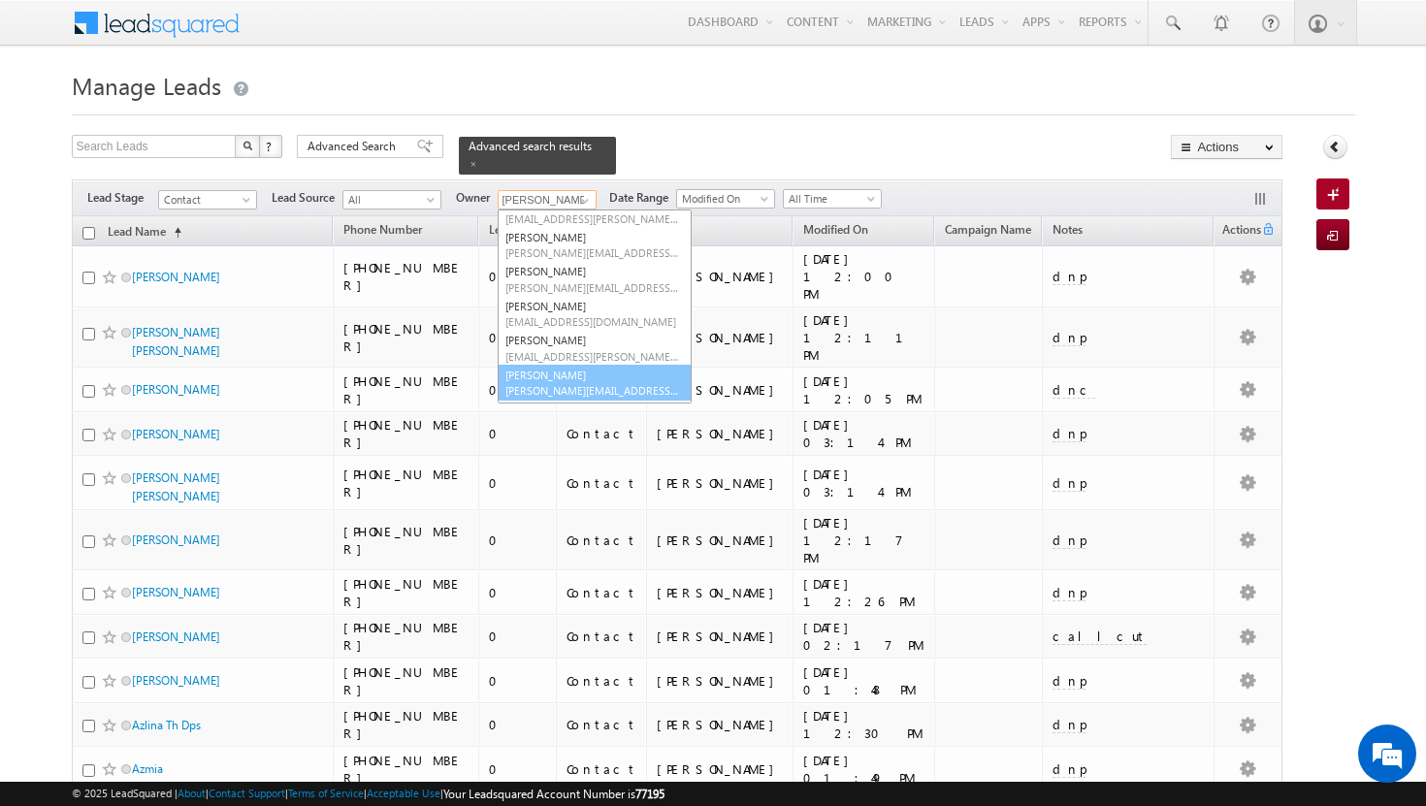
click at [564, 368] on link "[PERSON_NAME] [PERSON_NAME][EMAIL_ADDRESS][PERSON_NAME][DOMAIN_NAME]" at bounding box center [595, 383] width 194 height 37
type input "[PERSON_NAME]"
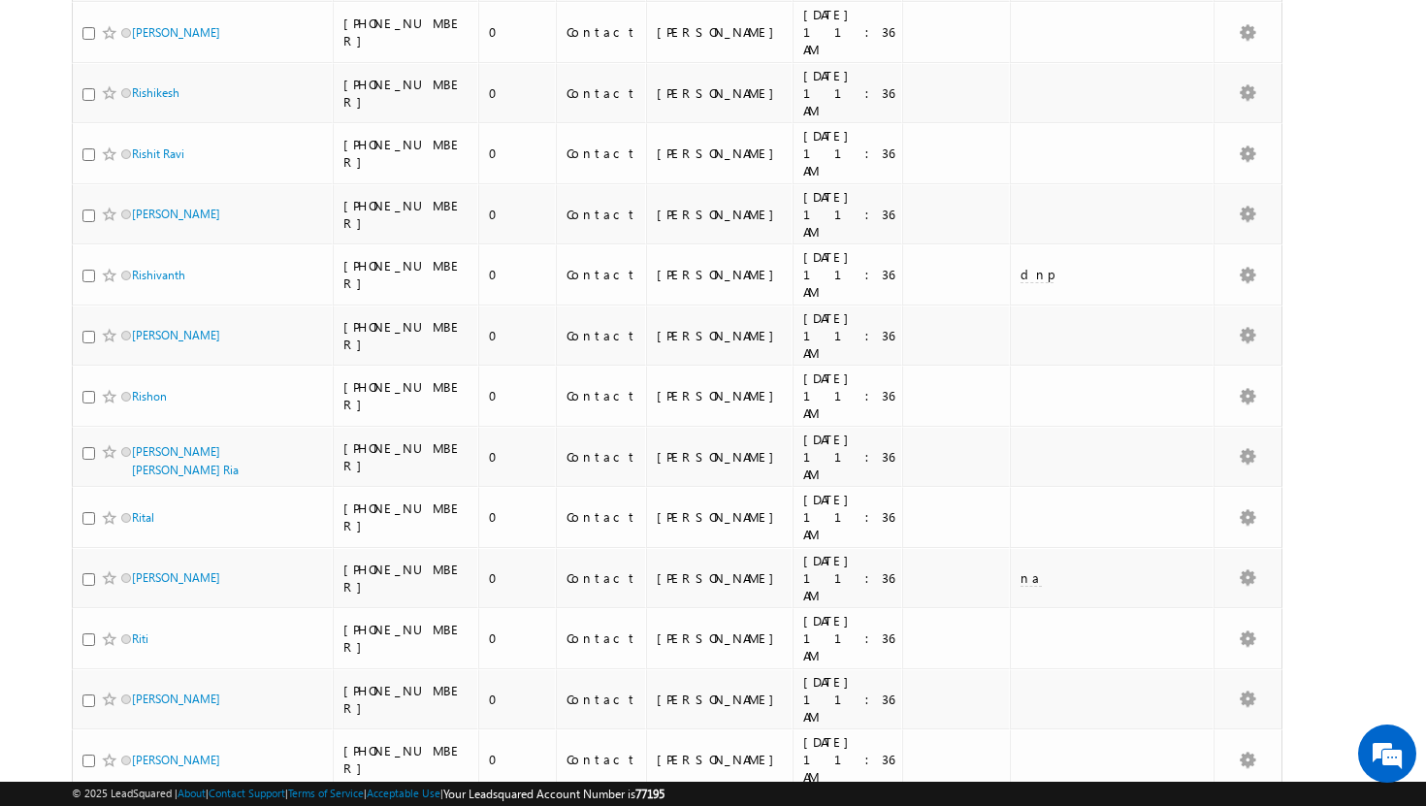
scroll to position [0, 0]
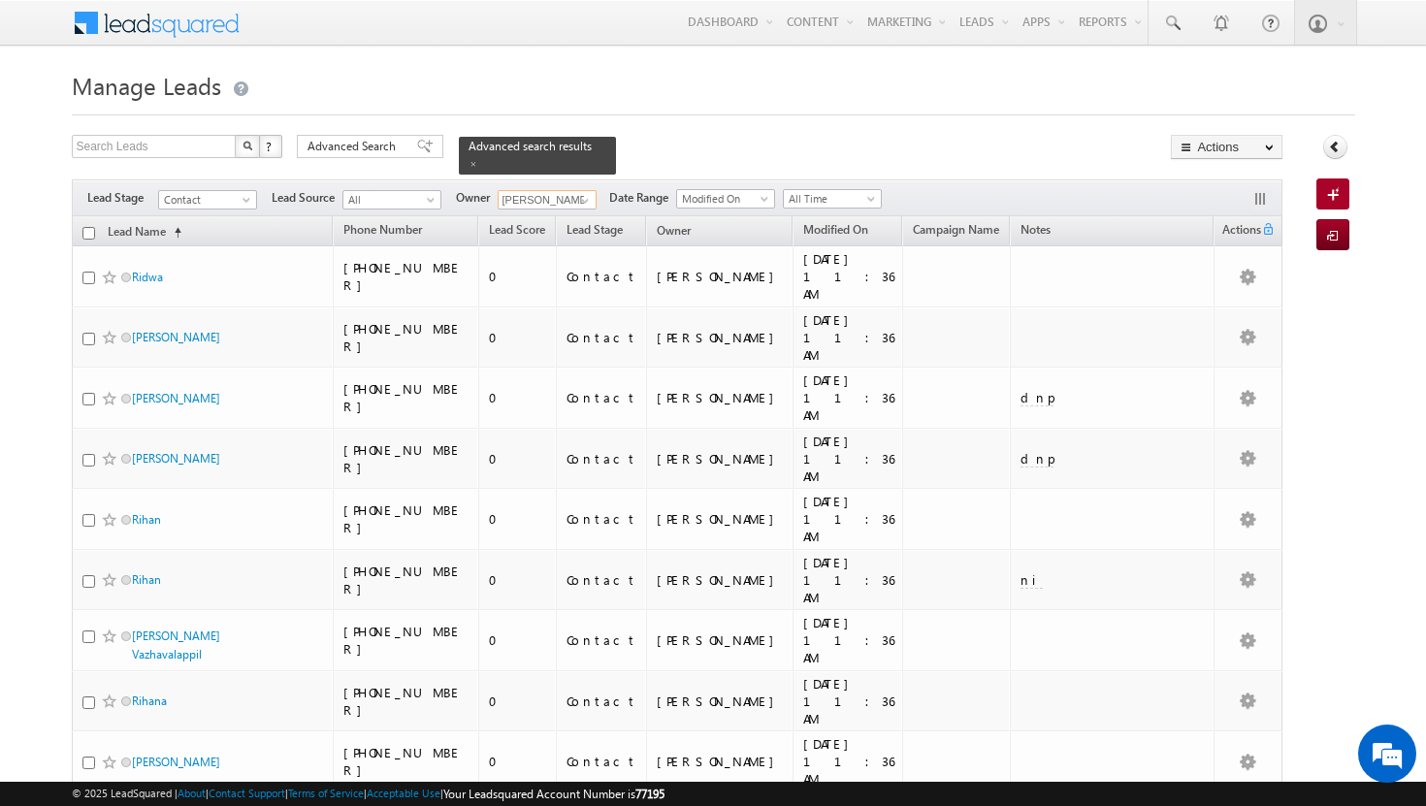
click at [87, 227] on input "checkbox" at bounding box center [88, 233] width 13 height 13
checkbox input "true"
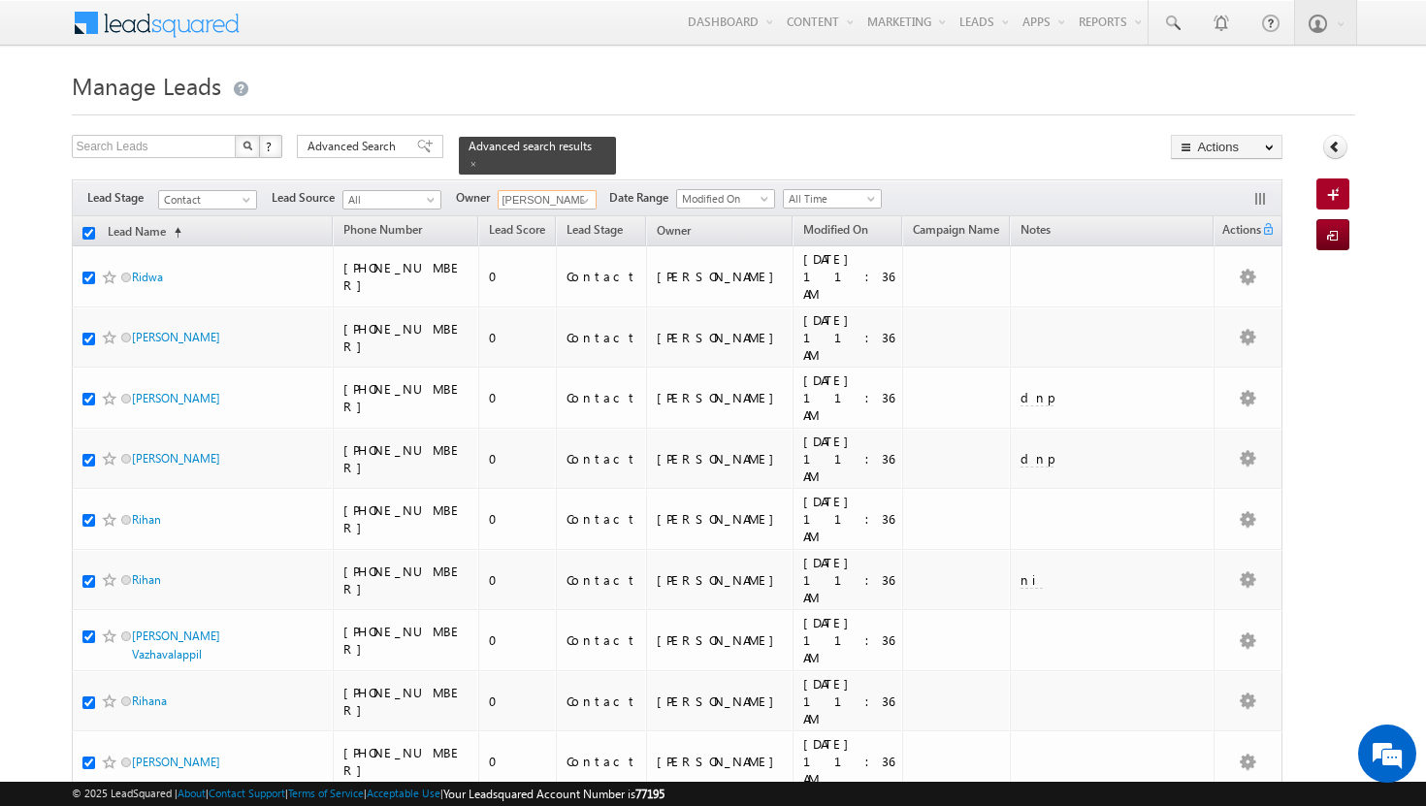
checkbox input "true"
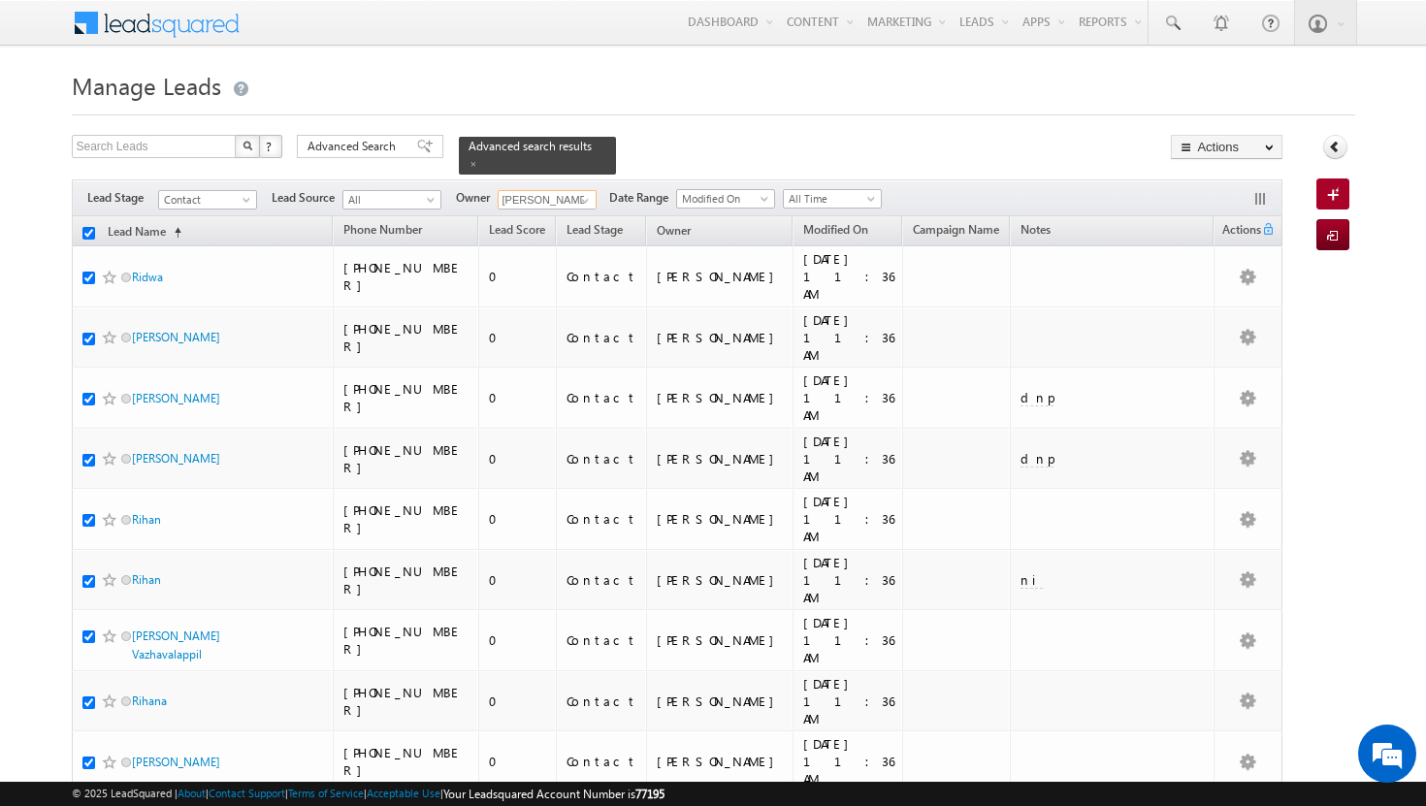
checkbox input "true"
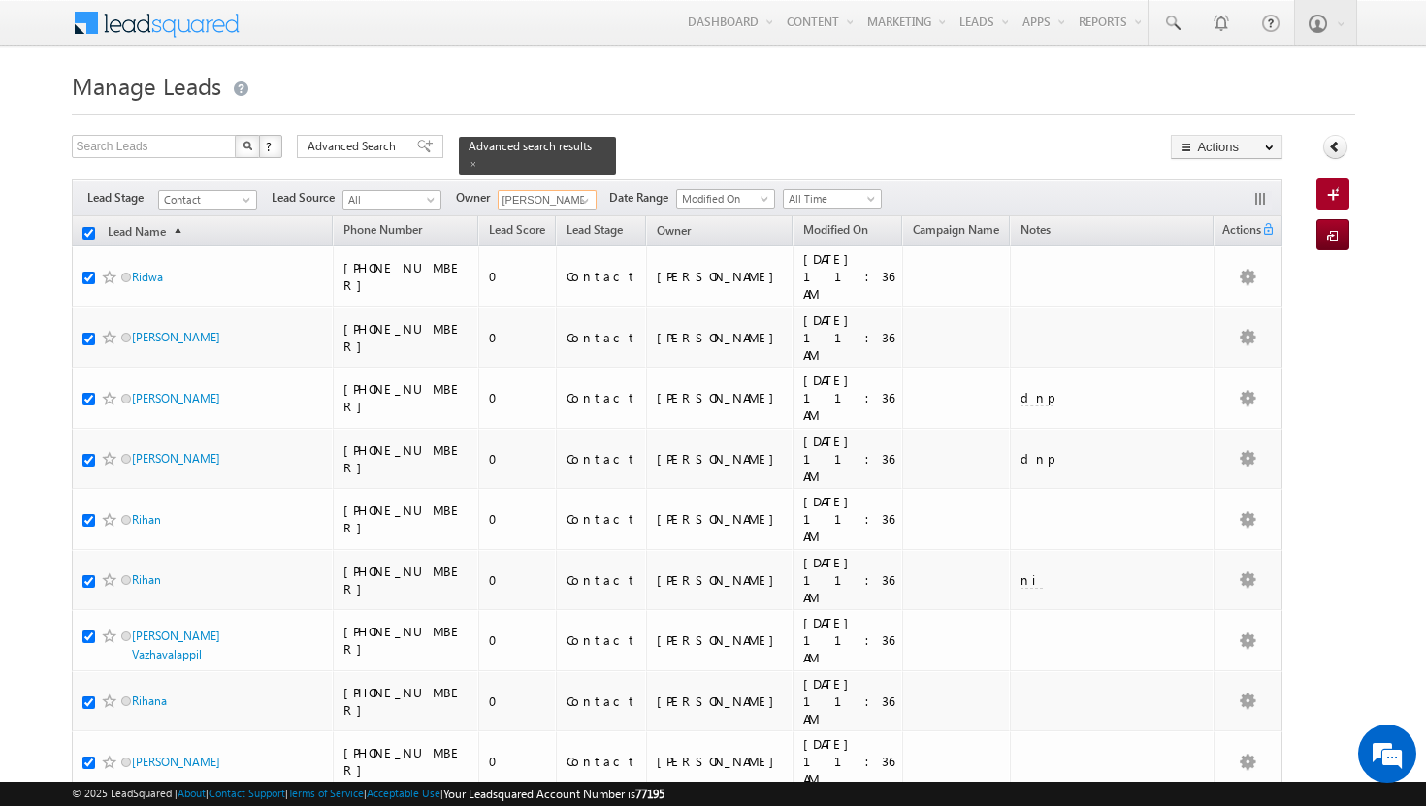
checkbox input "true"
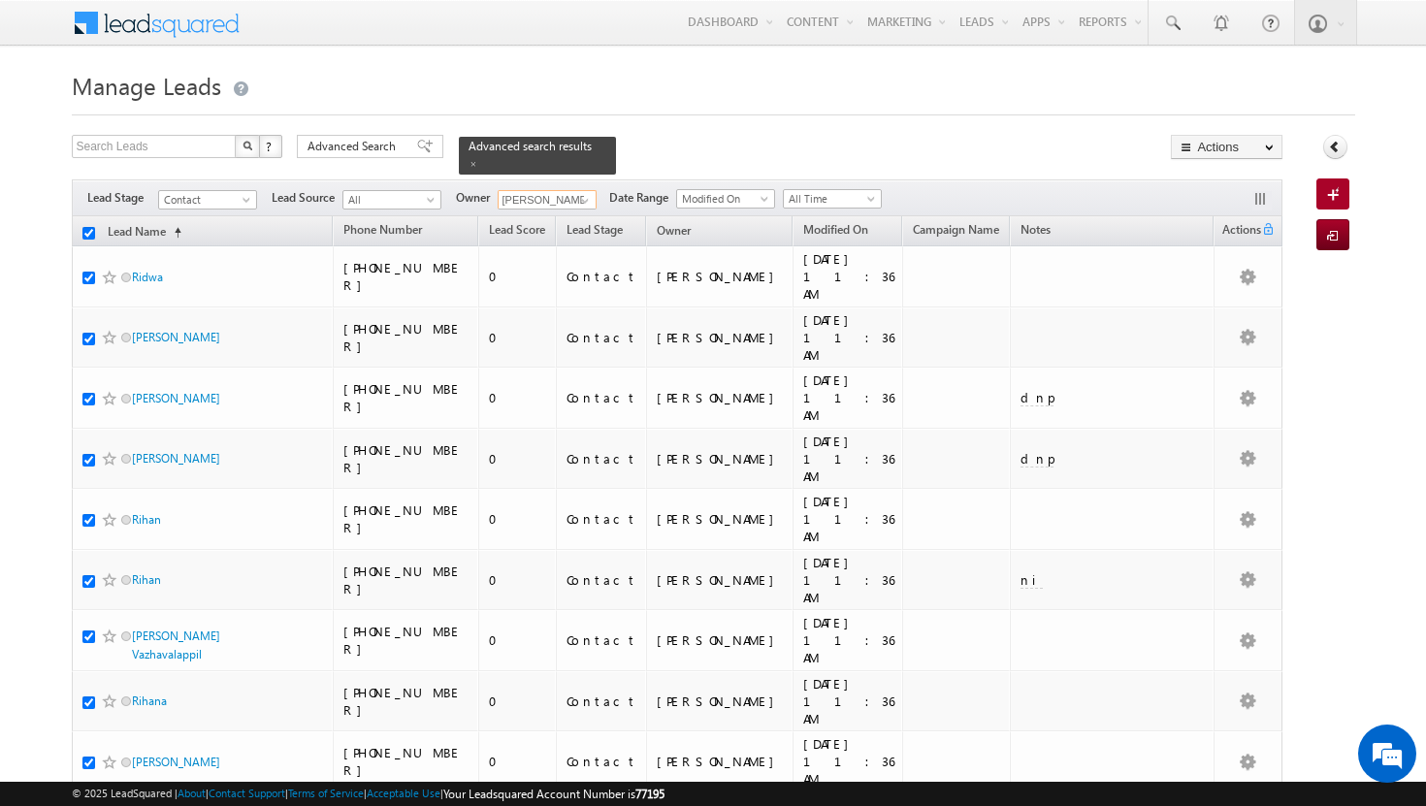
checkbox input "true"
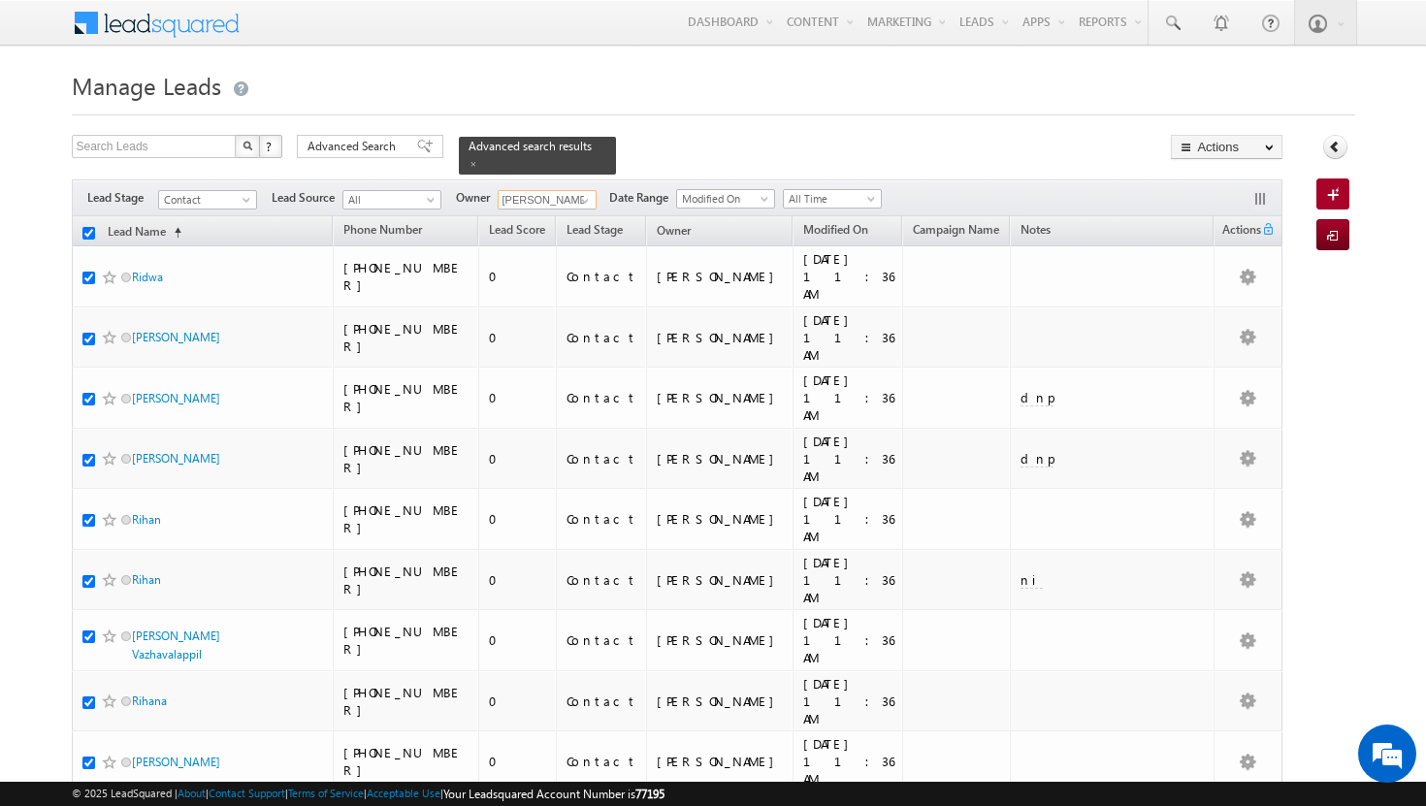
checkbox input "true"
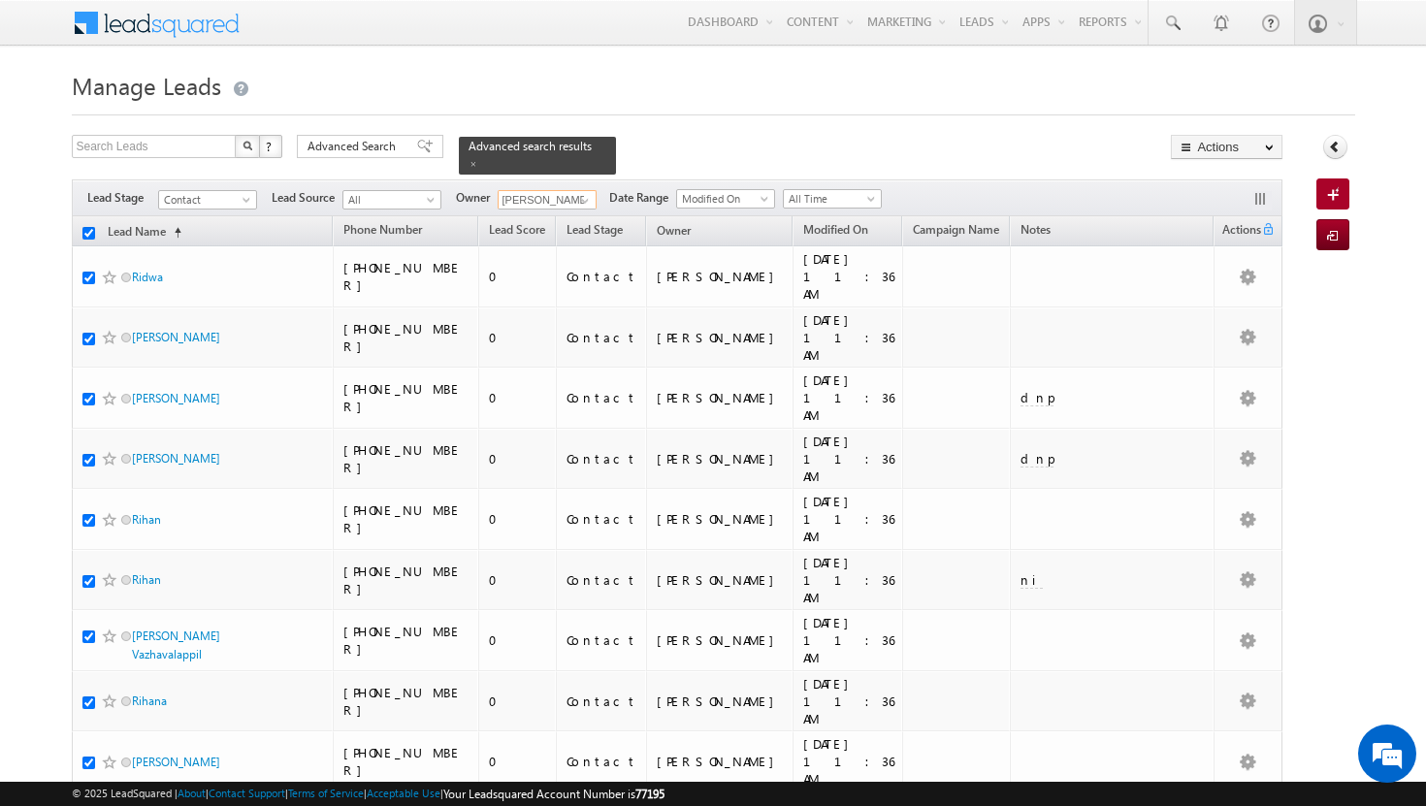
checkbox input "true"
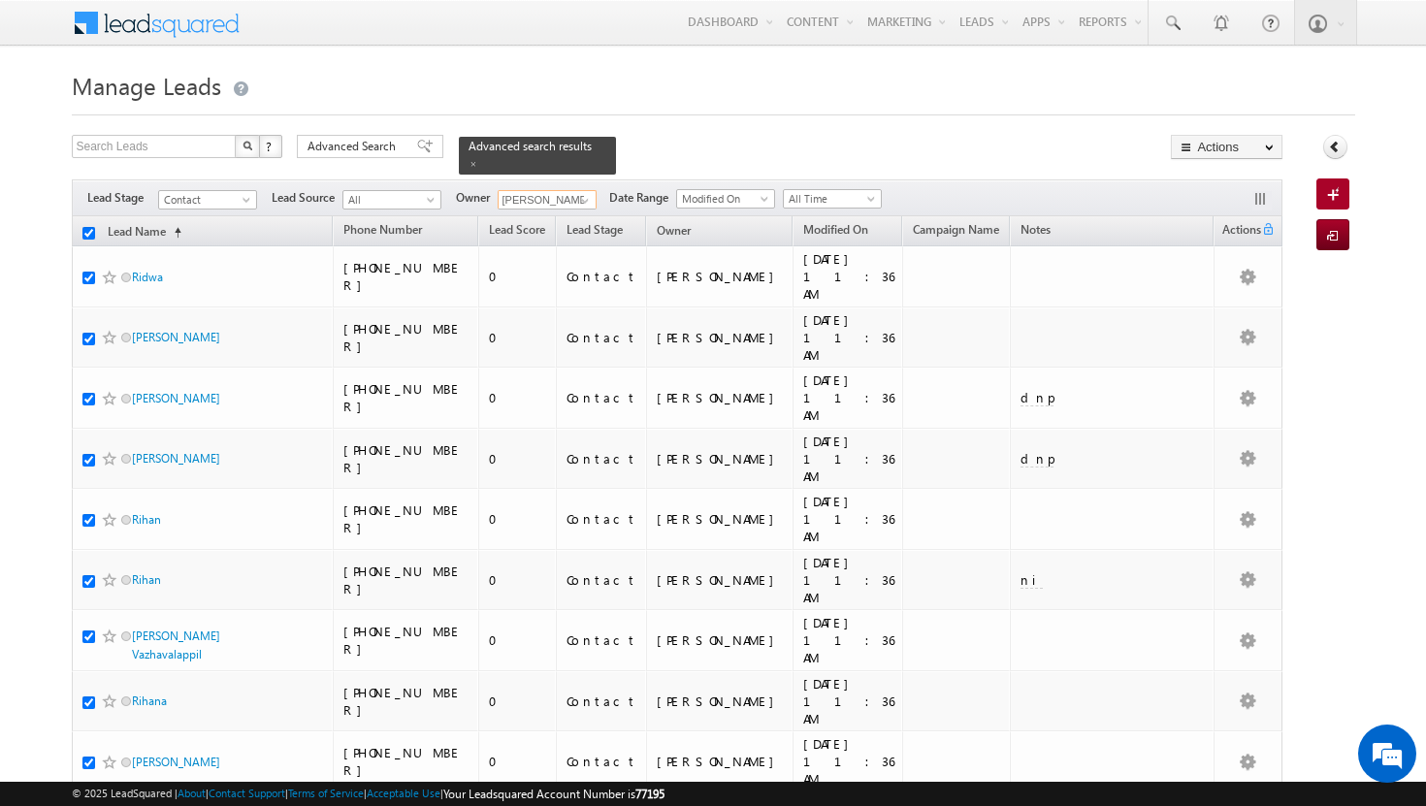
checkbox input "true"
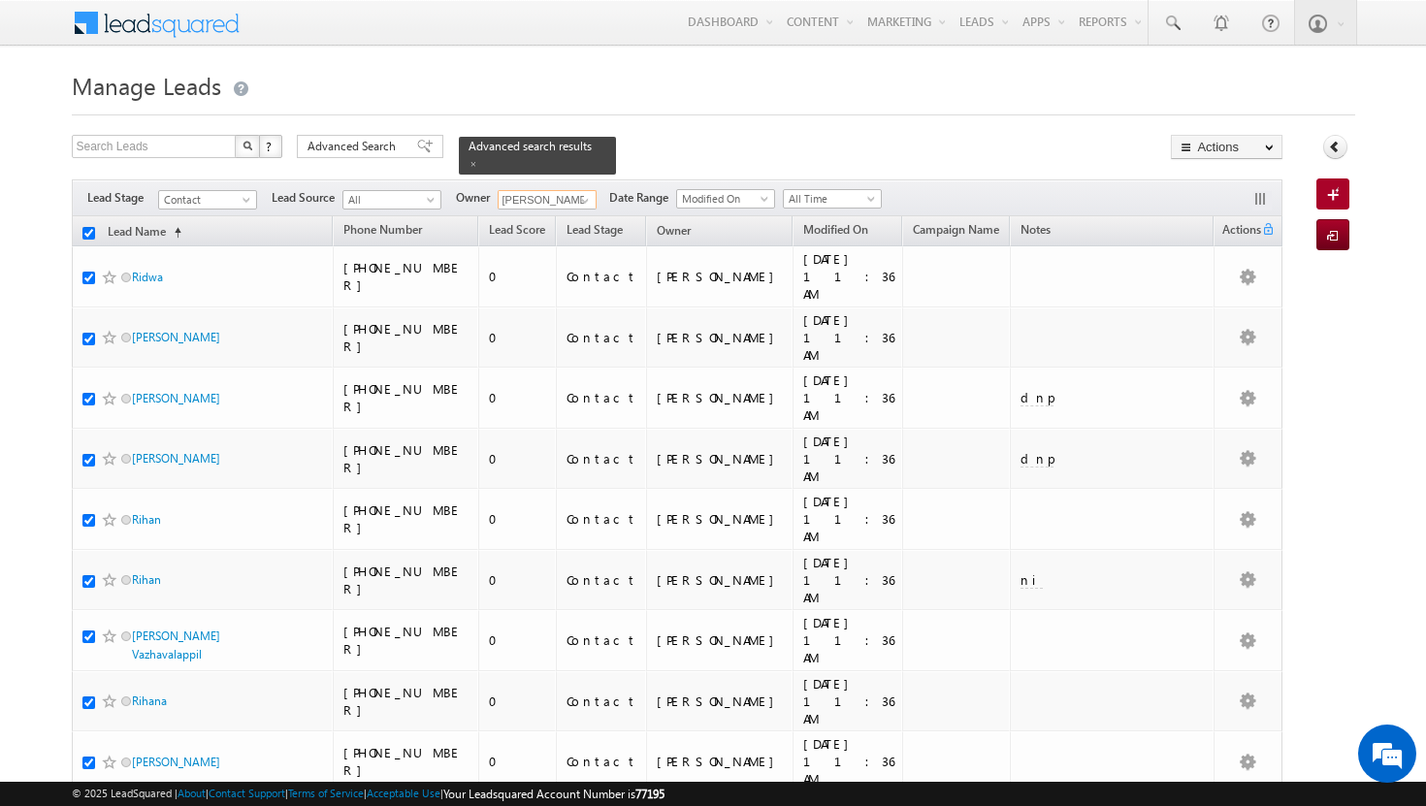
checkbox input "true"
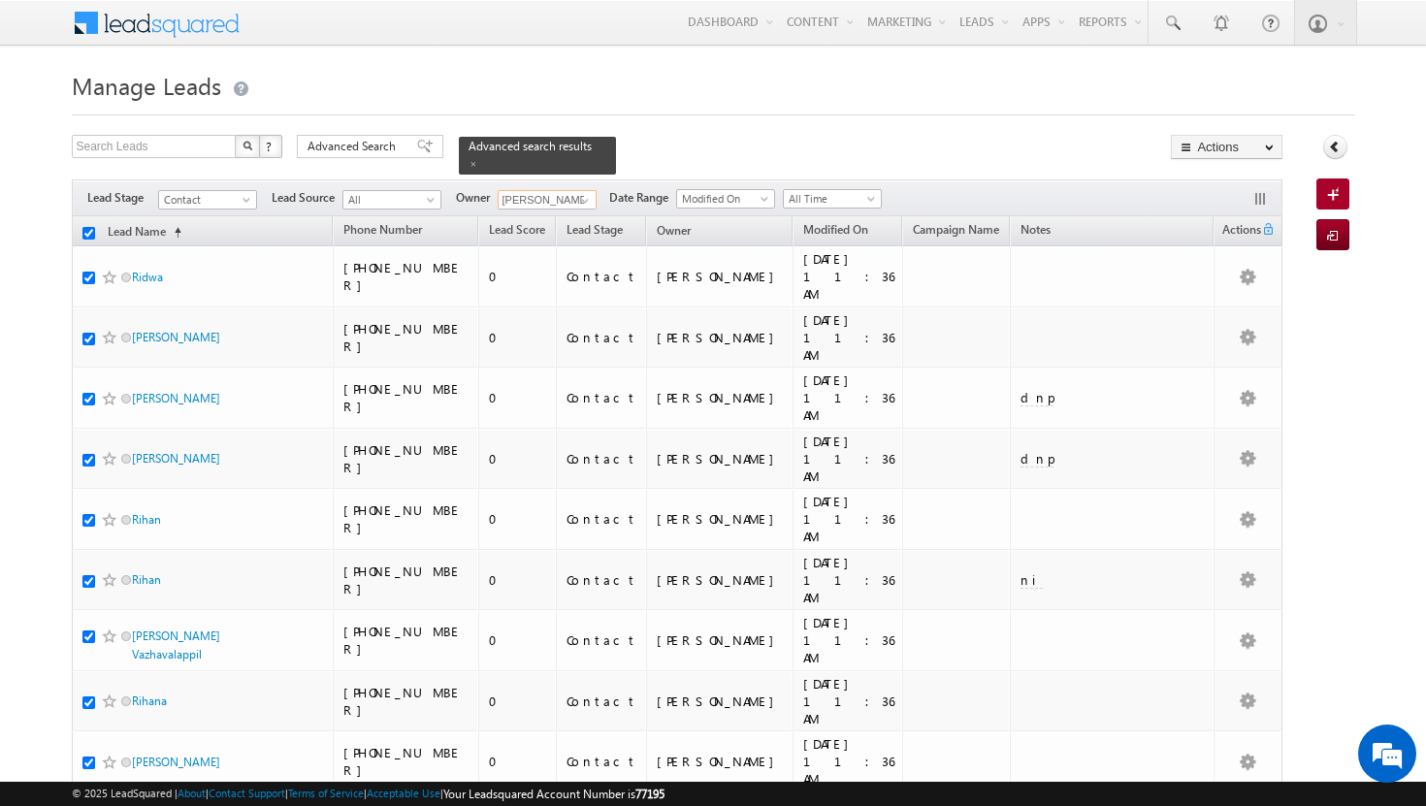
checkbox input "true"
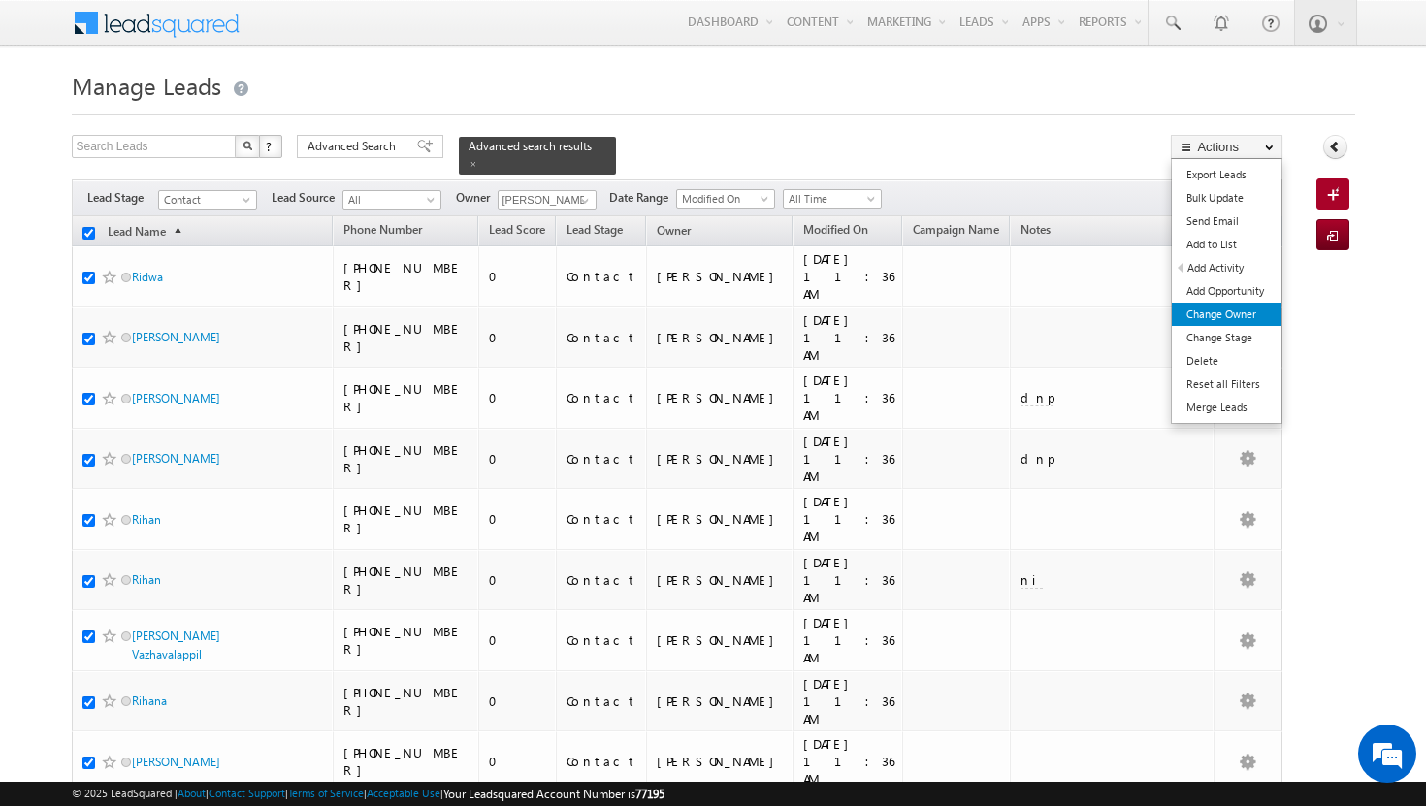
click at [1255, 310] on link "Change Owner" at bounding box center [1227, 314] width 110 height 23
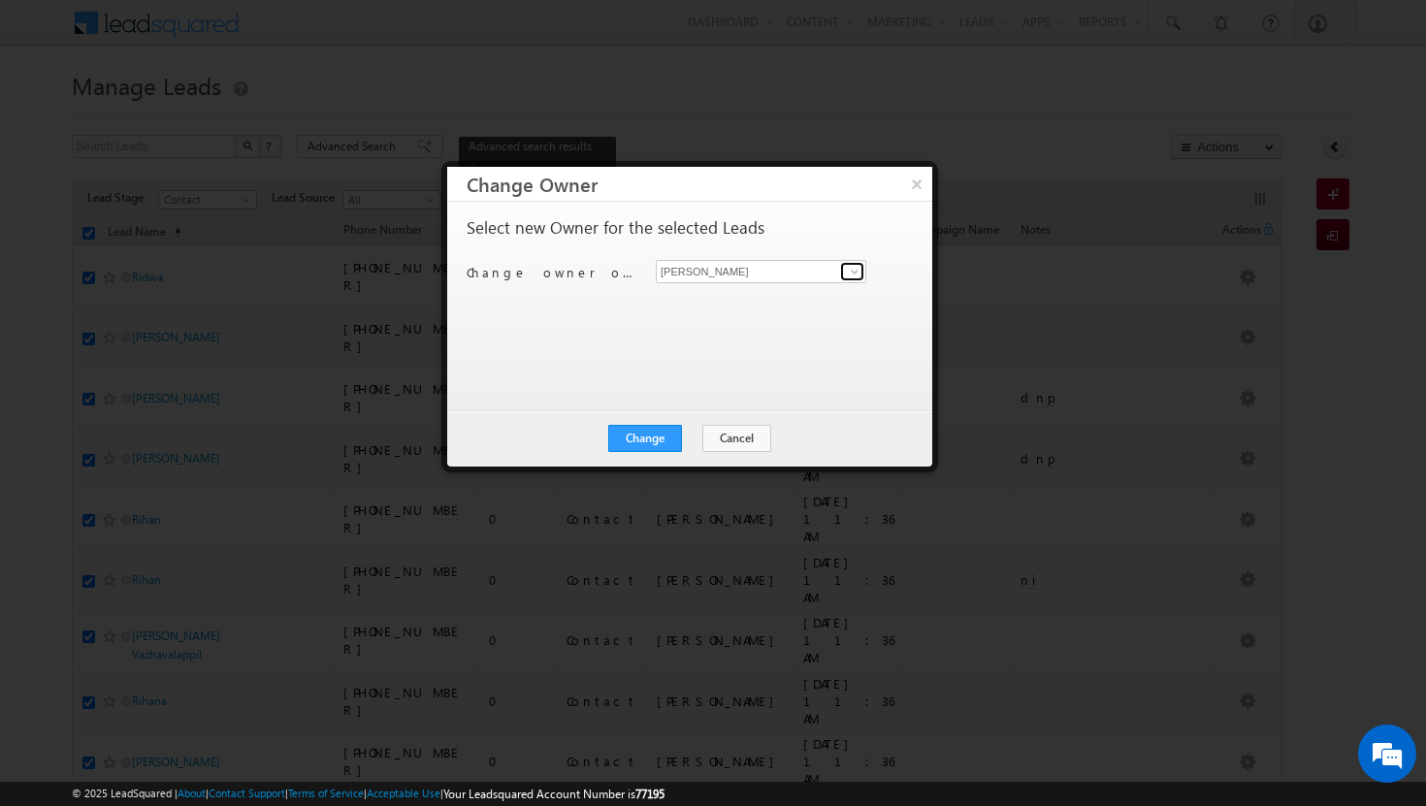
click at [847, 269] on span at bounding box center [855, 272] width 16 height 16
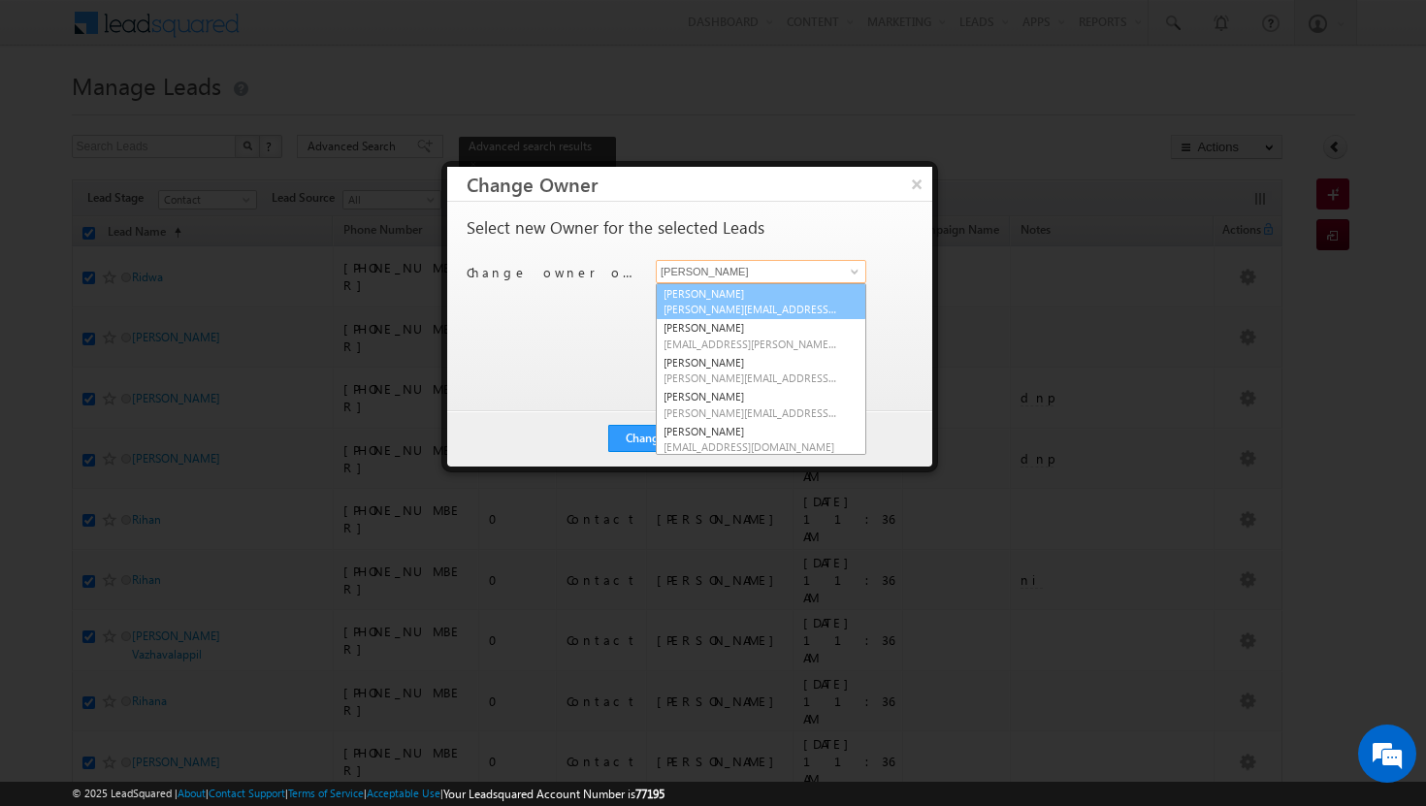
click at [799, 299] on link "[PERSON_NAME][DEMOGRAPHIC_DATA] [PERSON_NAME][EMAIL_ADDRESS][DOMAIN_NAME]" at bounding box center [761, 301] width 210 height 37
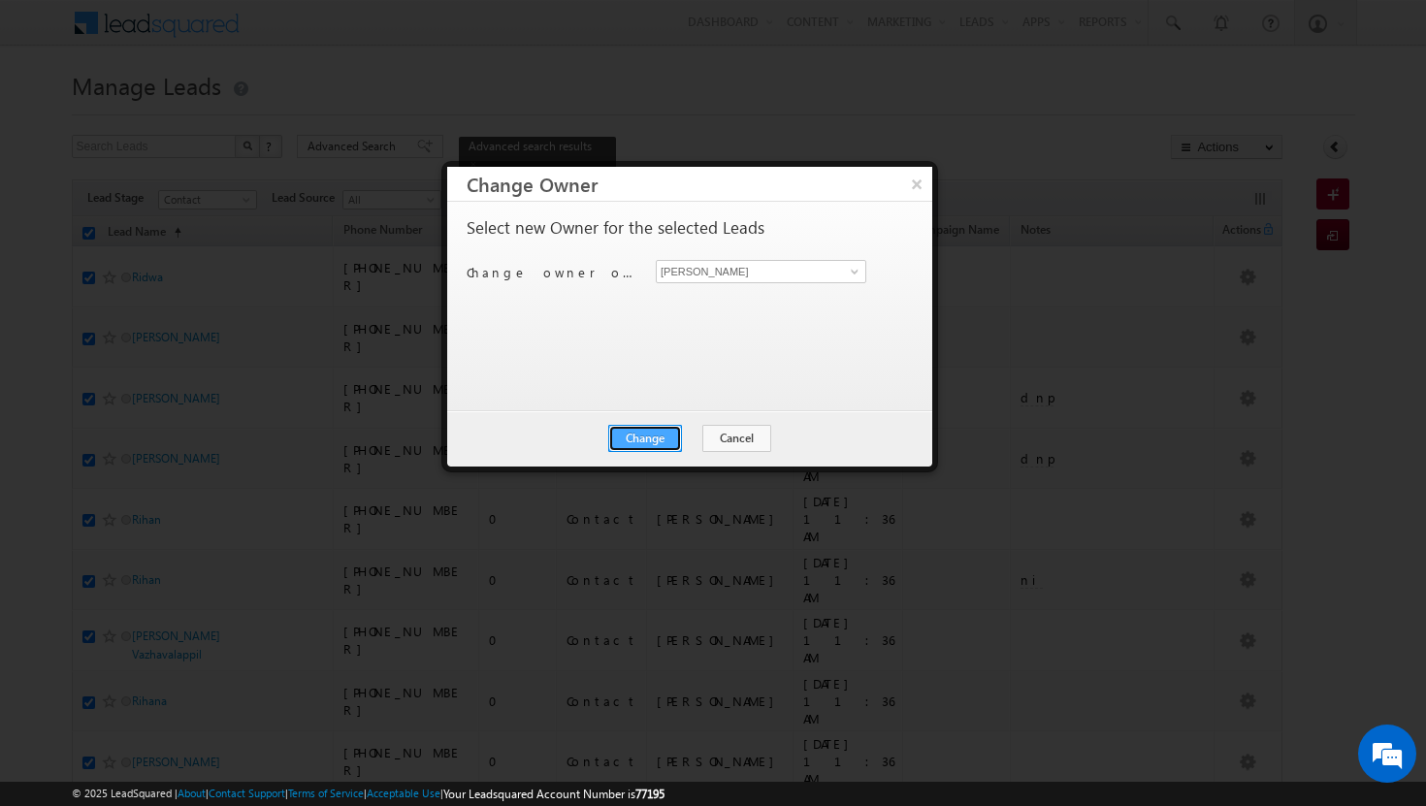
click at [657, 438] on button "Change" at bounding box center [645, 438] width 74 height 27
click at [672, 434] on button "Close" at bounding box center [693, 438] width 62 height 27
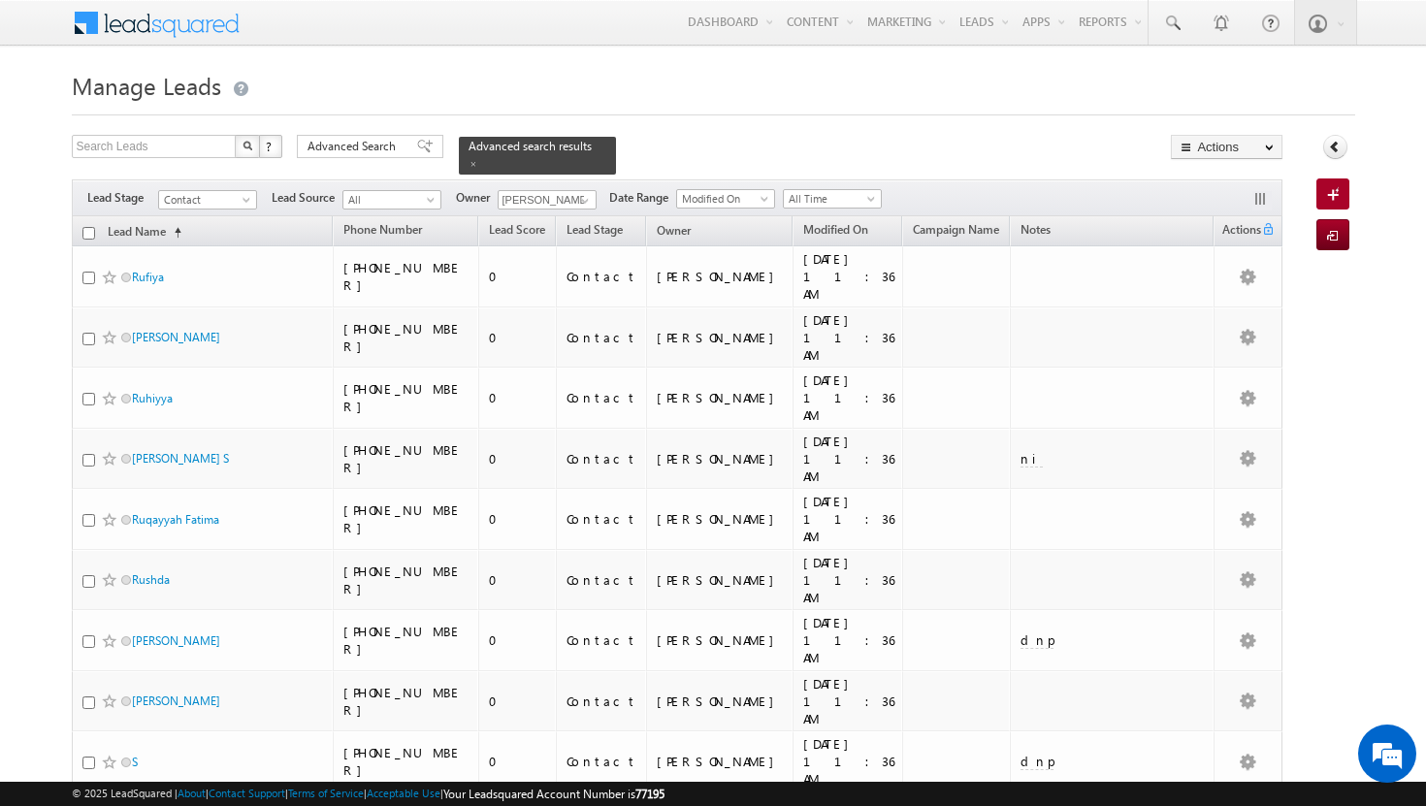
click at [91, 227] on input "checkbox" at bounding box center [88, 233] width 13 height 13
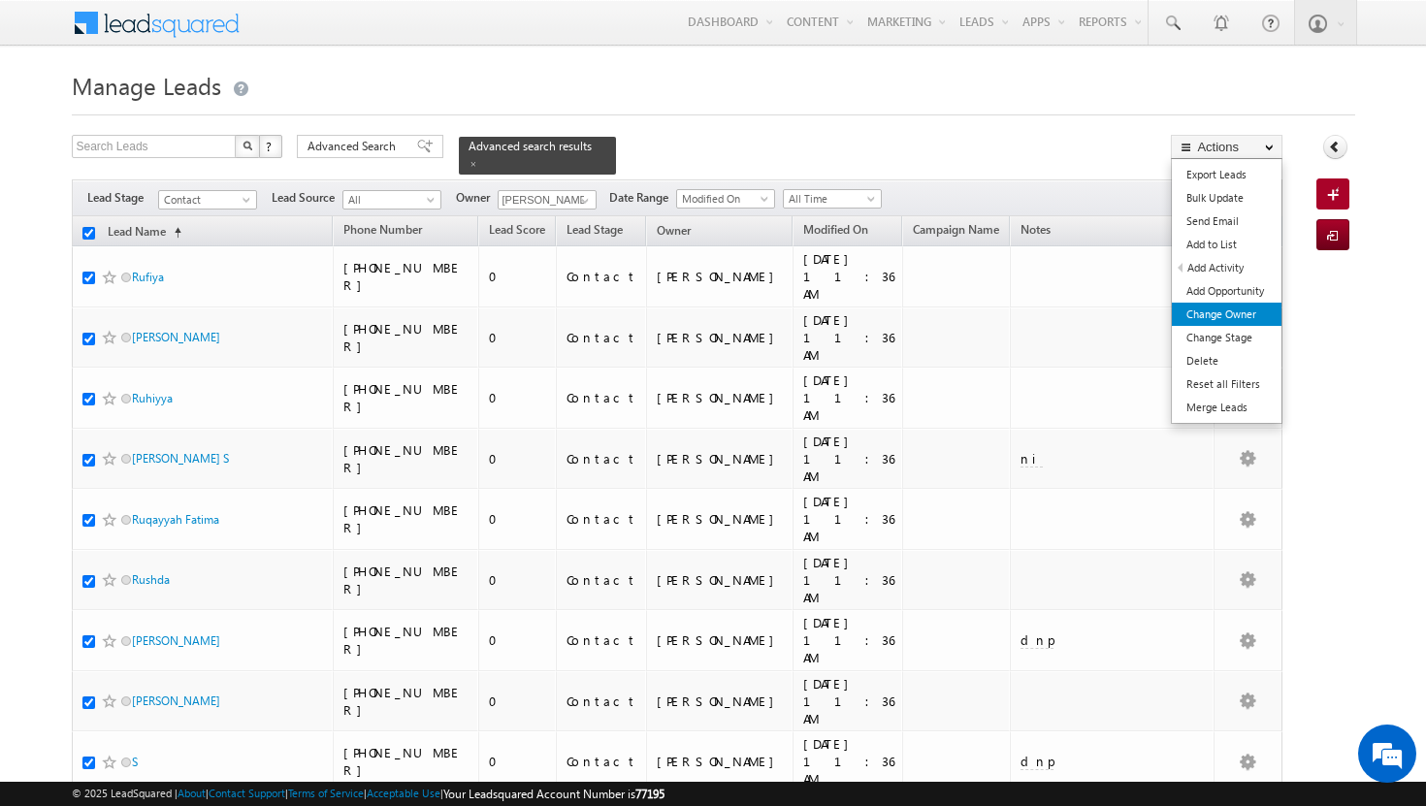
click at [1228, 311] on link "Change Owner" at bounding box center [1227, 314] width 110 height 23
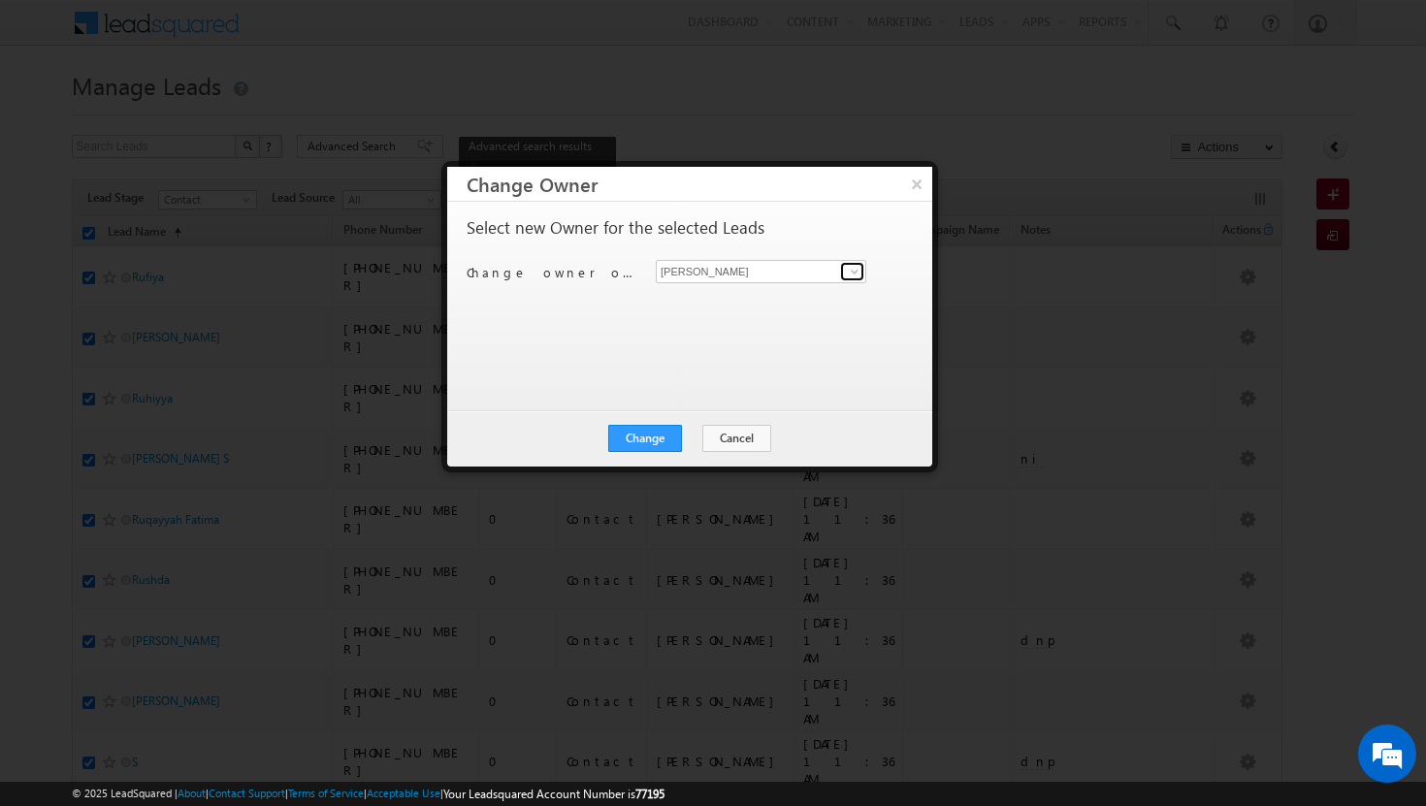
click at [854, 272] on span at bounding box center [855, 272] width 16 height 16
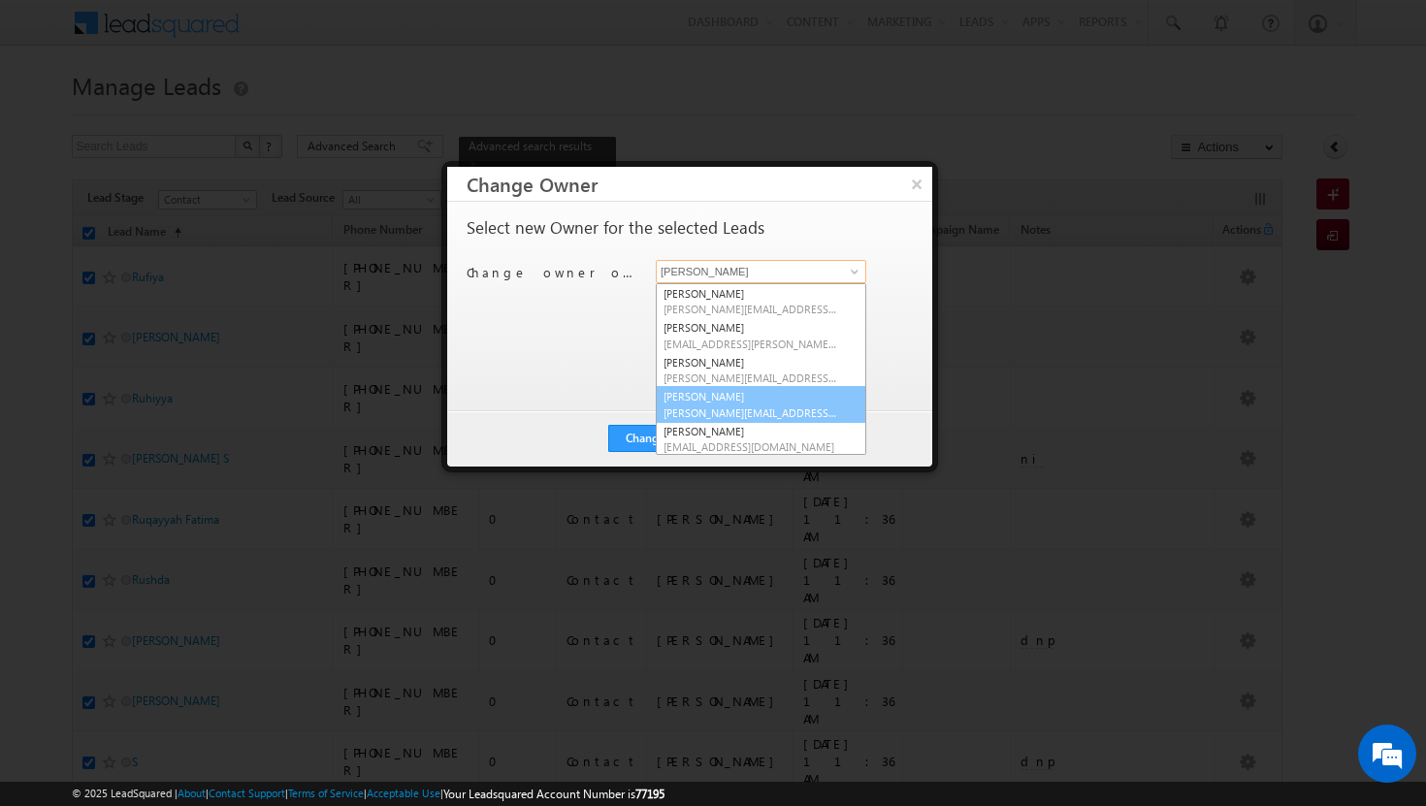
click at [729, 393] on link "[PERSON_NAME] Tp [EMAIL_ADDRESS][DOMAIN_NAME]" at bounding box center [761, 404] width 210 height 37
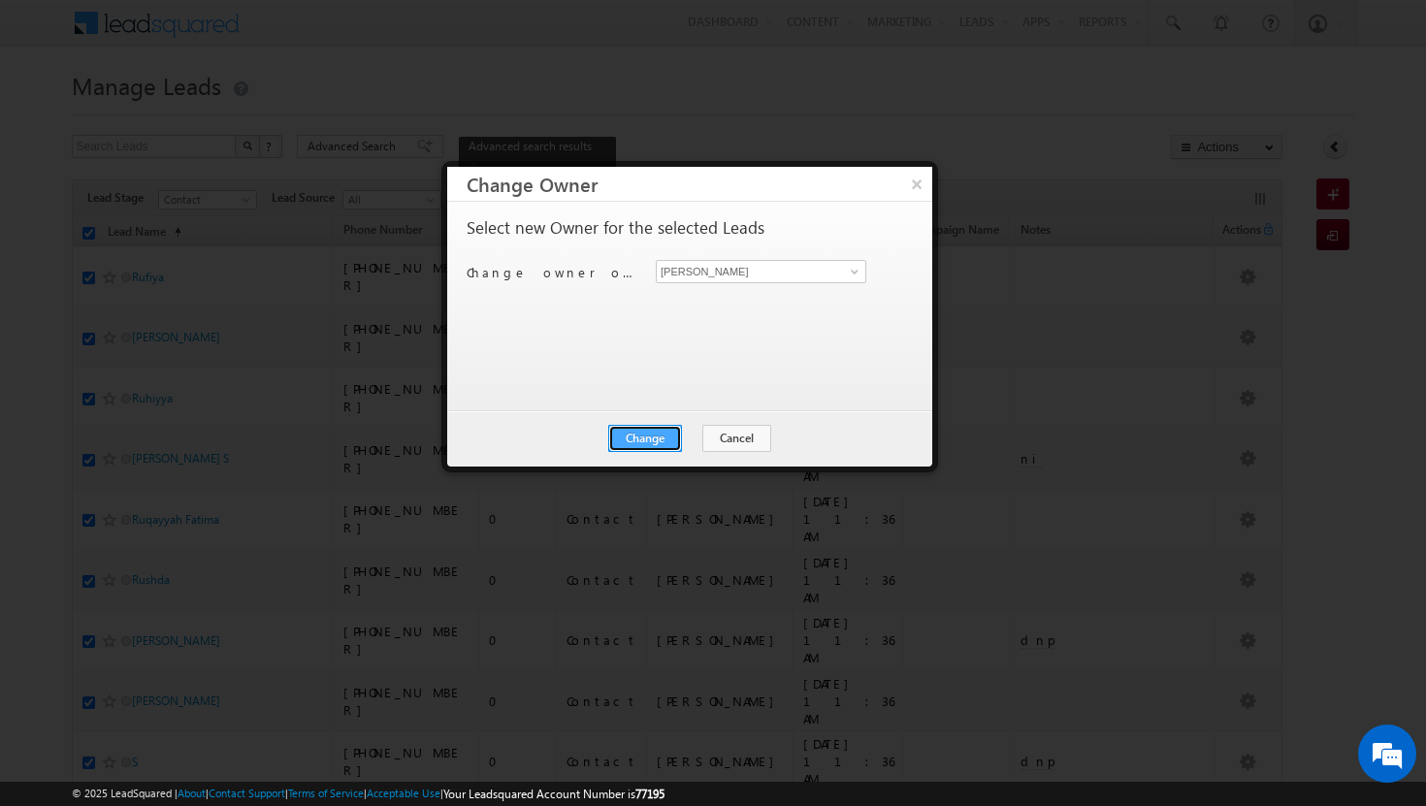
click at [655, 438] on button "Change" at bounding box center [645, 438] width 74 height 27
click at [686, 439] on button "Close" at bounding box center [693, 438] width 62 height 27
